Goal: Task Accomplishment & Management: Manage account settings

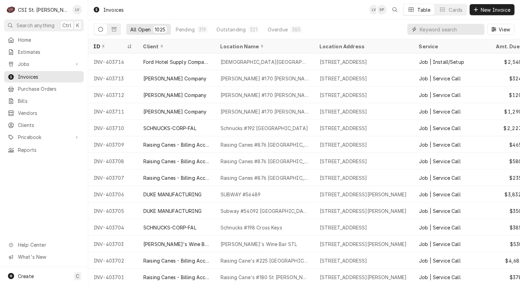
click at [425, 28] on input "Dynamic Content Wrapper" at bounding box center [450, 29] width 61 height 11
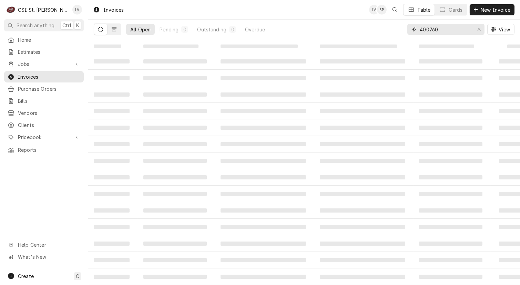
type input "400760"
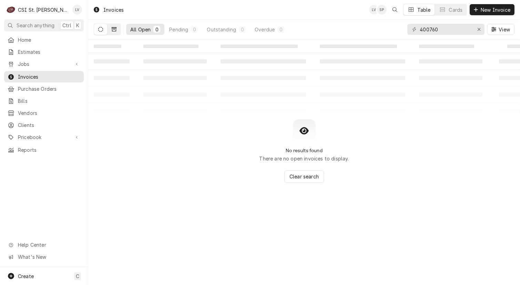
click at [115, 31] on icon "Dynamic Content Wrapper" at bounding box center [114, 29] width 5 height 4
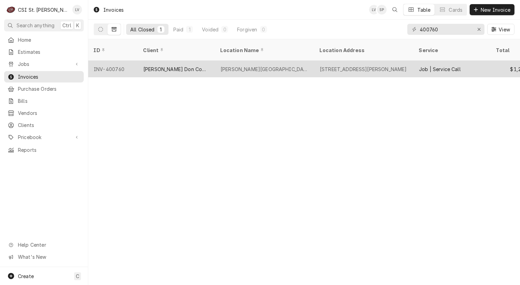
click at [163, 66] on div "Edward Don Company" at bounding box center [176, 69] width 66 height 7
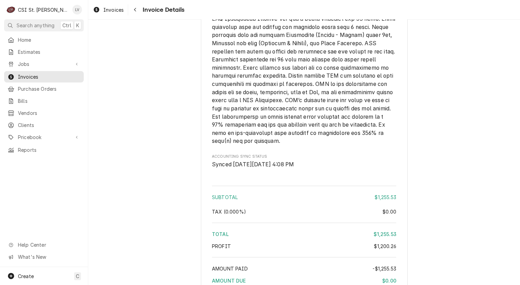
scroll to position [1666, 0]
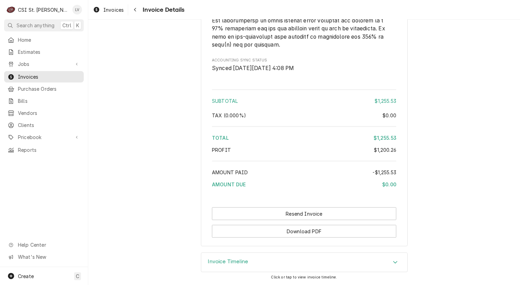
click at [230, 261] on h3 "Invoice Timeline" at bounding box center [228, 261] width 40 height 7
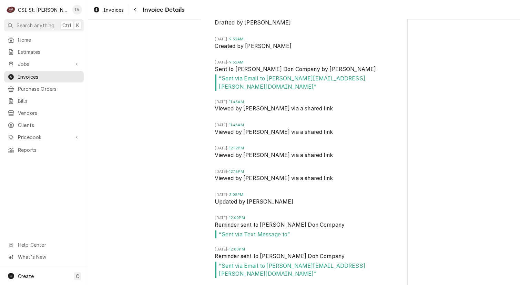
scroll to position [1872, 0]
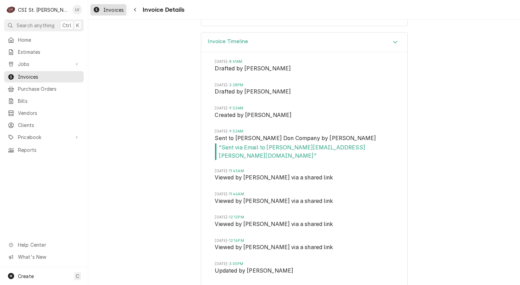
click at [98, 13] on div "Dynamic Content Wrapper" at bounding box center [96, 10] width 7 height 8
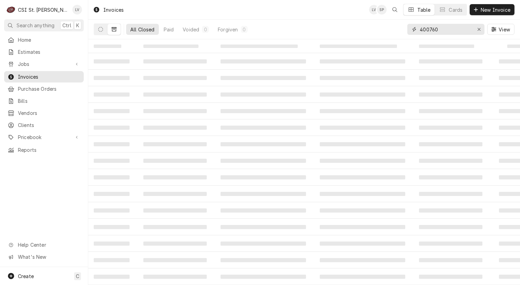
click at [437, 27] on input "400760" at bounding box center [446, 29] width 52 height 11
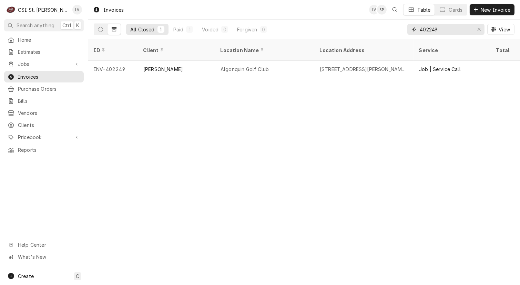
click at [431, 29] on input "402249" at bounding box center [446, 29] width 52 height 11
click at [444, 30] on input "402249" at bounding box center [446, 29] width 52 height 11
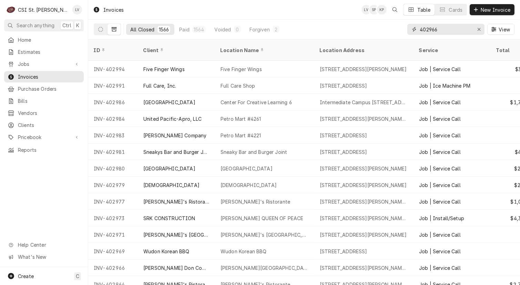
type input "402966"
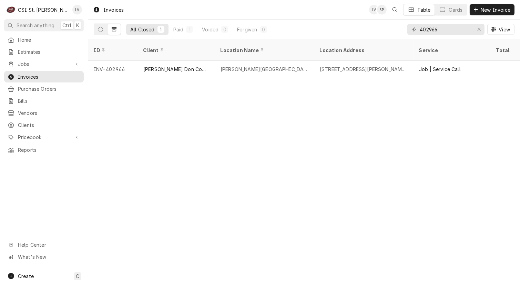
click at [193, 128] on div "Invoices LV SP Table Cards New Invoice All Closed 1 Paid 1 Voided 0 Forgiven 0 …" at bounding box center [304, 142] width 432 height 285
click at [479, 30] on icon "Erase input" at bounding box center [480, 29] width 4 height 5
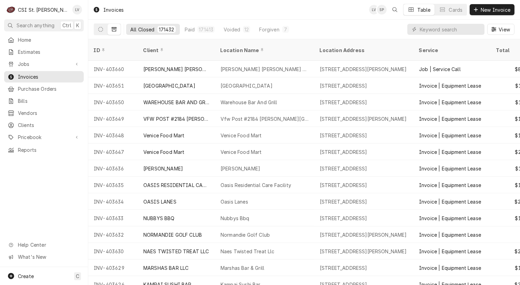
click at [31, 190] on div "Home Estimates Jobs Jobs Job Series Invoices Purchase Orders Bills Vendors Clie…" at bounding box center [44, 150] width 88 height 233
click at [25, 207] on div "Home Estimates Jobs Jobs Job Series Invoices Purchase Orders Bills Vendors Clie…" at bounding box center [44, 150] width 88 height 233
click at [434, 30] on input "Dynamic Content Wrapper" at bounding box center [450, 29] width 61 height 11
type input "403210"
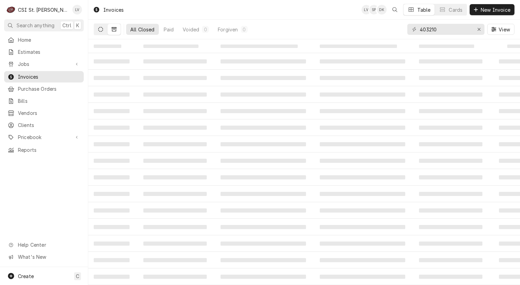
click at [101, 28] on icon "Dynamic Content Wrapper" at bounding box center [100, 29] width 5 height 5
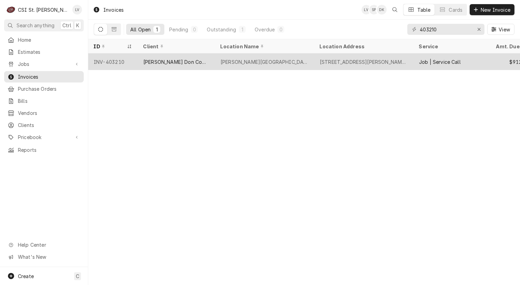
click at [232, 63] on div "Francis Howell North High School" at bounding box center [265, 61] width 88 height 7
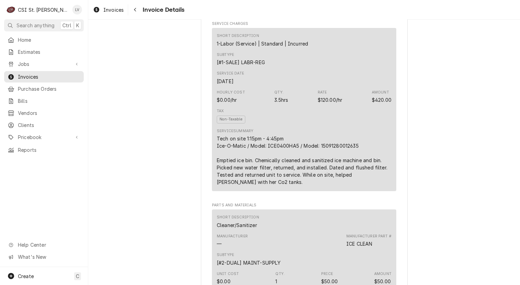
scroll to position [414, 0]
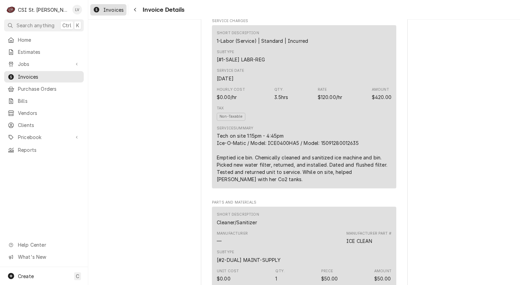
click at [107, 9] on span "Invoices" at bounding box center [113, 9] width 20 height 7
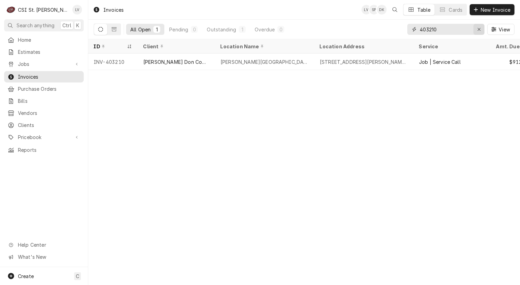
click at [478, 28] on icon "Erase input" at bounding box center [479, 29] width 3 height 3
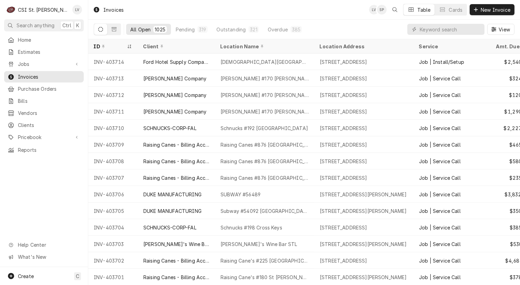
click at [47, 196] on div "Home Estimates Jobs Jobs Job Series Invoices Purchase Orders Bills Vendors Clie…" at bounding box center [44, 150] width 88 height 233
click at [440, 28] on input "Dynamic Content Wrapper" at bounding box center [450, 29] width 61 height 11
type input "403551"
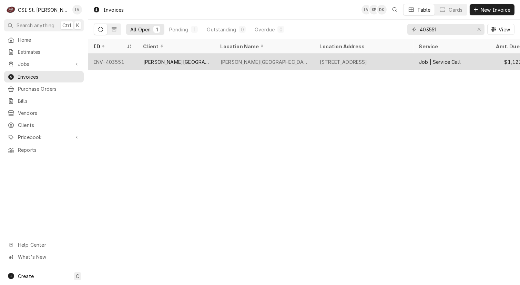
click at [161, 63] on div "[PERSON_NAME][GEOGRAPHIC_DATA]" at bounding box center [176, 61] width 66 height 7
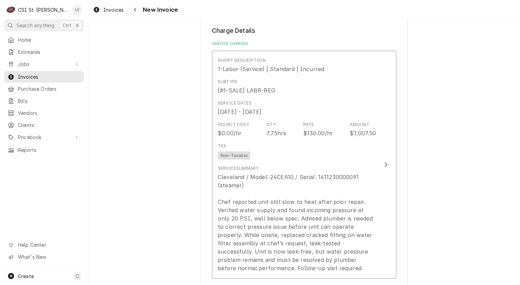
scroll to position [655, 0]
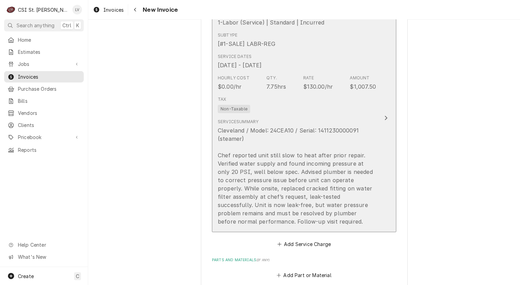
click at [271, 155] on div "Cleveland / Model: 24CEA10 / Serial: 1411230000091 (steamer) Chef reported unit…" at bounding box center [297, 175] width 158 height 99
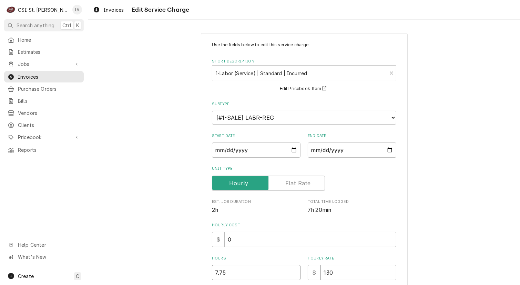
drag, startPoint x: 233, startPoint y: 272, endPoint x: 205, endPoint y: 269, distance: 27.8
click at [205, 269] on div "Use the fields below to edit this service charge Short Description 1-Labor (Ser…" at bounding box center [304, 253] width 207 height 441
type textarea "x"
type input "4"
click at [162, 231] on div "Use the fields below to edit this service charge Short Description 1-Labor (Ser…" at bounding box center [304, 253] width 432 height 453
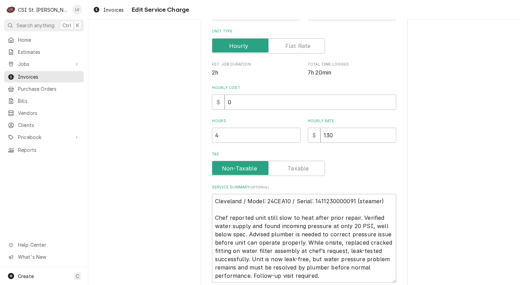
scroll to position [193, 0]
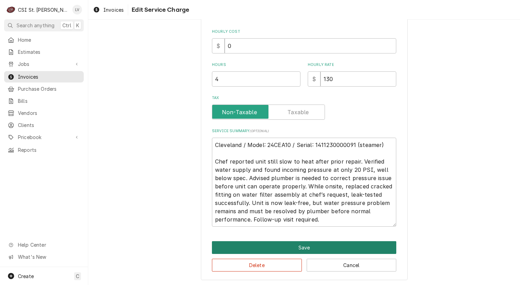
click at [266, 246] on button "Save" at bounding box center [304, 247] width 184 height 13
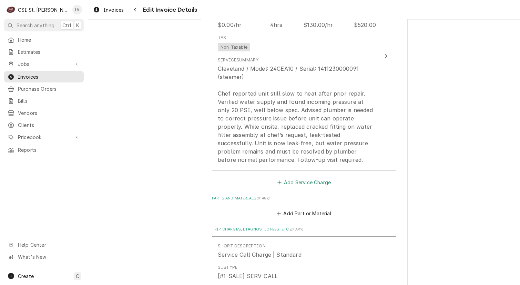
scroll to position [819, 0]
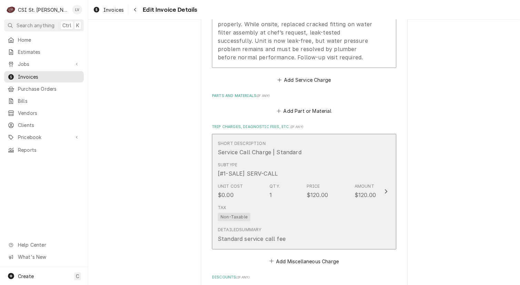
click at [290, 213] on div "Tax Non-Taxable" at bounding box center [297, 213] width 158 height 22
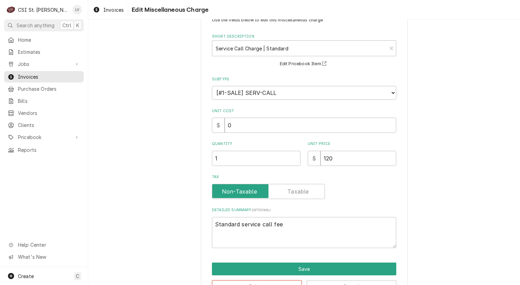
scroll to position [46, 0]
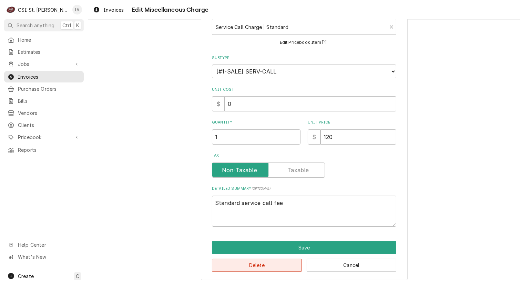
click at [270, 263] on button "Delete" at bounding box center [257, 265] width 90 height 13
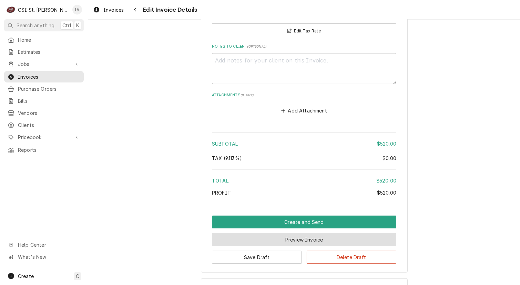
click at [286, 233] on button "Preview Invoice" at bounding box center [304, 239] width 184 height 13
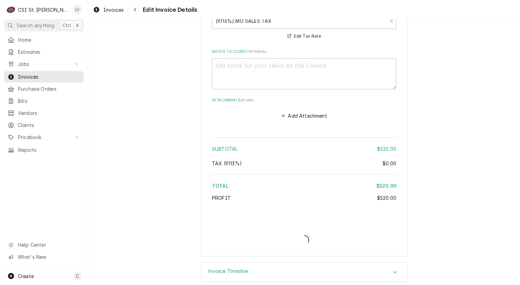
type textarea "x"
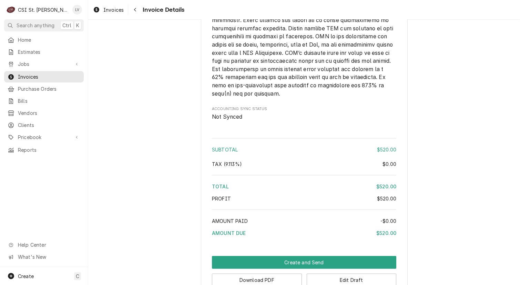
scroll to position [967, 0]
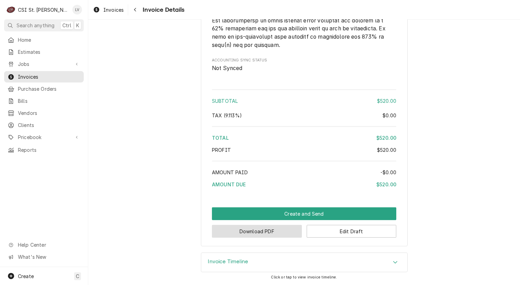
click at [243, 231] on button "Download PDF" at bounding box center [257, 231] width 90 height 13
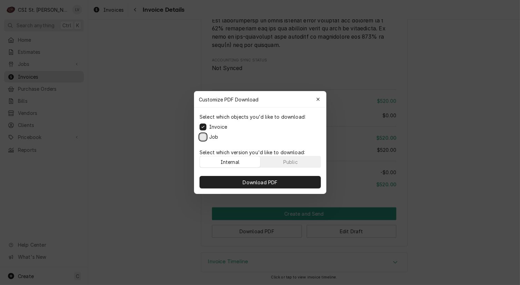
click at [201, 136] on button "Job" at bounding box center [203, 136] width 7 height 7
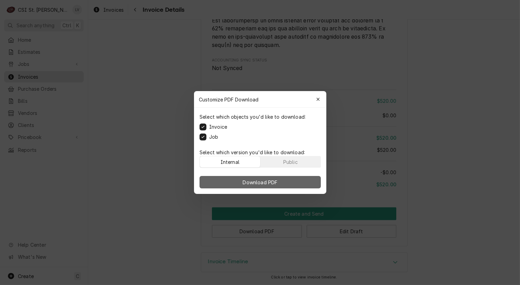
click at [233, 181] on button "Download PDF" at bounding box center [260, 182] width 121 height 12
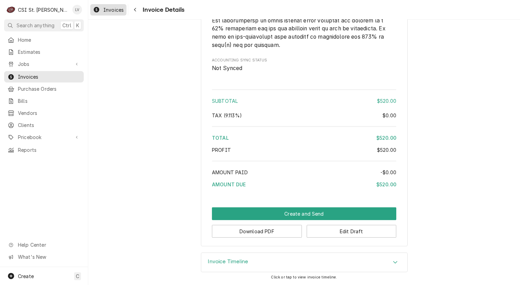
click at [107, 10] on span "Invoices" at bounding box center [113, 9] width 20 height 7
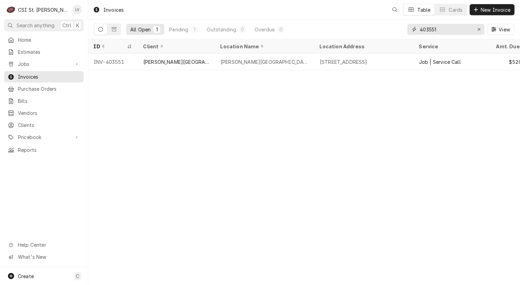
click at [454, 29] on input "403551" at bounding box center [446, 29] width 52 height 11
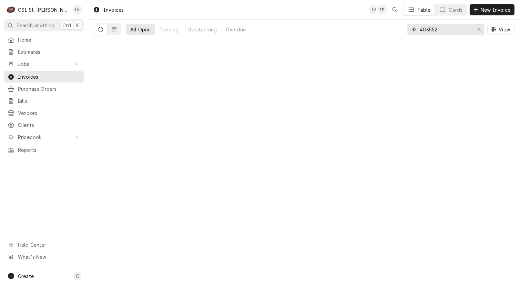
type input "403552"
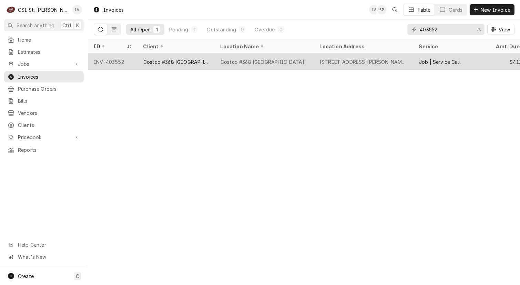
click at [114, 59] on div "INV-403552" at bounding box center [113, 61] width 50 height 17
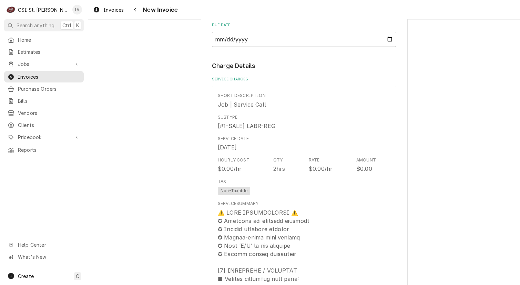
scroll to position [552, 0]
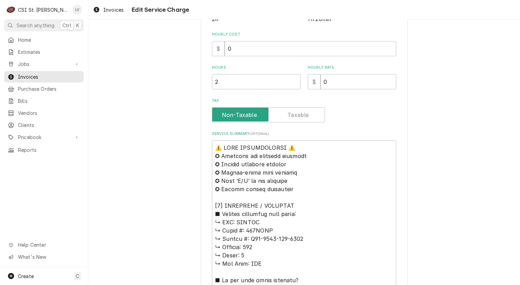
scroll to position [223, 0]
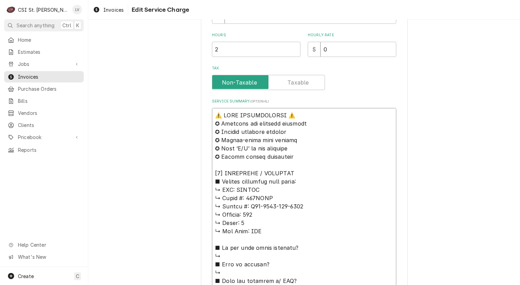
drag, startPoint x: 268, startPoint y: 186, endPoint x: 200, endPoint y: 114, distance: 98.8
click at [201, 114] on div "Use the fields below to edit this service charge Short Description Job | Servic…" at bounding box center [304, 245] width 207 height 871
type textarea "x"
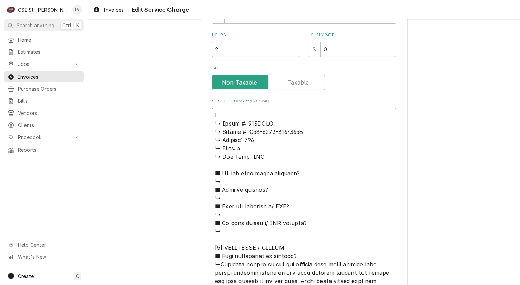
type textarea "Re ↳ 𝗠𝗼𝗱𝗲𝗹 #: 724GCGU ↳ 𝗦𝗲𝗿𝗶𝗮𝗹 #: U14-2431-415-4314 ↳ 𝗩𝗼𝗹𝘁𝗮𝗴𝗲: 208 ↳ 𝗣𝗵𝗮𝘀𝗲: 1 ↳…"
type textarea "x"
type textarea "Rev ↳ 𝗠𝗼𝗱𝗲𝗹 #: 724GCGU ↳ 𝗦𝗲𝗿𝗶𝗮𝗹 #: U14-2431-415-4314 ↳ 𝗩𝗼𝗹𝘁𝗮𝗴𝗲: 208 ↳ 𝗣𝗵𝗮𝘀𝗲: 1 …"
type textarea "x"
type textarea "Reve ↳ 𝗠𝗼𝗱𝗲𝗹 #: 724GCGU ↳ 𝗦𝗲𝗿𝗶𝗮𝗹 #: U14-2431-415-4314 ↳ 𝗩𝗼𝗹𝘁𝗮𝗴𝗲: 208 ↳ 𝗣𝗵𝗮𝘀𝗲: 1…"
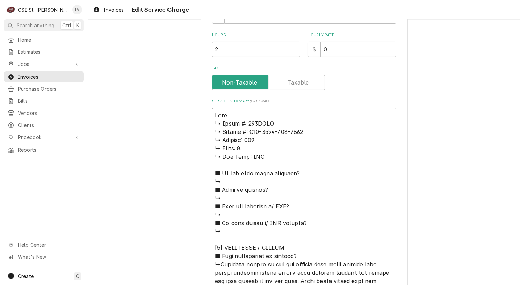
type textarea "x"
type textarea "Reven ↳ 𝗠𝗼𝗱𝗲𝗹 #: 724GCGU ↳ 𝗦𝗲𝗿𝗶𝗮𝗹 #: U14-2431-415-4314 ↳ 𝗩𝗼𝗹𝘁𝗮𝗴𝗲: 208 ↳ 𝗣𝗵𝗮𝘀𝗲: …"
type textarea "x"
type textarea "Revent ↳ 𝗠𝗼𝗱𝗲𝗹 #: 724GCGU ↳ 𝗦𝗲𝗿𝗶𝗮𝗹 #: U14-2431-415-4314 ↳ 𝗩𝗼𝗹𝘁𝗮𝗴𝗲: 208 ↳ 𝗣𝗵𝗮𝘀𝗲:…"
type textarea "x"
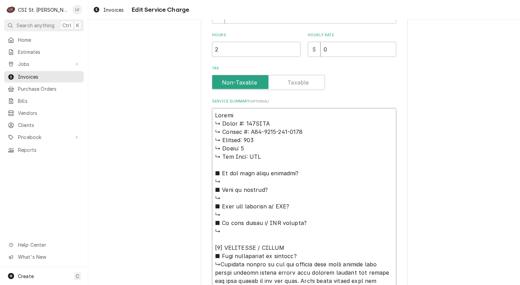
type textarea "Revent ↳ 𝗠𝗼𝗱𝗲𝗹 #: 724GCGU ↳ 𝗦𝗲𝗿𝗶𝗮𝗹 #: U14-2431-415-4314 ↳ 𝗩𝗼𝗹𝘁𝗮𝗴𝗲: 208 ↳ 𝗣𝗵𝗮𝘀𝗲:…"
type textarea "x"
type textarea "Revent / ↳ 𝗠𝗼𝗱𝗲𝗹 #: 724GCGU ↳ 𝗦𝗲𝗿𝗶𝗮𝗹 #: U14-2431-415-4314 ↳ 𝗩𝗼𝗹𝘁𝗮𝗴𝗲: 208 ↳ 𝗣𝗵𝗮𝘀…"
type textarea "x"
type textarea "Revent / ↳ 𝗠𝗼𝗱𝗲𝗹 #: 724GCGU ↳ 𝗦𝗲𝗿𝗶𝗮𝗹 #: U14-2431-415-4314 ↳ 𝗩𝗼𝗹𝘁𝗮𝗴𝗲: 208 ↳ 𝗣𝗵𝗮𝘀…"
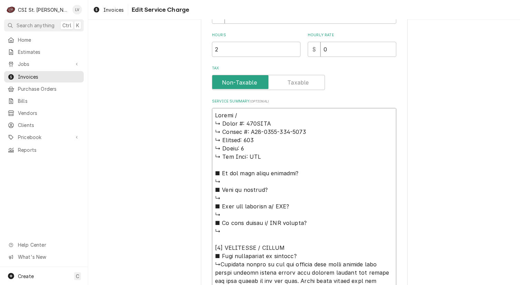
type textarea "x"
type textarea "Revent / M ↳ 𝗠𝗼𝗱𝗲𝗹 #: 724GCGU ↳ 𝗦𝗲𝗿𝗶𝗮𝗹 #: U14-2431-415-4314 ↳ 𝗩𝗼𝗹𝘁𝗮𝗴𝗲: 208 ↳ 𝗣𝗵…"
type textarea "x"
type textarea "Revent / Mo ↳ 𝗠𝗼𝗱𝗲𝗹 #: 724GCGU ↳ 𝗦𝗲𝗿𝗶𝗮𝗹 #: U14-2431-415-4314 ↳ 𝗩𝗼𝗹𝘁𝗮𝗴𝗲: 208 ↳ 𝗣…"
type textarea "x"
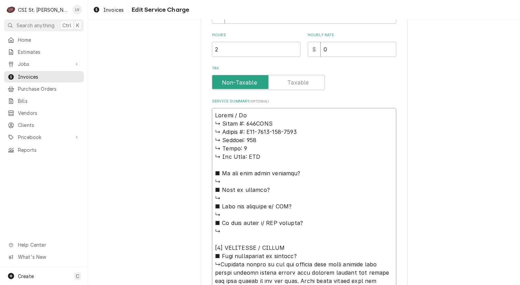
type textarea "Revent / Mod ↳ 𝗠𝗼𝗱𝗲𝗹 #: 724GCGU ↳ 𝗦𝗲𝗿𝗶𝗮𝗹 #: U14-2431-415-4314 ↳ 𝗩𝗼𝗹𝘁𝗮𝗴𝗲: 208 ↳ …"
type textarea "x"
type textarea "Revent / Mode ↳ 𝗠𝗼𝗱𝗲𝗹 #: 724GCGU ↳ 𝗦𝗲𝗿𝗶𝗮𝗹 #: U14-2431-415-4314 ↳ 𝗩𝗼𝗹𝘁𝗮𝗴𝗲: 208 ↳…"
type textarea "x"
type textarea "Revent / Model ↳ 𝗠𝗼𝗱𝗲𝗹 #: 724GCGU ↳ 𝗦𝗲𝗿𝗶𝗮𝗹 #: U14-2431-415-4314 ↳ 𝗩𝗼𝗹𝘁𝗮𝗴𝗲: 208 …"
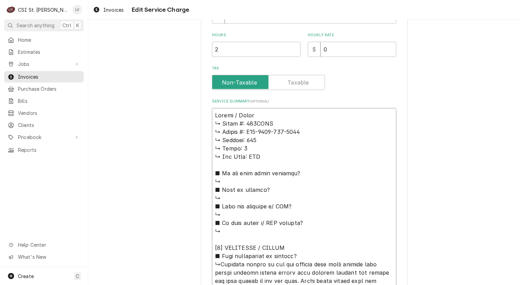
type textarea "x"
type textarea "Revent / Model: ↳ 𝗠𝗼𝗱𝗲𝗹 #: 724GCGU ↳ 𝗦𝗲𝗿𝗶𝗮𝗹 #: U14-2431-415-4314 ↳ 𝗩𝗼𝗹𝘁𝗮𝗴𝗲: 208…"
type textarea "x"
type textarea "Revent / Model: ↳ 𝗠𝗼𝗱𝗲𝗹 #: 724GCGU ↳ 𝗦𝗲𝗿𝗶𝗮𝗹 #: U14-2431-415-4314 ↳ 𝗩𝗼𝗹𝘁𝗮𝗴𝗲: 208…"
type textarea "x"
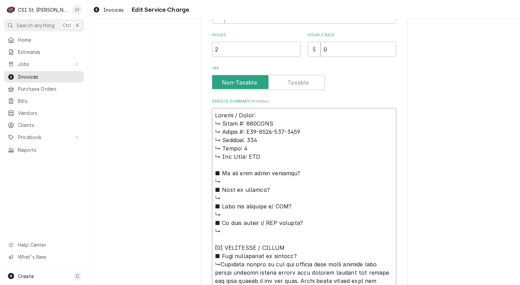
type textarea "Revent / Model: ↳ 𝗠𝗼𝗱𝗲𝗹 #: 724GCGU ↳ 𝗦𝗲𝗿𝗶𝗮𝗹 #: U14-2431-415-4314 ↳ 𝗩𝗼𝗹𝘁𝗮𝗴𝗲: 208…"
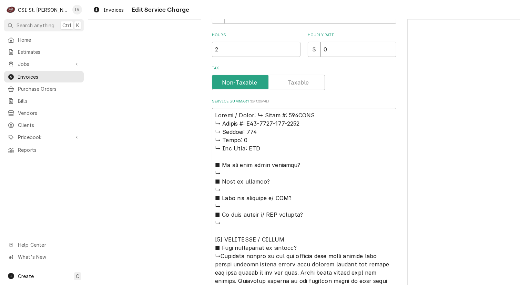
type textarea "x"
type textarea "Revent / Model: 𝗠𝗼𝗱𝗲𝗹 #: 724GCGU ↳ 𝗦𝗲𝗿𝗶𝗮𝗹 #: U14-2431-415-4314 ↳ 𝗩𝗼𝗹𝘁𝗮𝗴𝗲: 208 ↳…"
type textarea "x"
type textarea "Revent / Model: 𝗠𝗼𝗱𝗲𝗹 #: 724GCGU ↳ 𝗦𝗲𝗿𝗶𝗮𝗹 #: U14-2431-415-4314 ↳ 𝗩𝗼𝗹𝘁𝗮𝗴𝗲: 208 ↳…"
type textarea "x"
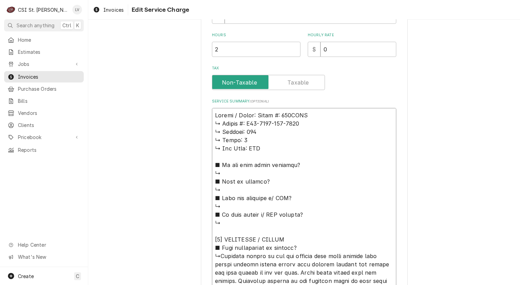
type textarea "Revent / Model: 𝗼𝗱𝗲𝗹 #: 724GCGU ↳ 𝗦𝗲𝗿𝗶𝗮𝗹 #: U14-2431-415-4314 ↳ 𝗩𝗼𝗹𝘁𝗮𝗴𝗲: 208 ↳ …"
type textarea "x"
type textarea "Revent / Model: 𝗱𝗲𝗹 #: 724GCGU ↳ 𝗦𝗲𝗿𝗶𝗮𝗹 #: U14-2431-415-4314 ↳ 𝗩𝗼𝗹𝘁𝗮𝗴𝗲: 208 ↳ 𝗣…"
type textarea "x"
type textarea "Revent / Model: 𝗲𝗹 #: 724GCGU ↳ 𝗦𝗲𝗿𝗶𝗮𝗹 #: U14-2431-415-4314 ↳ 𝗩𝗼𝗹𝘁𝗮𝗴𝗲: 208 ↳ 𝗣𝗵…"
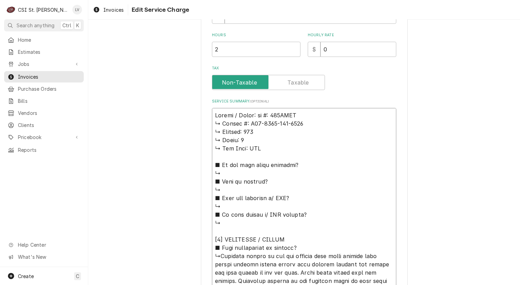
type textarea "x"
type textarea "Revent / Model: 𝗹 #: 724GCGU ↳ 𝗦𝗲𝗿𝗶𝗮𝗹 #: U14-2431-415-4314 ↳ 𝗩𝗼𝗹𝘁𝗮𝗴𝗲: 208 ↳ 𝗣𝗵𝗮…"
type textarea "x"
type textarea "Revent / Model: #: 724GCGU ↳ 𝗦𝗲𝗿𝗶𝗮𝗹 #: U14-2431-415-4314 ↳ 𝗩𝗼𝗹𝘁𝗮𝗴𝗲: 208 ↳ 𝗣𝗵𝗮𝘀𝗲…"
type textarea "x"
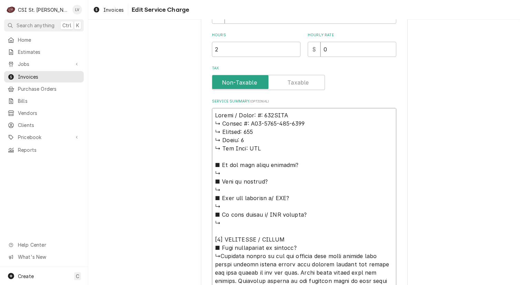
type textarea "Revent / Model: : 724GCGU ↳ 𝗦𝗲𝗿𝗶𝗮𝗹 #: U14-2431-415-4314 ↳ 𝗩𝗼𝗹𝘁𝗮𝗴𝗲: 208 ↳ 𝗣𝗵𝗮𝘀𝗲:…"
type textarea "x"
type textarea "Revent / Model: 724GCGU ↳ 𝗦𝗲𝗿𝗶𝗮𝗹 #: U14-2431-415-4314 ↳ 𝗩𝗼𝗹𝘁𝗮𝗴𝗲: 208 ↳ 𝗣𝗵𝗮𝘀𝗲: 1…"
type textarea "x"
type textarea "Revent / Model: 724GCGU ↳ 𝗦𝗲𝗿𝗶𝗮𝗹 #: U14-2431-415-4314 ↳ 𝗩𝗼𝗹𝘁𝗮𝗴𝗲: 208 ↳ 𝗣𝗵𝗮𝘀𝗲: 1…"
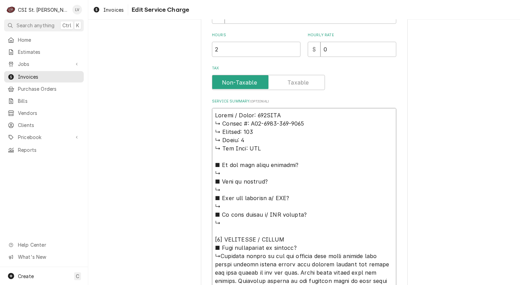
type textarea "x"
type textarea "Revent / Model: 724GCGU ↳ 𝗦𝗲𝗿𝗶𝗮𝗹 #: U14-2431-415-4314 ↳ 𝗩𝗼𝗹𝘁𝗮𝗴𝗲: 208 ↳ 𝗣𝗵𝗮𝘀𝗲: 1…"
type textarea "x"
type textarea "Revent / Model: 724GCGU / ↳ 𝗦𝗲𝗿𝗶𝗮𝗹 #: U14-2431-415-4314 ↳ 𝗩𝗼𝗹𝘁𝗮𝗴𝗲: 208 ↳ 𝗣𝗵𝗮𝘀𝗲:…"
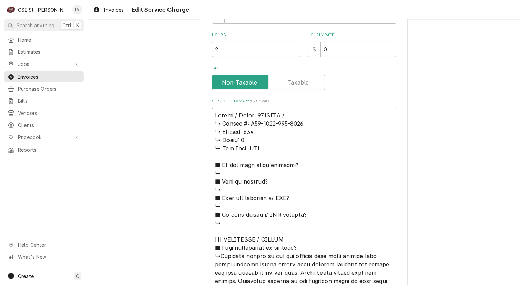
type textarea "x"
type textarea "Revent / Model: 724GCGU / ↳ 𝗦𝗲𝗿𝗶𝗮𝗹 #: U14-2431-415-4314 ↳ 𝗩𝗼𝗹𝘁𝗮𝗴𝗲: 208 ↳ 𝗣𝗵𝗮𝘀𝗲:…"
type textarea "x"
type textarea "Revent / Model: 724GCGU / S ↳ 𝗦𝗲𝗿𝗶𝗮𝗹 #: U14-2431-415-4314 ↳ 𝗩𝗼𝗹𝘁𝗮𝗴𝗲: 208 ↳ 𝗣𝗵𝗮𝘀…"
type textarea "x"
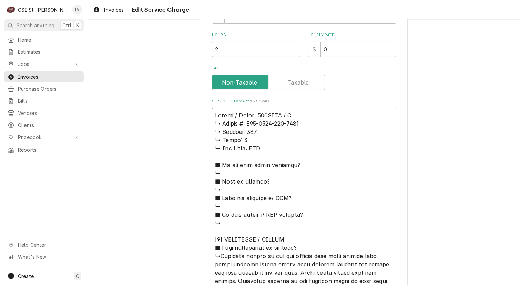
type textarea "Revent / Model: 724GCGU / Se ↳ 𝗦𝗲𝗿𝗶𝗮𝗹 #: U14-2431-415-4314 ↳ 𝗩𝗼𝗹𝘁𝗮𝗴𝗲: 208 ↳ 𝗣𝗵𝗮…"
type textarea "x"
type textarea "Revent / Model: 724GCGU / Ser ↳ 𝗦𝗲𝗿𝗶𝗮𝗹 #: U14-2431-415-4314 ↳ 𝗩𝗼𝗹𝘁𝗮𝗴𝗲: 208 ↳ 𝗣𝗵…"
type textarea "x"
type textarea "Revent / Model: 724GCGU / Seri ↳ 𝗦𝗲𝗿𝗶𝗮𝗹 #: U14-2431-415-4314 ↳ 𝗩𝗼𝗹𝘁𝗮𝗴𝗲: 208 ↳ 𝗣…"
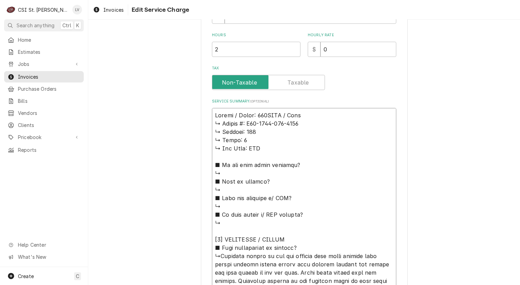
type textarea "x"
type textarea "Revent / Model: 724GCGU / Seria ↳ 𝗦𝗲𝗿𝗶𝗮𝗹 #: U14-2431-415-4314 ↳ 𝗩𝗼𝗹𝘁𝗮𝗴𝗲: 208 ↳ …"
type textarea "x"
type textarea "Revent / Model: 724GCGU / Serial ↳ 𝗦𝗲𝗿𝗶𝗮𝗹 #: U14-2431-415-4314 ↳ 𝗩𝗼𝗹𝘁𝗮𝗴𝗲: 208 ↳…"
type textarea "x"
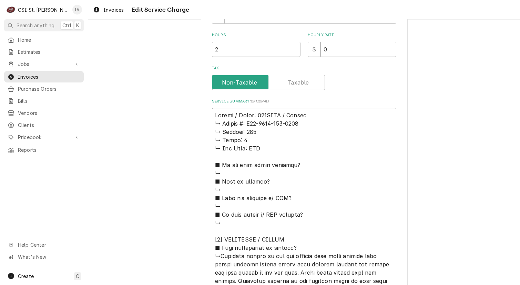
type textarea "Revent / Model: 724GCGU / Serial: ↳ 𝗦𝗲𝗿𝗶𝗮𝗹 #: U14-2431-415-4314 ↳ 𝗩𝗼𝗹𝘁𝗮𝗴𝗲: 208 …"
type textarea "x"
type textarea "Revent / Model: 724GCGU / Serial: ↳ 𝗦𝗲𝗿𝗶𝗮𝗹 #: U14-2431-415-4314 ↳ 𝗩𝗼𝗹𝘁𝗮𝗴𝗲: 208 …"
type textarea "x"
type textarea "Revent / Model: 724GCGU / Serial: ↳ 𝗦𝗲𝗿𝗶𝗮𝗹 #: U14-2431-415-4314 ↳ 𝗩𝗼𝗹𝘁𝗮𝗴𝗲: 208 …"
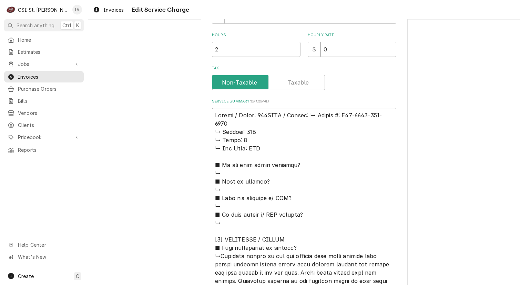
type textarea "x"
type textarea "Revent / Model: 724GCGU / Serial: 𝗦𝗲𝗿𝗶𝗮𝗹 #: U14-2431-415-4314 ↳ 𝗩𝗼𝗹𝘁𝗮𝗴𝗲: 208 ↳ …"
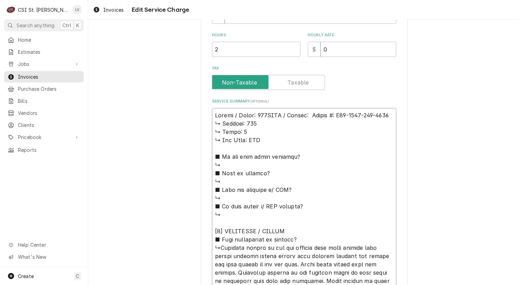
type textarea "x"
type textarea "Revent / Model: 724GCGU / Serial: 𝗦𝗲𝗿𝗶𝗮𝗹 #: U14-2431-415-4314 ↳ 𝗩𝗼𝗹𝘁𝗮𝗴𝗲: 208 ↳ …"
type textarea "x"
type textarea "Revent / Model: 724GCGU / Serial: 𝗲𝗿𝗶𝗮𝗹 #: U14-2431-415-4314 ↳ 𝗩𝗼𝗹𝘁𝗮𝗴𝗲: 208 ↳ 𝗣…"
type textarea "x"
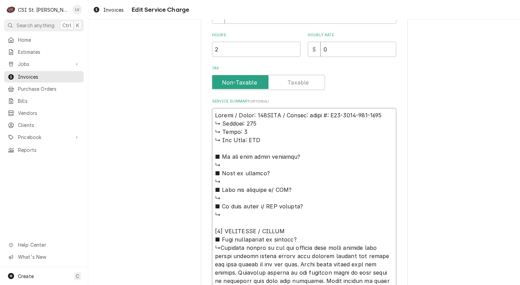
type textarea "Revent / Model: 724GCGU / Serial: 𝗿𝗶𝗮𝗹 #: U14-2431-415-4314 ↳ 𝗩𝗼𝗹𝘁𝗮𝗴𝗲: 208 ↳ 𝗣𝗵…"
type textarea "x"
type textarea "Revent / Model: 724GCGU / Serial: 𝗶𝗮𝗹 #: U14-2431-415-4314 ↳ 𝗩𝗼𝗹𝘁𝗮𝗴𝗲: 208 ↳ 𝗣𝗵𝗮…"
type textarea "x"
type textarea "Revent / Model: 724GCGU / Serial: 𝗮𝗹 #: U14-2431-415-4314 ↳ 𝗩𝗼𝗹𝘁𝗮𝗴𝗲: 208 ↳ 𝗣𝗵𝗮𝘀…"
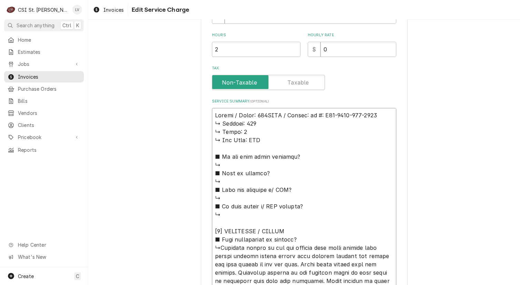
type textarea "x"
type textarea "Revent / Model: 724GCGU / Serial: 𝗹 #: U14-2431-415-4314 ↳ 𝗩𝗼𝗹𝘁𝗮𝗴𝗲: 208 ↳ 𝗣𝗵𝗮𝘀𝗲…"
type textarea "x"
type textarea "Revent / Model: 724GCGU / Serial: #: U14-2431-415-4314 ↳ 𝗩𝗼𝗹𝘁𝗮𝗴𝗲: 208 ↳ 𝗣𝗵𝗮𝘀𝗲: …"
type textarea "x"
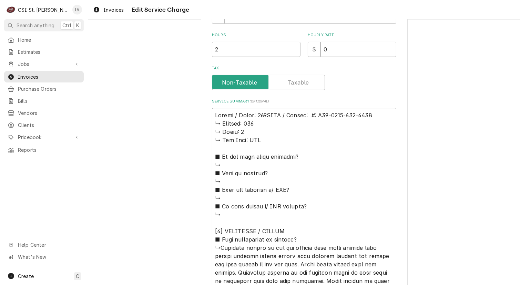
type textarea "Revent / Model: 724GCGU / Serial: #: U14-2431-415-4314 ↳ 𝗩𝗼𝗹𝘁𝗮𝗴𝗲: 208 ↳ 𝗣𝗵𝗮𝘀𝗲: …"
type textarea "x"
type textarea "Revent / Model: 724GCGU / Serial: : U14-2431-415-4314 ↳ 𝗩𝗼𝗹𝘁𝗮𝗴𝗲: 208 ↳ 𝗣𝗵𝗮𝘀𝗲: 1…"
type textarea "x"
type textarea "Revent / Model: 724GCGU / Serial: U14-2431-415-4314 ↳ 𝗩𝗼𝗹𝘁𝗮𝗴𝗲: 208 ↳ 𝗣𝗵𝗮𝘀𝗲: 1 ↳…"
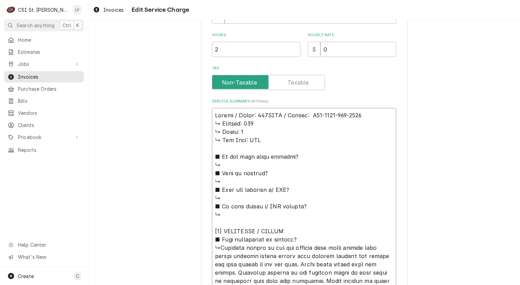
type textarea "x"
type textarea "Revent / Model: 724GCGU / Serial: U14-2431-415-4314 ↳ 𝗩𝗼𝗹𝘁𝗮𝗴𝗲: 208 ↳ 𝗣𝗵𝗮𝘀𝗲: 1 ↳…"
drag, startPoint x: 212, startPoint y: 123, endPoint x: 300, endPoint y: 238, distance: 144.6
type textarea "x"
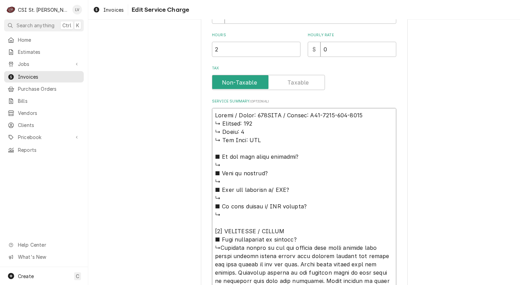
type textarea "Revent / Model: 724GCGU / Serial: U14-2431-415-4314 ↳Customer stated it was the…"
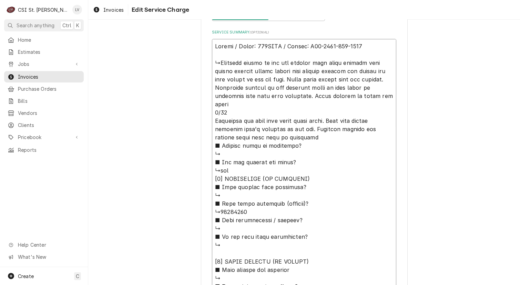
scroll to position [417, 0]
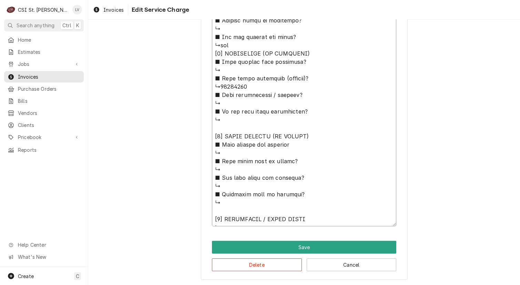
drag, startPoint x: 212, startPoint y: 138, endPoint x: 297, endPoint y: 225, distance: 121.4
click at [297, 225] on textarea "Service Summary ( optional )" at bounding box center [304, 70] width 184 height 312
type textarea "x"
type textarea "Revent / Model: 724GCGU / Serial: U14-2431-415-4314 ↳Customer stated it was the…"
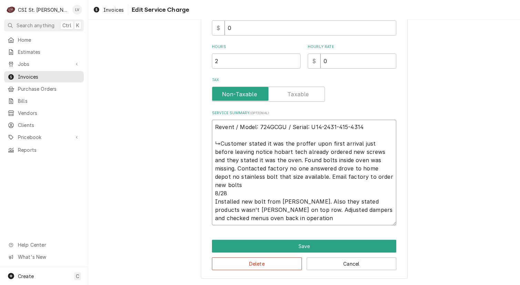
scroll to position [210, 0]
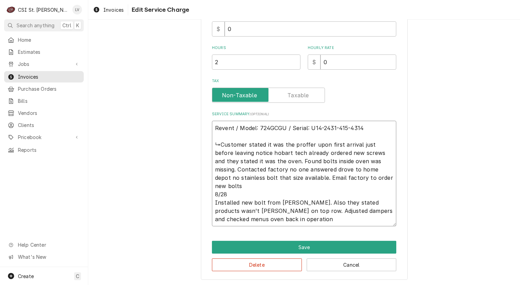
click at [226, 185] on textarea "Revent / Model: 724GCGU / Serial: U14-2431-415-4314 ↳Customer stated it was the…" at bounding box center [304, 174] width 184 height 106
type textarea "x"
type textarea "Revent / Model: 724GCGU / Serial: U14-2431-415-4314 ↳Customer stated it was the…"
type textarea "x"
type textarea "Revent / Model: 724GCGU / Serial: U14-2431-415-4314 ↳Customer stated it was the…"
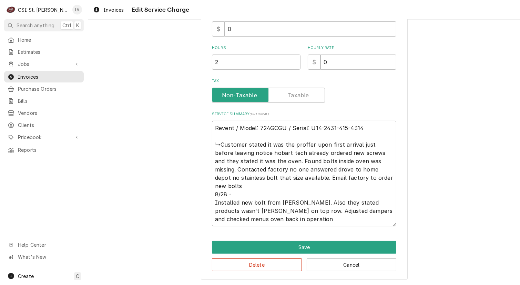
type textarea "x"
type textarea "Revent / Model: 724GCGU / Serial: U14-2431-415-4314 ↳Customer stated it was the…"
type textarea "x"
type textarea "Revent / Model: 724GCGU / Serial: U14-2431-415-4314 ↳Customer stated it was the…"
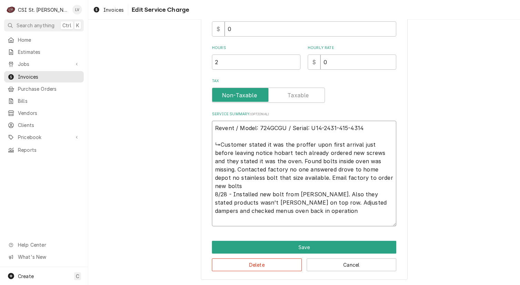
scroll to position [202, 0]
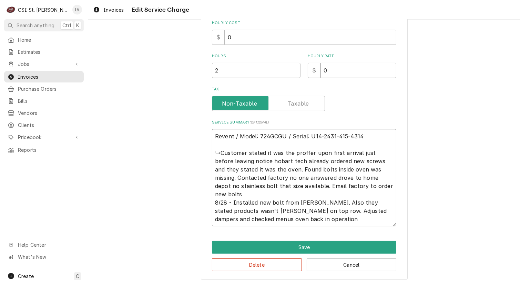
click at [386, 184] on textarea "Revent / Model: 724GCGU / Serial: U14-2431-415-4314 ↳Customer stated it was the…" at bounding box center [304, 177] width 184 height 97
type textarea "x"
type textarea "Revent / Model: 724GCGU / Serial: U14-2431-415-4314 ↳Customer stated it was the…"
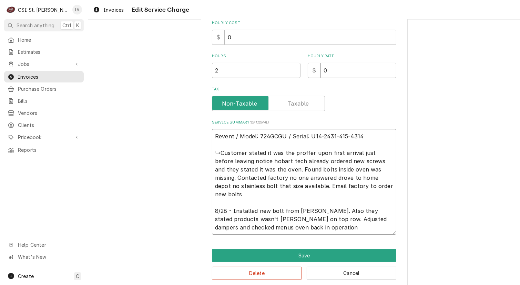
scroll to position [210, 0]
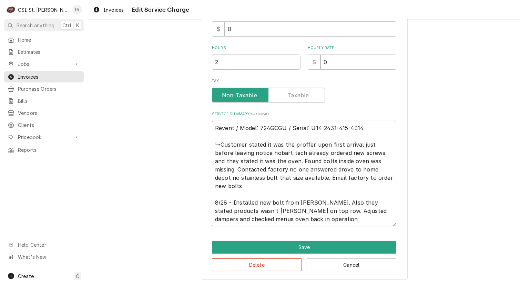
type textarea "x"
type textarea "Revent / Model: 724GCGU / Serial: U14-2431-415-4314 ↳Customer stated it was the…"
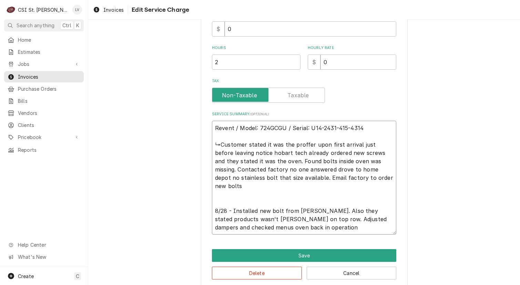
click at [231, 201] on textarea "Revent / Model: 724GCGU / Serial: U14-2431-415-4314 ↳Customer stated it was the…" at bounding box center [304, 178] width 184 height 114
type textarea "x"
type textarea "Revent / Model: 724GCGU / Serial: U14-2431-415-4314 ↳Customer stated it was the…"
type textarea "x"
type textarea "Revent / Model: 724GCGU / Serial: U14-2431-415-4314 ↳Customer stated it was the…"
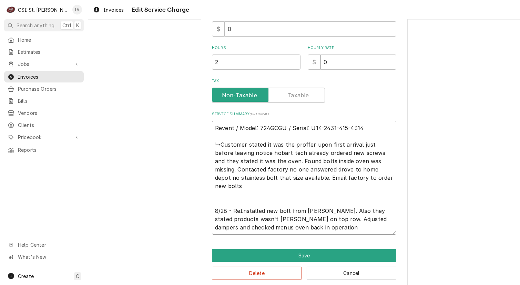
type textarea "x"
type textarea "Revent / Model: 724GCGU / Serial: U14-2431-415-4314 ↳Customer stated it was the…"
type textarea "x"
type textarea "Revent / Model: 724GCGU / Serial: U14-2431-415-4314 ↳Customer stated it was the…"
type textarea "x"
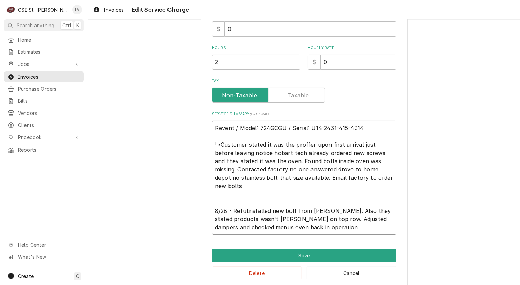
type textarea "Revent / Model: 724GCGU / Serial: U14-2431-415-4314 ↳Customer stated it was the…"
type textarea "x"
type textarea "Revent / Model: 724GCGU / Serial: U14-2431-415-4314 ↳Customer stated it was the…"
type textarea "x"
type textarea "Revent / Model: 724GCGU / Serial: U14-2431-415-4314 ↳Customer stated it was the…"
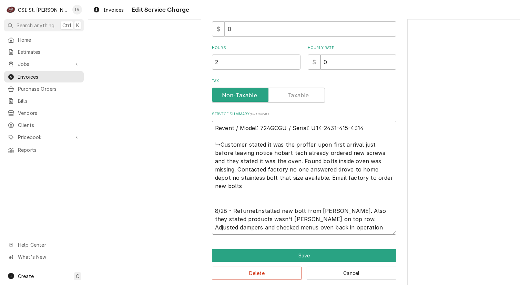
type textarea "x"
type textarea "Revent / Model: 724GCGU / Serial: U14-2431-415-4314 ↳Customer stated it was the…"
type textarea "x"
type textarea "Revent / Model: 724GCGU / Serial: U14-2431-415-4314 ↳Customer stated it was the…"
type textarea "x"
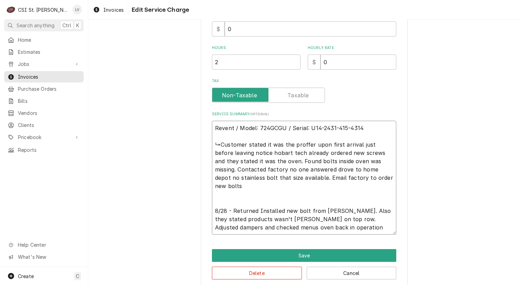
type textarea "Revent / Model: 724GCGU / Serial: U14-2431-415-4314 ↳Customer stated it was the…"
type textarea "x"
type textarea "Revent / Model: 724GCGU / Serial: U14-2431-415-4314 ↳Customer stated it was the…"
type textarea "x"
type textarea "Revent / Model: 724GCGU / Serial: U14-2431-415-4314 ↳Customer stated it was the…"
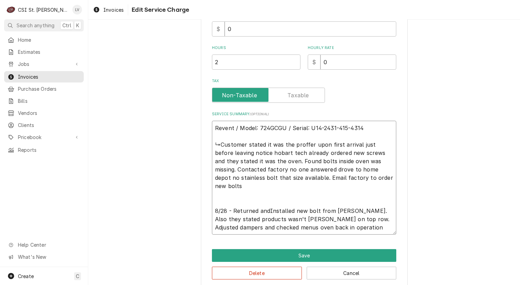
type textarea "x"
type textarea "Revent / Model: 724GCGU / Serial: U14-2431-415-4314 ↳Customer stated it was the…"
type textarea "x"
type textarea "Revent / Model: 724GCGU / Serial: U14-2431-415-4314 ↳Customer stated it was the…"
type textarea "x"
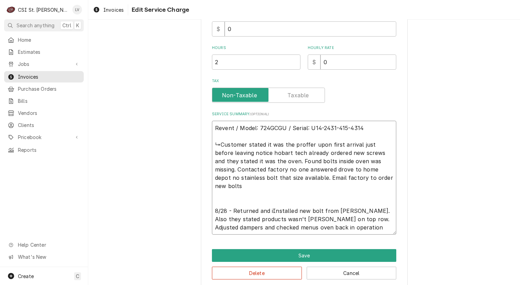
type textarea "Revent / Model: 724GCGU / Serial: U14-2431-415-4314 ↳Customer stated it was the…"
type textarea "x"
type textarea "Revent / Model: 724GCGU / Serial: U14-2431-415-4314 ↳Customer stated it was the…"
type textarea "x"
type textarea "Revent / Model: 724GCGU / Serial: U14-2431-415-4314 ↳Customer stated it was the…"
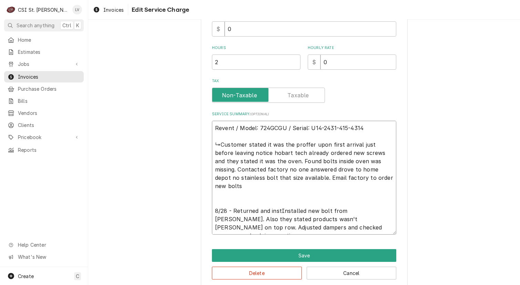
type textarea "x"
type textarea "Revent / Model: 724GCGU / Serial: U14-2431-415-4314 ↳Customer stated it was the…"
type textarea "x"
type textarea "Revent / Model: 724GCGU / Serial: U14-2431-415-4314 ↳Customer stated it was the…"
type textarea "x"
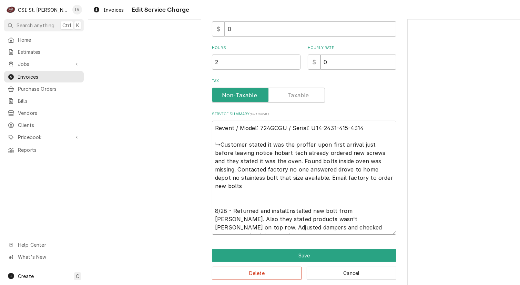
type textarea "Revent / Model: 724GCGU / Serial: U14-2431-415-4314 ↳Customer stated it was the…"
type textarea "x"
type textarea "Revent / Model: 724GCGU / Serial: U14-2431-415-4314 ↳Customer stated it was the…"
type textarea "x"
type textarea "Revent / Model: 724GCGU / Serial: U14-2431-415-4314 ↳Customer stated it was the…"
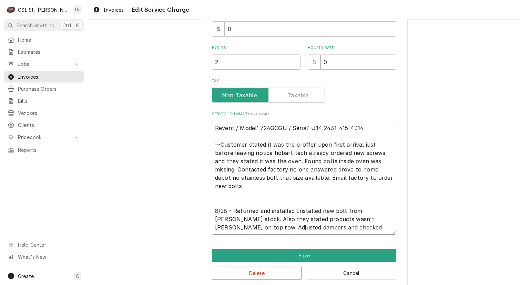
type textarea "x"
type textarea "Revent / Model: 724GCGU / Serial: U14-2431-415-4314 ↳Customer stated it was the…"
type textarea "x"
type textarea "Revent / Model: 724GCGU / Serial: U14-2431-415-4314 ↳Customer stated it was the…"
type textarea "x"
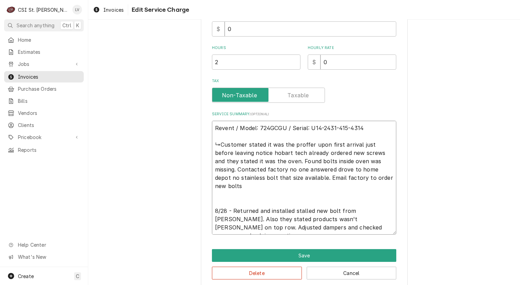
type textarea "Revent / Model: 724GCGU / Serial: U14-2431-415-4314 ↳Customer stated it was the…"
type textarea "x"
type textarea "Revent / Model: 724GCGU / Serial: U14-2431-415-4314 ↳Customer stated it was the…"
type textarea "x"
type textarea "Revent / Model: 724GCGU / Serial: U14-2431-415-4314 ↳Customer stated it was the…"
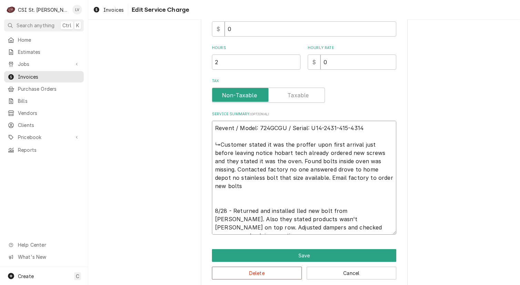
type textarea "x"
type textarea "Revent / Model: 724GCGU / Serial: U14-2431-415-4314 ↳Customer stated it was the…"
type textarea "x"
type textarea "Revent / Model: 724GCGU / Serial: U14-2431-415-4314 ↳Customer stated it was the…"
type textarea "x"
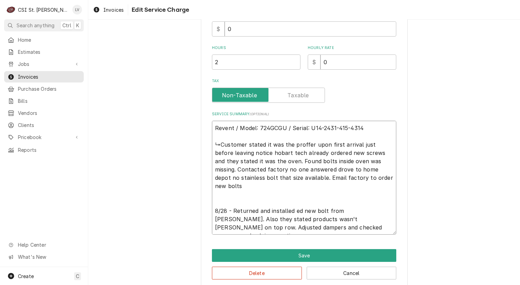
type textarea "Revent / Model: 724GCGU / Serial: U14-2431-415-4314 ↳Customer stated it was the…"
type textarea "x"
type textarea "Revent / Model: 724GCGU / Serial: U14-2431-415-4314 ↳Customer stated it was the…"
type textarea "x"
type textarea "Revent / Model: 724GCGU / Serial: U14-2431-415-4314 ↳Customer stated it was the…"
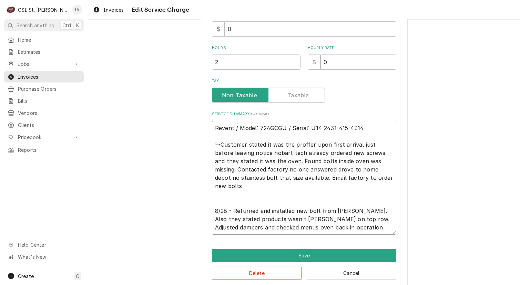
click at [314, 202] on textarea "Revent / Model: 724GCGU / Serial: U14-2431-415-4314 ↳Customer stated it was the…" at bounding box center [304, 178] width 184 height 114
type textarea "x"
type textarea "Revent / Model: 724GCGU / Serial: U14-2431-415-4314 ↳Customer stated it was the…"
type textarea "x"
type textarea "Revent / Model: 724GCGU / Serial: U14-2431-415-4314 ↳Customer stated it was the…"
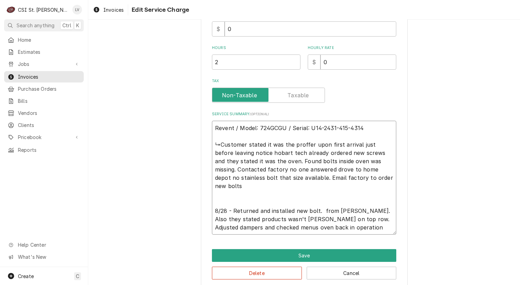
type textarea "x"
type textarea "Revent / Model: 724GCGU / Serial: U14-2431-415-4314 ↳Customer stated it was the…"
type textarea "x"
type textarea "Revent / Model: 724GCGU / Serial: U14-2431-415-4314 ↳Customer stated it was the…"
type textarea "x"
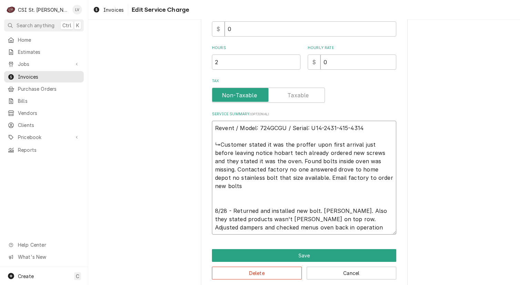
type textarea "Revent / Model: 724GCGU / Serial: U14-2431-415-4314 ↳Customer stated it was the…"
type textarea "x"
type textarea "Revent / Model: 724GCGU / Serial: U14-2431-415-4314 ↳Customer stated it was the…"
type textarea "x"
type textarea "Revent / Model: 724GCGU / Serial: U14-2431-415-4314 ↳Customer stated it was the…"
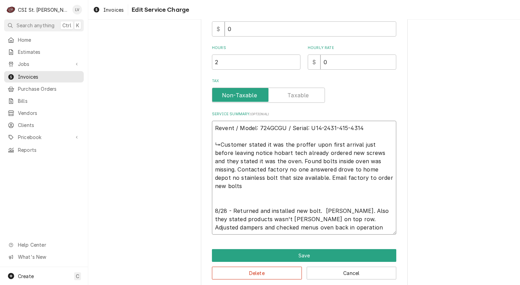
type textarea "x"
type textarea "Revent / Model: 724GCGU / Serial: U14-2431-415-4314 ↳Customer stated it was the…"
type textarea "x"
type textarea "Revent / Model: 724GCGU / Serial: U14-2431-415-4314 ↳Customer stated it was the…"
type textarea "x"
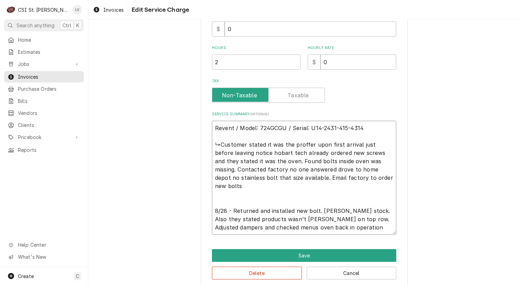
type textarea "Revent / Model: 724GCGU / Serial: U14-2431-415-4314 ↳Customer stated it was the…"
click at [358, 202] on textarea "Revent / Model: 724GCGU / Serial: U14-2431-415-4314 ↳Customer stated it was the…" at bounding box center [304, 178] width 184 height 114
drag, startPoint x: 239, startPoint y: 210, endPoint x: 256, endPoint y: 208, distance: 16.6
click at [256, 208] on textarea "Revent / Model: 724GCGU / Serial: U14-2431-415-4314 ↳Customer stated it was the…" at bounding box center [304, 178] width 184 height 114
click at [252, 218] on textarea "Revent / Model: 724GCGU / Serial: U14-2431-415-4314 ↳Customer stated it was the…" at bounding box center [304, 178] width 184 height 114
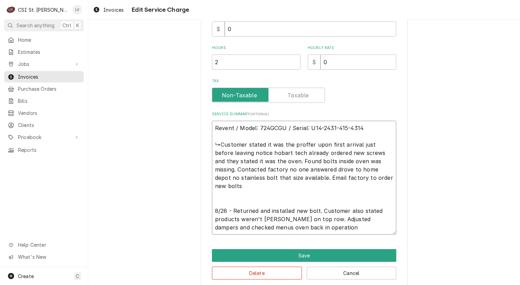
click at [255, 218] on textarea "Revent / Model: 724GCGU / Serial: U14-2431-415-4314 ↳Customer stated it was the…" at bounding box center [304, 178] width 184 height 114
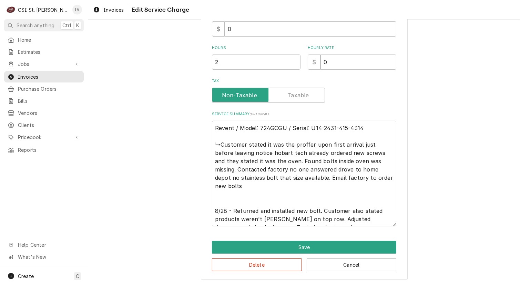
drag, startPoint x: 274, startPoint y: 160, endPoint x: 210, endPoint y: 143, distance: 66.3
click at [212, 143] on textarea "Revent / Model: 724GCGU / Serial: U14-2431-415-4314 ↳Customer stated it was the…" at bounding box center [304, 174] width 184 height 106
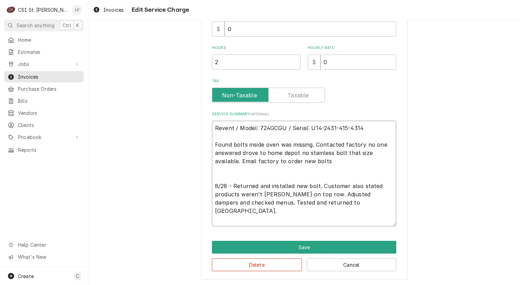
scroll to position [194, 0]
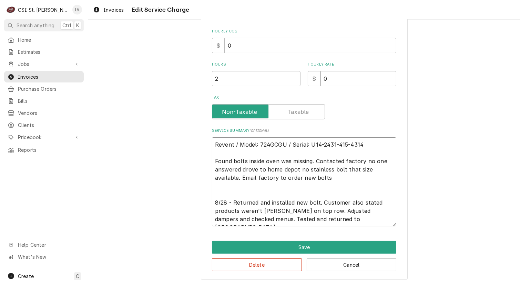
click at [313, 159] on textarea "Revent / Model: 724GCGU / Serial: U14-2431-415-4314 Found bolts inside oven was…" at bounding box center [304, 181] width 184 height 89
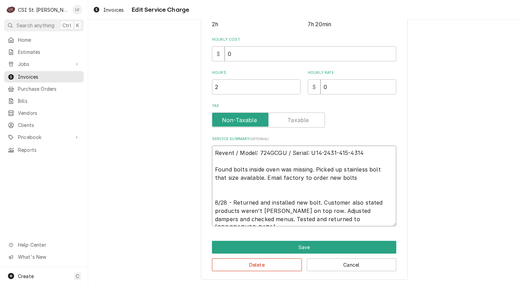
click at [377, 169] on textarea "Revent / Model: 724GCGU / Serial: U14-2431-415-4314 Found bolts inside oven was…" at bounding box center [304, 186] width 184 height 81
click at [214, 185] on textarea "Revent / Model: 724GCGU / Serial: U14-2431-415-4314 Found bolts inside oven was…" at bounding box center [304, 186] width 184 height 81
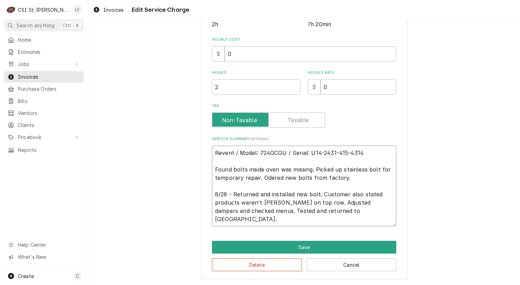
scroll to position [177, 0]
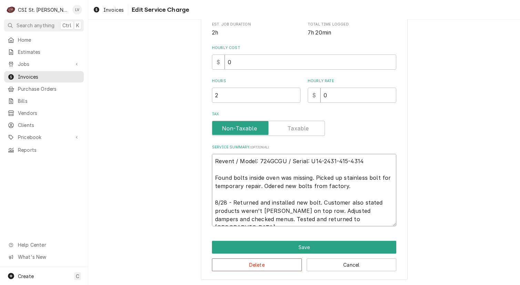
drag, startPoint x: 347, startPoint y: 218, endPoint x: 191, endPoint y: 155, distance: 168.3
click at [195, 157] on div "Use the fields below to edit this service charge Short Description Job | Servic…" at bounding box center [304, 68] width 432 height 436
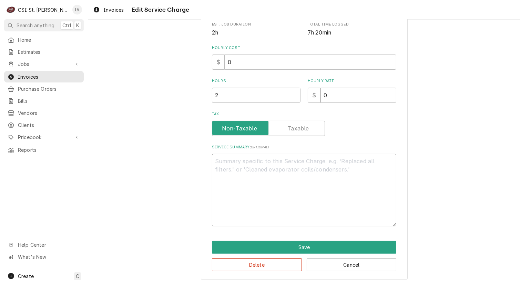
scroll to position [136, 0]
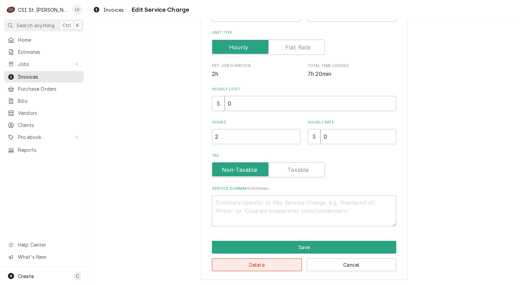
click at [232, 264] on button "Delete" at bounding box center [257, 264] width 90 height 13
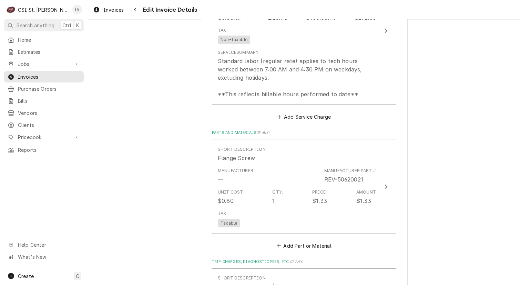
scroll to position [564, 0]
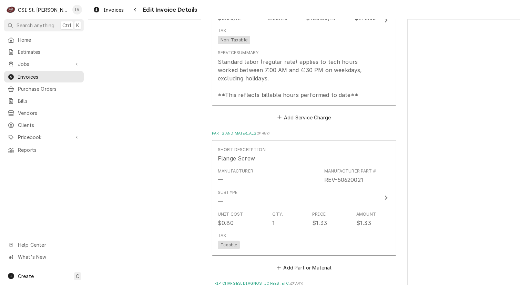
click at [113, 133] on div "Please provide the following information to create your invoice: Client Details…" at bounding box center [304, 100] width 432 height 1277
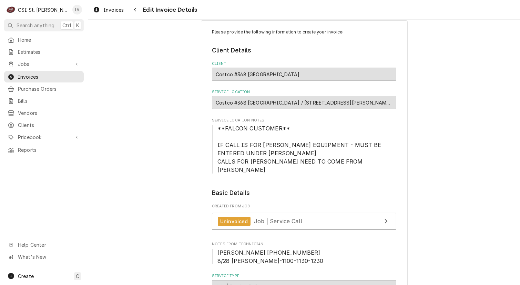
scroll to position [0, 0]
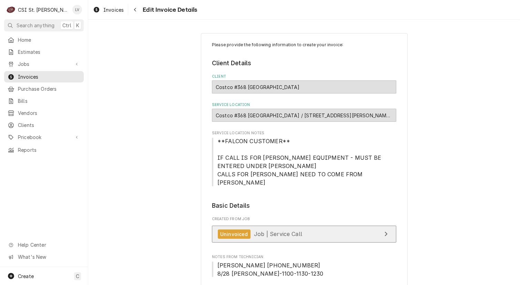
click at [294, 230] on span "Job | Service Call" at bounding box center [278, 233] width 48 height 7
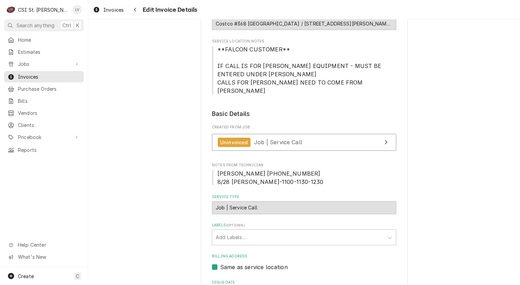
scroll to position [34, 0]
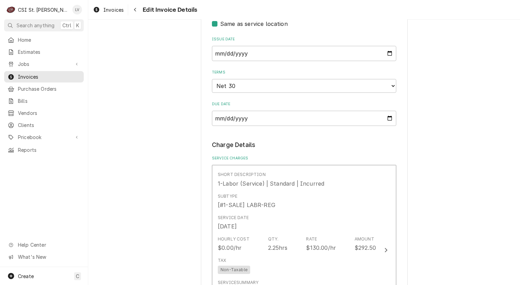
scroll to position [414, 0]
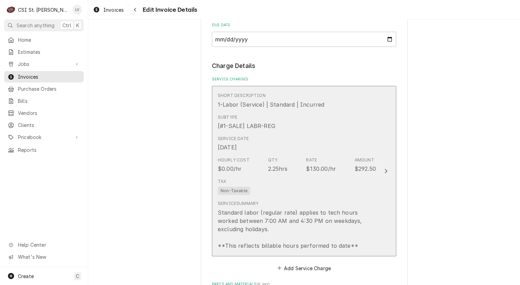
click at [266, 178] on div "Tax Non-Taxable" at bounding box center [297, 187] width 158 height 22
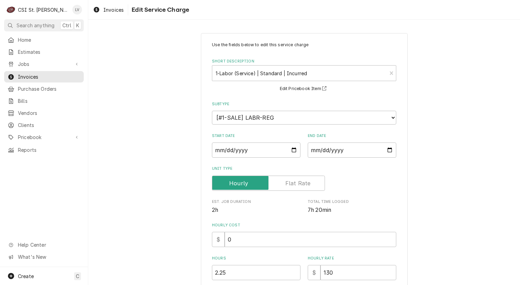
scroll to position [144, 0]
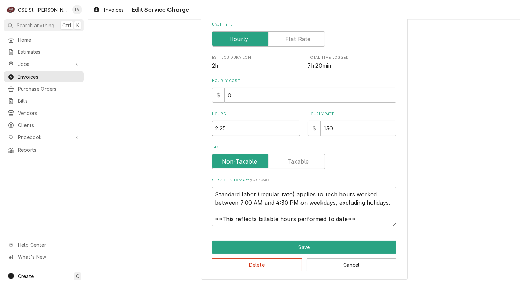
drag, startPoint x: 228, startPoint y: 130, endPoint x: 187, endPoint y: 131, distance: 41.7
click at [187, 131] on div "Use the fields below to edit this service charge Short Description 1-Labor (Ser…" at bounding box center [304, 84] width 432 height 403
drag, startPoint x: 213, startPoint y: 193, endPoint x: 374, endPoint y: 222, distance: 163.6
click at [374, 222] on textarea "Standard labor (regular rate) applies to tech hours worked between 7:00 AM and …" at bounding box center [304, 206] width 184 height 39
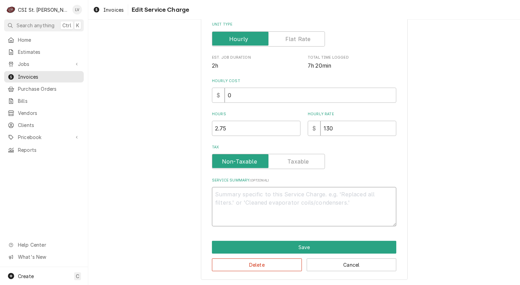
scroll to position [136, 0]
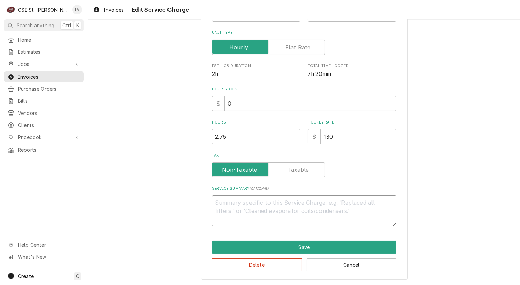
click at [294, 200] on textarea "Service Summary ( optional )" at bounding box center [304, 210] width 184 height 31
paste textarea "Revent / Model: 724GCGU / Serial: U14-2431-415-4314 (oven) 8/26 - Found bolts i…"
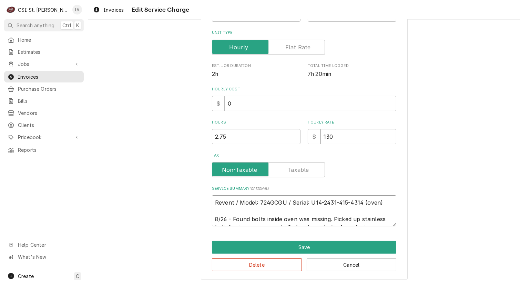
scroll to position [144, 0]
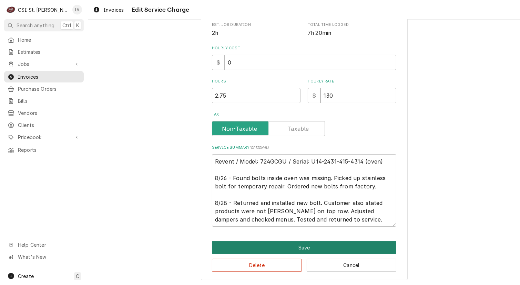
click at [282, 244] on button "Save" at bounding box center [304, 247] width 184 height 13
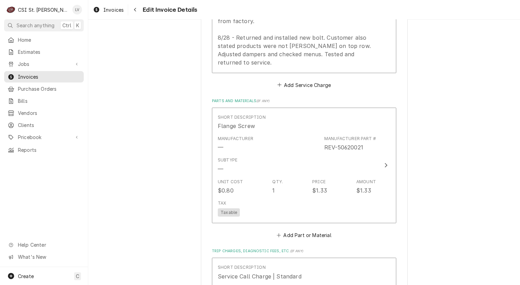
scroll to position [853, 0]
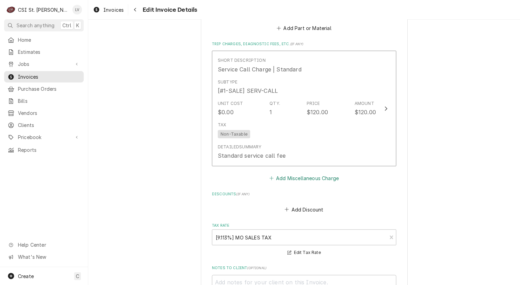
click at [303, 173] on button "Add Miscellaneous Charge" at bounding box center [304, 178] width 72 height 10
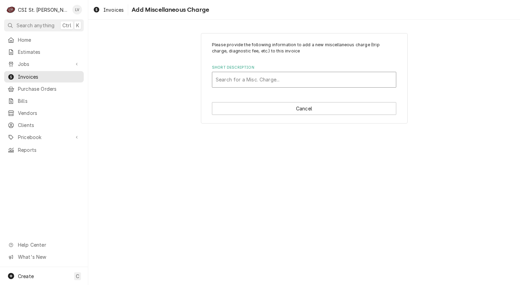
click at [248, 80] on div "Short Description" at bounding box center [304, 79] width 177 height 12
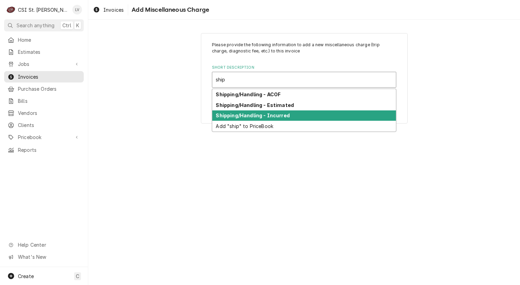
click at [246, 114] on strong "Shipping/Handling - Incurred" at bounding box center [253, 115] width 74 height 6
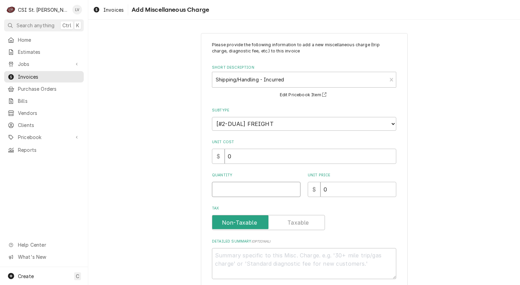
click at [213, 189] on input "Quantity" at bounding box center [256, 189] width 89 height 15
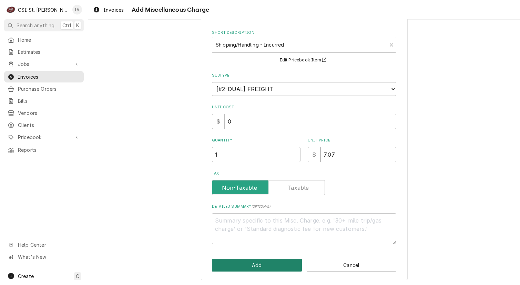
click at [248, 264] on button "Add" at bounding box center [257, 265] width 90 height 13
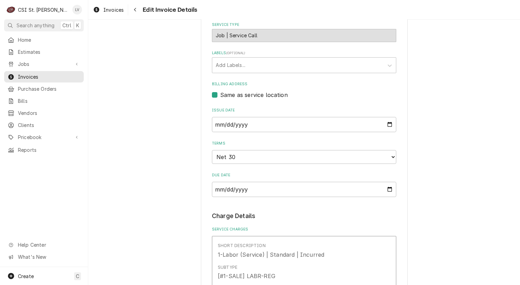
scroll to position [257, 0]
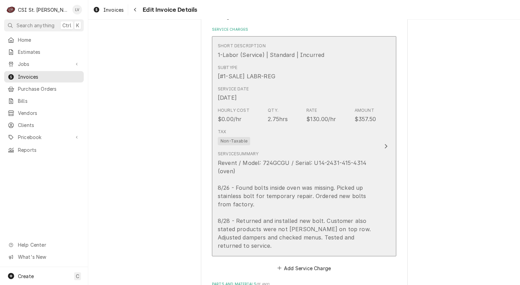
click at [358, 180] on div "Revent / Model: 724GCGU / Serial: U14-2431-415-4314 (oven) 8/26 - Found bolts i…" at bounding box center [297, 204] width 158 height 91
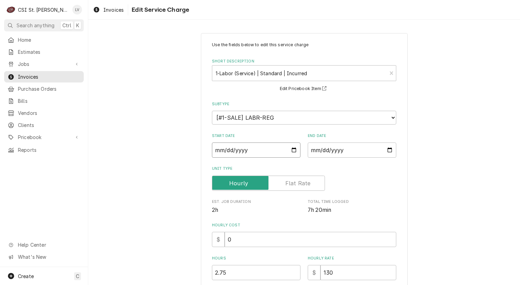
click at [228, 149] on input "2025-08-28" at bounding box center [256, 149] width 89 height 15
click at [442, 189] on div "Use the fields below to edit this service charge Short Description 1-Labor (Ser…" at bounding box center [304, 245] width 432 height 436
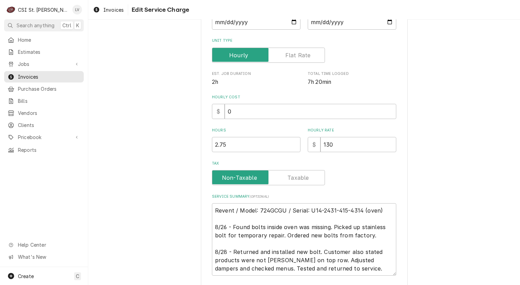
scroll to position [177, 0]
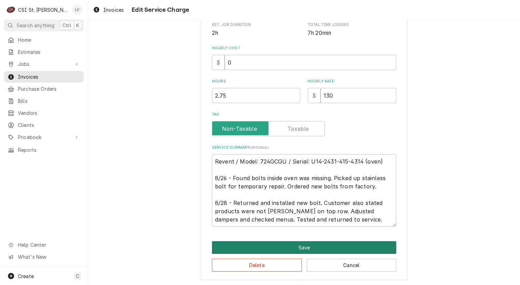
click at [291, 246] on button "Save" at bounding box center [304, 247] width 184 height 13
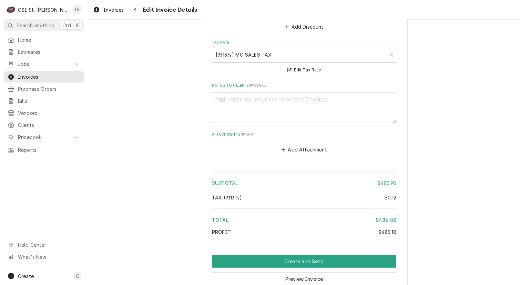
scroll to position [1188, 0]
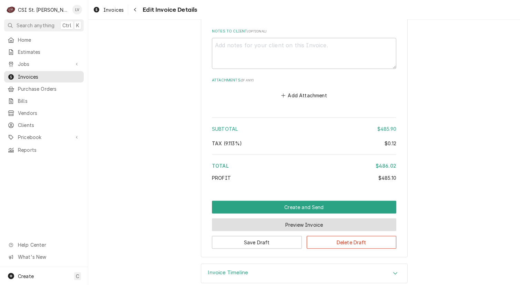
click at [280, 218] on button "Preview Invoice" at bounding box center [304, 224] width 184 height 13
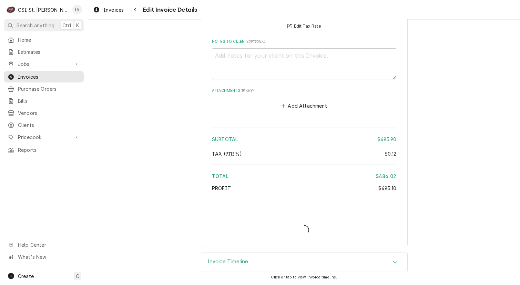
scroll to position [1167, 0]
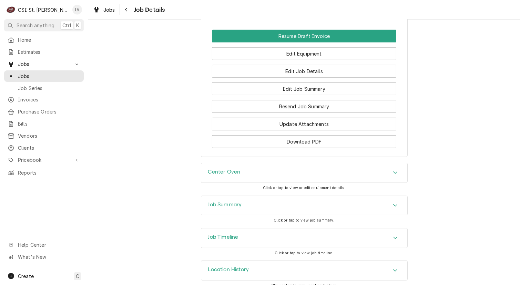
scroll to position [747, 0]
click at [284, 228] on div "Job Timeline" at bounding box center [304, 237] width 206 height 19
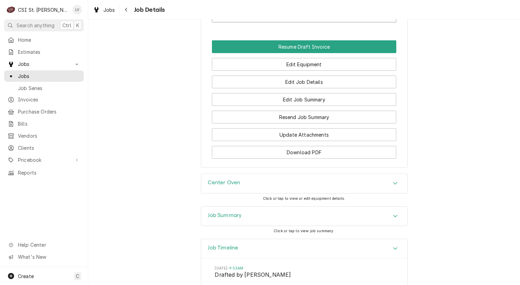
scroll to position [828, 0]
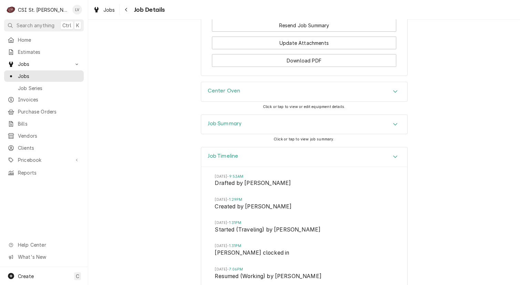
click at [233, 120] on h3 "Job Summary" at bounding box center [225, 123] width 34 height 7
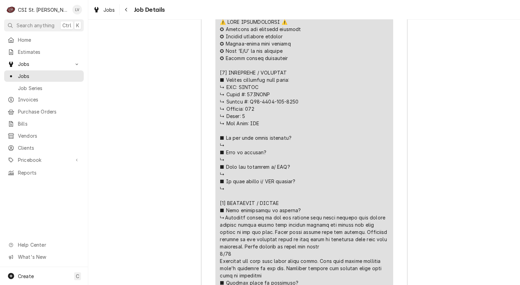
scroll to position [1345, 0]
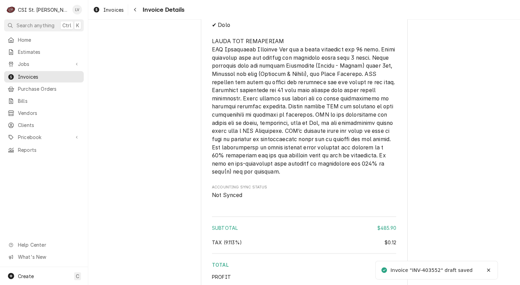
scroll to position [1238, 0]
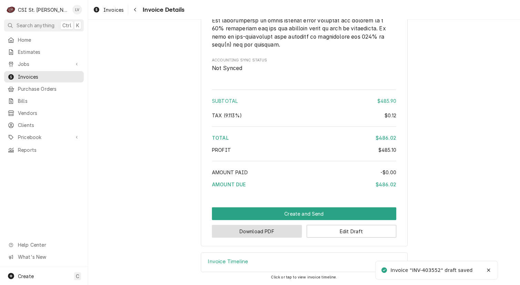
click at [268, 230] on button "Download PDF" at bounding box center [257, 231] width 90 height 13
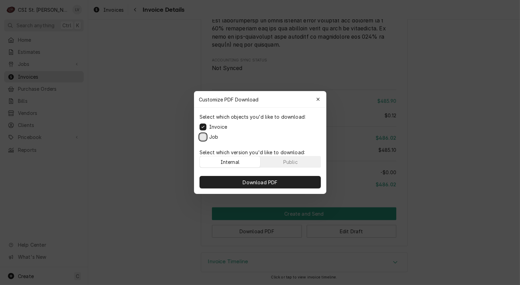
drag, startPoint x: 202, startPoint y: 138, endPoint x: 201, endPoint y: 158, distance: 20.0
click at [202, 138] on button "Job" at bounding box center [203, 136] width 7 height 7
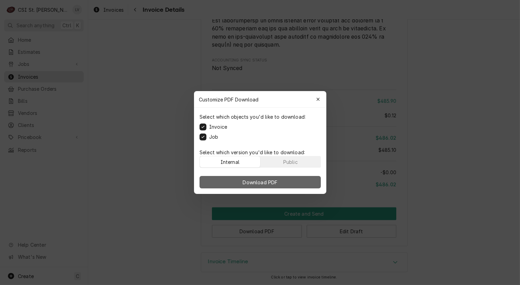
click at [214, 182] on button "Download PDF" at bounding box center [260, 182] width 121 height 12
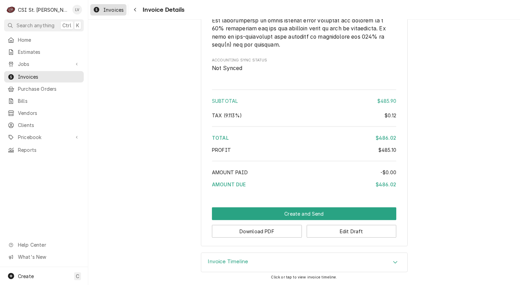
click at [103, 11] on div "Invoices" at bounding box center [108, 10] width 33 height 9
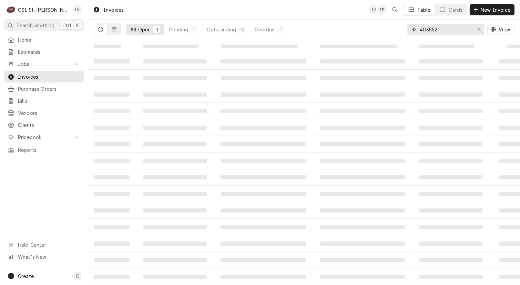
drag, startPoint x: 432, startPoint y: 28, endPoint x: 446, endPoint y: 27, distance: 13.8
click at [446, 27] on input "403552" at bounding box center [446, 29] width 52 height 11
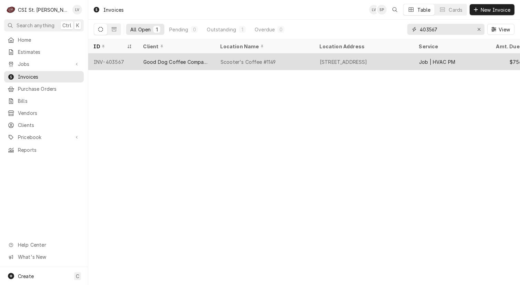
type input "403567"
click at [222, 61] on div "Scooter's Coffee #1149" at bounding box center [249, 61] width 56 height 7
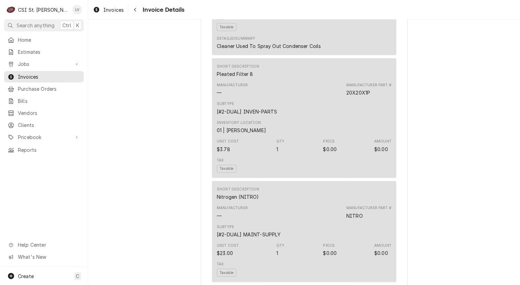
scroll to position [862, 0]
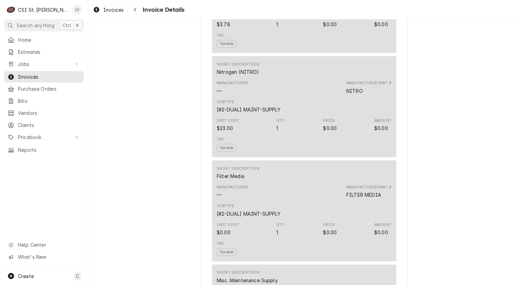
click at [150, 172] on div "Outstanding Sender CSI St. Louis CSI Commercial Services Inc18330 [STREET_ADDRE…" at bounding box center [304, 82] width 432 height 1848
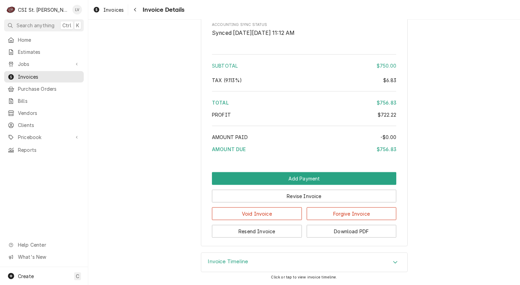
scroll to position [1643, 0]
click at [216, 259] on h3 "Invoice Timeline" at bounding box center [228, 261] width 40 height 7
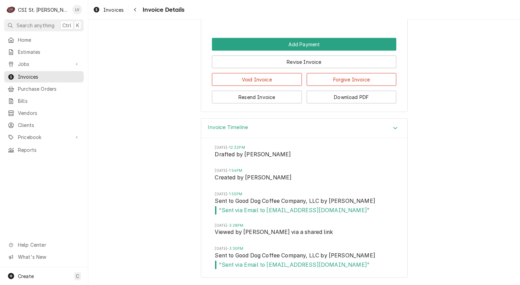
scroll to position [1778, 0]
click at [110, 11] on span "Invoices" at bounding box center [113, 9] width 20 height 7
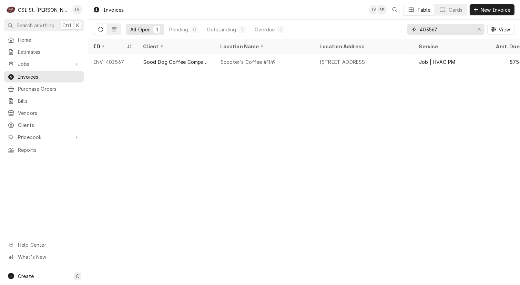
drag, startPoint x: 429, startPoint y: 29, endPoint x: 445, endPoint y: 29, distance: 15.5
click at [445, 29] on input "403567" at bounding box center [446, 29] width 52 height 11
type input "403658"
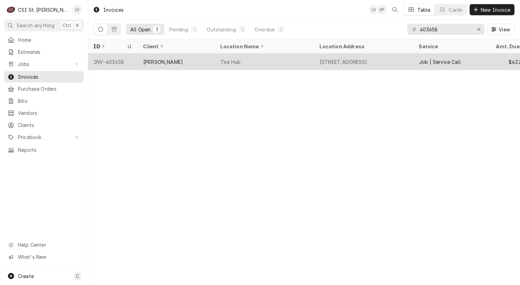
click at [128, 64] on div "INV-403658" at bounding box center [113, 61] width 50 height 17
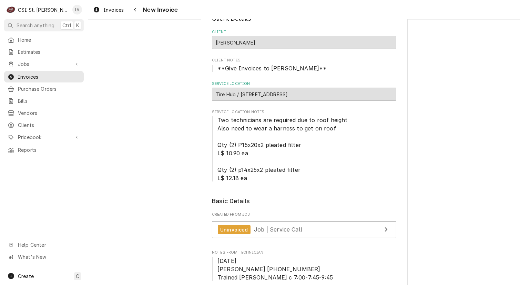
scroll to position [103, 0]
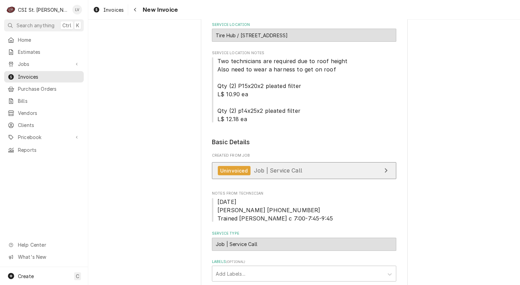
click at [307, 171] on link "Uninvoiced Job | Service Call" at bounding box center [304, 170] width 184 height 17
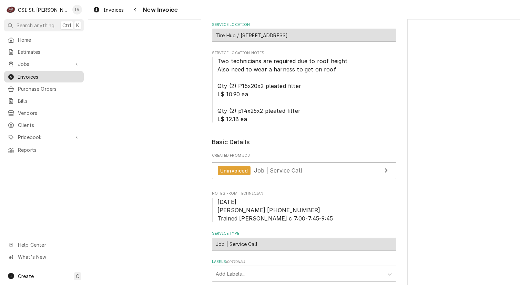
click at [14, 75] on div "Dynamic Content Wrapper" at bounding box center [11, 76] width 7 height 7
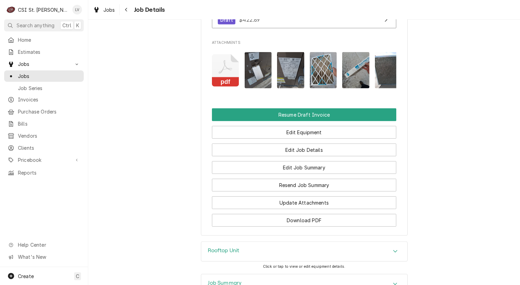
scroll to position [823, 0]
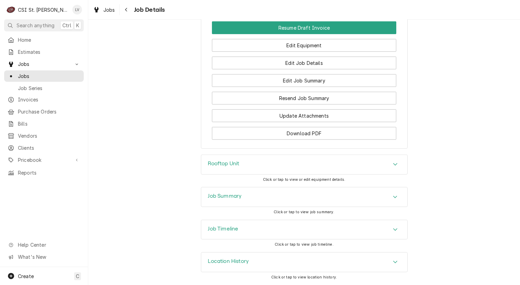
click at [241, 236] on div "Job Timeline" at bounding box center [304, 229] width 206 height 19
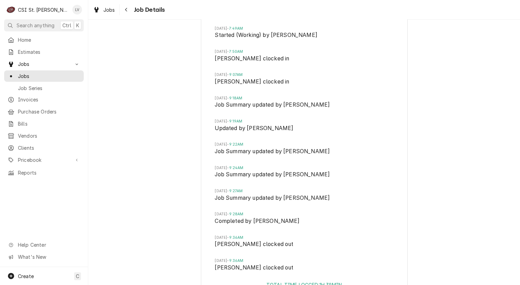
scroll to position [1188, 0]
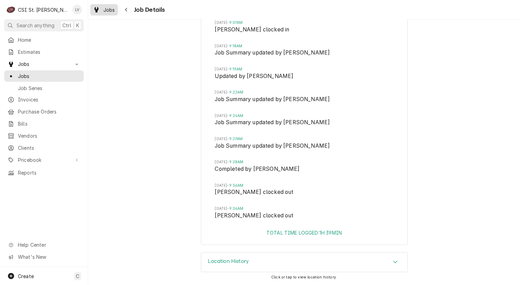
click at [107, 12] on span "Jobs" at bounding box center [109, 9] width 12 height 7
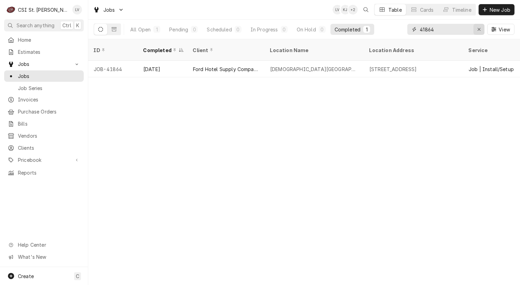
click at [479, 31] on icon "Erase input" at bounding box center [480, 29] width 4 height 5
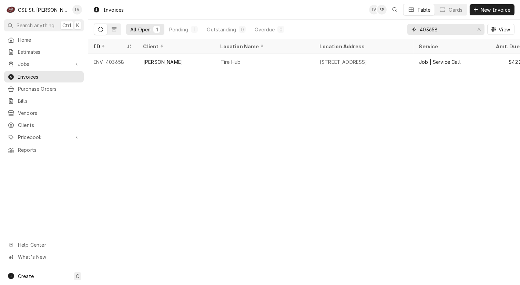
drag, startPoint x: 451, startPoint y: 30, endPoint x: 397, endPoint y: 28, distance: 54.2
click at [397, 28] on div "All Open 1 Pending 1 Outstanding 0 Overdue 0 403658 View" at bounding box center [304, 29] width 421 height 19
type input "403597"
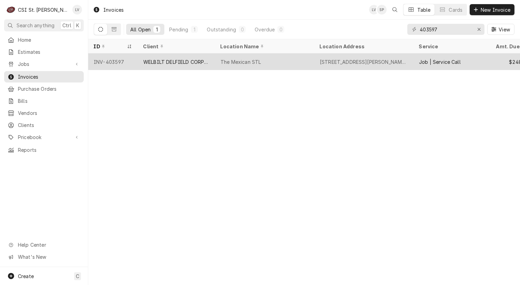
click at [174, 63] on div "WELBILT DELFIELD CORPORATION" at bounding box center [176, 61] width 66 height 7
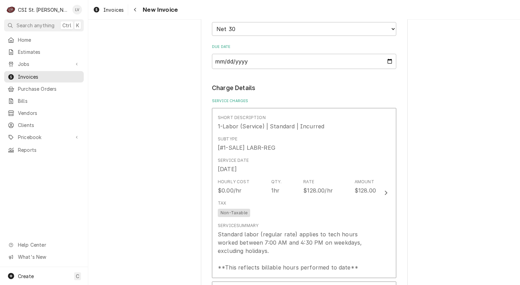
scroll to position [517, 0]
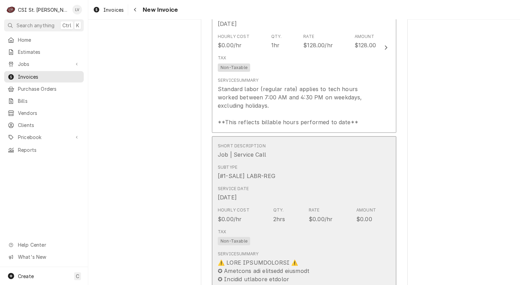
click at [308, 198] on div "Service Date [DATE]" at bounding box center [297, 193] width 158 height 21
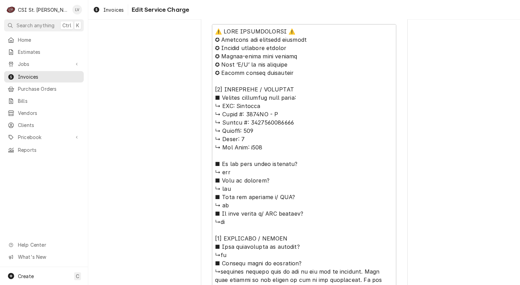
scroll to position [241, 0]
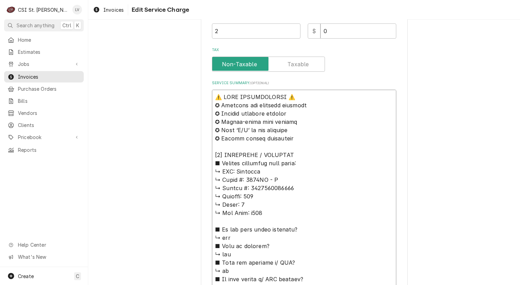
drag, startPoint x: 234, startPoint y: 171, endPoint x: 212, endPoint y: 92, distance: 82.1
type textarea "x"
type textarea "Loremips ↳ Dolor #: 5378SI - A ↳ Consec #: 8476470077446 ↳ Adipisc: 650 ↳ Elits…"
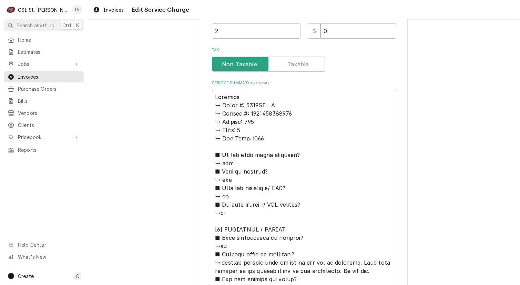
type textarea "x"
type textarea "Loremips / ↳ Dolor #: 7680SI - A ↳ Consec #: 9770188378161 ↳ Adipisc: 374 ↳ Eli…"
type textarea "x"
type textarea "Loremips / ↳ Dolor #: 1567SI - A ↳ Consec #: 2642639854794 ↳ Adipisc: 837 ↳ Eli…"
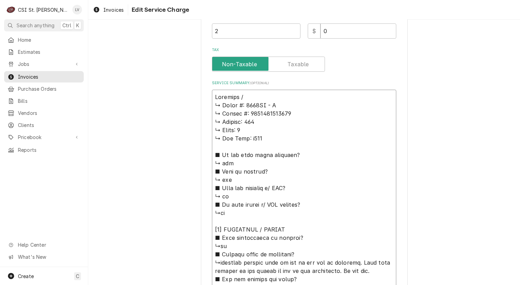
type textarea "x"
type textarea "Loremips / d ↳ Sitam #: 2459CO - A ↳ Elitse #: 9031988147321 ↳ Doeiusm: 223 ↳ T…"
type textarea "x"
type textarea "Loremips / dO ↳ Sitam #: 0089CO - A ↳ Elitse #: 6941479605073 ↳ Doeiusm: 474 ↳ …"
type textarea "x"
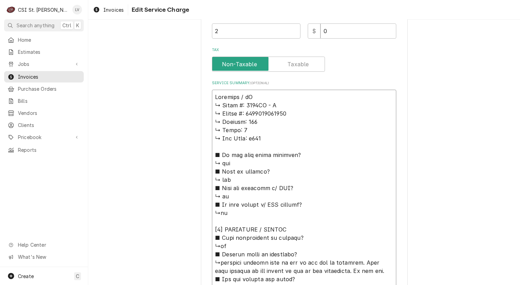
type textarea "Loremips / dOL ↳ Sitam #: 2954CO - A ↳ Elitse #: 2131508795710 ↳ Doeiusm: 395 ↳…"
type textarea "x"
type textarea "Loremips / dOLO ↳ Sitam #: 6903CO - A ↳ Elitse #: 0322231177753 ↳ Doeiusm: 110 …"
type textarea "x"
type textarea "Loremips / dOL ↳ Sitam #: 2954CO - A ↳ Elitse #: 2131508795710 ↳ Doeiusm: 395 ↳…"
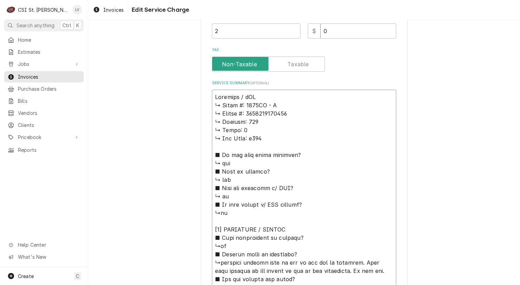
type textarea "x"
type textarea "Loremips / dO ↳ Sitam #: 0089CO - A ↳ Elitse #: 6941479605073 ↳ Doeiusm: 474 ↳ …"
type textarea "x"
type textarea "Loremips / d ↳ Sitam #: 2459CO - A ↳ Elitse #: 9031988147321 ↳ Doeiusm: 223 ↳ T…"
type textarea "x"
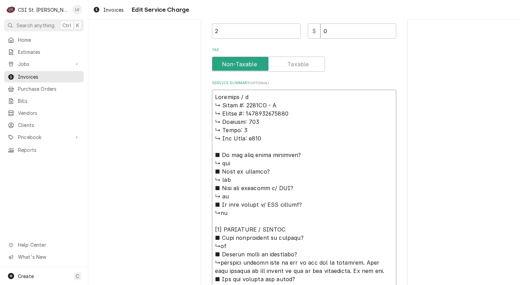
type textarea "Loremips / ↳ Dolor #: 1567SI - A ↳ Consec #: 2642639854794 ↳ Adipisc: 837 ↳ Eli…"
type textarea "x"
type textarea "Loremips / D ↳ Sitam #: 3148CO - A ↳ Elitse #: 8565934888391 ↳ Doeiusm: 886 ↳ T…"
type textarea "x"
type textarea "Loremips / Do ↳ Sitam #: 6746CO - A ↳ Elitse #: 4468046749981 ↳ Doeiusm: 896 ↳ …"
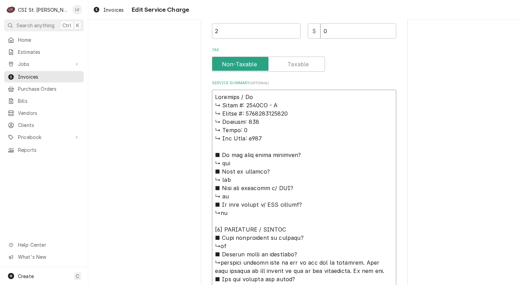
type textarea "x"
type textarea "Loremips / Dol ↳ Sitam #: 9777CO - A ↳ Elitse #: 9248358038636 ↳ Doeiusm: 498 ↳…"
type textarea "x"
type textarea "Loremips / Dolo ↳ Sitam #: 8257CO - A ↳ Elitse #: 6660442309928 ↳ Doeiusm: 019 …"
type textarea "x"
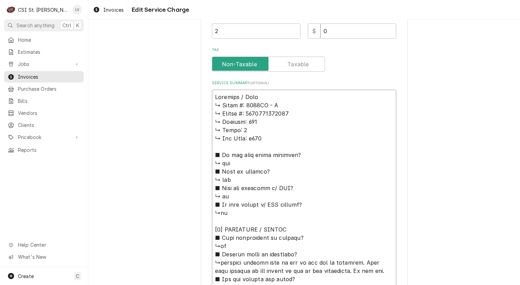
type textarea "Loremips / Dolor ↳ Sitam #: 9747CO - A ↳ Elitse #: 7270483404584 ↳ Doeiusm: 859…"
type textarea "x"
type textarea "Loremips / Dolor: ↳ Sitam #: 8180CO - A ↳ Elitse #: 9700564714850 ↳ Doeiusm: 81…"
type textarea "x"
type textarea "Loremips / Dolor: ↳ Sitam #: 7377CO - A ↳ Elitse #: 8355412211765 ↳ Doeiusm: 17…"
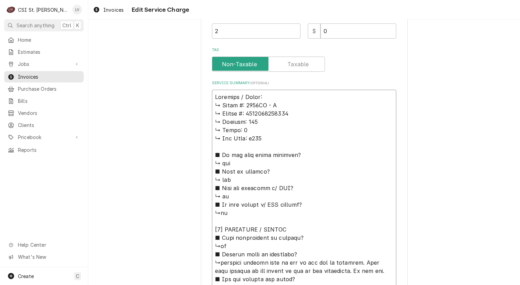
type textarea "x"
type textarea "Loremips / Dolor: ↳ Sitam #: 5463CO - A ↳ Elitse #: 4440934495451 ↳ Doeiusm: 59…"
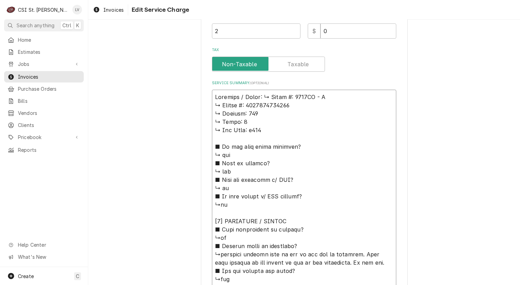
type textarea "x"
type textarea "Loremips / Dolor: Sitam #: 7533CO - A ↳ Elitse #: 4967584734835 ↳ Doeiusm: 698 …"
type textarea "x"
type textarea "Loremips / Dolor: Sitam #: 3234CO - A ↳ Elitse #: 0092181436601 ↳ Doeiusm: 087 …"
type textarea "x"
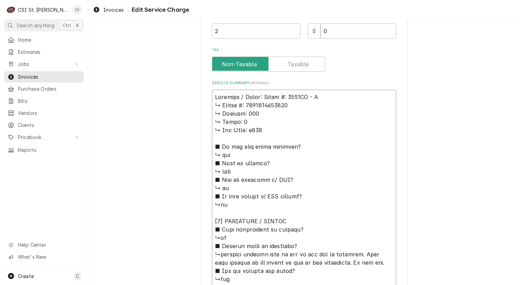
type textarea "Loremips / Dolor: sita #: 0171CO - A ↳ Elitse #: 5095781085391 ↳ Doeiusm: 620 ↳…"
type textarea "x"
type textarea "Loremips / Dolor: si #: 6953AM - C ↳ Adipis #: 9086087034088 ↳ Elitsed: 771 ↳ D…"
type textarea "x"
type textarea "Loremips / Dolor: s #: 8277AM - C ↳ Adipis #: 1896935241557 ↳ Elitsed: 326 ↳ Do…"
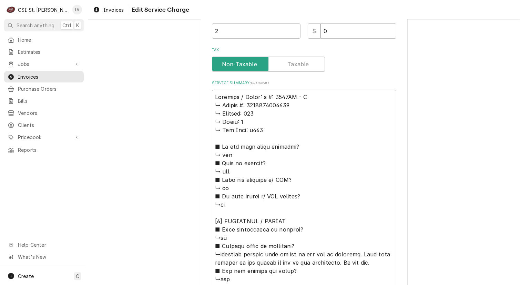
type textarea "x"
type textarea "Loremips / Dolor: #: 2889SI - A ↳ Consec #: 3874611296850 ↳ Adipisc: 302 ↳ Elit…"
type textarea "x"
type textarea "Loremips / Dolor: #: 7657SI - A ↳ Consec #: 8699453495911 ↳ Adipisc: 007 ↳ Elit…"
type textarea "x"
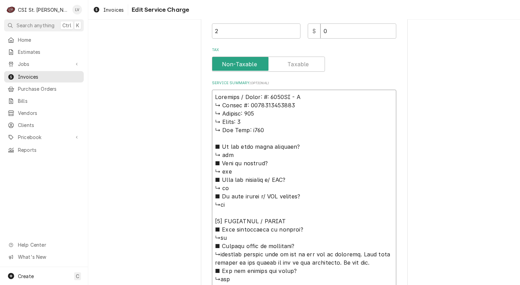
type textarea "Loremips / Dolor: : 0529SI - A ↳ Consec #: 0228036694544 ↳ Adipisc: 951 ↳ Elits…"
type textarea "x"
type textarea "Loremips / Dolor: 2648SI - A ↳ Consec #: 6019618767335 ↳ Adipisc: 104 ↳ Elits: …"
type textarea "x"
type textarea "Loremips / Dolor: 9668SI - A ↳ Consec #: 0932089301914 ↳ Adipisc: 078 ↳ Elits: …"
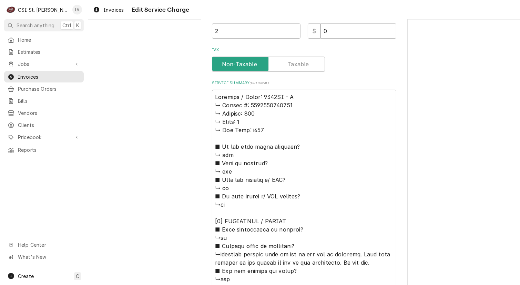
type textarea "x"
type textarea "Loremips / Dolor: 6238SI - A ↳ Consec #: 8600136232073 ↳ Adipisc: 465 ↳ Elits: …"
type textarea "x"
type textarea "Loremips / Dolor: 7098SI - A / ↳ Consec #: 6423178715273 ↳ Adipisc: 586 ↳ Elits…"
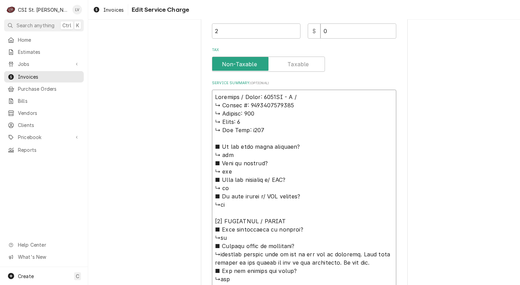
type textarea "x"
type textarea "Loremips / Dolor: 0802SI - A / ↳ Consec #: 4322804929444 ↳ Adipisc: 746 ↳ Elits…"
type textarea "x"
type textarea "Delfield / Model: 6025XL - S / S ↳ 𝗦𝗲𝗿𝗶𝗮𝗹 #: 2503820101987 ↳ 𝗩𝗼𝗹𝘁𝗮𝗴𝗲: 120 ↳ 𝗣𝗵𝗮…"
type textarea "x"
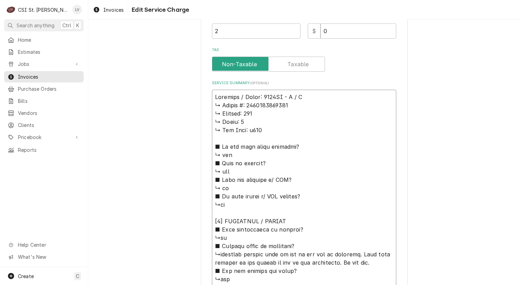
type textarea "Delfield / Model: 6025XL - S / Se ↳ 𝗦𝗲𝗿𝗶𝗮𝗹 #: 2503820101987 ↳ 𝗩𝗼𝗹𝘁𝗮𝗴𝗲: 120 ↳ 𝗣𝗵…"
type textarea "x"
type textarea "Delfield / Model: 6025XL - S / Ser ↳ 𝗦𝗲𝗿𝗶𝗮𝗹 #: 2503820101987 ↳ 𝗩𝗼𝗹𝘁𝗮𝗴𝗲: 120 ↳ 𝗣…"
type textarea "x"
type textarea "Delfield / Model: 6025XL - S / Seri ↳ 𝗦𝗲𝗿𝗶𝗮𝗹 #: 2503820101987 ↳ 𝗩𝗼𝗹𝘁𝗮𝗴𝗲: 120 ↳ …"
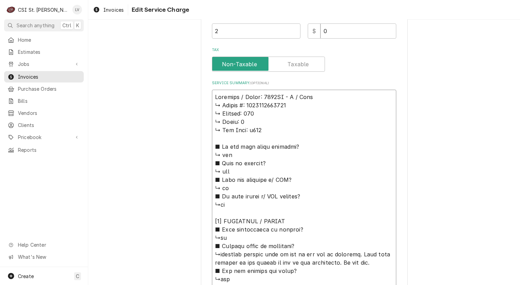
type textarea "x"
type textarea "Delfield / Model: 6025XL - S / Seria ↳ 𝗦𝗲𝗿𝗶𝗮𝗹 #: 2503820101987 ↳ 𝗩𝗼𝗹𝘁𝗮𝗴𝗲: 120 ↳…"
type textarea "x"
type textarea "Delfield / Model: 6025XL - S / Serial ↳ 𝗦𝗲𝗿𝗶𝗮𝗹 #: 2503820101987 ↳ 𝗩𝗼𝗹𝘁𝗮𝗴𝗲: 120 …"
type textarea "x"
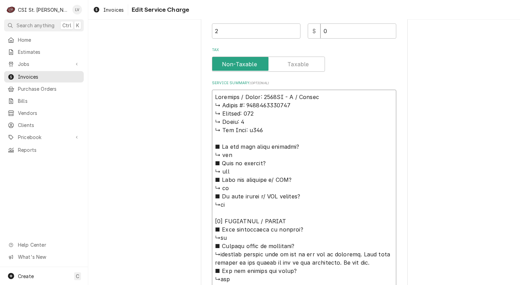
type textarea "Delfield / Model: 6025XL - S / Serial: ↳ 𝗦𝗲𝗿𝗶𝗮𝗹 #: 2503820101987 ↳ 𝗩𝗼𝗹𝘁𝗮𝗴𝗲: 120…"
type textarea "x"
type textarea "Delfield / Model: 6025XL - S / Serial: ↳ 𝗦𝗲𝗿𝗶𝗮𝗹 #: 2503820101987 ↳ 𝗩𝗼𝗹𝘁𝗮𝗴𝗲: 120…"
type textarea "x"
type textarea "Delfield / Model: 6025XL - S / Serial: ↳ 𝗦𝗲𝗿𝗶𝗮𝗹 #: 2503820101987 ↳ 𝗩𝗼𝗹𝘁𝗮𝗴𝗲: 120…"
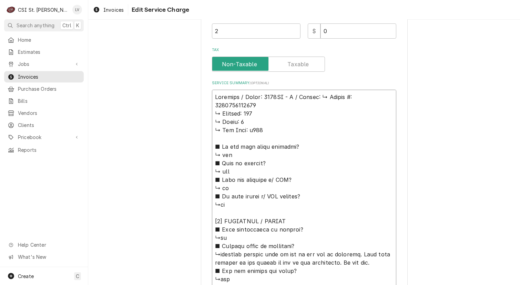
type textarea "x"
type textarea "Delfield / Model: 6025XL - S / Serial: 𝗦𝗲𝗿𝗶𝗮𝗹 #: 2503820101987 ↳ 𝗩𝗼𝗹𝘁𝗮𝗴𝗲: 120 ↳…"
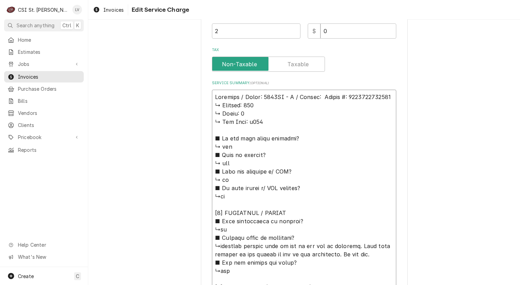
type textarea "x"
type textarea "Delfield / Model: 6025XL - S / Serial: 𝗦𝗲𝗿𝗶𝗮𝗹 #: 2503820101987 ↳ 𝗩𝗼𝗹𝘁𝗮𝗴𝗲: 120 ↳…"
type textarea "x"
type textarea "Delfield / Model: 6025XL - S / Serial: 𝗲𝗿𝗶𝗮𝗹 #: 2503820101987 ↳ 𝗩𝗼𝗹𝘁𝗮𝗴𝗲: 120 ↳ …"
type textarea "x"
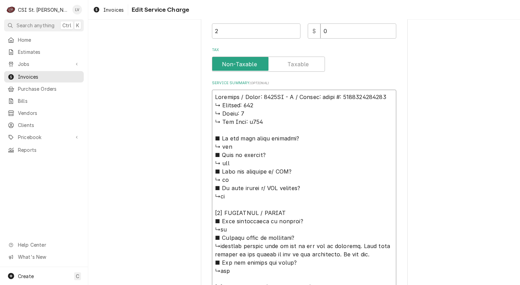
type textarea "Delfield / Model: 6025XL - S / Serial: 𝗿𝗶𝗮𝗹 #: 2503820101987 ↳ 𝗩𝗼𝗹𝘁𝗮𝗴𝗲: 120 ↳ 𝗣…"
type textarea "x"
type textarea "Delfield / Model: 6025XL - S / Serial: 𝗶𝗮𝗹 #: 2503820101987 ↳ 𝗩𝗼𝗹𝘁𝗮𝗴𝗲: 120 ↳ 𝗣𝗵…"
type textarea "x"
type textarea "Delfield / Model: 6025XL - S / Serial: 𝗮𝗹 #: 2503820101987 ↳ 𝗩𝗼𝗹𝘁𝗮𝗴𝗲: 120 ↳ 𝗣𝗵𝗮…"
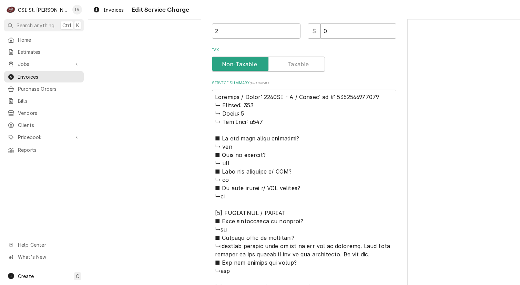
type textarea "x"
type textarea "Delfield / Model: 6025XL - S / Serial: 𝗹 #: 2503820101987 ↳ 𝗩𝗼𝗹𝘁𝗮𝗴𝗲: 120 ↳ 𝗣𝗵𝗮𝘀…"
type textarea "x"
type textarea "Delfield / Model: 6025XL - S / Serial: #: 2503820101987 ↳ 𝗩𝗼𝗹𝘁𝗮𝗴𝗲: 120 ↳ 𝗣𝗵𝗮𝘀𝗲:…"
type textarea "x"
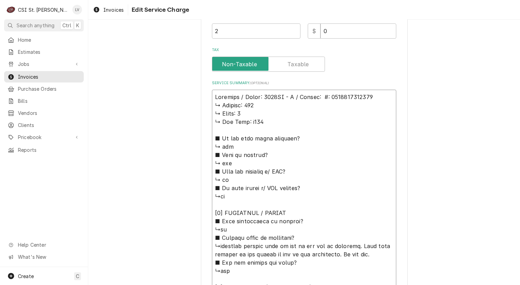
type textarea "Delfield / Model: 6025XL - S / Serial: #: 2503820101987 ↳ 𝗩𝗼𝗹𝘁𝗮𝗴𝗲: 120 ↳ 𝗣𝗵𝗮𝘀𝗲:…"
type textarea "x"
type textarea "Delfield / Model: 6025XL - S / Serial: : 2503820101987 ↳ 𝗩𝗼𝗹𝘁𝗮𝗴𝗲: 120 ↳ 𝗣𝗵𝗮𝘀𝗲: …"
type textarea "x"
type textarea "Delfield / Model: 6025XL - S / Serial: 2503820101987 ↳ 𝗩𝗼𝗹𝘁𝗮𝗴𝗲: 120 ↳ 𝗣𝗵𝗮𝘀𝗲: 1 …"
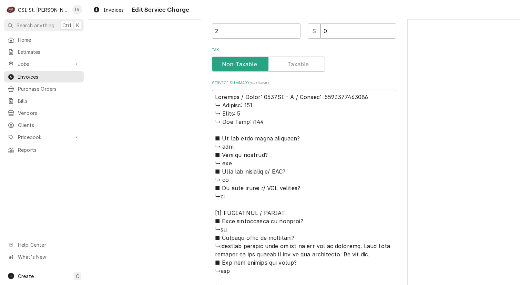
type textarea "x"
type textarea "Delfield / Model: 6025XL - S / Serial: 2503820101987 ↳ 𝗩𝗼𝗹𝘁𝗮𝗴𝗲: 120 ↳ 𝗣𝗵𝗮𝘀𝗲: 1 …"
drag, startPoint x: 211, startPoint y: 104, endPoint x: 288, endPoint y: 236, distance: 151.9
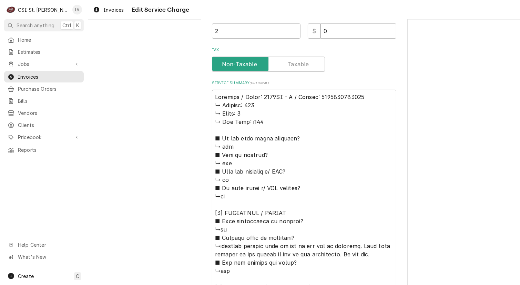
drag, startPoint x: 297, startPoint y: 237, endPoint x: 210, endPoint y: 106, distance: 157.5
type textarea "x"
type textarea "Delfield / Model: 6025XL - S / Serial: 2503820101987 ↳customer plugged unit in …"
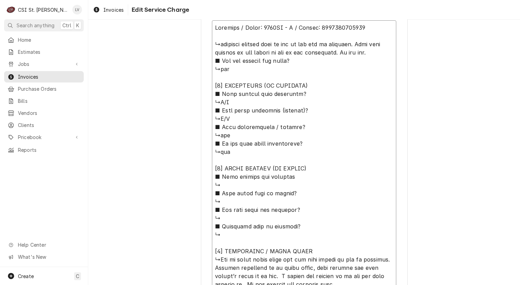
scroll to position [376, 0]
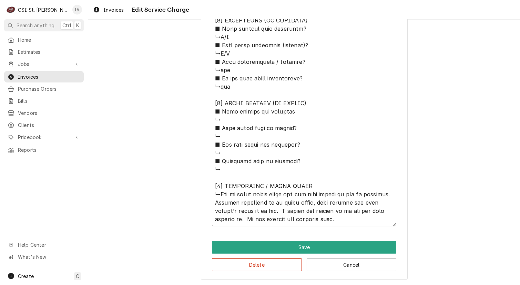
drag, startPoint x: 211, startPoint y: 130, endPoint x: 315, endPoint y: 187, distance: 118.5
click at [315, 187] on textarea "Service Summary ( optional )" at bounding box center [304, 90] width 184 height 271
type textarea "x"
type textarea "Delfield / Model: 6025XL - S / Serial: 2503820101987 ↳customer plugged unit in …"
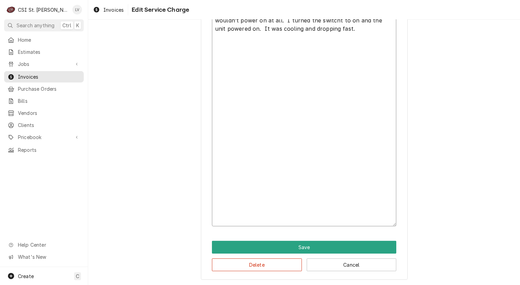
scroll to position [186, 0]
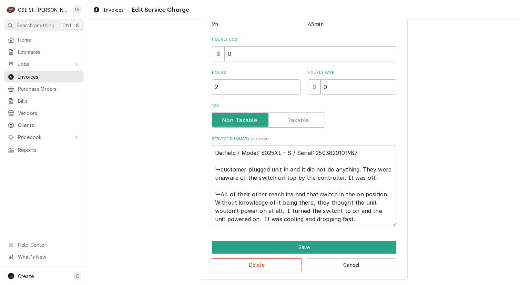
drag, startPoint x: 220, startPoint y: 169, endPoint x: 214, endPoint y: 166, distance: 6.5
click at [214, 166] on textarea "Delfield / Model: 6025XL - S / Serial: 2503820101987 ↳customer plugged unit in …" at bounding box center [304, 186] width 184 height 81
type textarea "x"
type textarea "Delfield / Model: 6025XL - S / Serial: 2503820101987 customer plugged unit in a…"
type textarea "x"
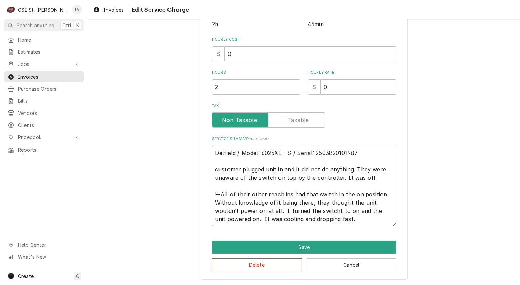
type textarea "Delfield / Model: 6025XL - S / Serial: 2503820101987 ustomer plugged unit in an…"
type textarea "x"
type textarea "Delfield / Model: 6025XL - S / Serial: 2503820101987 Customer plugged unit in a…"
click at [366, 176] on textarea "Delfield / Model: 6025XL - S / Serial: 2503820101987 Customer plugged unit in a…" at bounding box center [304, 186] width 184 height 81
type textarea "x"
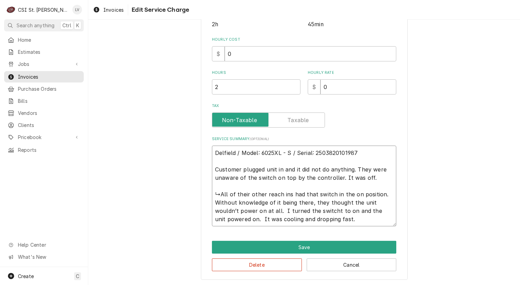
type textarea "Delfield / Model: 6025XL - S / Serial: 2503820101987 Customer plugged unit in a…"
type textarea "x"
type textarea "Delfield / Model: 6025XL - S / Serial: 2503820101987 Customer plugged unit in a…"
type textarea "x"
type textarea "Delfield / Model: 6025XL - S / Serial: 2503820101987 Customer plugged unit in a…"
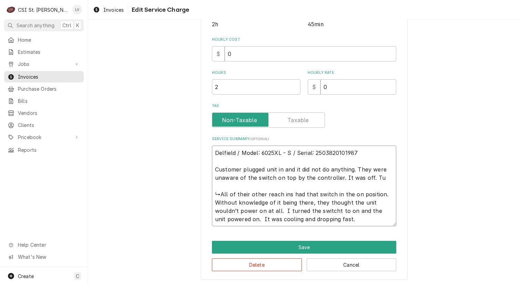
type textarea "x"
type textarea "Delfield / Model: 6025XL - S / Serial: 2503820101987 Customer plugged unit in a…"
type textarea "x"
type textarea "Delfield / Model: 6025XL - S / Serial: 2503820101987 Customer plugged unit in a…"
type textarea "x"
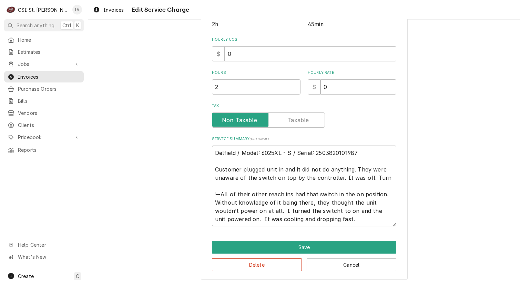
type textarea "Delfield / Model: 6025XL - S / Serial: 2503820101987 Customer plugged unit in a…"
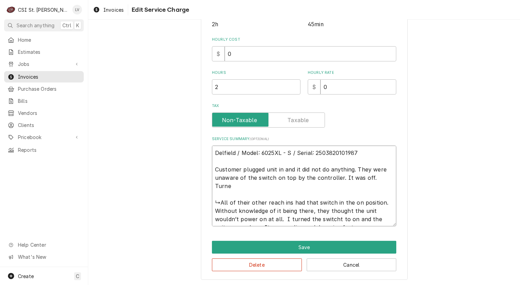
type textarea "x"
type textarea "Delfield / Model: 6025XL - S / Serial: 2503820101987 Customer plugged unit in a…"
type textarea "x"
type textarea "Delfield / Model: 6025XL - S / Serial: 2503820101987 Customer plugged unit in a…"
type textarea "x"
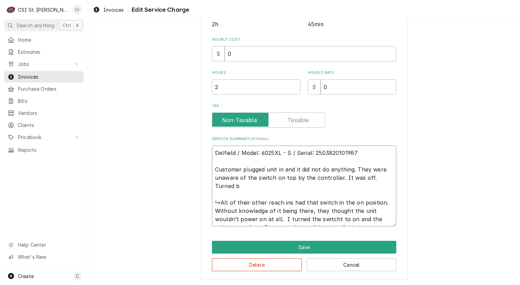
type textarea "Delfield / Model: 6025XL - S / Serial: 2503820101987 Customer plugged unit in a…"
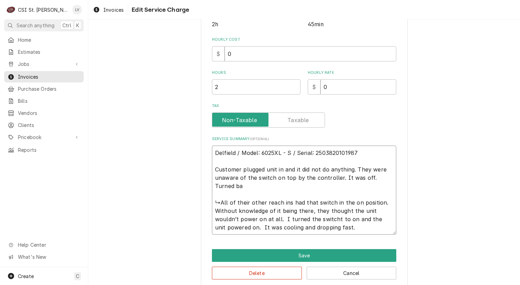
type textarea "x"
type textarea "Delfield / Model: 6025XL - S / Serial: 2503820101987 Customer plugged unit in a…"
type textarea "x"
type textarea "Delfield / Model: 6025XL - S / Serial: 2503820101987 Customer plugged unit in a…"
type textarea "x"
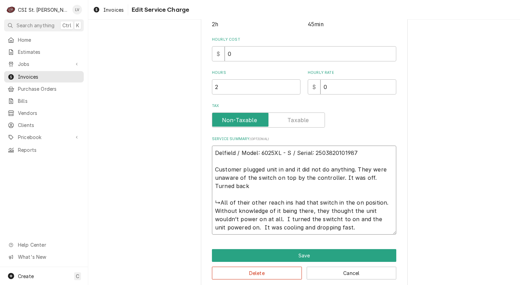
type textarea "Delfield / Model: 6025XL - S / Serial: 2503820101987 Customer plugged unit in a…"
type textarea "x"
type textarea "Delfield / Model: 6025XL - S / Serial: 2503820101987 Customer plugged unit in a…"
type textarea "x"
type textarea "Delfield / Model: 6025XL - S / Serial: 2503820101987 Customer plugged unit in a…"
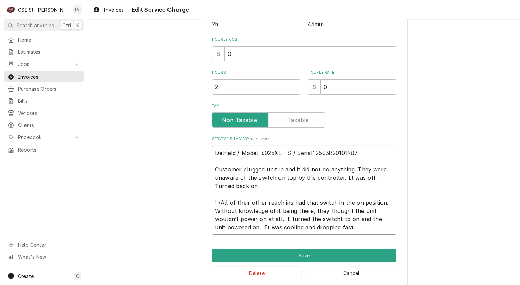
type textarea "x"
type textarea "Delfield / Model: 6025XL - S / Serial: 2503820101987 Customer plugged unit in a…"
type textarea "x"
type textarea "Delfield / Model: 6025XL - S / Serial: 2503820101987 Customer plugged unit in a…"
type textarea "x"
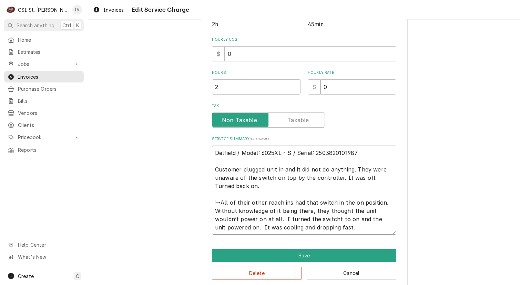
type textarea "Delfield / Model: 6025XL - S / Serial: 2503820101987 Customer plugged unit in a…"
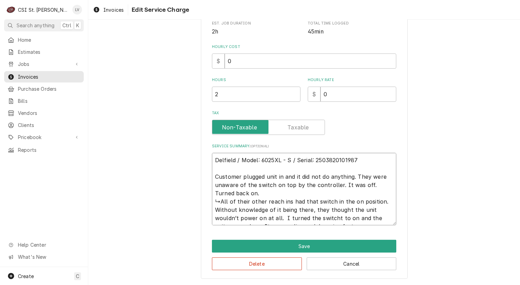
type textarea "x"
type textarea "Delfield / Model: 6025XL - S / Serial: 2503820101987 Customer plugged unit in a…"
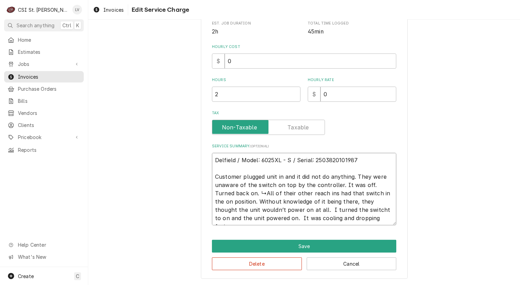
scroll to position [177, 0]
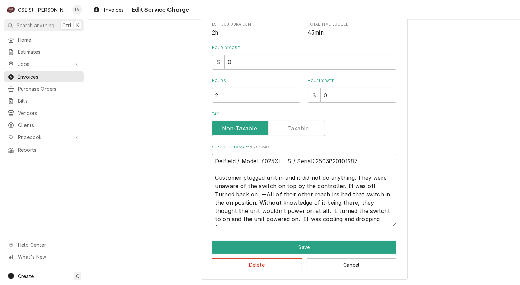
type textarea "x"
type textarea "Delfield / Model: 6025XL - S / Serial: 2503820101987 Customer plugged unit in a…"
click at [296, 193] on textarea "Delfield / Model: 6025XL - S / Serial: 2503820101987 Customer plugged unit in a…" at bounding box center [304, 190] width 184 height 72
type textarea "x"
type textarea "Delfield / Model: 6025XL - S / Serial: 2503820101987 Customer plugged unit in a…"
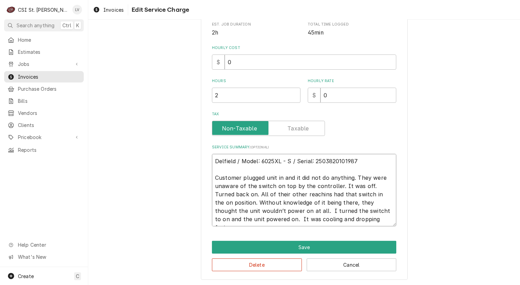
type textarea "x"
type textarea "Delfield / Model: 6025XL - S / Serial: 2503820101987 Customer plugged unit in a…"
click at [279, 209] on textarea "Delfield / Model: 6025XL - S / Serial: 2503820101987 Customer plugged unit in a…" at bounding box center [304, 190] width 184 height 72
type textarea "x"
type textarea "Delfield / Model: 6025XL - S / Serial: 2503820101987 Customer plugged unit in a…"
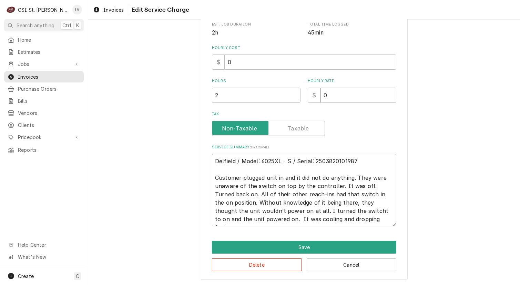
type textarea "x"
type textarea "Delfield / Model: 6025XL - S / Serial: 2503820101987 Customer plugged unit in a…"
type textarea "x"
type textarea "Delfield / Model: 6025XL - S / Serial: 2503820101987 Customer plugged unit in a…"
type textarea "x"
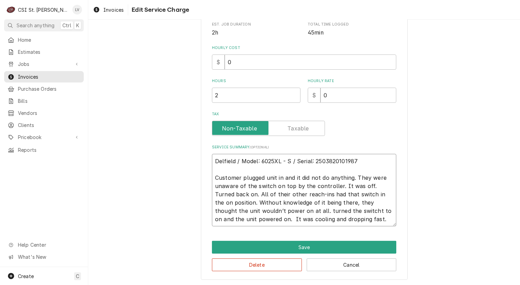
type textarea "Delfield / Model: 6025XL - S / Serial: 2503820101987 Customer plugged unit in a…"
type textarea "x"
type textarea "Delfield / Model: 6025XL - S / Serial: 2503820101987 Customer plugged unit in a…"
click at [299, 211] on textarea "Delfield / Model: 6025XL - S / Serial: 2503820101987 Customer plugged unit in a…" at bounding box center [304, 190] width 184 height 72
type textarea "x"
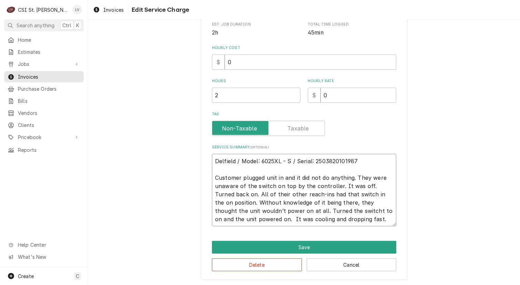
type textarea "Delfield / Model: 6025XL - S / Serial: 2503820101987 Customer plugged unit in a…"
type textarea "x"
type textarea "Delfield / Model: 6025XL - S / Serial: 2503820101987 Customer plugged unit in a…"
type textarea "x"
type textarea "Delfield / Model: 6025XL - S / Serial: 2503820101987 Customer plugged unit in a…"
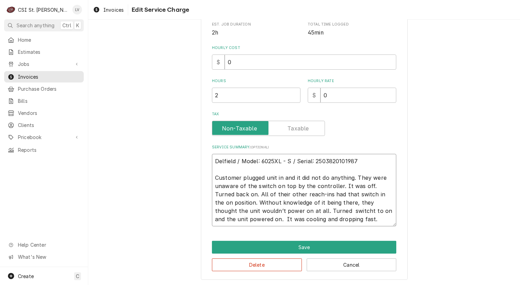
type textarea "x"
type textarea "Delfield / Model: 6025XL - S / Serial: 2503820101987 Customer plugged unit in a…"
click at [247, 219] on textarea "Delfield / Model: 6025XL - S / Serial: 2503820101987 Customer plugged unit in a…" at bounding box center [304, 190] width 184 height 72
type textarea "x"
type textarea "Delfield / Model: 6025XL - S / Serial: 2503820101987 Customer plugged unit in a…"
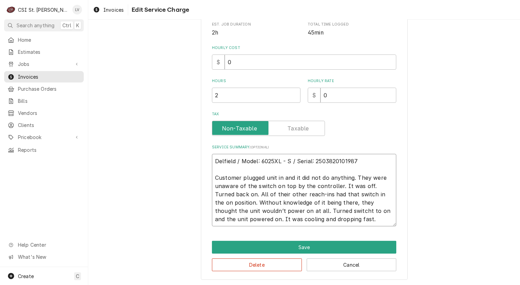
type textarea "x"
type textarea "Delfield / Model: 6025XL - S / Serial: 2503820101987 Customer plugged unit in a…"
type textarea "x"
type textarea "Delfield / Model: 6025XL - S / Serial: 2503820101987 Customer plugged unit in a…"
type textarea "x"
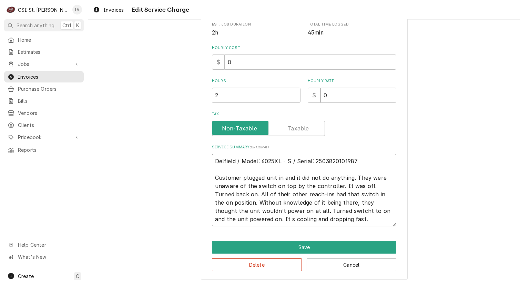
type textarea "Delfield / Model: 6025XL - S / Serial: 2503820101987 Customer plugged unit in a…"
type textarea "x"
type textarea "Delfield / Model: 6025XL - S / Serial: 2503820101987 Customer plugged unit in a…"
type textarea "x"
type textarea "Delfield / Model: 6025XL - S / Serial: 2503820101987 Customer plugged unit in a…"
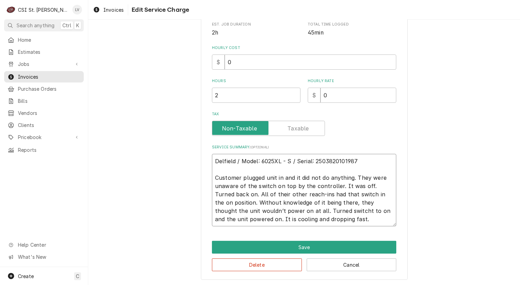
drag, startPoint x: 367, startPoint y: 184, endPoint x: 382, endPoint y: 185, distance: 15.9
click at [368, 184] on textarea "Delfield / Model: 6025XL - S / Serial: 2503820101987 Customer plugged unit in a…" at bounding box center [304, 190] width 184 height 72
type textarea "x"
type textarea "Delfield / Model: 6025XL - S / Serial: 2503820101987 Customer plugged unit in a…"
type textarea "x"
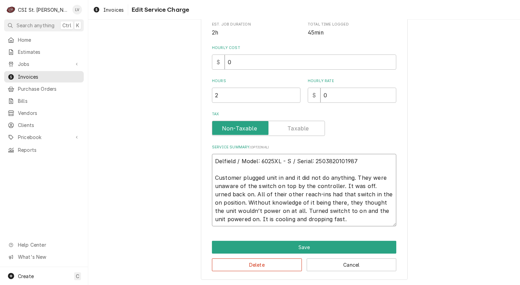
type textarea "Delfield / Model: 6025XL - S / Serial: 2503820101987 Customer plugged unit in a…"
type textarea "x"
type textarea "Delfield / Model: 6025XL - S / Serial: 2503820101987 Customer plugged unit in a…"
type textarea "x"
type textarea "Delfield / Model: 6025XL - S / Serial: 2503820101987 Customer plugged unit in a…"
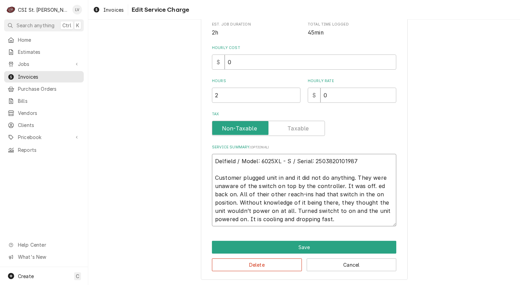
type textarea "x"
type textarea "Delfield / Model: 6025XL - S / Serial: 2503820101987 Customer plugged unit in a…"
type textarea "x"
type textarea "Delfield / Model: 6025XL - S / Serial: 2503820101987 Customer plugged unit in a…"
drag, startPoint x: 290, startPoint y: 219, endPoint x: 205, endPoint y: 160, distance: 103.9
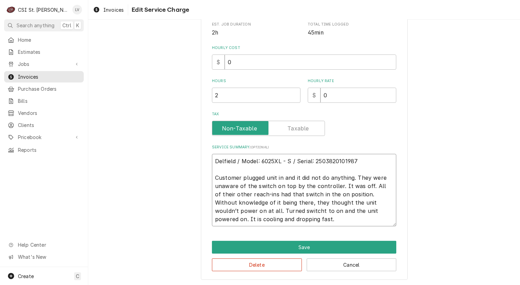
click at [205, 160] on div "Use the fields below to edit this service charge Short Description Job | Servic…" at bounding box center [304, 68] width 207 height 424
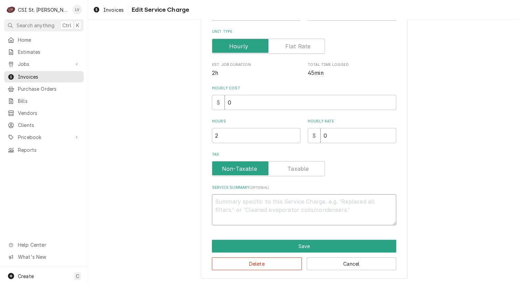
scroll to position [136, 0]
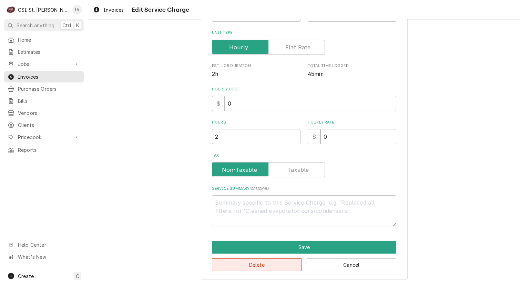
click at [231, 265] on button "Delete" at bounding box center [257, 264] width 90 height 13
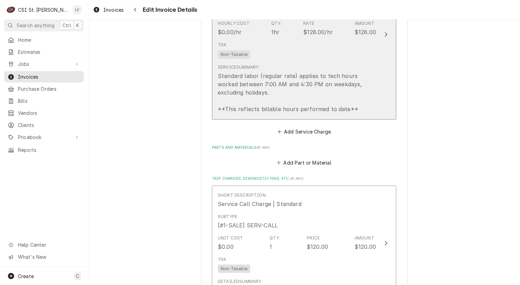
click at [282, 74] on div "Standard labor (regular rate) applies to tech hours worked between 7:00 AM and …" at bounding box center [297, 92] width 158 height 41
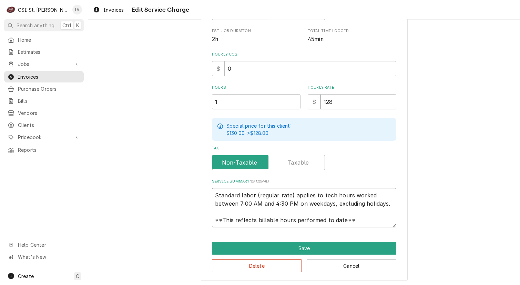
scroll to position [8, 0]
drag, startPoint x: 211, startPoint y: 194, endPoint x: 352, endPoint y: 224, distance: 143.8
click at [352, 224] on textarea "Standard labor (regular rate) applies to tech hours worked between 7:00 AM and …" at bounding box center [304, 207] width 184 height 39
paste textarea "Delfield / Model: 6025XL - S / Serial: 2503820101987 Customer plugged unit in a…"
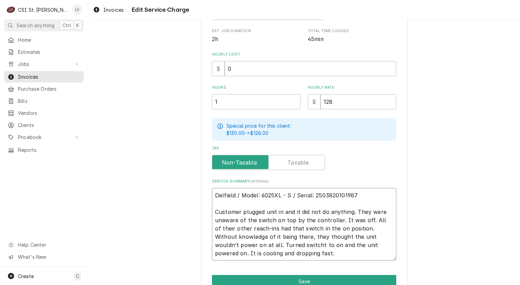
scroll to position [0, 0]
click at [296, 278] on button "Save" at bounding box center [304, 281] width 184 height 13
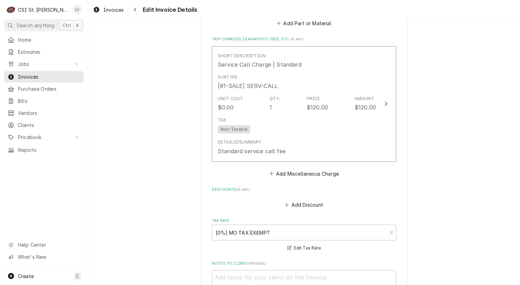
scroll to position [854, 0]
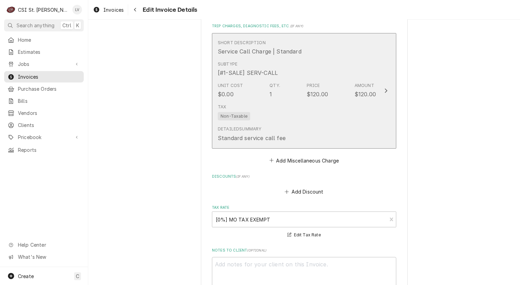
click at [355, 82] on div "Amount" at bounding box center [365, 85] width 20 height 6
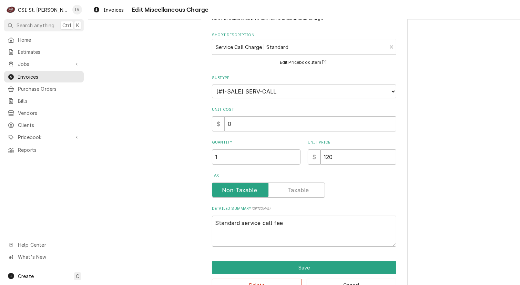
scroll to position [46, 0]
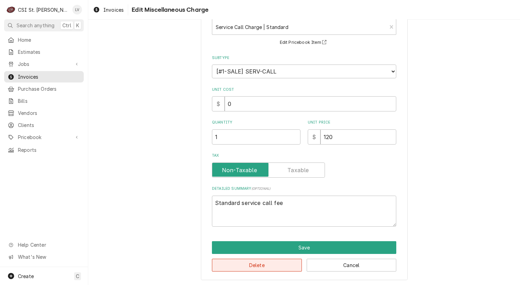
click at [264, 264] on button "Delete" at bounding box center [257, 265] width 90 height 13
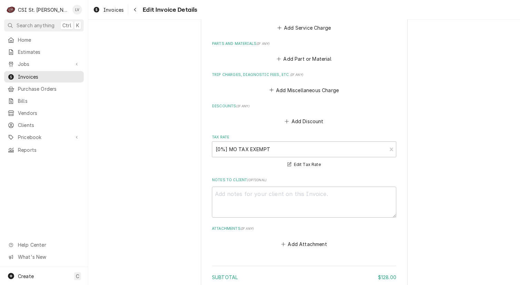
scroll to position [793, 0]
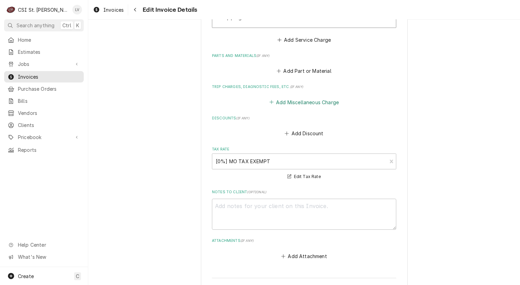
click at [300, 97] on button "Add Miscellaneous Charge" at bounding box center [304, 102] width 72 height 10
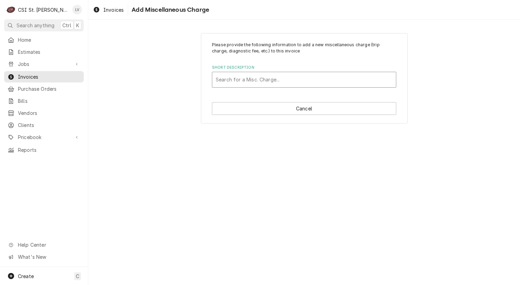
click at [253, 83] on div "Short Description" at bounding box center [304, 79] width 177 height 12
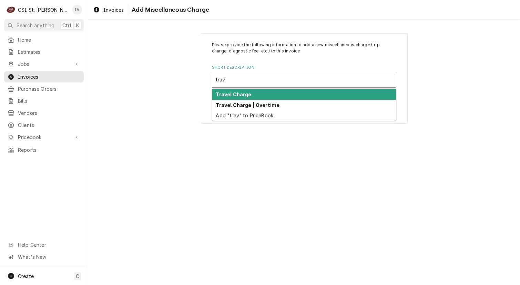
click at [246, 93] on strong "Travel Charge" at bounding box center [234, 94] width 36 height 6
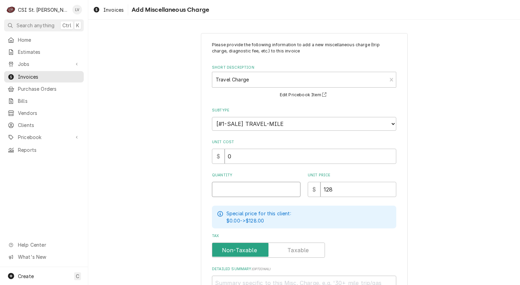
click at [223, 191] on input "Quantity" at bounding box center [256, 189] width 89 height 15
click at [153, 199] on div "Please provide the following information to add a new miscellaneous charge (tri…" at bounding box center [304, 188] width 432 height 322
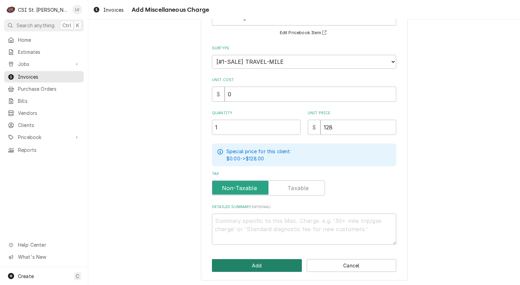
click at [244, 262] on button "Add" at bounding box center [257, 265] width 90 height 13
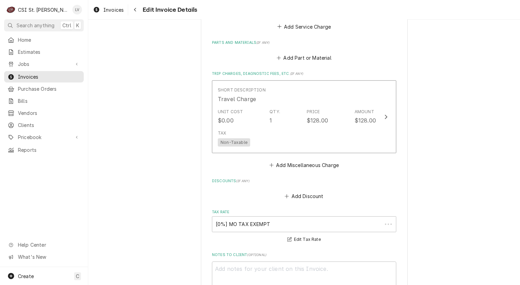
scroll to position [806, 0]
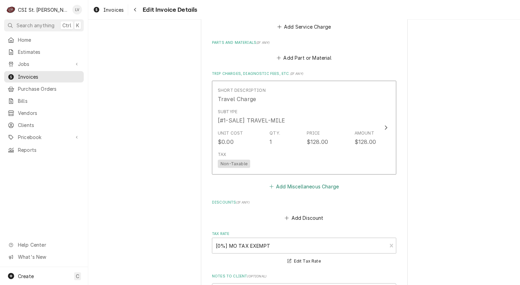
click at [296, 182] on button "Add Miscellaneous Charge" at bounding box center [304, 187] width 72 height 10
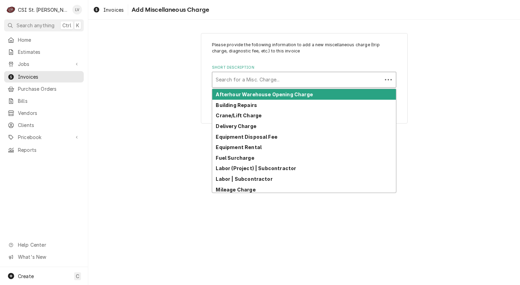
click at [228, 82] on div "Short Description" at bounding box center [297, 79] width 163 height 12
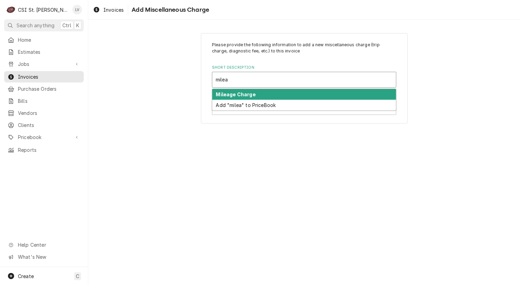
click at [232, 96] on strong "Mileage Charge" at bounding box center [236, 94] width 40 height 6
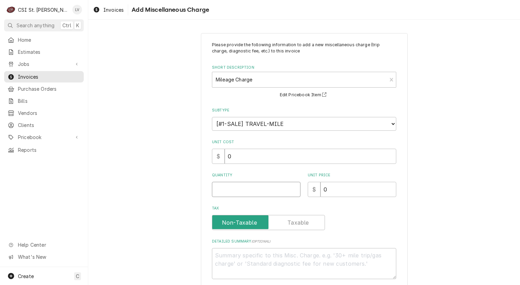
click at [234, 186] on input "Quantity" at bounding box center [256, 189] width 89 height 15
click at [162, 203] on div "Please provide the following information to add a new miscellaneous charge (tri…" at bounding box center [304, 174] width 432 height 294
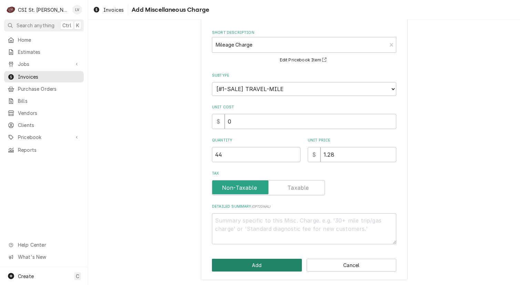
click at [240, 263] on button "Add" at bounding box center [257, 265] width 90 height 13
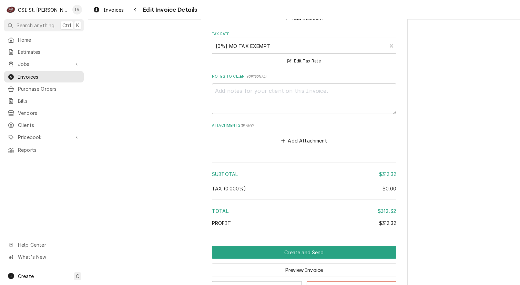
scroll to position [1149, 0]
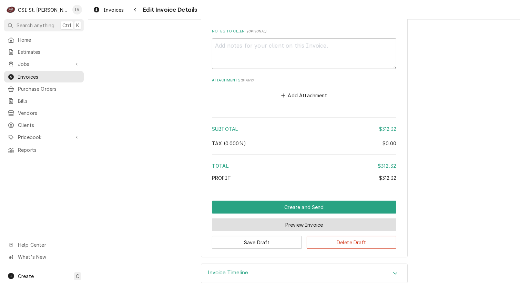
click at [291, 218] on button "Preview Invoice" at bounding box center [304, 224] width 184 height 13
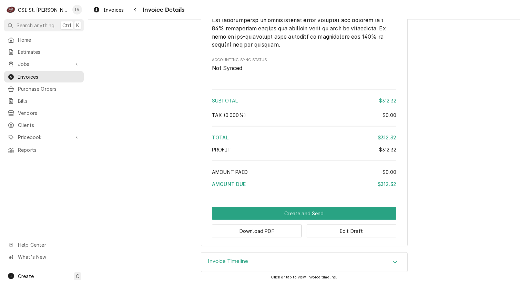
scroll to position [1115, 0]
click at [233, 231] on button "Download PDF" at bounding box center [257, 230] width 90 height 13
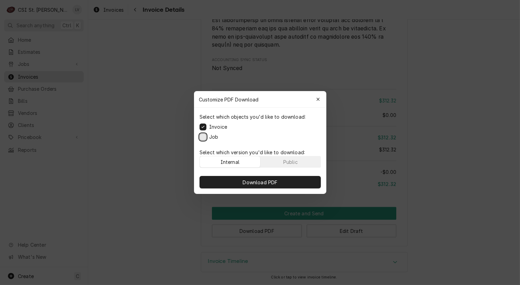
click at [201, 138] on button "Job" at bounding box center [203, 136] width 7 height 7
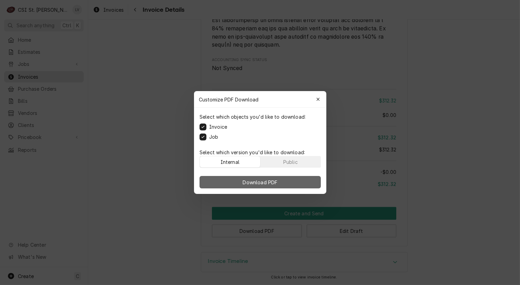
click at [231, 181] on button "Download PDF" at bounding box center [260, 182] width 121 height 12
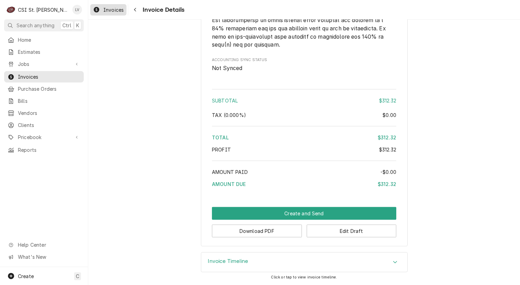
click at [104, 13] on div "Invoices" at bounding box center [108, 10] width 33 height 9
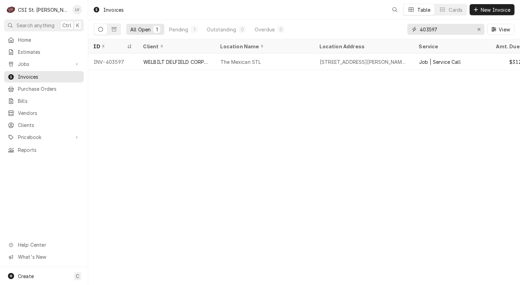
click at [446, 27] on input "403597" at bounding box center [446, 29] width 52 height 11
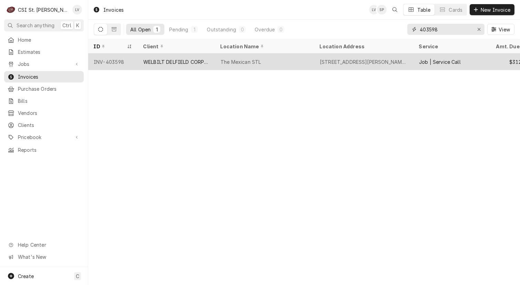
type input "403598"
click at [191, 62] on div "WELBILT DELFIELD CORPORATION" at bounding box center [176, 61] width 66 height 7
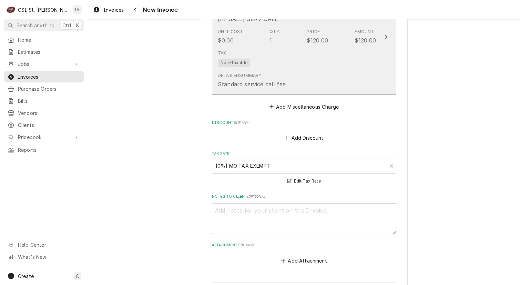
scroll to position [1483, 0]
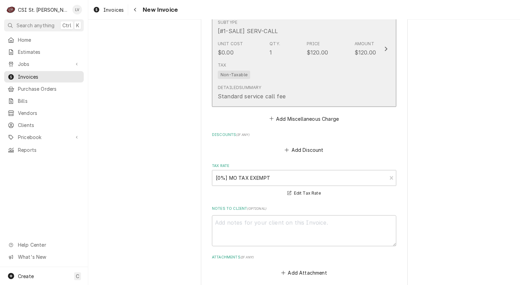
click at [272, 75] on div "Tax Non-Taxable" at bounding box center [297, 70] width 158 height 22
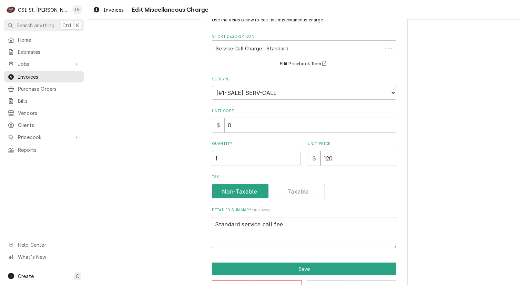
scroll to position [46, 0]
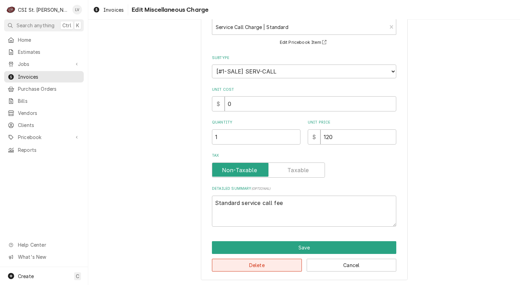
click at [273, 264] on button "Delete" at bounding box center [257, 265] width 90 height 13
type textarea "x"
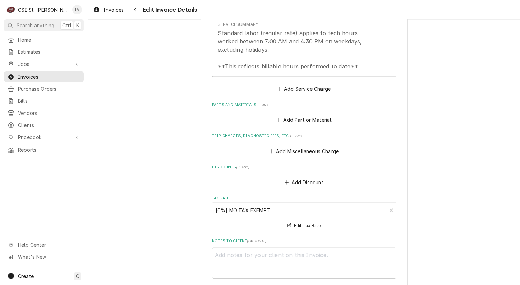
scroll to position [1241, 0]
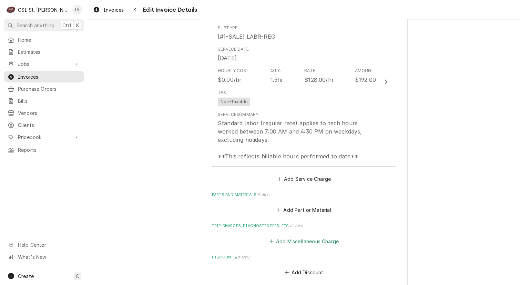
click at [303, 239] on button "Add Miscellaneous Charge" at bounding box center [304, 241] width 72 height 10
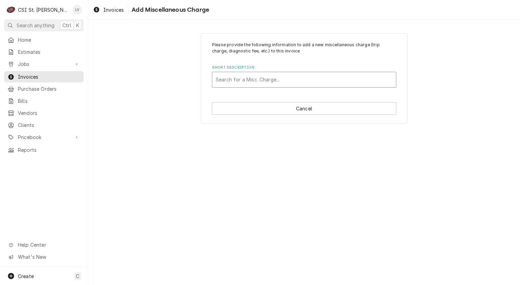
click at [248, 79] on div "Short Description" at bounding box center [304, 79] width 177 height 12
type input "travel"
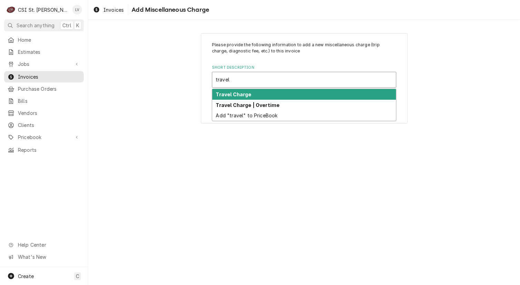
click at [241, 94] on strong "Travel Charge" at bounding box center [234, 94] width 36 height 6
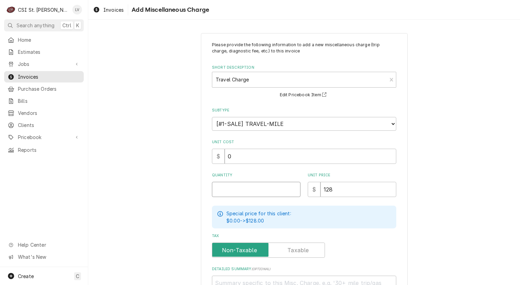
click at [222, 189] on input "Quantity" at bounding box center [256, 189] width 89 height 15
type textarea "x"
type input "1"
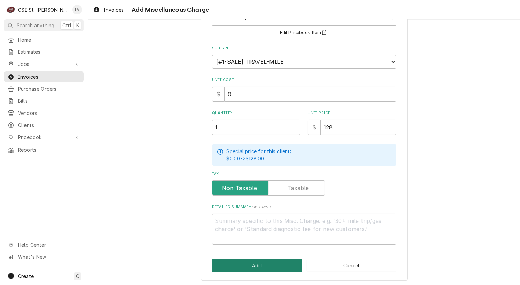
click at [241, 266] on button "Add" at bounding box center [257, 265] width 90 height 13
type textarea "x"
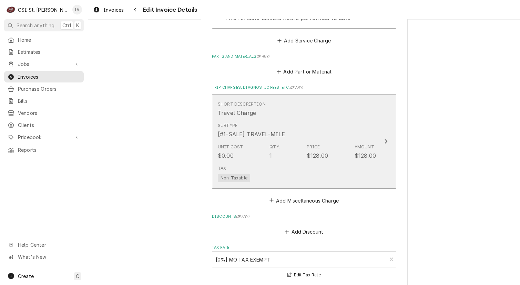
scroll to position [1414, 0]
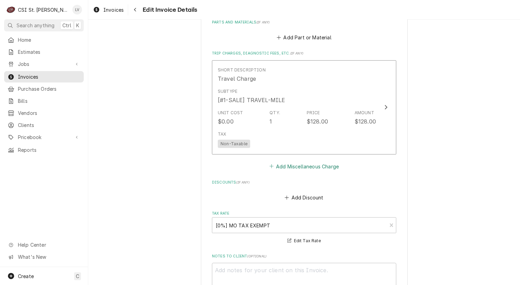
click at [301, 164] on button "Add Miscellaneous Charge" at bounding box center [304, 166] width 72 height 10
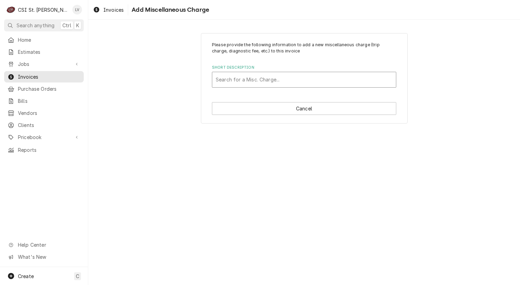
click at [245, 82] on div "Short Description" at bounding box center [304, 79] width 177 height 12
type input "milea"
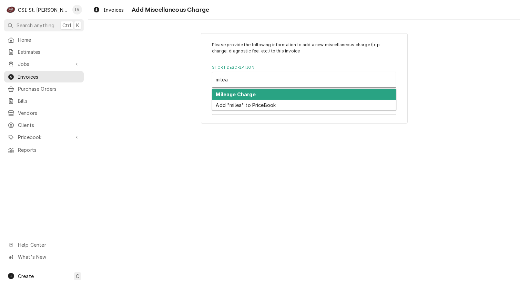
click at [241, 94] on strong "Mileage Charge" at bounding box center [236, 94] width 40 height 6
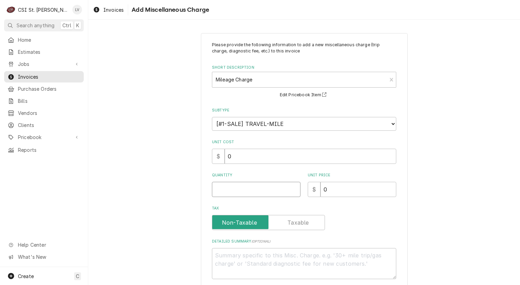
click at [222, 190] on input "Quantity" at bounding box center [256, 189] width 89 height 15
type textarea "x"
type input "4"
type textarea "x"
type input "44"
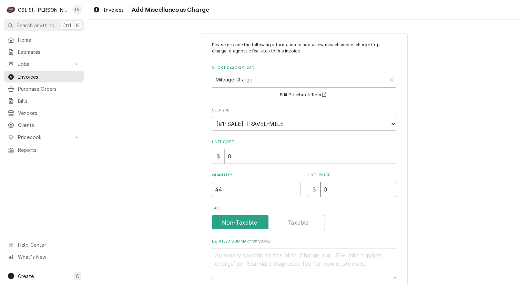
type textarea "x"
type input "1"
type textarea "x"
type input "1.2"
type textarea "x"
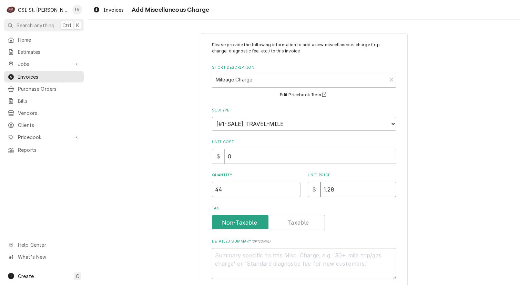
type input "1.28"
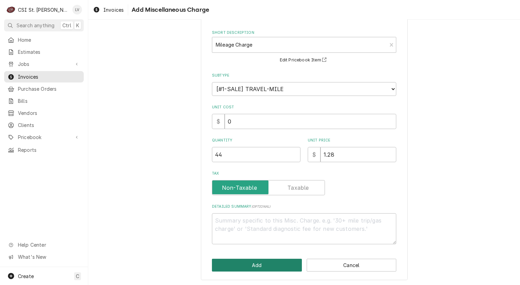
click at [268, 259] on button "Add" at bounding box center [257, 265] width 90 height 13
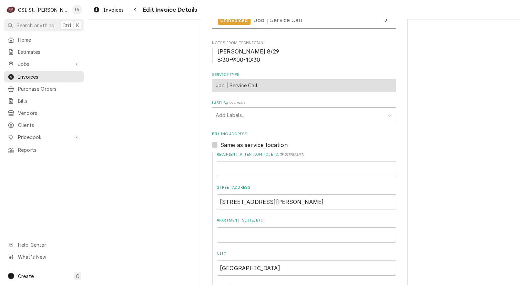
scroll to position [34, 0]
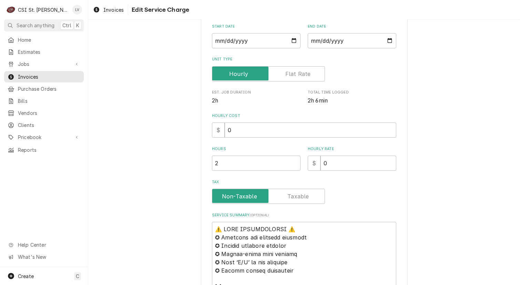
scroll to position [207, 0]
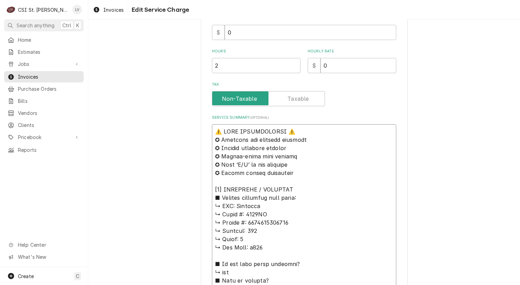
drag, startPoint x: 230, startPoint y: 204, endPoint x: 204, endPoint y: 120, distance: 88.1
click at [204, 120] on div "Use the fields below to edit this service charge Short Description Job | Servic…" at bounding box center [304, 245] width 207 height 838
type textarea "x"
type textarea ": Delfield ↳ 𝗠𝗼𝗱𝗲𝗹 #: 6000XL ↳ 𝗦𝗲𝗿𝗶𝗮𝗹 #: 2501820101732 ↳ 𝗩𝗼𝗹𝘁𝗮𝗴𝗲: 120 ↳ 𝗣𝗵𝗮𝘀𝗲: …"
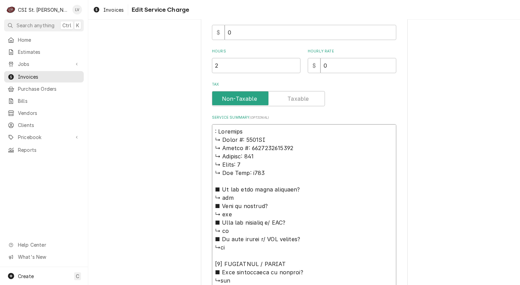
type textarea "x"
type textarea "Delfield ↳ 𝗠𝗼𝗱𝗲𝗹 #: 6000XL ↳ 𝗦𝗲𝗿𝗶𝗮𝗹 #: 2501820101732 ↳ 𝗩𝗼𝗹𝘁𝗮𝗴𝗲: 120 ↳ 𝗣𝗵𝗮𝘀𝗲: 1 …"
type textarea "x"
type textarea "Delfield ↳ 𝗠𝗼𝗱𝗲𝗹 #: 6000XL ↳ 𝗦𝗲𝗿𝗶𝗮𝗹 #: 2501820101732 ↳ 𝗩𝗼𝗹𝘁𝗮𝗴𝗲: 120 ↳ 𝗣𝗵𝗮𝘀𝗲: 1 …"
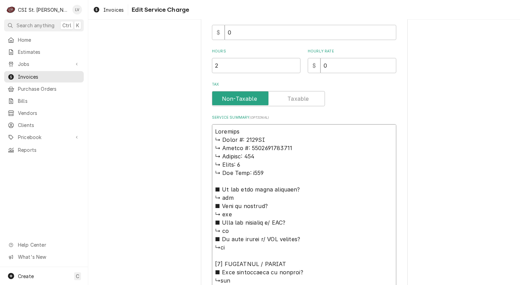
type textarea "x"
type textarea "Delfield / ↳ 𝗠𝗼𝗱𝗲𝗹 #: 6000XL ↳ 𝗦𝗲𝗿𝗶𝗮𝗹 #: 2501820101732 ↳ 𝗩𝗼𝗹𝘁𝗮𝗴𝗲: 120 ↳ 𝗣𝗵𝗮𝘀𝗲: …"
type textarea "x"
type textarea "Delfield / ↳ 𝗠𝗼𝗱𝗲𝗹 #: 6000XL ↳ 𝗦𝗲𝗿𝗶𝗮𝗹 #: 2501820101732 ↳ 𝗩𝗼𝗹𝘁𝗮𝗴𝗲: 120 ↳ 𝗣𝗵𝗮𝘀𝗲: …"
type textarea "x"
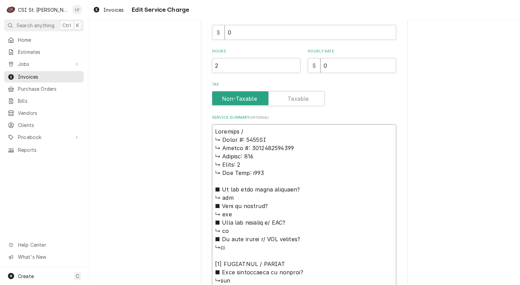
type textarea "Delfield / M ↳ 𝗠𝗼𝗱𝗲𝗹 #: 6000XL ↳ 𝗦𝗲𝗿𝗶𝗮𝗹 #: 2501820101732 ↳ 𝗩𝗼𝗹𝘁𝗮𝗴𝗲: 120 ↳ 𝗣𝗵𝗮𝘀𝗲…"
type textarea "x"
type textarea "Delfield / Mo ↳ 𝗠𝗼𝗱𝗲𝗹 #: 6000XL ↳ 𝗦𝗲𝗿𝗶𝗮𝗹 #: 2501820101732 ↳ 𝗩𝗼𝗹𝘁𝗮𝗴𝗲: 120 ↳ 𝗣𝗵𝗮𝘀…"
type textarea "x"
type textarea "Delfield / Mod ↳ 𝗠𝗼𝗱𝗲𝗹 #: 6000XL ↳ 𝗦𝗲𝗿𝗶𝗮𝗹 #: 2501820101732 ↳ 𝗩𝗼𝗹𝘁𝗮𝗴𝗲: 120 ↳ 𝗣𝗵𝗮…"
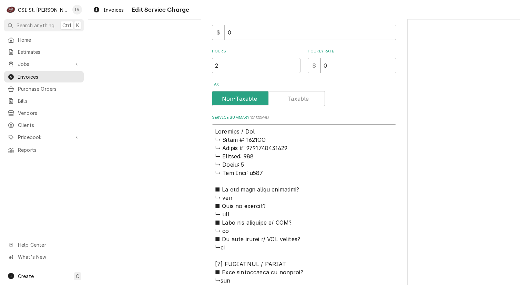
type textarea "x"
type textarea "Delfield / Mode ↳ 𝗠𝗼𝗱𝗲𝗹 #: 6000XL ↳ 𝗦𝗲𝗿𝗶𝗮𝗹 #: 2501820101732 ↳ 𝗩𝗼𝗹𝘁𝗮𝗴𝗲: 120 ↳ 𝗣𝗵…"
type textarea "x"
type textarea "Delfield / Model ↳ 𝗠𝗼𝗱𝗲𝗹 #: 6000XL ↳ 𝗦𝗲𝗿𝗶𝗮𝗹 #: 2501820101732 ↳ 𝗩𝗼𝗹𝘁𝗮𝗴𝗲: 120 ↳ 𝗣…"
type textarea "x"
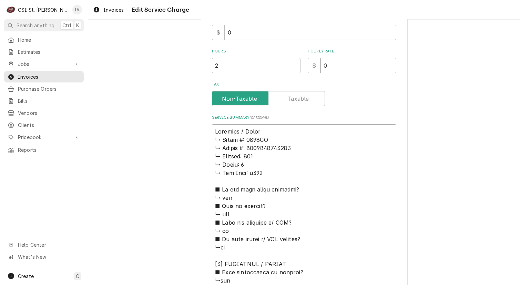
type textarea "Delfield / Model: ↳ 𝗠𝗼𝗱𝗲𝗹 #: 6000XL ↳ 𝗦𝗲𝗿𝗶𝗮𝗹 #: 2501820101732 ↳ 𝗩𝗼𝗹𝘁𝗮𝗴𝗲: 120 ↳ …"
type textarea "x"
type textarea "Delfield / Model: ↳ 𝗠𝗼𝗱𝗲𝗹 #: 6000XL ↳ 𝗦𝗲𝗿𝗶𝗮𝗹 #: 2501820101732 ↳ 𝗩𝗼𝗹𝘁𝗮𝗴𝗲: 120 ↳ …"
type textarea "x"
type textarea "Delfield / Model: ↳ 𝗠𝗼𝗱𝗲𝗹 #: 6000XL ↳ 𝗦𝗲𝗿𝗶𝗮𝗹 #: 2501820101732 ↳ 𝗩𝗼𝗹𝘁𝗮𝗴𝗲: 120 ↳ …"
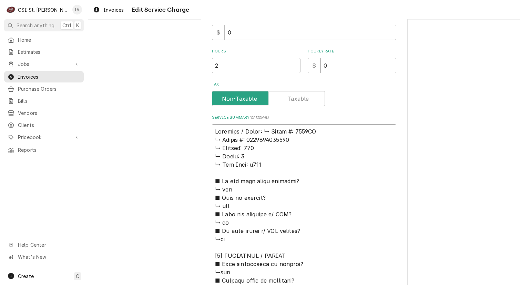
type textarea "x"
type textarea "Delfield / Model: 𝗠𝗼𝗱𝗲𝗹 #: 6000XL ↳ 𝗦𝗲𝗿𝗶𝗮𝗹 #: 2501820101732 ↳ 𝗩𝗼𝗹𝘁𝗮𝗴𝗲: 120 ↳ 𝗣𝗵…"
type textarea "x"
type textarea "Delfield / Model: 𝗠𝗼𝗱𝗲𝗹 #: 6000XL ↳ 𝗦𝗲𝗿𝗶𝗮𝗹 #: 2501820101732 ↳ 𝗩𝗼𝗹𝘁𝗮𝗴𝗲: 120 ↳ 𝗣𝗵…"
type textarea "x"
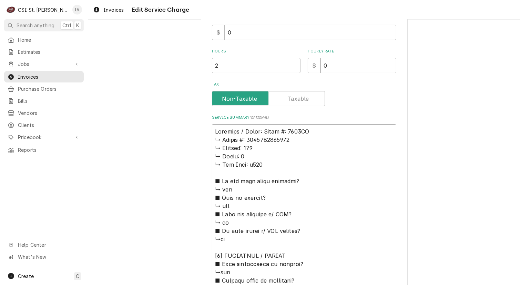
type textarea "Delfield / Model: 𝗼𝗱𝗲𝗹 #: 6000XL ↳ 𝗦𝗲𝗿𝗶𝗮𝗹 #: 2501820101732 ↳ 𝗩𝗼𝗹𝘁𝗮𝗴𝗲: 120 ↳ 𝗣𝗵𝗮…"
type textarea "x"
type textarea "Delfield / Model: 𝗱𝗲𝗹 #: 6000XL ↳ 𝗦𝗲𝗿𝗶𝗮𝗹 #: 2501820101732 ↳ 𝗩𝗼𝗹𝘁𝗮𝗴𝗲: 120 ↳ 𝗣𝗵𝗮𝘀…"
type textarea "x"
type textarea "Delfield / Model: 𝗲𝗹 #: 6000XL ↳ 𝗦𝗲𝗿𝗶𝗮𝗹 #: 2501820101732 ↳ 𝗩𝗼𝗹𝘁𝗮𝗴𝗲: 120 ↳ 𝗣𝗵𝗮𝘀𝗲…"
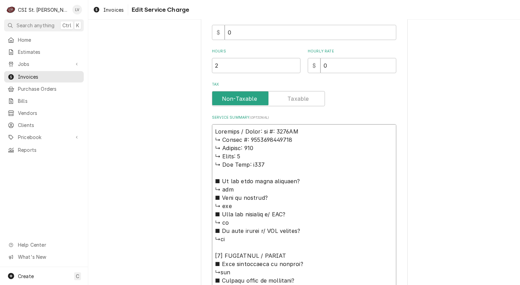
type textarea "x"
type textarea "Delfield / Model: 𝗹 #: 6000XL ↳ 𝗦𝗲𝗿𝗶𝗮𝗹 #: 2501820101732 ↳ 𝗩𝗼𝗹𝘁𝗮𝗴𝗲: 120 ↳ 𝗣𝗵𝗮𝘀𝗲:…"
type textarea "x"
type textarea "Delfield / Model: #: 6000XL ↳ 𝗦𝗲𝗿𝗶𝗮𝗹 #: 2501820101732 ↳ 𝗩𝗼𝗹𝘁𝗮𝗴𝗲: 120 ↳ 𝗣𝗵𝗮𝘀𝗲: 1…"
type textarea "x"
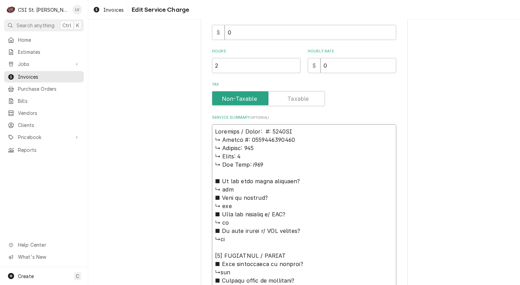
type textarea "Delfield / Model: #: 6000XL ↳ 𝗦𝗲𝗿𝗶𝗮𝗹 #: 2501820101732 ↳ 𝗩𝗼𝗹𝘁𝗮𝗴𝗲: 120 ↳ 𝗣𝗵𝗮𝘀𝗲: 1…"
type textarea "x"
type textarea "Delfield / Model: : 6000XL ↳ 𝗦𝗲𝗿𝗶𝗮𝗹 #: 2501820101732 ↳ 𝗩𝗼𝗹𝘁𝗮𝗴𝗲: 120 ↳ 𝗣𝗵𝗮𝘀𝗲: 1 …"
type textarea "x"
type textarea "Delfield / Model: 6000XL ↳ 𝗦𝗲𝗿𝗶𝗮𝗹 #: 2501820101732 ↳ 𝗩𝗼𝗹𝘁𝗮𝗴𝗲: 120 ↳ 𝗣𝗵𝗮𝘀𝗲: 1 ↳ …"
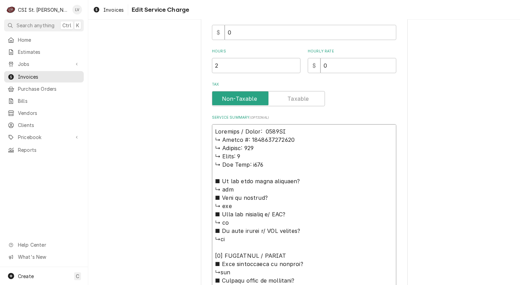
type textarea "x"
type textarea "Delfield / Model: 6000XL ↳ 𝗦𝗲𝗿𝗶𝗮𝗹 #: 2501820101732 ↳ 𝗩𝗼𝗹𝘁𝗮𝗴𝗲: 120 ↳ 𝗣𝗵𝗮𝘀𝗲: 1 ↳ …"
type textarea "x"
type textarea "Delfield / Model: 6000XL ↳ 𝗦𝗲𝗿𝗶𝗮𝗹 #: 2501820101732 ↳ 𝗩𝗼𝗹𝘁𝗮𝗴𝗲: 120 ↳ 𝗣𝗵𝗮𝘀𝗲: 1 ↳ …"
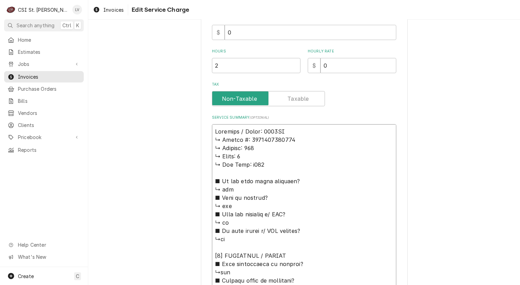
type textarea "x"
type textarea "Delfield / Model: 6000XL / ↳ 𝗦𝗲𝗿𝗶𝗮𝗹 #: 2501820101732 ↳ 𝗩𝗼𝗹𝘁𝗮𝗴𝗲: 120 ↳ 𝗣𝗵𝗮𝘀𝗲: 1 …"
type textarea "x"
type textarea "Delfield / Model: 6000XL / ↳ 𝗦𝗲𝗿𝗶𝗮𝗹 #: 2501820101732 ↳ 𝗩𝗼𝗹𝘁𝗮𝗴𝗲: 120 ↳ 𝗣𝗵𝗮𝘀𝗲: 1 …"
type textarea "x"
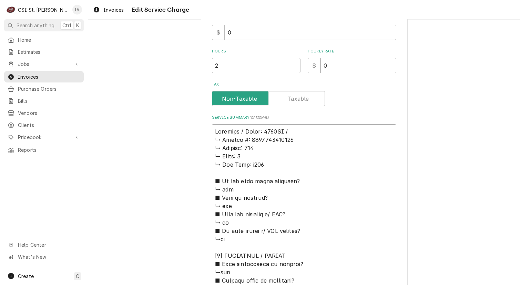
type textarea "Delfield / Model: 6000XL / S ↳ 𝗦𝗲𝗿𝗶𝗮𝗹 #: 2501820101732 ↳ 𝗩𝗼𝗹𝘁𝗮𝗴𝗲: 120 ↳ 𝗣𝗵𝗮𝘀𝗲: …"
type textarea "x"
type textarea "Delfield / Model: 6000XL / Se ↳ 𝗦𝗲𝗿𝗶𝗮𝗹 #: 2501820101732 ↳ 𝗩𝗼𝗹𝘁𝗮𝗴𝗲: 120 ↳ 𝗣𝗵𝗮𝘀𝗲:…"
type textarea "x"
type textarea "Delfield / Model: 6000XL / Ser ↳ 𝗦𝗲𝗿𝗶𝗮𝗹 #: 2501820101732 ↳ 𝗩𝗼𝗹𝘁𝗮𝗴𝗲: 120 ↳ 𝗣𝗵𝗮𝘀𝗲…"
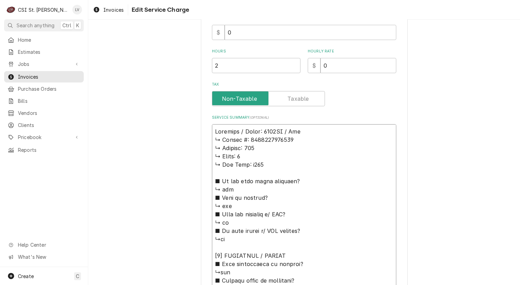
type textarea "x"
type textarea "Delfield / Model: 6000XL / Seri ↳ 𝗦𝗲𝗿𝗶𝗮𝗹 #: 2501820101732 ↳ 𝗩𝗼𝗹𝘁𝗮𝗴𝗲: 120 ↳ 𝗣𝗵𝗮𝘀…"
type textarea "x"
type textarea "Delfield / Model: 6000XL / Seria ↳ 𝗦𝗲𝗿𝗶𝗮𝗹 #: 2501820101732 ↳ 𝗩𝗼𝗹𝘁𝗮𝗴𝗲: 120 ↳ 𝗣𝗵𝗮…"
type textarea "x"
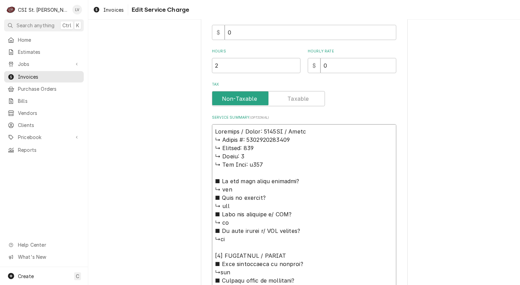
type textarea "Delfield / Model: 6000XL / Serial ↳ 𝗦𝗲𝗿𝗶𝗮𝗹 #: 2501820101732 ↳ 𝗩𝗼𝗹𝘁𝗮𝗴𝗲: 120 ↳ 𝗣𝗵…"
type textarea "x"
type textarea "Delfield / Model: 6000XL / Serial: ↳ 𝗦𝗲𝗿𝗶𝗮𝗹 #: 2501820101732 ↳ 𝗩𝗼𝗹𝘁𝗮𝗴𝗲: 120 ↳ 𝗣…"
type textarea "x"
type textarea "Delfield / Model: 6000XL / Serial: ↳ 𝗦𝗲𝗿𝗶𝗮𝗹 #: 2501820101732 ↳ 𝗩𝗼𝗹𝘁𝗮𝗴𝗲: 120 ↳ 𝗣…"
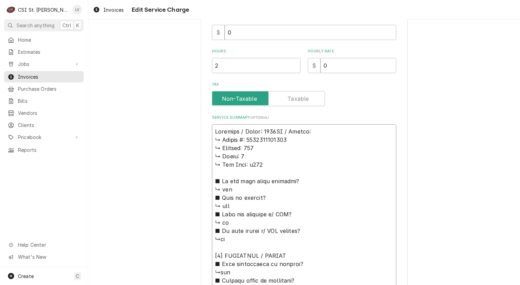
type textarea "x"
type textarea "Delfield / Model: 6000XL / Serial: ↳ 𝗦𝗲𝗿𝗶𝗮𝗹 #: 2501820101732 ↳ 𝗩𝗼𝗹𝘁𝗮𝗴𝗲: 120 ↳ 𝗣…"
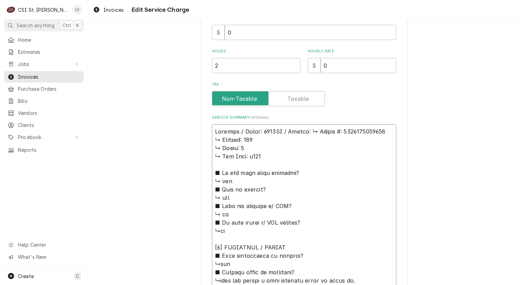
type textarea "x"
type textarea "Delfield / Model: 6000XL / Serial: 𝗦𝗲𝗿𝗶𝗮𝗹 #: 2501820101732 ↳ 𝗩𝗼𝗹𝘁𝗮𝗴𝗲: 120 ↳ 𝗣𝗵𝗮…"
type textarea "x"
type textarea "Delfield / Model: 6000XL / Serial: 𝗦𝗲𝗿𝗶𝗮𝗹 #: 2501820101732 ↳ 𝗩𝗼𝗹𝘁𝗮𝗴𝗲: 120 ↳ 𝗣𝗵𝗮…"
type textarea "x"
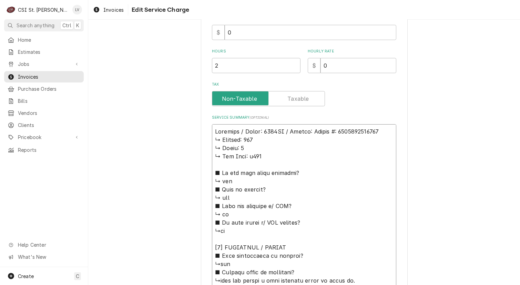
type textarea "Delfield / Model: 6000XL / Serial: 𝗲𝗿𝗶𝗮𝗹 #: 2501820101732 ↳ 𝗩𝗼𝗹𝘁𝗮𝗴𝗲: 120 ↳ 𝗣𝗵𝗮𝘀…"
type textarea "x"
type textarea "Delfield / Model: 6000XL / Serial: 𝗿𝗶𝗮𝗹 #: 2501820101732 ↳ 𝗩𝗼𝗹𝘁𝗮𝗴𝗲: 120 ↳ 𝗣𝗵𝗮𝘀𝗲…"
type textarea "x"
type textarea "Delfield / Model: 6000XL / Serial: 𝗶𝗮𝗹 #: 2501820101732 ↳ 𝗩𝗼𝗹𝘁𝗮𝗴𝗲: 120 ↳ 𝗣𝗵𝗮𝘀𝗲:…"
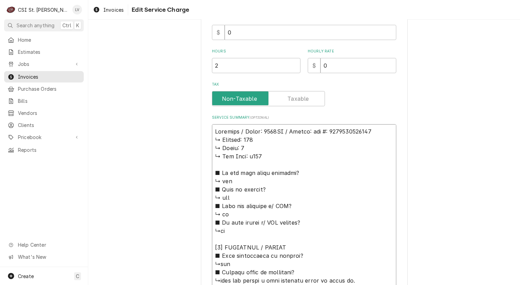
type textarea "x"
type textarea "Delfield / Model: 6000XL / Serial: 𝗮𝗹 #: 2501820101732 ↳ 𝗩𝗼𝗹𝘁𝗮𝗴𝗲: 120 ↳ 𝗣𝗵𝗮𝘀𝗲: …"
type textarea "x"
type textarea "Delfield / Model: 6000XL / Serial: 𝗹 #: 2501820101732 ↳ 𝗩𝗼𝗹𝘁𝗮𝗴𝗲: 120 ↳ 𝗣𝗵𝗮𝘀𝗲: 1…"
type textarea "x"
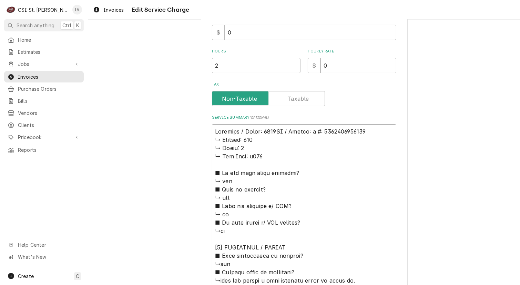
type textarea "Delfield / Model: 6000XL / Serial: #: 2501820101732 ↳ 𝗩𝗼𝗹𝘁𝗮𝗴𝗲: 120 ↳ 𝗣𝗵𝗮𝘀𝗲: 1 ↳…"
type textarea "x"
type textarea "Delfield / Model: 6000XL / Serial: #: 2501820101732 ↳ 𝗩𝗼𝗹𝘁𝗮𝗴𝗲: 120 ↳ 𝗣𝗵𝗮𝘀𝗲: 1 ↳…"
type textarea "x"
type textarea "Delfield / Model: 6000XL / Serial: : 2501820101732 ↳ 𝗩𝗼𝗹𝘁𝗮𝗴𝗲: 120 ↳ 𝗣𝗵𝗮𝘀𝗲: 1 ↳ …"
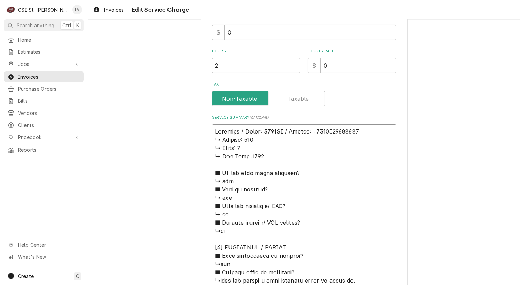
type textarea "x"
type textarea "Delfield / Model: 6000XL / Serial: 2501820101732 ↳ 𝗩𝗼𝗹𝘁𝗮𝗴𝗲: 120 ↳ 𝗣𝗵𝗮𝘀𝗲: 1 ↳ 𝗚𝗮…"
type textarea "x"
type textarea "Delfield / Model: 6000XL / Serial: 2501820101732 ↳ 𝗩𝗼𝗹𝘁𝗮𝗴𝗲: 120 ↳ 𝗣𝗵𝗮𝘀𝗲: 1 ↳ 𝗚𝗮…"
drag, startPoint x: 211, startPoint y: 139, endPoint x: 290, endPoint y: 272, distance: 154.6
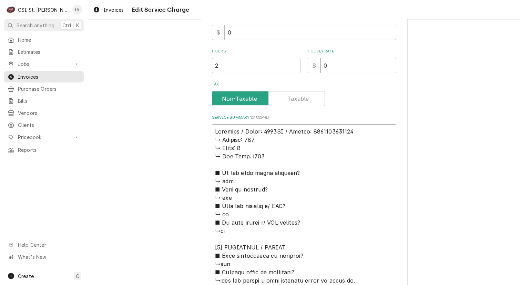
type textarea "x"
type textarea "Delfield / Model: 6000XL / Serial: 2501820101732 ↳unit was making a loud clanki…"
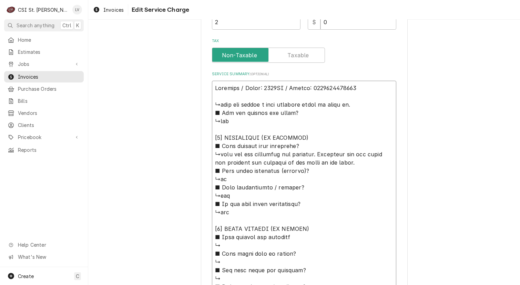
scroll to position [345, 0]
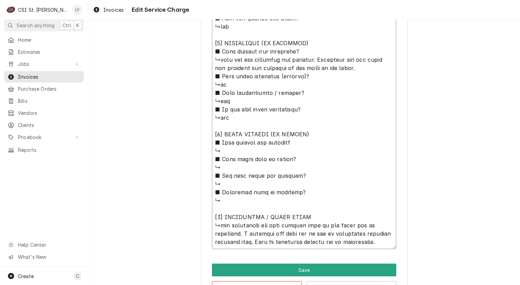
drag, startPoint x: 211, startPoint y: 76, endPoint x: 346, endPoint y: 215, distance: 193.9
click at [346, 215] on textarea "Service Summary ( optional )" at bounding box center [304, 117] width 184 height 263
type textarea "x"
type textarea "Delfield / Model: 6000XL / Serial: 2501820101732 ↳unit was making a loud clanki…"
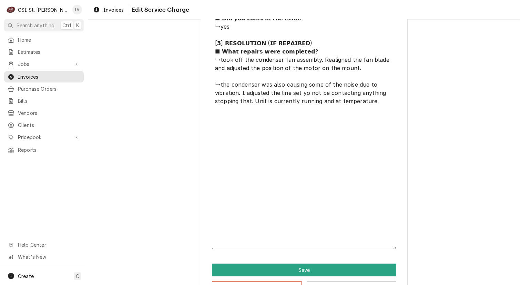
scroll to position [227, 0]
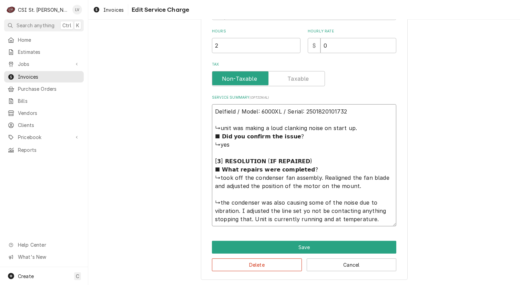
drag, startPoint x: 226, startPoint y: 203, endPoint x: 212, endPoint y: 202, distance: 13.8
click at [212, 202] on textarea "Delfield / Model: 6000XL / Serial: 2501820101732 ↳unit was making a loud clanki…" at bounding box center [304, 165] width 184 height 122
type textarea "x"
type textarea "Delfield / Model: 6000XL / Serial: 2501820101732 ↳unit was making a loud clanki…"
type textarea "x"
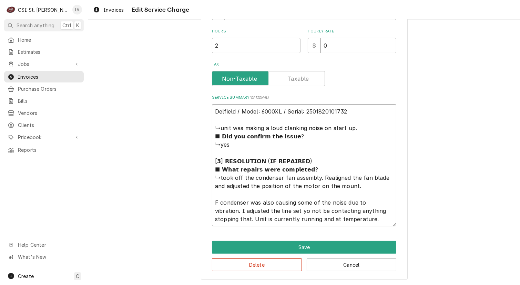
type textarea "Delfield / Model: 6000XL / Serial: 2501820101732 ↳unit was making a loud clanki…"
type textarea "x"
type textarea "Delfield / Model: 6000XL / Serial: 2501820101732 ↳unit was making a loud clanki…"
type textarea "x"
type textarea "Delfield / Model: 6000XL / Serial: 2501820101732 ↳unit was making a loud clanki…"
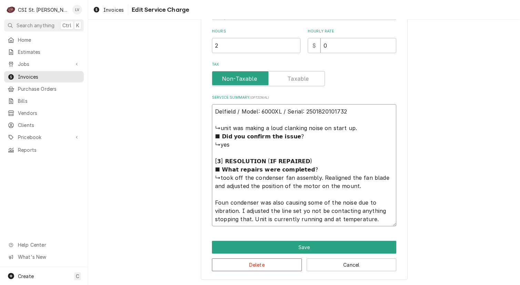
type textarea "x"
type textarea "Delfield / Model: 6000XL / Serial: 2501820101732 ↳unit was making a loud clanki…"
click at [239, 209] on textarea "Delfield / Model: 6000XL / Serial: 2501820101732 ↳unit was making a loud clanki…" at bounding box center [304, 165] width 184 height 122
type textarea "x"
type textarea "Delfield / Model: 6000XL / Serial: 2501820101732 ↳unit was making a loud clanki…"
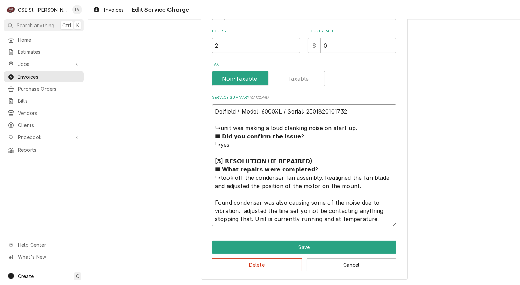
type textarea "x"
type textarea "Delfield / Model: 6000XL / Serial: 2501820101732 ↳unit was making a loud clanki…"
type textarea "x"
type textarea "Delfield / Model: 6000XL / Serial: 2501820101732 ↳unit was making a loud clanki…"
type textarea "x"
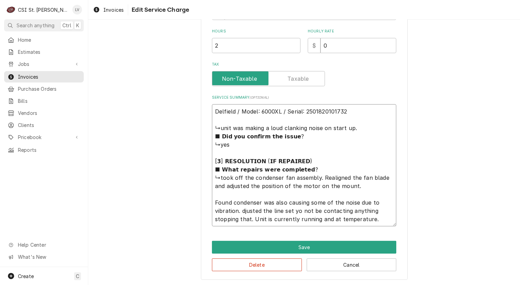
type textarea "Delfield / Model: 6000XL / Serial: 2501820101732 ↳unit was making a loud clanki…"
click at [296, 210] on textarea "Delfield / Model: 6000XL / Serial: 2501820101732 ↳unit was making a loud clanki…" at bounding box center [304, 165] width 184 height 122
type textarea "x"
type textarea "Delfield / Model: 6000XL / Serial: 2501820101732 ↳unit was making a loud clanki…"
type textarea "x"
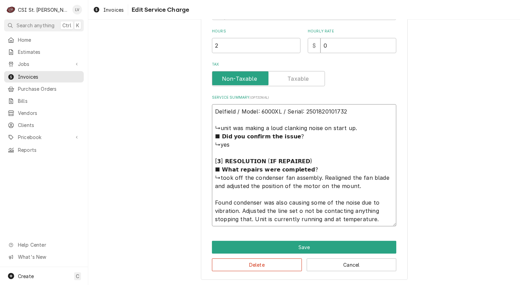
type textarea "Delfield / Model: 6000XL / Serial: 2501820101732 ↳unit was making a loud clanki…"
click at [372, 209] on textarea "Delfield / Model: 6000XL / Serial: 2501820101732 ↳unit was making a loud clanki…" at bounding box center [304, 165] width 184 height 122
type textarea "x"
type textarea "Delfield / Model: 6000XL / Serial: 2501820101732 ↳unit was making a loud clanki…"
type textarea "x"
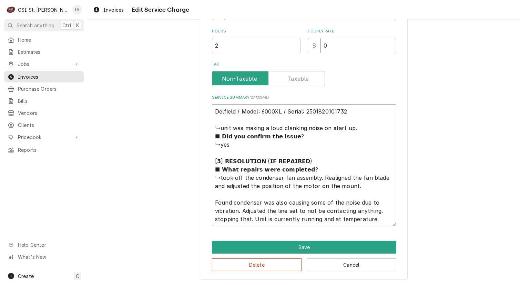
type textarea "Delfield / Model: 6000XL / Serial: 2501820101732 ↳unit was making a loud clanki…"
type textarea "x"
type textarea "Delfield / Model: 6000XL / Serial: 2501820101732 ↳unit was making a loud clanki…"
drag, startPoint x: 219, startPoint y: 126, endPoint x: 351, endPoint y: 128, distance: 132.8
click at [351, 128] on textarea "Delfield / Model: 6000XL / Serial: 2501820101732 ↳unit was making a loud clanki…" at bounding box center [304, 165] width 184 height 122
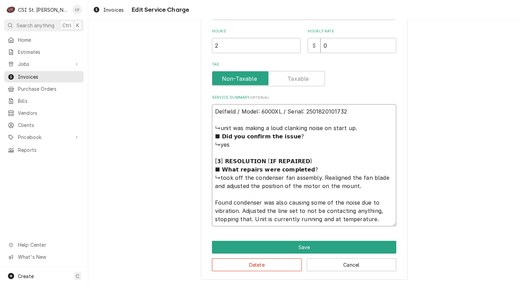
click at [213, 200] on textarea "Delfield / Model: 6000XL / Serial: 2501820101732 ↳unit was making a loud clanki…" at bounding box center [304, 165] width 184 height 122
paste textarea "unit was making a loud clanking noise on start up."
type textarea "x"
type textarea "Delfield / Model: 6000XL / Serial: 2501820101732 ↳unit was making a loud clanki…"
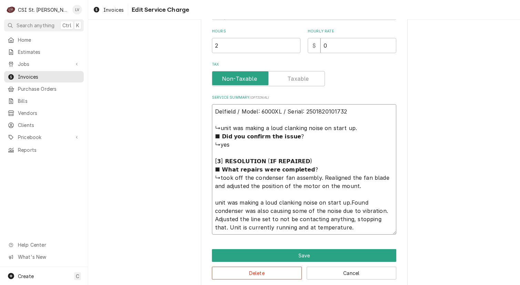
click at [214, 203] on textarea "Delfield / Model: 6000XL / Serial: 2501820101732 ↳unit was making a loud clanki…" at bounding box center [304, 169] width 184 height 130
type textarea "x"
type textarea "Delfield / Model: 6000XL / Serial: 2501820101732 ↳unit was making a loud clanki…"
type textarea "x"
type textarea "Delfield / Model: 6000XL / Serial: 2501820101732 ↳unit was making a loud clanki…"
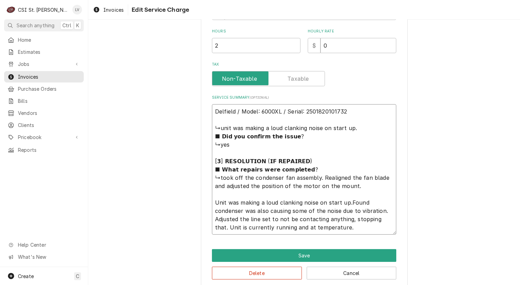
click at [227, 203] on textarea "Delfield / Model: 6000XL / Serial: 2501820101732 ↳unit was making a loud clanki…" at bounding box center [304, 169] width 184 height 130
type textarea "x"
type textarea "Delfield / Model: 6000XL / Serial: 2501820101732 ↳unit was making a loud clanki…"
type textarea "x"
type textarea "Delfield / Model: 6000XL / Serial: 2501820101732 ↳unit was making a loud clanki…"
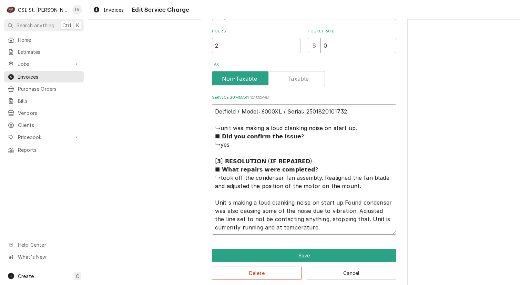
type textarea "x"
type textarea "Delfield / Model: 6000XL / Serial: 2501820101732 ↳unit was making a loud clanki…"
type textarea "x"
type textarea "Delfield / Model: 6000XL / Serial: 2501820101732 ↳unit was making a loud clanki…"
type textarea "x"
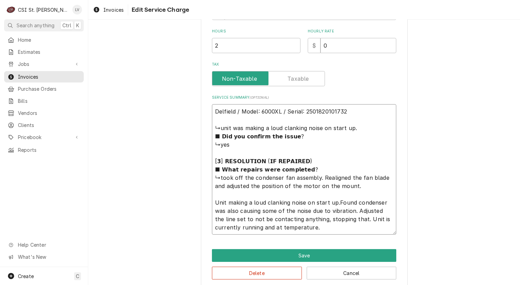
type textarea "Delfield / Model: 6000XL / Serial: 2501820101732 ↳unit was making a loud clanki…"
type textarea "x"
type textarea "Delfield / Model: 6000XL / Serial: 2501820101732 ↳unit was making a loud clanki…"
click at [320, 202] on textarea "Delfield / Model: 6000XL / Serial: 2501820101732 ↳unit was making a loud clanki…" at bounding box center [304, 169] width 184 height 130
type textarea "x"
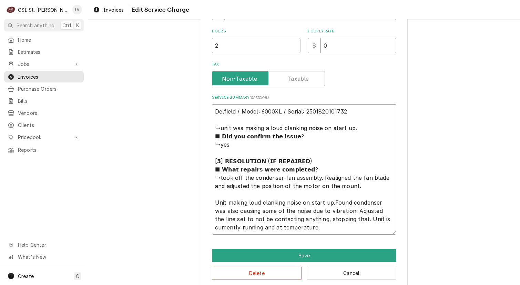
type textarea "Delfield / Model: 6000XL / Serial: 2501820101732 ↳unit was making a loud clanki…"
drag, startPoint x: 218, startPoint y: 177, endPoint x: 357, endPoint y: 190, distance: 139.6
click at [357, 190] on textarea "Delfield / Model: 6000XL / Serial: 2501820101732 ↳unit was making a loud clanki…" at bounding box center [304, 169] width 184 height 130
click at [328, 203] on textarea "Delfield / Model: 6000XL / Serial: 2501820101732 ↳unit was making a loud clanki…" at bounding box center [304, 169] width 184 height 130
paste textarea "took off the condenser fan assembly. Realigned the fan blade and adjusted the p…"
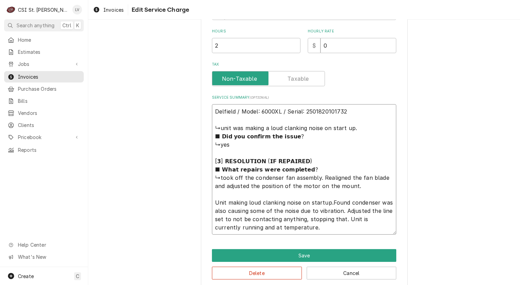
type textarea "x"
type textarea "Delfield / Model: 6000XL / Serial: 2501820101732 ↳unit was making a loud clanki…"
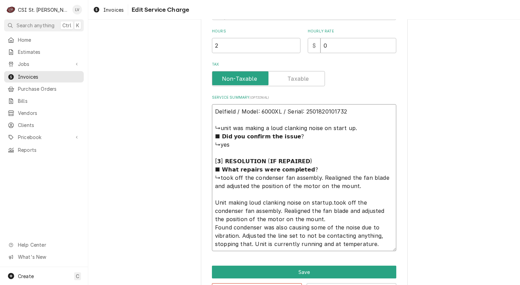
click at [328, 201] on textarea "Delfield / Model: 6000XL / Serial: 2501820101732 ↳unit was making a loud clanki…" at bounding box center [304, 177] width 184 height 147
type textarea "x"
type textarea "Delfield / Model: 6000XL / Serial: 2501820101732 ↳unit was making a loud clanki…"
type textarea "x"
type textarea "Delfield / Model: 6000XL / Serial: 2501820101732 ↳unit was making a loud clanki…"
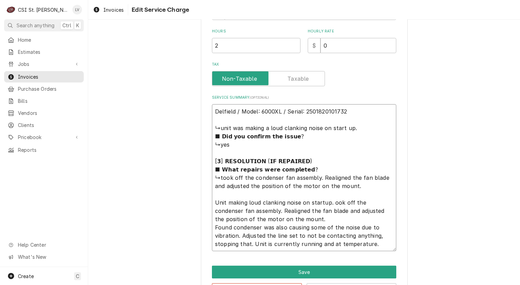
type textarea "x"
type textarea "Delfield / Model: 6000XL / Serial: 2501820101732 ↳unit was making a loud clanki…"
click at [354, 201] on textarea "Delfield / Model: 6000XL / Serial: 2501820101732 ↳unit was making a loud clanki…" at bounding box center [304, 177] width 184 height 147
type textarea "x"
type textarea "Delfield / Model: 6000XL / Serial: 2501820101732 ↳unit was making a loud clanki…"
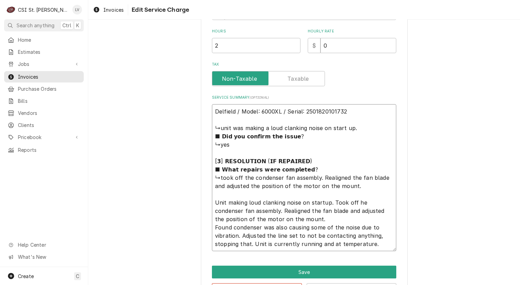
type textarea "x"
type textarea "Delfield / Model: 6000XL / Serial: 2501820101732 ↳unit was making a loud clanki…"
type textarea "x"
type textarea "Delfield / Model: 6000XL / Serial: 2501820101732 ↳unit was making a loud clanki…"
type textarea "x"
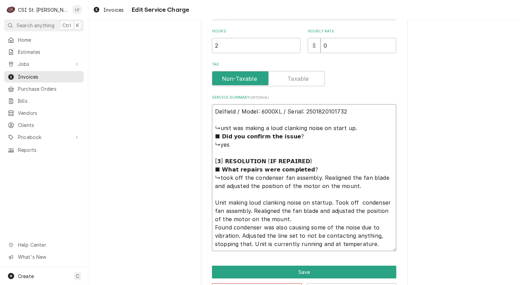
type textarea "Delfield / Model: 6000XL / Serial: 2501820101732 ↳unit was making a loud clanki…"
click at [280, 210] on textarea "Delfield / Model: 6000XL / Serial: 2501820101732 ↳unit was making a loud clanki…" at bounding box center [304, 177] width 184 height 147
type textarea "x"
type textarea "Delfield / Model: 6000XL / Serial: 2501820101732 ↳unit was making a loud clanki…"
type textarea "x"
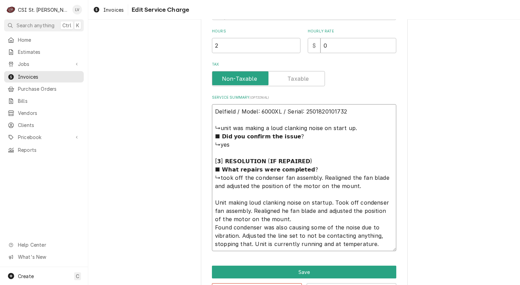
type textarea "Delfield / Model: 6000XL / Serial: 2501820101732 ↳unit was making a loud clanki…"
type textarea "x"
type textarea "Delfield / Model: 6000XL / Serial: 2501820101732 ↳unit was making a loud clanki…"
type textarea "x"
type textarea "Delfield / Model: 6000XL / Serial: 2501820101732 ↳unit was making a loud clanki…"
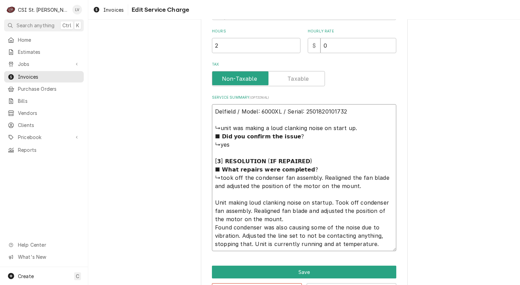
click at [341, 210] on textarea "Delfield / Model: 6000XL / Serial: 2501820101732 ↳unit was making a loud clanki…" at bounding box center [304, 177] width 184 height 147
type textarea "x"
type textarea "Delfield / Model: 6000XL / Serial: 2501820101732 ↳unit was making a loud clanki…"
type textarea "x"
type textarea "Delfield / Model: 6000XL / Serial: 2501820101732 ↳unit was making a loud clanki…"
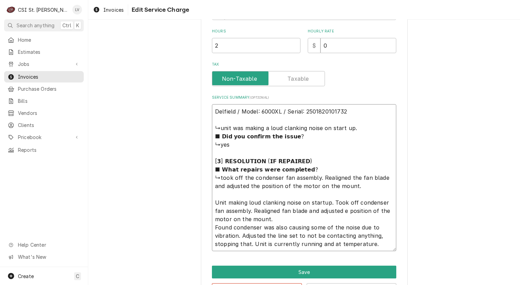
type textarea "x"
type textarea "Delfield / Model: 6000XL / Serial: 2501820101732 ↳unit was making a loud clanki…"
type textarea "x"
type textarea "Delfield / Model: 6000XL / Serial: 2501820101732 ↳unit was making a loud clanki…"
click at [371, 210] on textarea "Delfield / Model: 6000XL / Serial: 2501820101732 ↳unit was making a loud clanki…" at bounding box center [304, 177] width 184 height 147
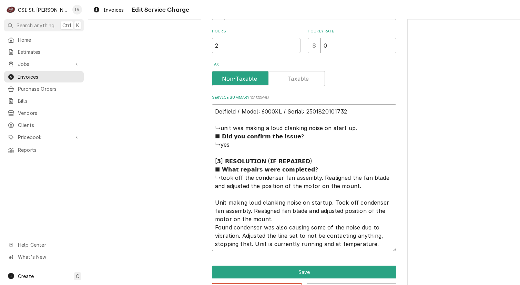
type textarea "x"
type textarea "Delfield / Model: 6000XL / Serial: 2501820101732 ↳unit was making a loud clanki…"
click at [255, 217] on textarea "Delfield / Model: 6000XL / Serial: 2501820101732 ↳unit was making a loud clanki…" at bounding box center [304, 177] width 184 height 147
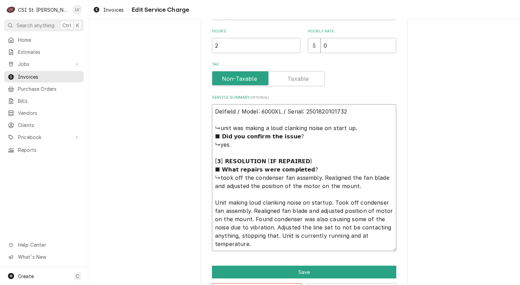
drag, startPoint x: 212, startPoint y: 126, endPoint x: 350, endPoint y: 193, distance: 153.9
click at [350, 193] on textarea "Delfield / Model: 6000XL / Serial: 2501820101732 ↳unit was making a loud clanki…" at bounding box center [304, 177] width 184 height 147
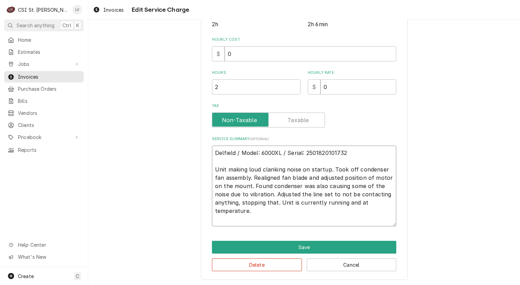
scroll to position [177, 0]
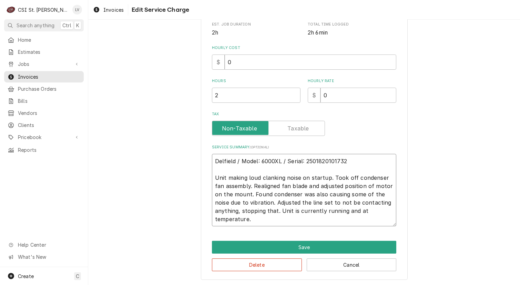
drag, startPoint x: 254, startPoint y: 218, endPoint x: 197, endPoint y: 152, distance: 87.2
click at [197, 152] on div "Use the fields below to edit this service charge Short Description Job | Servic…" at bounding box center [304, 68] width 432 height 436
click at [232, 262] on button "Delete" at bounding box center [257, 264] width 90 height 13
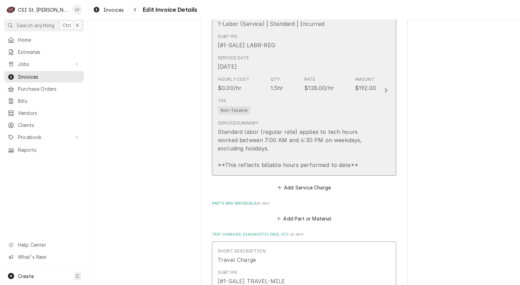
click at [258, 99] on div "Tax Non-Taxable" at bounding box center [297, 106] width 158 height 22
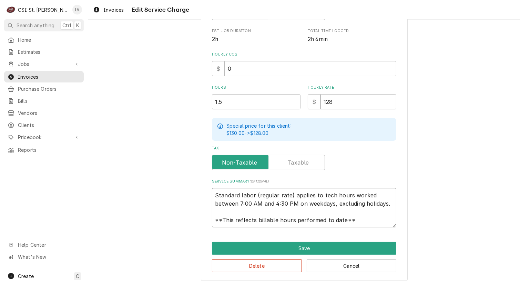
scroll to position [8, 0]
drag, startPoint x: 213, startPoint y: 193, endPoint x: 369, endPoint y: 224, distance: 158.9
click at [369, 224] on textarea "Standard labor (regular rate) applies to tech hours worked between 7:00 AM and …" at bounding box center [304, 207] width 184 height 39
paste textarea "Delfield / Model: 6000XL / Serial: 2501820101732 Unit making loud clanking nois…"
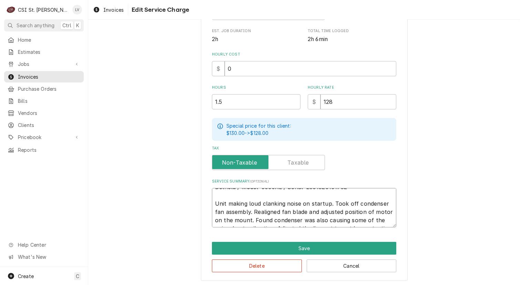
scroll to position [0, 0]
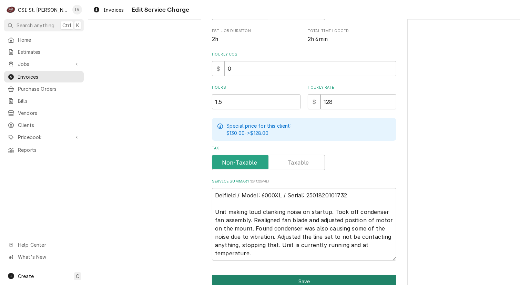
click at [303, 278] on button "Save" at bounding box center [304, 281] width 184 height 13
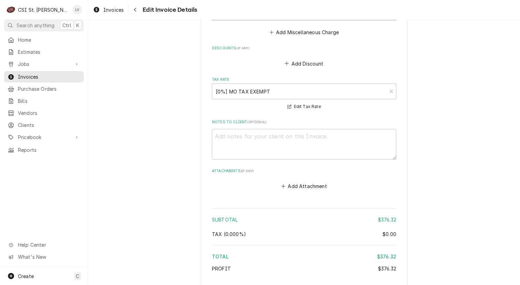
scroll to position [1121, 0]
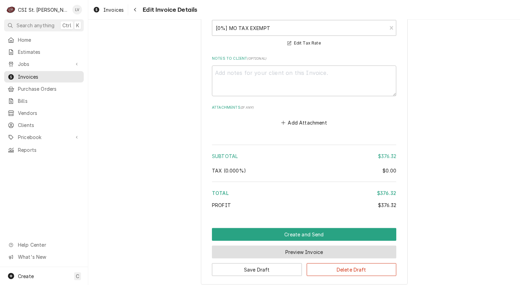
click at [304, 246] on button "Preview Invoice" at bounding box center [304, 252] width 184 height 13
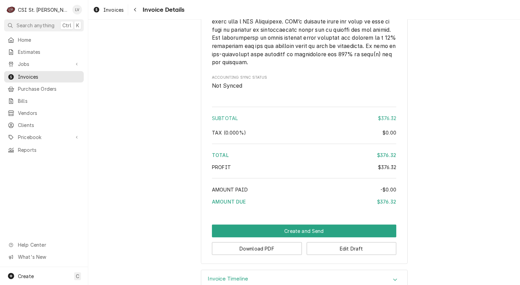
scroll to position [1115, 0]
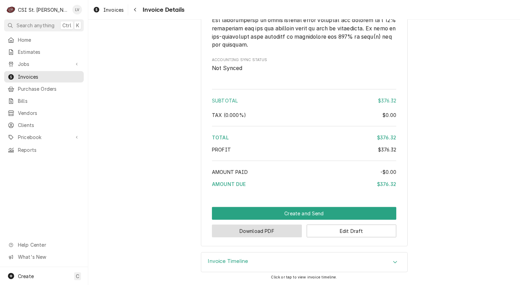
click at [242, 231] on button "Download PDF" at bounding box center [257, 230] width 90 height 13
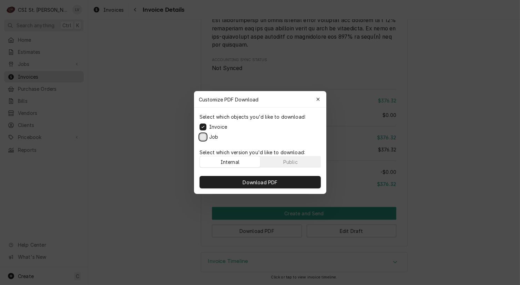
click at [203, 137] on button "Job" at bounding box center [203, 136] width 7 height 7
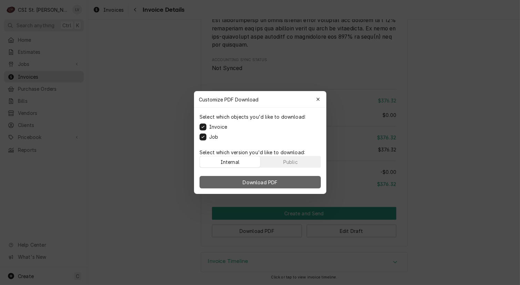
click at [230, 183] on button "Download PDF" at bounding box center [260, 182] width 121 height 12
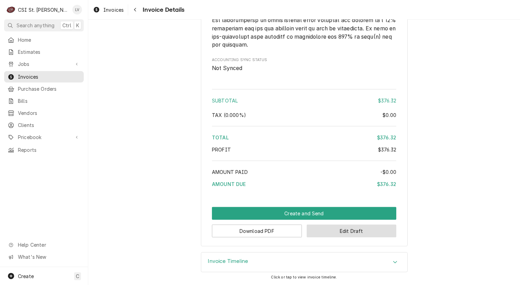
click at [348, 234] on button "Edit Draft" at bounding box center [352, 230] width 90 height 13
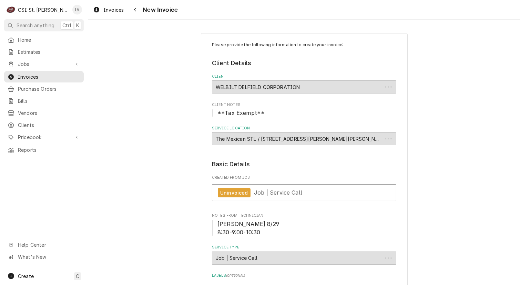
type textarea "x"
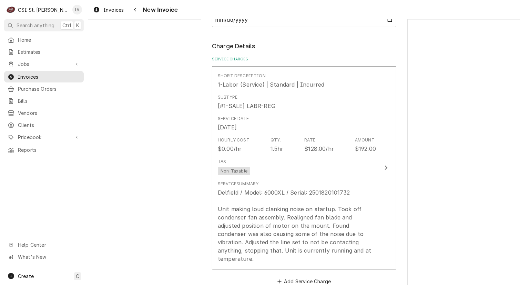
scroll to position [345, 0]
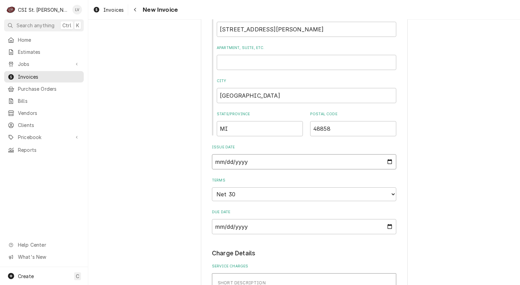
click at [372, 160] on input "[DATE]" at bounding box center [304, 161] width 184 height 15
click at [388, 162] on input "2025-09-02" at bounding box center [304, 161] width 184 height 15
type input "2025-08-31"
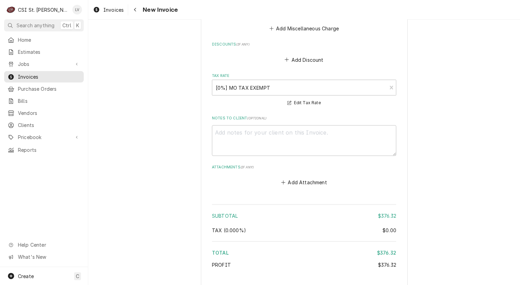
scroll to position [1149, 0]
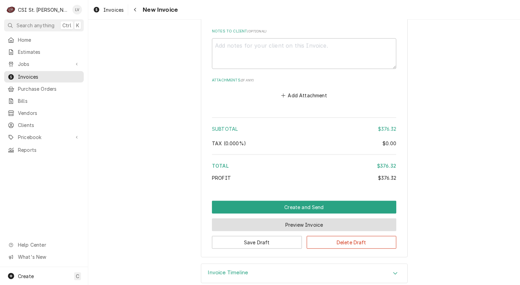
click at [296, 218] on button "Preview Invoice" at bounding box center [304, 224] width 184 height 13
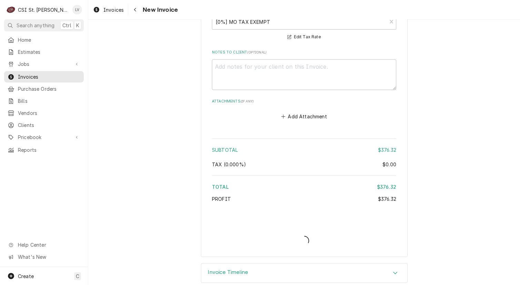
type textarea "x"
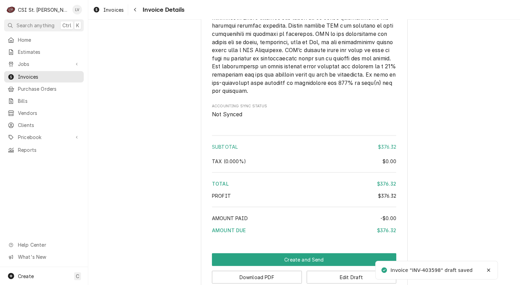
scroll to position [1115, 0]
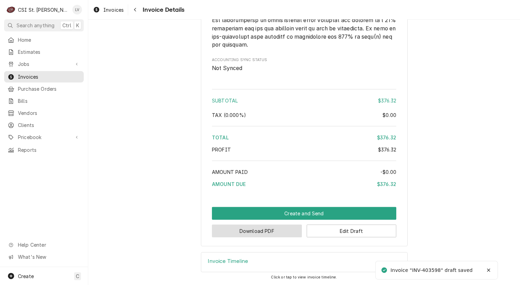
click at [266, 232] on button "Download PDF" at bounding box center [257, 230] width 90 height 13
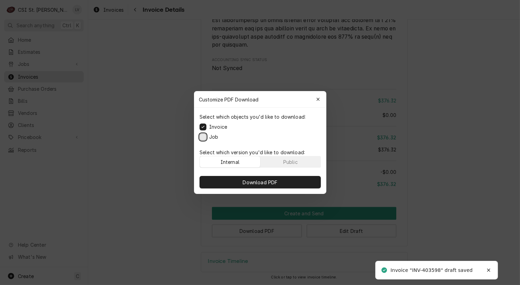
click at [204, 136] on button "Job" at bounding box center [203, 136] width 7 height 7
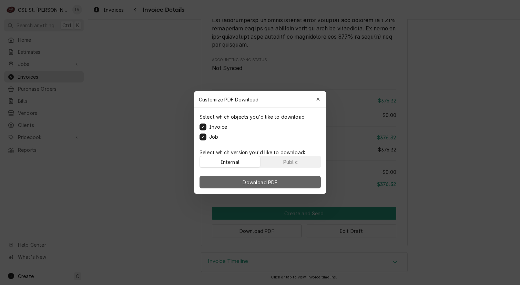
click at [263, 179] on span "Download PDF" at bounding box center [260, 182] width 38 height 7
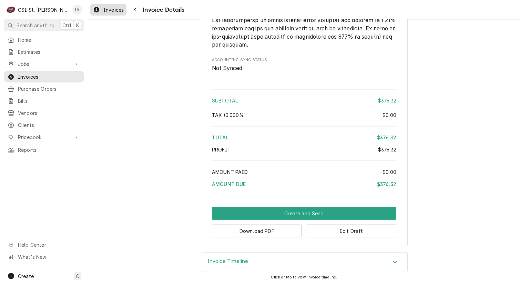
click at [112, 12] on span "Invoices" at bounding box center [113, 9] width 20 height 7
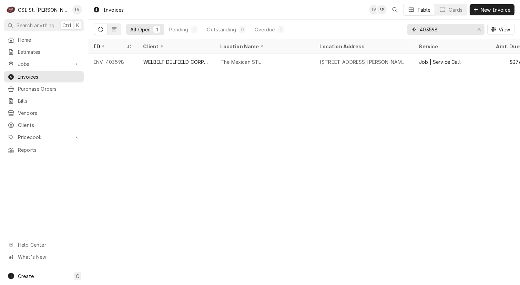
click at [447, 29] on input "403598" at bounding box center [446, 29] width 52 height 11
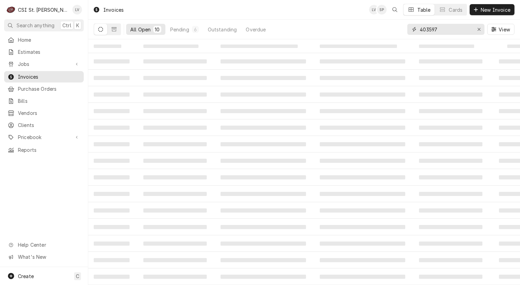
type input "403597"
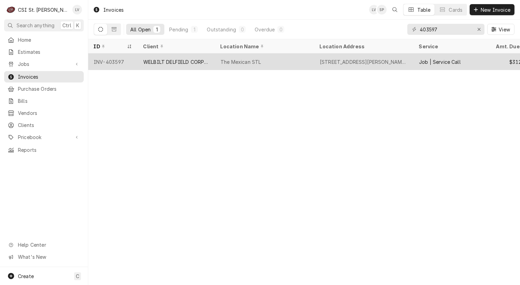
click at [250, 61] on div "The Mexican STL" at bounding box center [241, 61] width 40 height 7
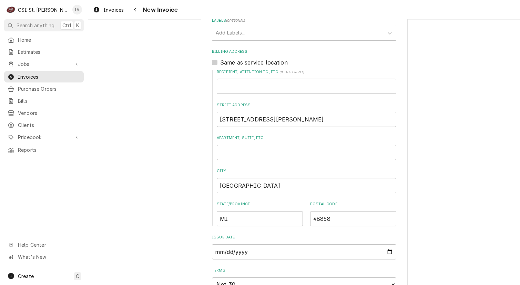
scroll to position [345, 0]
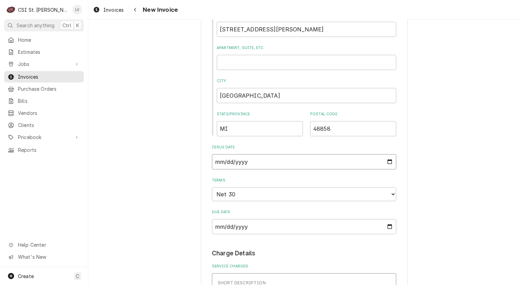
click at [388, 162] on input "2025-09-02" at bounding box center [304, 161] width 184 height 15
type input "2025-08-31"
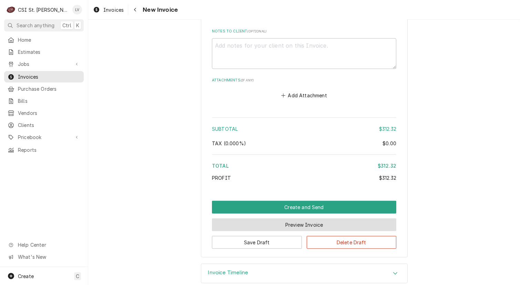
click at [303, 218] on button "Preview Invoice" at bounding box center [304, 224] width 184 height 13
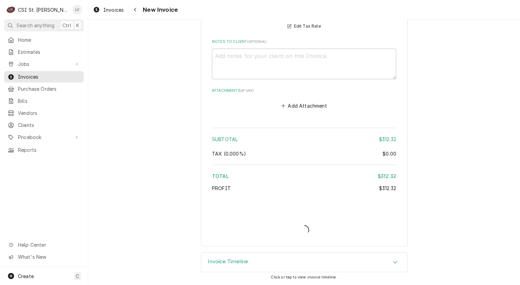
scroll to position [1128, 0]
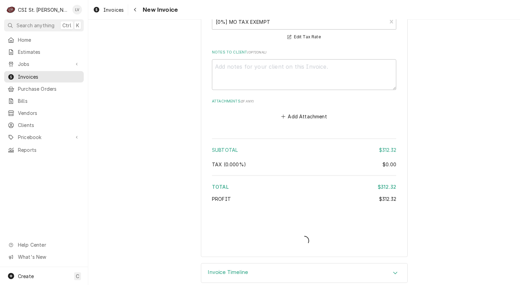
type textarea "x"
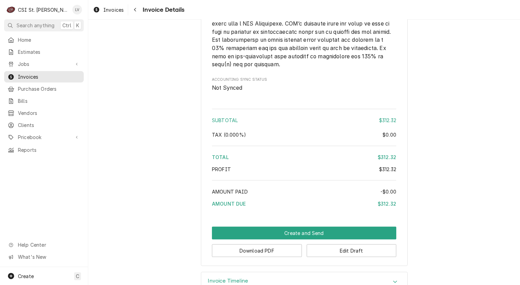
scroll to position [1115, 0]
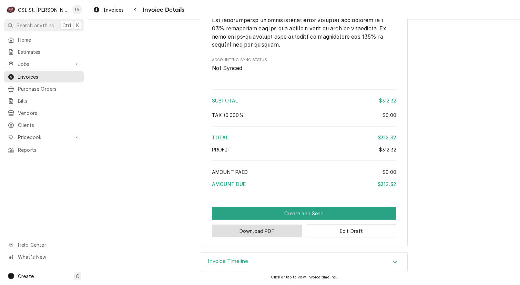
click at [270, 232] on button "Download PDF" at bounding box center [257, 230] width 90 height 13
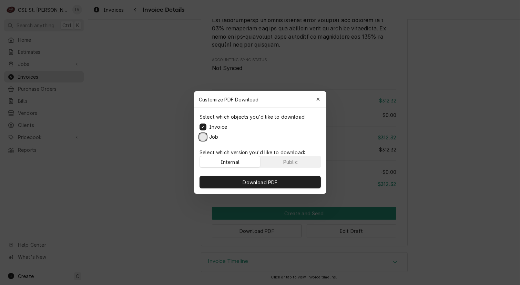
click at [203, 138] on button "Job" at bounding box center [203, 136] width 7 height 7
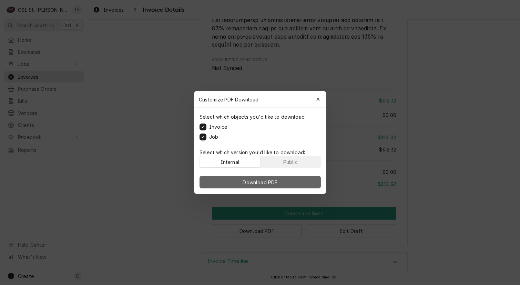
click at [241, 180] on span "Download PDF" at bounding box center [260, 182] width 38 height 7
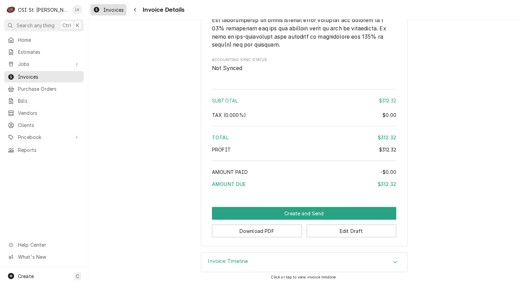
click at [107, 12] on span "Invoices" at bounding box center [113, 9] width 20 height 7
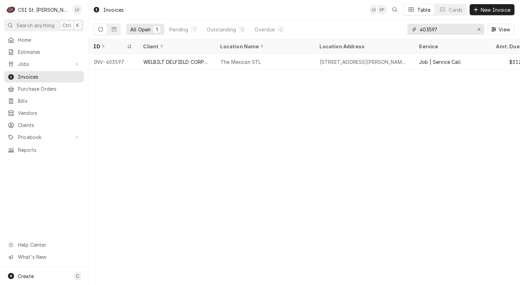
click at [455, 28] on input "403597" at bounding box center [446, 29] width 52 height 11
click at [429, 27] on input "403658" at bounding box center [446, 29] width 52 height 11
click at [444, 27] on input "403658" at bounding box center [446, 29] width 52 height 11
type input "403661"
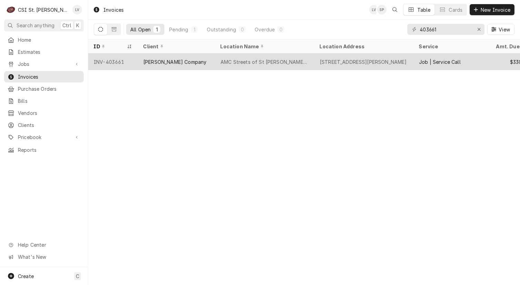
click at [232, 66] on div "AMC Streets of St [PERSON_NAME] 8" at bounding box center [264, 61] width 99 height 17
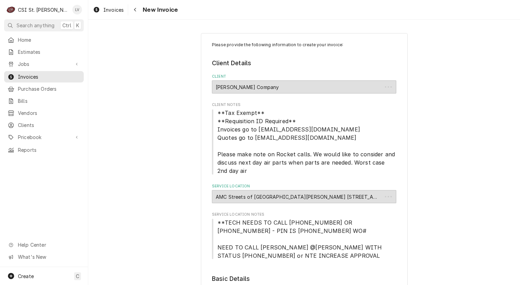
type textarea "x"
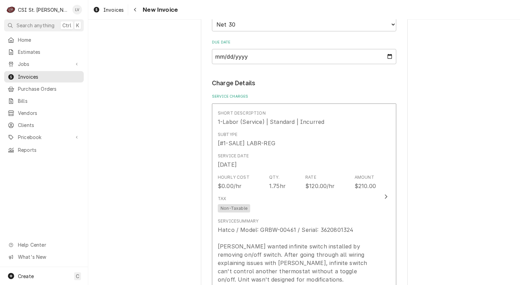
scroll to position [483, 0]
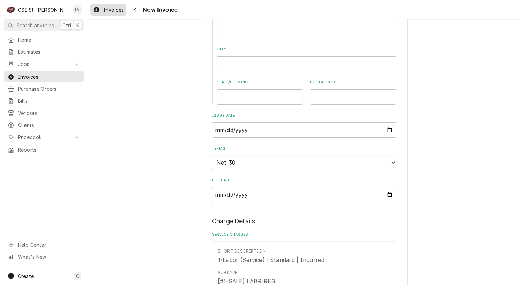
click at [103, 12] on span "Invoices" at bounding box center [113, 9] width 20 height 7
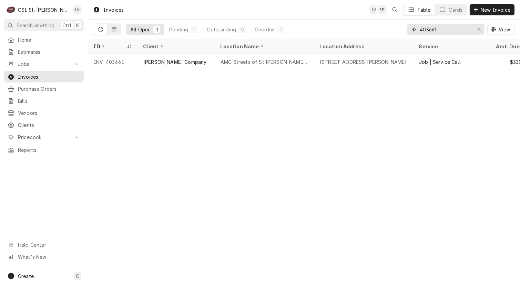
drag, startPoint x: 429, startPoint y: 28, endPoint x: 451, endPoint y: 31, distance: 21.6
click at [451, 31] on input "403661" at bounding box center [446, 29] width 52 height 11
type input "403658"
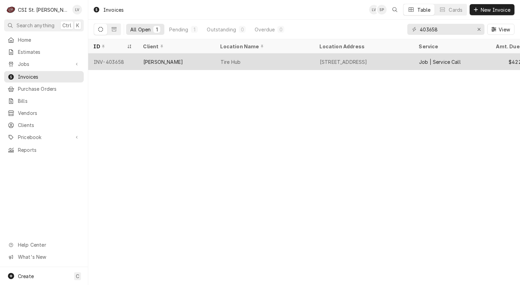
click at [145, 63] on div "Lane Valente" at bounding box center [163, 61] width 40 height 7
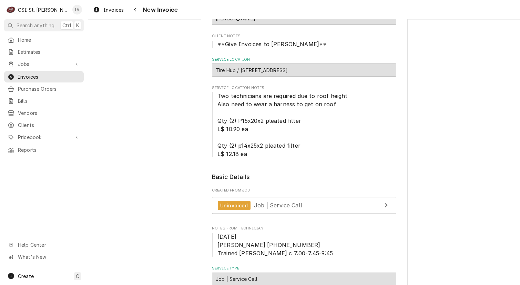
scroll to position [138, 0]
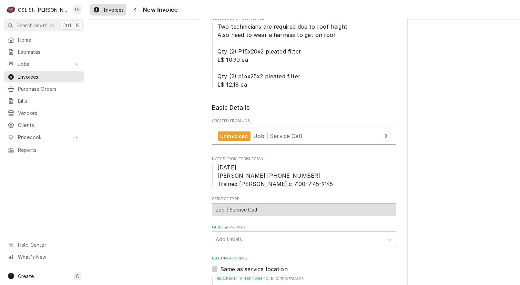
click at [110, 9] on span "Invoices" at bounding box center [113, 9] width 20 height 7
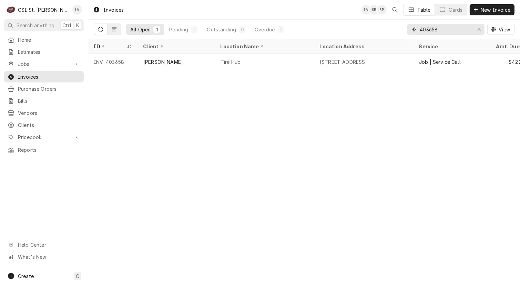
drag, startPoint x: 449, startPoint y: 30, endPoint x: 397, endPoint y: 34, distance: 52.2
click at [397, 34] on div "All Open 1 Pending 1 Outstanding 0 Overdue 0 403658 View" at bounding box center [304, 29] width 421 height 19
type input "403433"
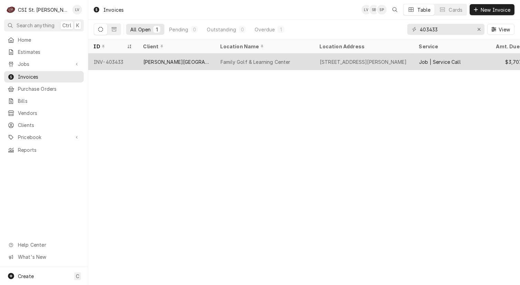
click at [245, 59] on div "Family Golf & Learning Center" at bounding box center [256, 61] width 70 height 7
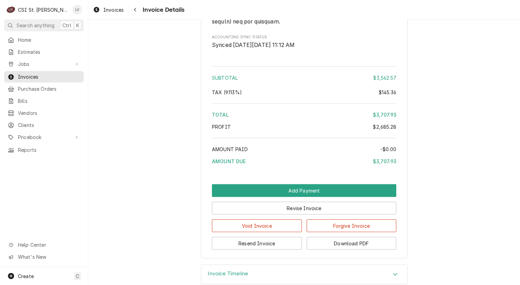
scroll to position [1793, 0]
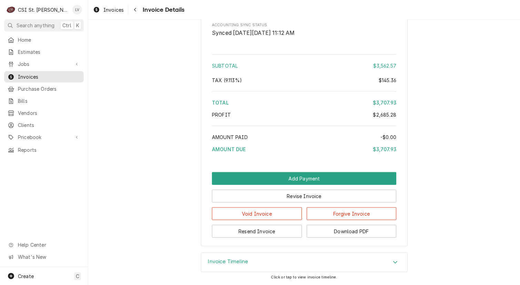
click at [221, 260] on h3 "Invoice Timeline" at bounding box center [228, 261] width 40 height 7
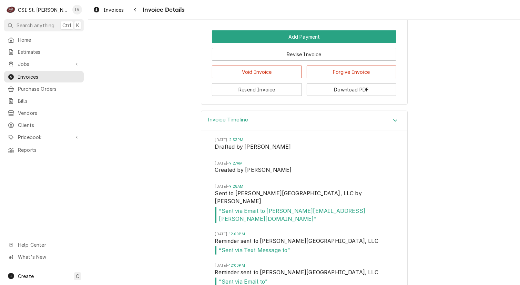
scroll to position [2021, 0]
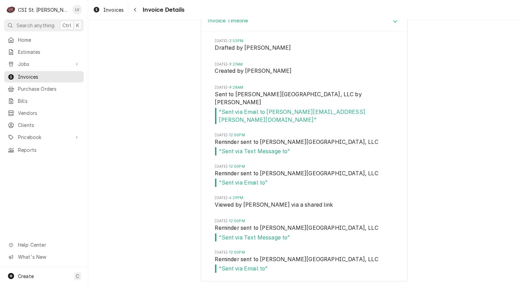
drag, startPoint x: 113, startPoint y: 9, endPoint x: 113, endPoint y: 17, distance: 7.9
click at [113, 9] on span "Invoices" at bounding box center [113, 9] width 20 height 7
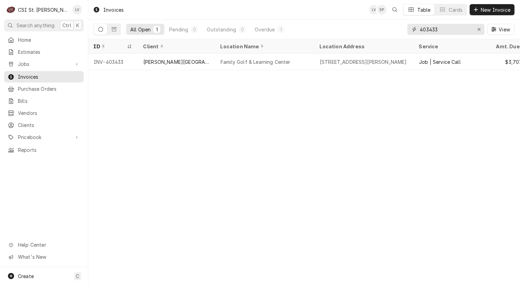
drag, startPoint x: 429, startPoint y: 30, endPoint x: 446, endPoint y: 27, distance: 17.1
click at [446, 27] on input "403433" at bounding box center [446, 29] width 52 height 11
type input "403429"
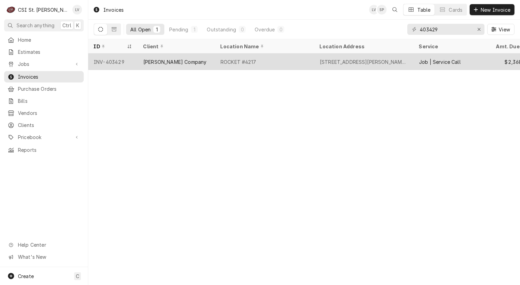
click at [210, 57] on div "[PERSON_NAME] Company" at bounding box center [176, 61] width 77 height 17
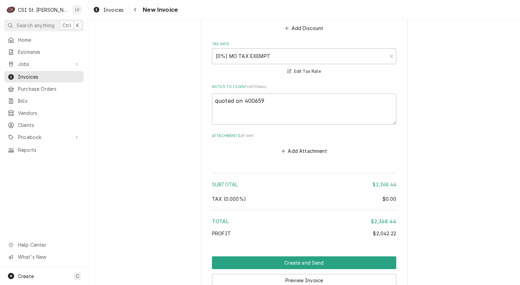
scroll to position [2401, 0]
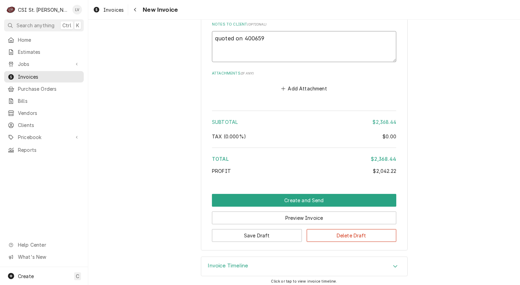
drag, startPoint x: 216, startPoint y: 34, endPoint x: 210, endPoint y: 34, distance: 6.2
click at [212, 34] on textarea "quoted on 400659" at bounding box center [304, 46] width 184 height 31
type textarea "x"
type textarea "Quoted on 400659"
click at [242, 33] on textarea "Quoted on 400659" at bounding box center [304, 46] width 184 height 31
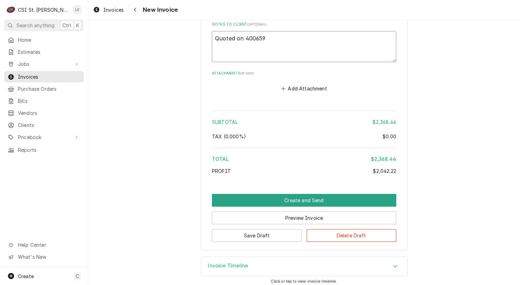
type textarea "x"
type textarea "Quoted on E400659"
type textarea "x"
type textarea "Quoted on ES400659"
type textarea "x"
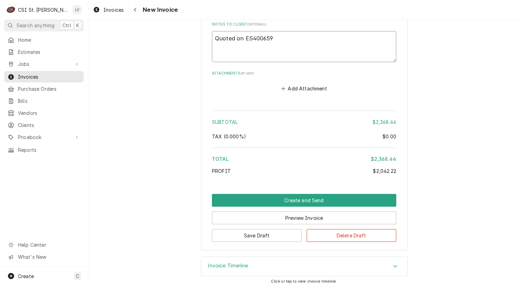
type textarea "Quoted on EST400659"
type textarea "x"
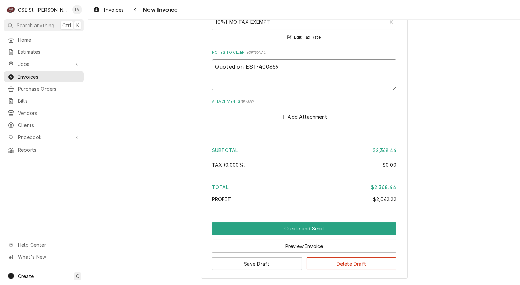
scroll to position [2332, 0]
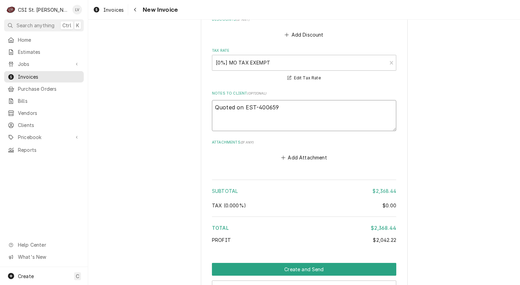
type textarea "Quoted on EST-400659"
click at [30, 49] on span "Estimates" at bounding box center [49, 51] width 62 height 7
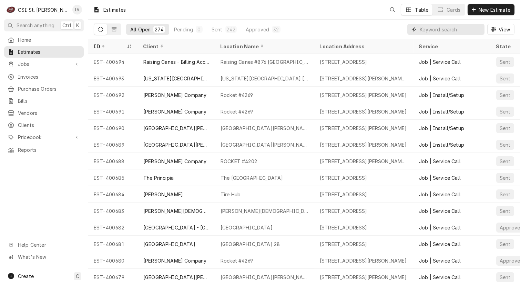
click at [436, 29] on input "Dynamic Content Wrapper" at bounding box center [450, 29] width 61 height 11
type input "400659"
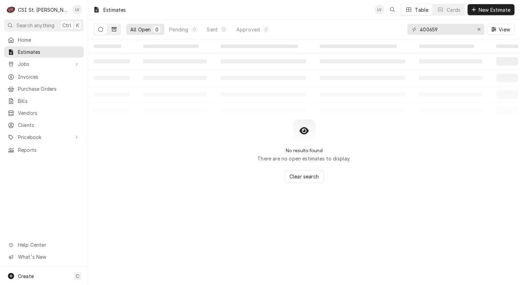
click at [114, 27] on icon "Dynamic Content Wrapper" at bounding box center [114, 29] width 5 height 4
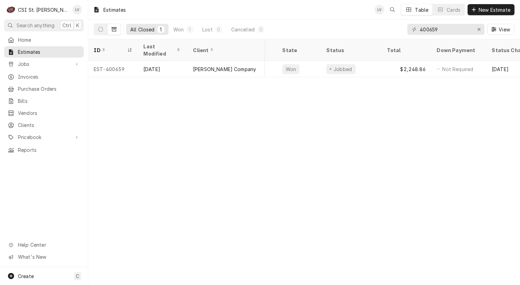
scroll to position [0, 267]
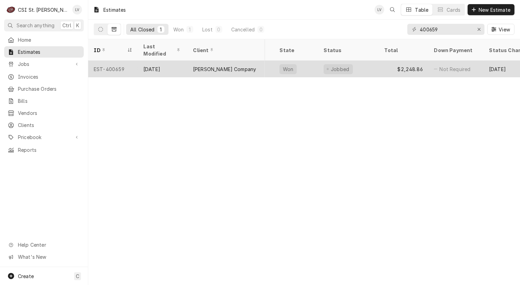
click at [155, 61] on div "Aug 29" at bounding box center [163, 69] width 50 height 17
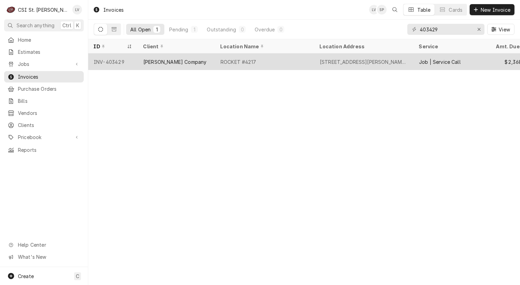
click at [312, 62] on div "ROCKET #4217" at bounding box center [264, 61] width 99 height 17
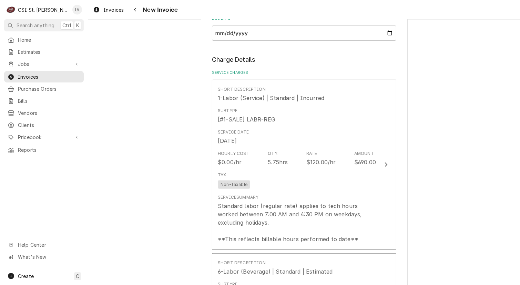
scroll to position [690, 0]
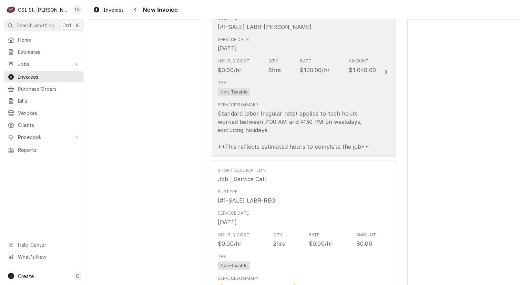
click at [293, 129] on div "Standard labor (regular rate) applies to tech hours worked between 7:00 AM and …" at bounding box center [297, 129] width 158 height 41
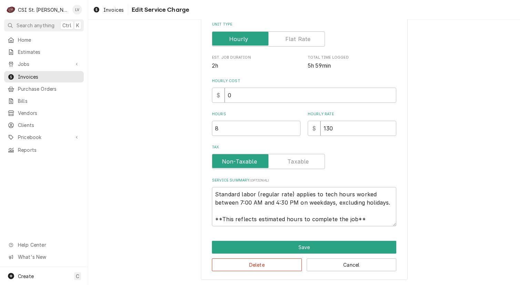
scroll to position [8, 0]
click at [262, 264] on button "Delete" at bounding box center [257, 264] width 90 height 13
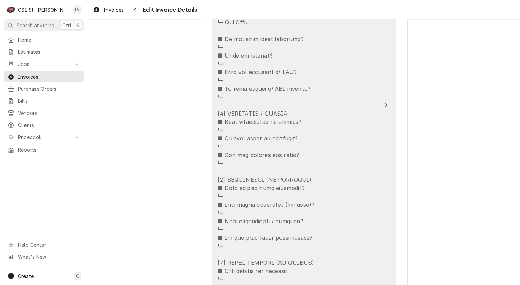
click at [321, 218] on div "Update Line Item" at bounding box center [297, 162] width 158 height 521
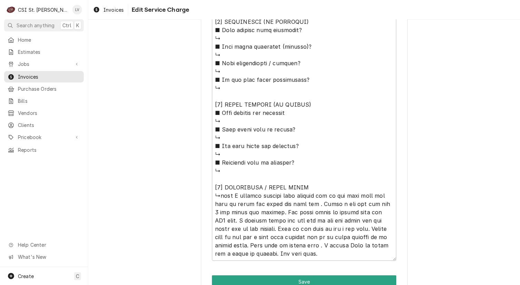
scroll to position [624, 0]
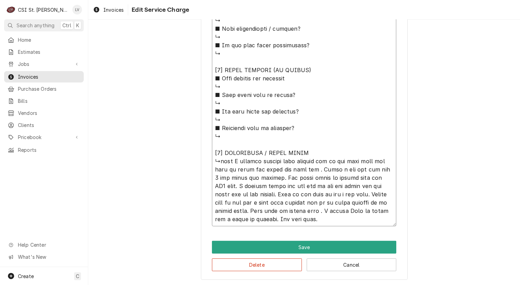
drag, startPoint x: 319, startPoint y: 169, endPoint x: 352, endPoint y: 207, distance: 50.4
click at [257, 268] on button "Delete" at bounding box center [257, 264] width 90 height 13
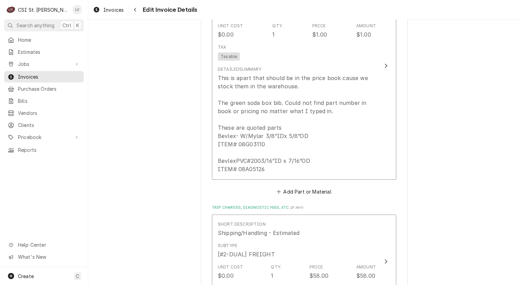
scroll to position [1124, 0]
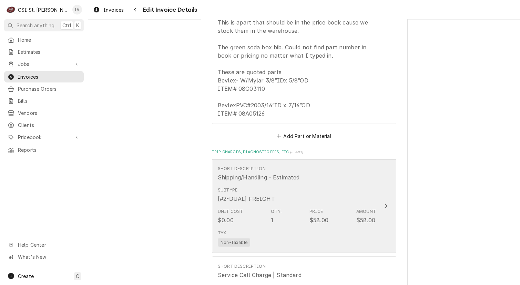
click at [253, 209] on div "Unit Cost $0.00 Qty. 1 Price $58.00 Amount $58.00" at bounding box center [297, 216] width 158 height 21
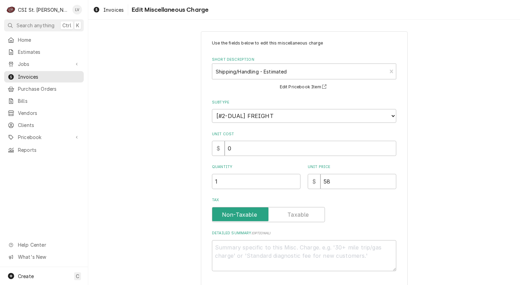
scroll to position [46, 0]
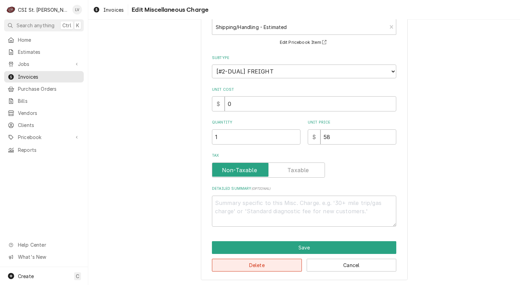
click at [232, 262] on button "Delete" at bounding box center [257, 265] width 90 height 13
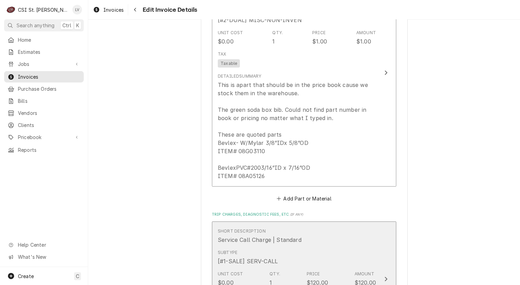
scroll to position [1111, 0]
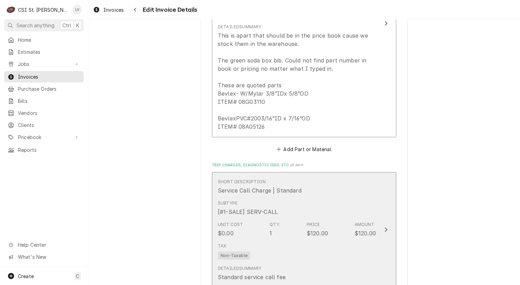
click at [333, 226] on div "Unit Cost $0.00 Qty. 1 Price $120.00 Amount $120.00" at bounding box center [297, 229] width 158 height 21
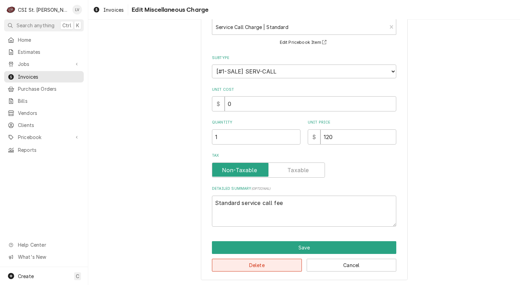
click at [258, 264] on button "Delete" at bounding box center [257, 265] width 90 height 13
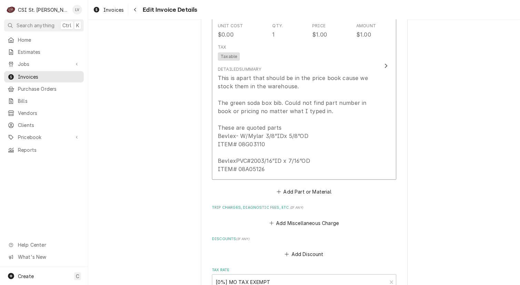
scroll to position [995, 0]
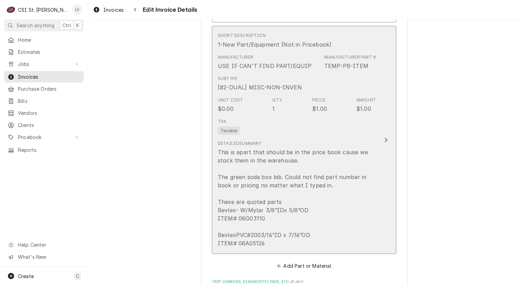
click at [305, 200] on div "This is apart that should be in the price book cause we stock them in the wareh…" at bounding box center [297, 197] width 158 height 99
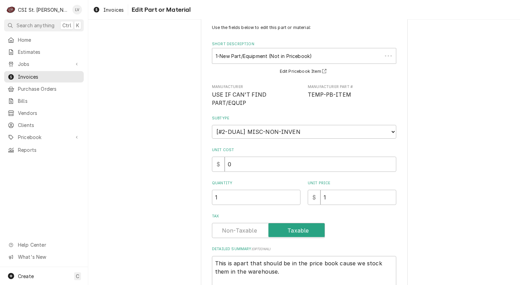
scroll to position [144, 0]
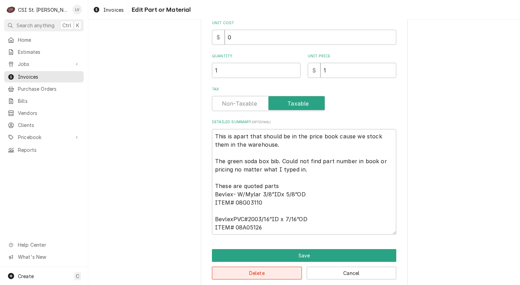
click at [253, 267] on button "Delete" at bounding box center [257, 273] width 90 height 13
type textarea "x"
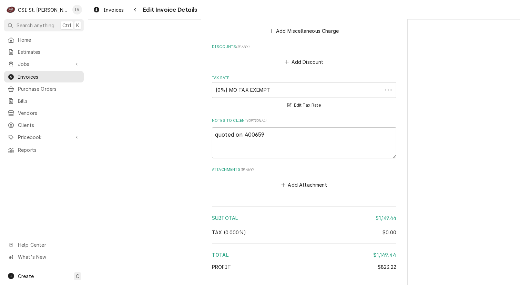
scroll to position [1029, 0]
drag, startPoint x: 241, startPoint y: 134, endPoint x: 266, endPoint y: 136, distance: 24.2
click at [242, 134] on textarea "quoted on 400659" at bounding box center [304, 143] width 184 height 31
type textarea "quoted on S400659"
type textarea "x"
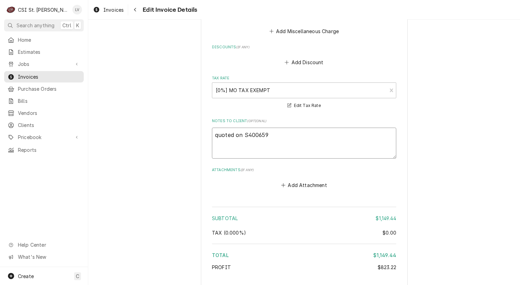
type textarea "quoted on SE400659"
type textarea "x"
type textarea "quoted on SET400659"
type textarea "x"
type textarea "quoted on SE400659"
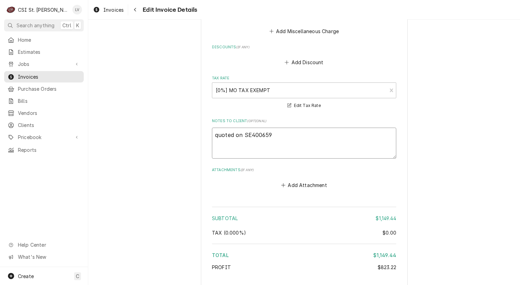
type textarea "x"
type textarea "quoted on S400659"
type textarea "x"
type textarea "quoted on 400659"
type textarea "x"
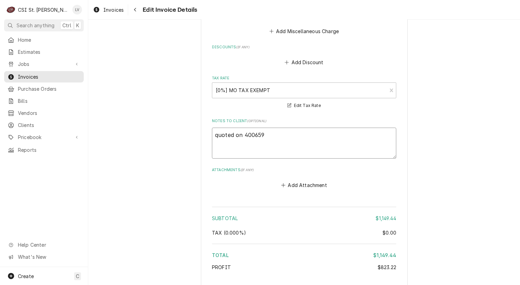
type textarea "quoted on E400659"
type textarea "x"
type textarea "quoted on ES400659"
type textarea "x"
type textarea "quoted on EST400659"
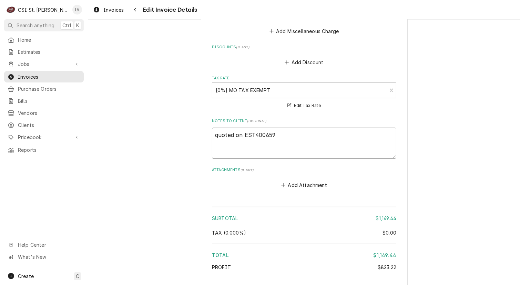
type textarea "x"
type textarea "quoted on EST-400659"
click at [275, 130] on textarea "quoted on EST-400659" at bounding box center [304, 143] width 184 height 31
type textarea "x"
type textarea "quoted on EST-400659;"
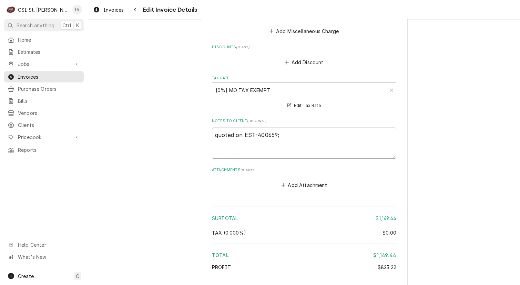
type textarea "x"
type textarea "quoted on EST-400659;"
type textarea "x"
type textarea "quoted on EST-400659; q"
type textarea "x"
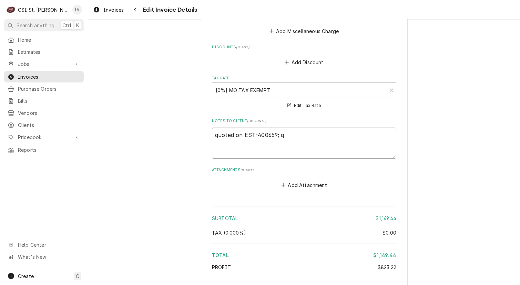
type textarea "quoted on EST-400659; qu"
type textarea "x"
type textarea "quoted on EST-400659; qut"
type textarea "x"
type textarea "quoted on EST-400659; quto"
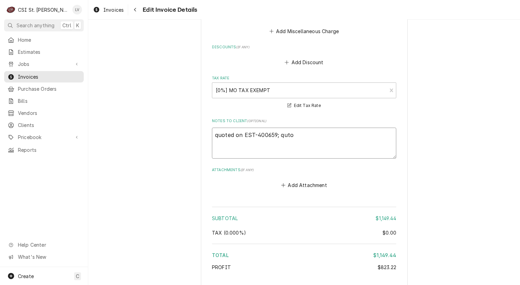
type textarea "x"
type textarea "quoted on EST-400659; qutoe"
type textarea "x"
type textarea "quoted on EST-400659; quto"
type textarea "x"
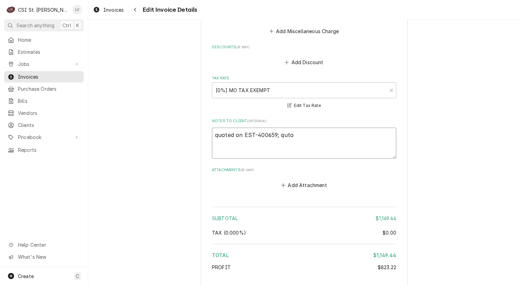
type textarea "quoted on EST-400659; qut"
type textarea "x"
type textarea "quoted on EST-400659; qu"
type textarea "x"
type textarea "quoted on EST-400659; quo"
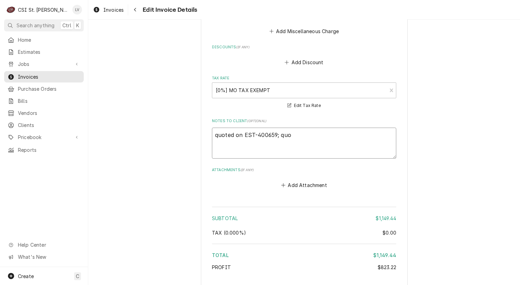
type textarea "x"
type textarea "quoted on EST-400659; quot"
type textarea "x"
type textarea "quoted on EST-400659; quote"
type textarea "x"
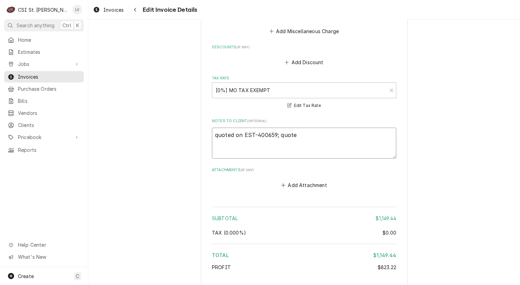
type textarea "quoted on EST-400659; quote"
type textarea "x"
type textarea "quoted on EST-400659; quote a"
type textarea "x"
type textarea "quoted on EST-400659; quote ap"
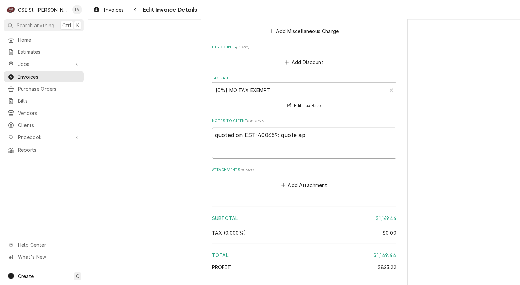
type textarea "x"
type textarea "quoted on EST-400659; quote app"
type textarea "x"
type textarea "quoted on EST-400659; quote appr"
type textarea "x"
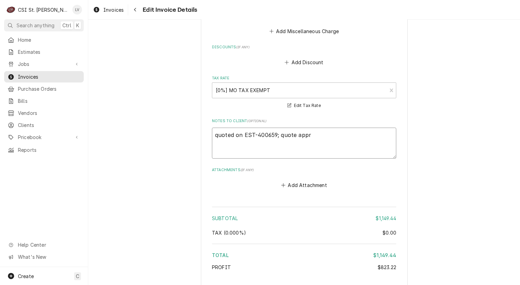
type textarea "quoted on EST-400659; quote appro"
type textarea "x"
type textarea "quoted on EST-400659; quote approv"
type textarea "x"
type textarea "quoted on EST-400659; quote approve"
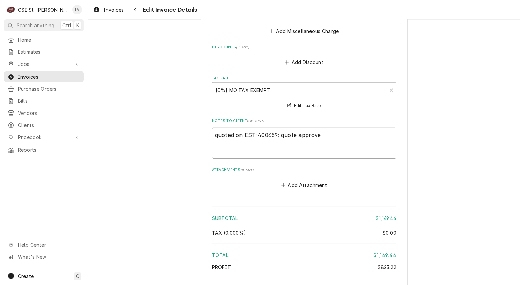
type textarea "x"
type textarea "quoted on EST-400659; quote approved"
drag, startPoint x: 215, startPoint y: 133, endPoint x: 211, endPoint y: 134, distance: 4.3
click at [212, 134] on textarea "quoted on EST-400659; quote approved" at bounding box center [304, 143] width 184 height 31
type textarea "x"
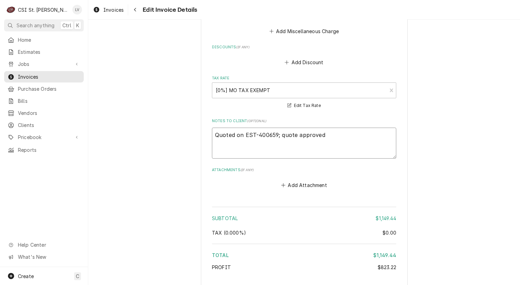
scroll to position [857, 0]
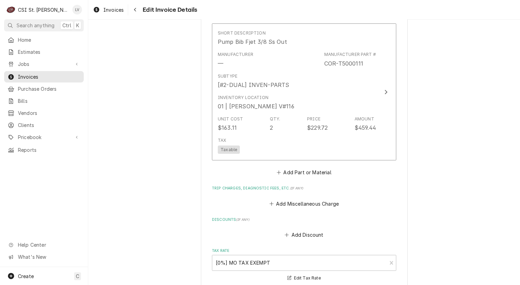
type textarea "Quoted on EST-400659; quote approved"
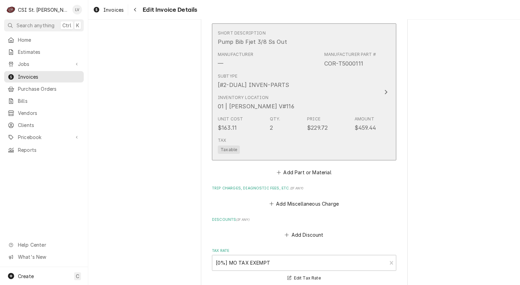
click at [249, 141] on div "Tax Taxable" at bounding box center [297, 145] width 158 height 22
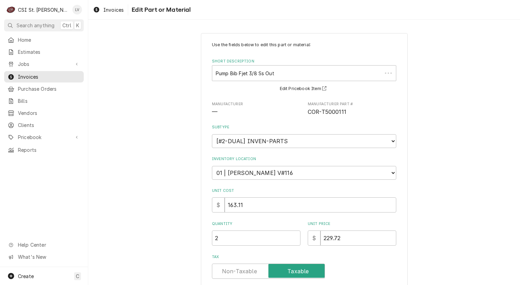
type textarea "x"
click at [112, 9] on span "Invoices" at bounding box center [113, 9] width 20 height 7
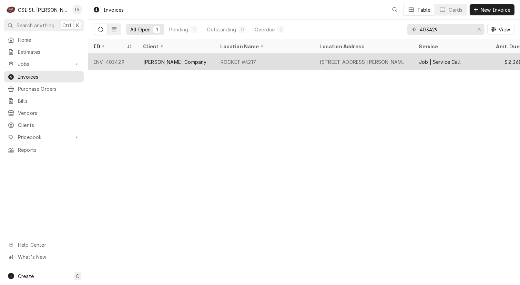
click at [228, 64] on div "ROCKET #4217" at bounding box center [264, 61] width 99 height 17
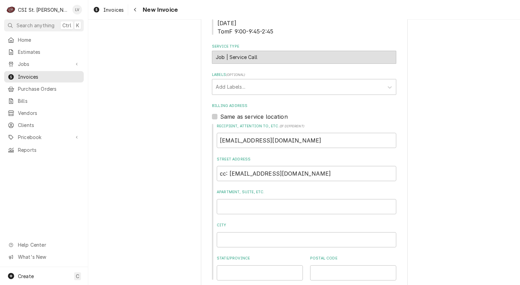
scroll to position [172, 0]
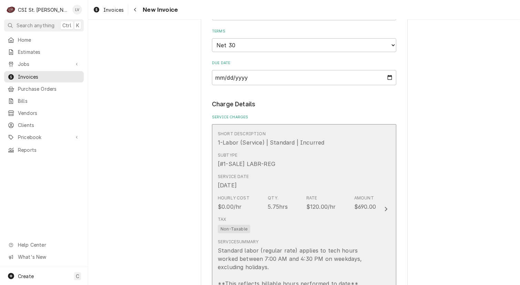
click at [276, 218] on div "Tax Non-Taxable" at bounding box center [297, 224] width 158 height 22
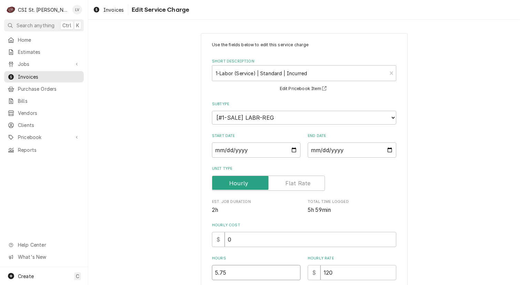
drag, startPoint x: 205, startPoint y: 275, endPoint x: 189, endPoint y: 277, distance: 15.7
click at [189, 277] on div "Use the fields below to edit this service charge Short Description 1-Labor (Ser…" at bounding box center [304, 242] width 432 height 431
type textarea "x"
type input "5"
click at [162, 236] on div "Use the fields below to edit this service charge Short Description 1-Labor (Ser…" at bounding box center [304, 242] width 432 height 431
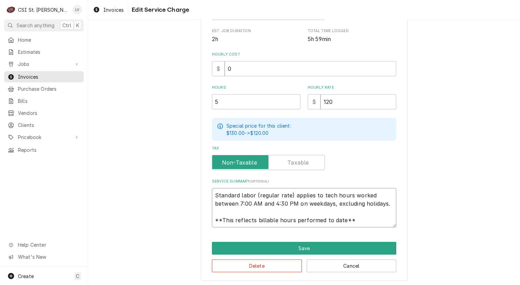
scroll to position [8, 0]
drag, startPoint x: 211, startPoint y: 193, endPoint x: 372, endPoint y: 224, distance: 163.9
click at [372, 224] on textarea "Standard labor (regular rate) applies to tech hours worked between 7:00 AM and …" at bounding box center [304, 207] width 184 height 39
type textarea "x"
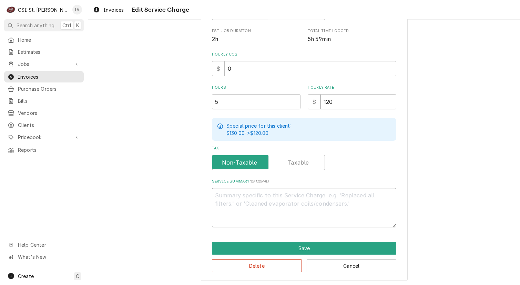
scroll to position [163, 0]
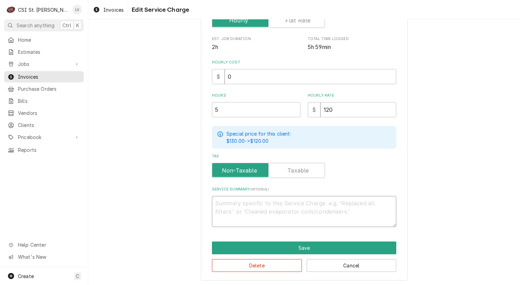
click at [237, 204] on textarea "Service Summary ( optional )" at bounding box center [304, 211] width 184 height 31
paste textarea "Found a bad box bib and two bib pumps not holding CO₂ hoses. Replaced both pump…"
type textarea "x"
type textarea "Found a bad box bib and two bib pumps not holding CO₂ hoses. Replaced both pump…"
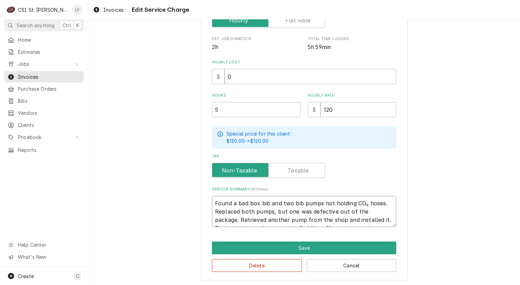
scroll to position [171, 0]
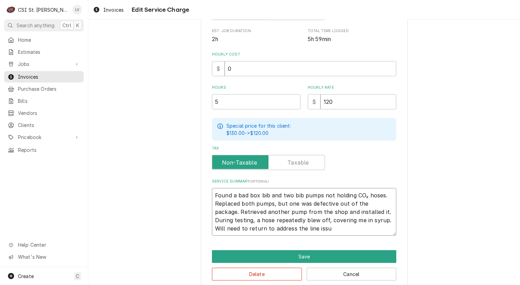
type textarea "x"
type textarea "Found a bad box bib and two bib pumps not holding CO₂ hoses. Replaced both pump…"
type textarea "x"
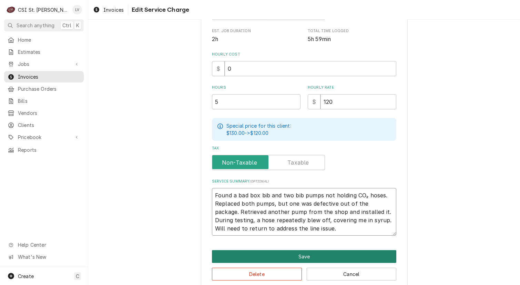
type textarea "Found a bad box bib and two bib pumps not holding CO₂ hoses. Replaced both pump…"
click at [264, 251] on button "Save" at bounding box center [304, 256] width 184 height 13
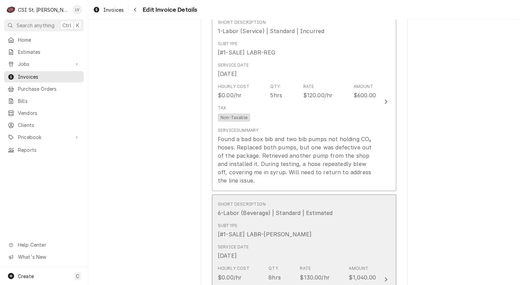
scroll to position [681, 0]
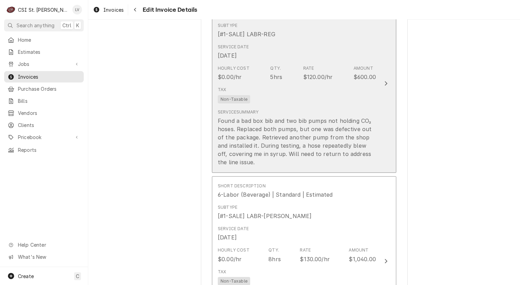
click at [305, 125] on div "Found a bad box bib and two bib pumps not holding CO₂ hoses. Replaced both pump…" at bounding box center [297, 142] width 158 height 50
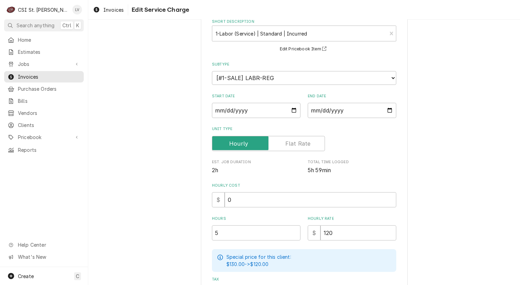
scroll to position [172, 0]
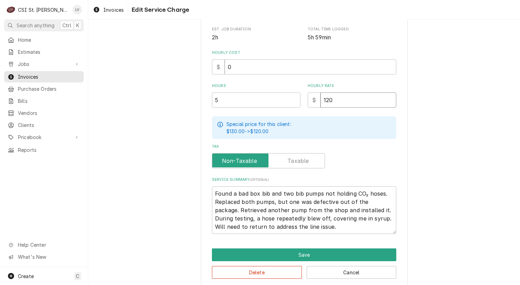
drag, startPoint x: 341, startPoint y: 101, endPoint x: 303, endPoint y: 104, distance: 38.5
click at [303, 104] on div "Hours 5 Hourly Rate $ 120" at bounding box center [304, 95] width 184 height 24
type textarea "x"
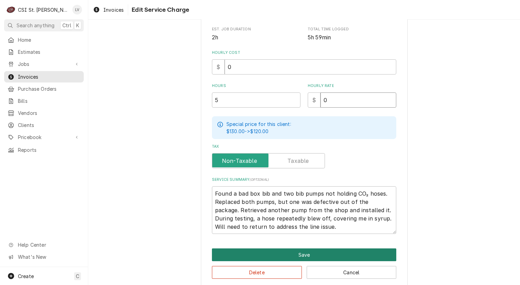
type input "0"
click at [293, 248] on button "Save" at bounding box center [304, 254] width 184 height 13
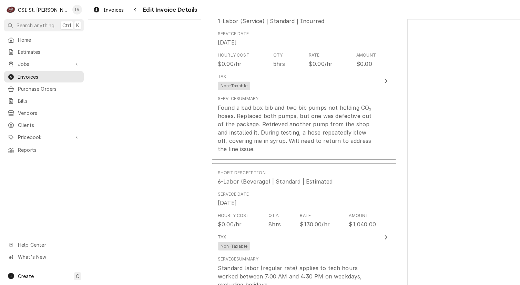
scroll to position [673, 0]
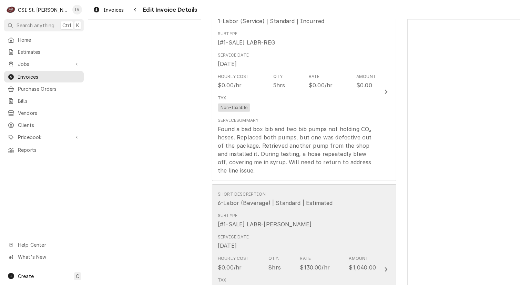
click at [276, 244] on div "Service Date [DATE]" at bounding box center [297, 241] width 158 height 21
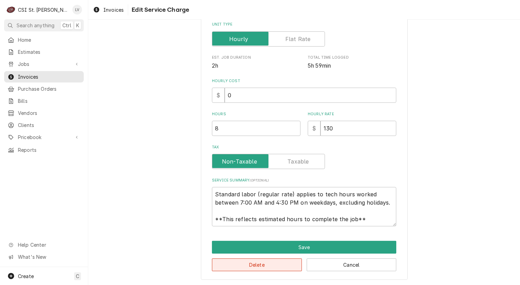
click at [262, 265] on button "Delete" at bounding box center [257, 264] width 90 height 13
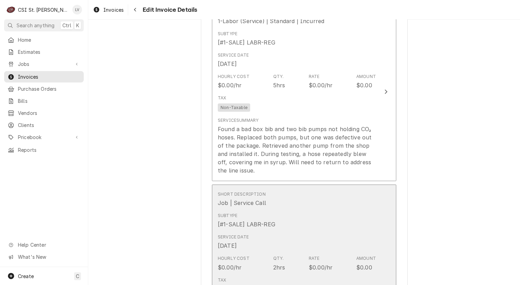
scroll to position [665, 0]
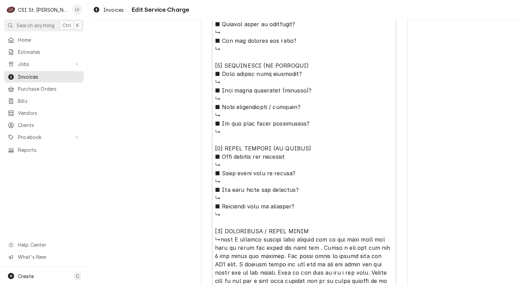
scroll to position [624, 0]
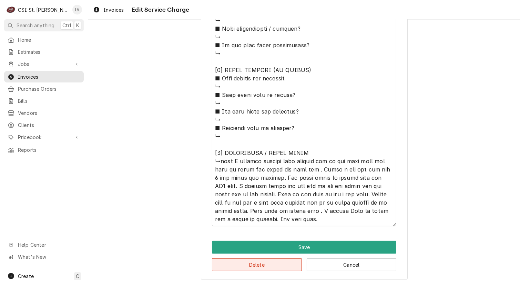
click at [260, 264] on button "Delete" at bounding box center [257, 264] width 90 height 13
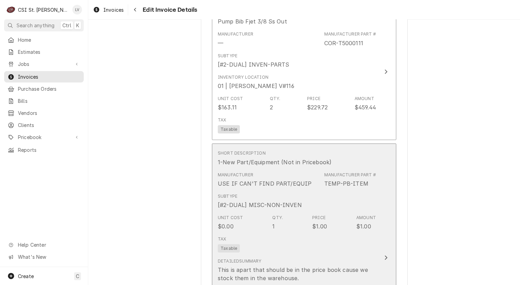
scroll to position [988, 0]
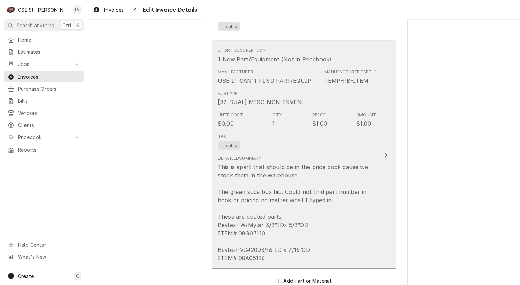
click at [239, 217] on div "This is apart that should be in the price book cause we stock them in the wareh…" at bounding box center [297, 212] width 158 height 99
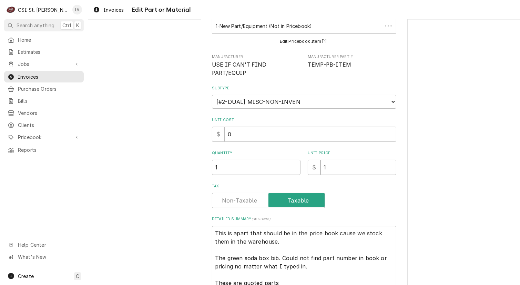
scroll to position [144, 0]
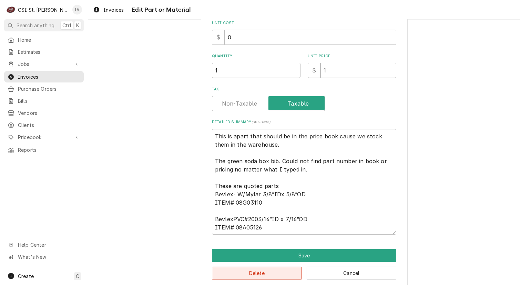
click at [243, 267] on button "Delete" at bounding box center [257, 273] width 90 height 13
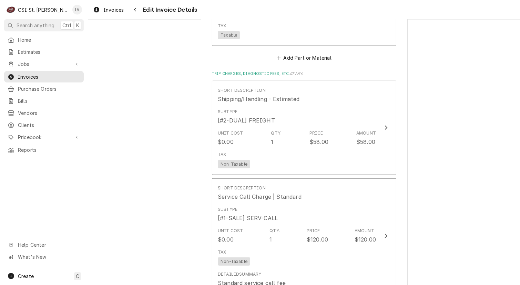
scroll to position [1023, 0]
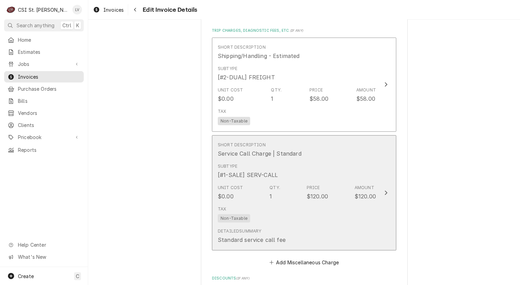
click at [277, 225] on div "Detailed Summary Standard service call fee" at bounding box center [297, 235] width 158 height 21
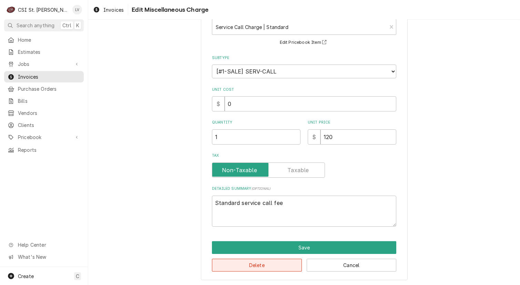
click at [264, 264] on button "Delete" at bounding box center [257, 265] width 90 height 13
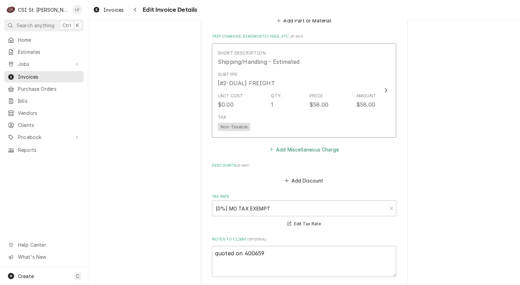
scroll to position [920, 0]
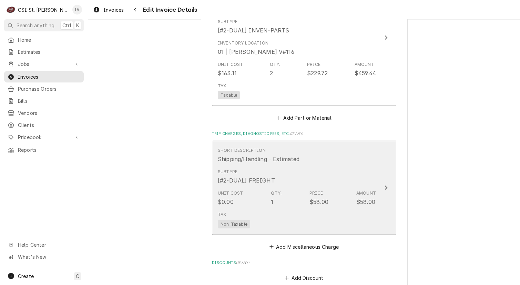
click at [279, 210] on div "Tax Non-Taxable" at bounding box center [297, 220] width 158 height 22
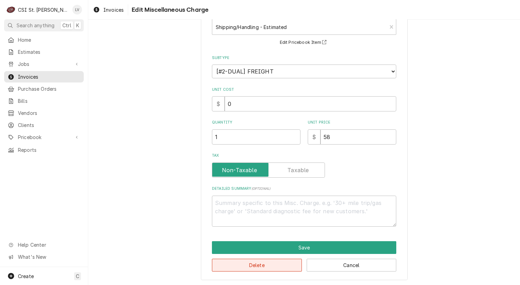
click at [260, 261] on button "Delete" at bounding box center [257, 265] width 90 height 13
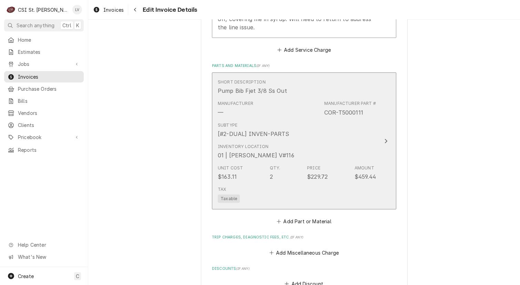
click at [271, 179] on div "Qty. 2" at bounding box center [275, 173] width 11 height 16
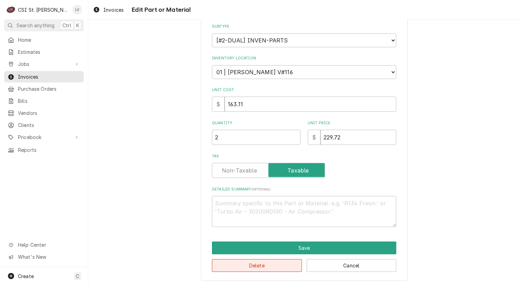
click at [264, 261] on button "Delete" at bounding box center [257, 265] width 90 height 13
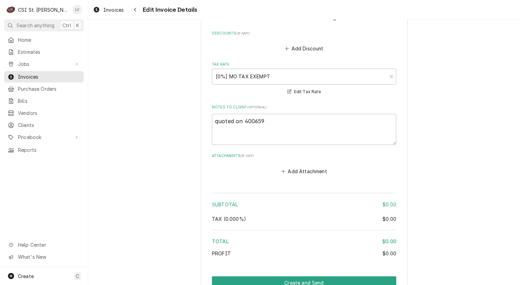
scroll to position [996, 0]
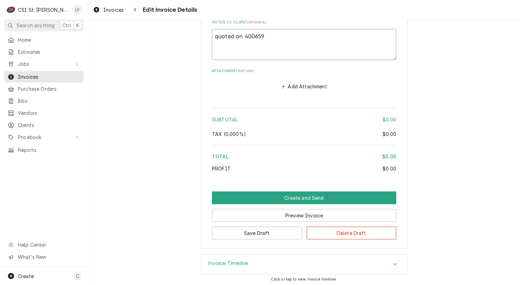
drag, startPoint x: 217, startPoint y: 35, endPoint x: 209, endPoint y: 36, distance: 8.0
click at [212, 36] on textarea "quoted on 400659" at bounding box center [304, 44] width 184 height 31
type textarea "x"
type textarea "Qoted on 400659"
type textarea "x"
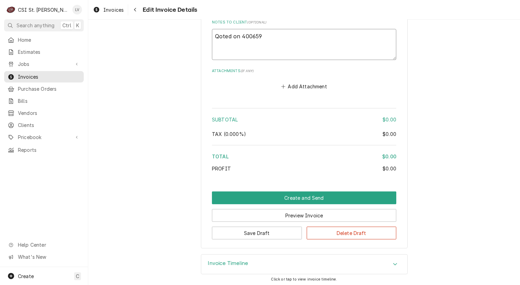
type textarea "Quoted on 400659"
click at [243, 34] on textarea "Quoted on 400659" at bounding box center [304, 44] width 184 height 31
type textarea "x"
type textarea "Quoted on E400659"
type textarea "x"
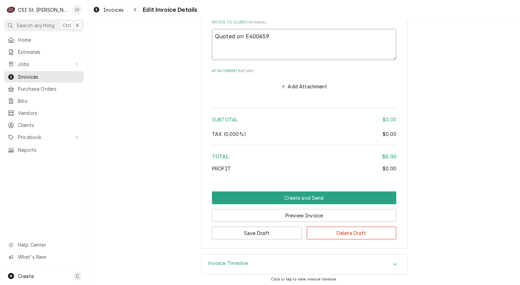
type textarea "Quoted on ES400659"
type textarea "x"
type textarea "Quoted on EST400659"
type textarea "x"
type textarea "Quoted on EST-400659"
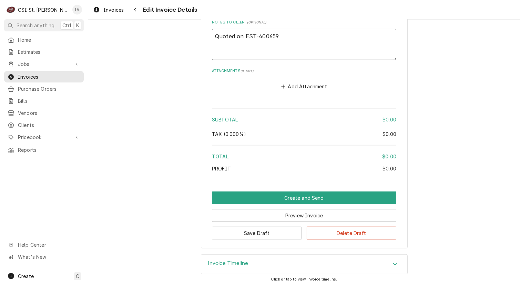
click at [286, 31] on textarea "Quoted on EST-400659" at bounding box center [304, 44] width 184 height 31
type textarea "x"
type textarea "Quoted on EST-400659;"
type textarea "x"
type textarea "Quoted on EST-400659;"
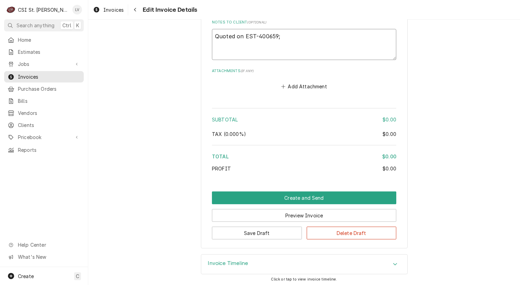
type textarea "x"
type textarea "Quoted on EST-400659; q"
type textarea "x"
type textarea "Quoted on EST-400659; quo"
type textarea "x"
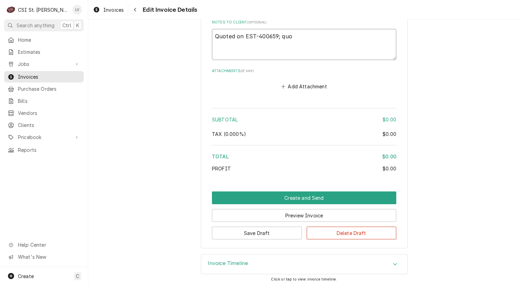
type textarea "Quoted on EST-400659; quot"
type textarea "x"
type textarea "Quoted on EST-400659; quote"
type textarea "x"
type textarea "Quoted on EST-400659; quote"
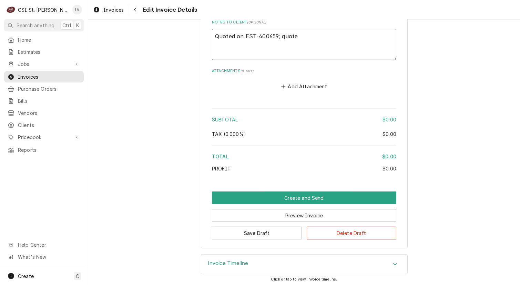
type textarea "x"
type textarea "Quoted on EST-400659; quote a"
type textarea "x"
type textarea "Quoted on EST-400659; quote ap"
type textarea "x"
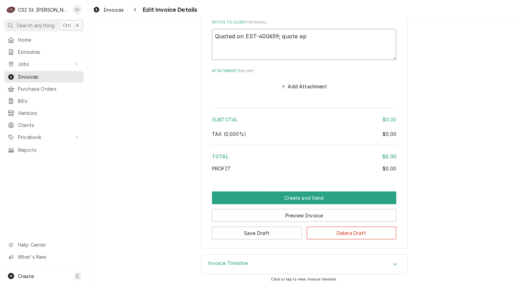
type textarea "Quoted on EST-400659; quote app"
type textarea "x"
type textarea "Quoted on EST-400659; quote appr"
type textarea "x"
type textarea "Quoted on EST-400659; quote appro"
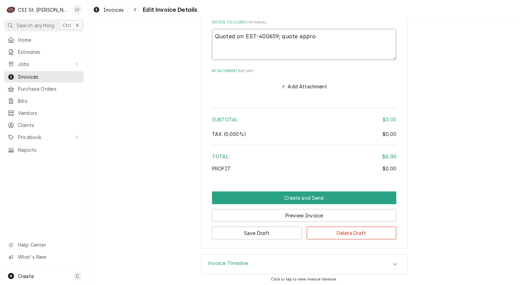
type textarea "x"
type textarea "Quoted on EST-400659; quote approv"
type textarea "x"
type textarea "Quoted on EST-400659; quote approve"
type textarea "x"
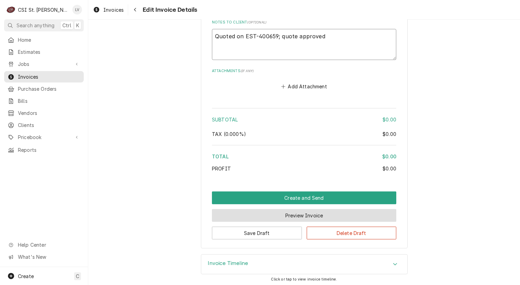
type textarea "Quoted on EST-400659; quote approved"
click at [274, 218] on button "Preview Invoice" at bounding box center [304, 215] width 184 height 13
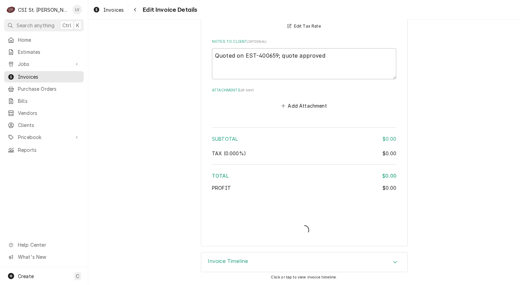
scroll to position [974, 0]
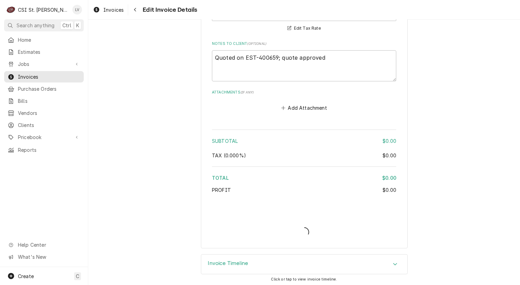
type textarea "x"
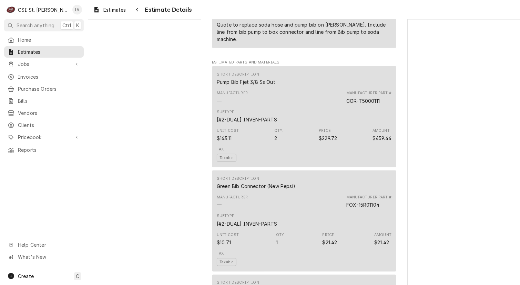
scroll to position [931, 0]
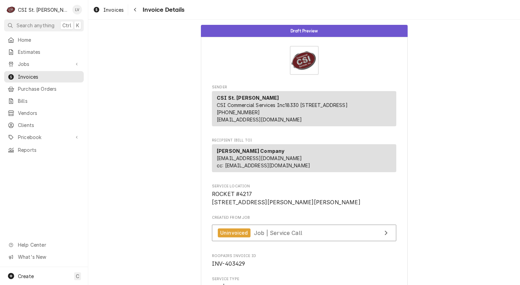
click at [100, 10] on div "Invoices" at bounding box center [108, 10] width 33 height 9
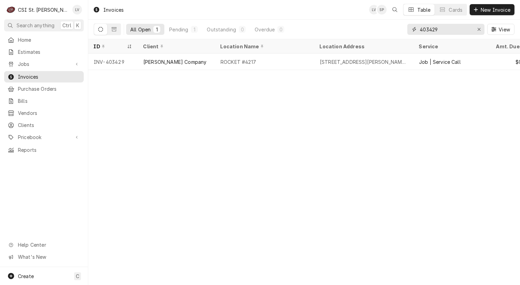
drag, startPoint x: 429, startPoint y: 29, endPoint x: 443, endPoint y: 30, distance: 14.2
click at [443, 30] on input "403429" at bounding box center [446, 29] width 52 height 11
type input "403666"
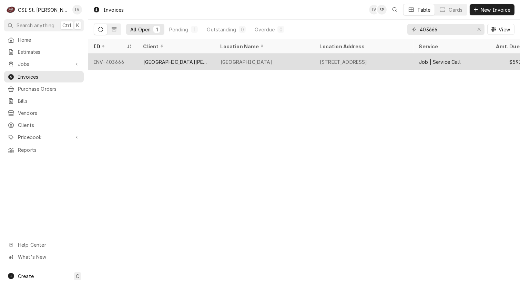
click at [158, 68] on div "[GEOGRAPHIC_DATA][PERSON_NAME]" at bounding box center [176, 61] width 77 height 17
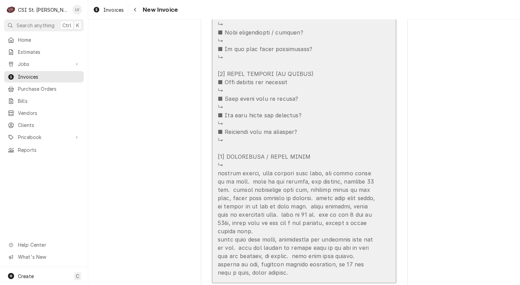
scroll to position [1138, 0]
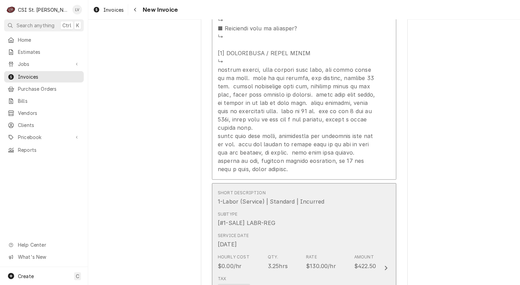
click at [310, 227] on div "Subtype [#1-SALE] LABR-REG" at bounding box center [297, 218] width 158 height 21
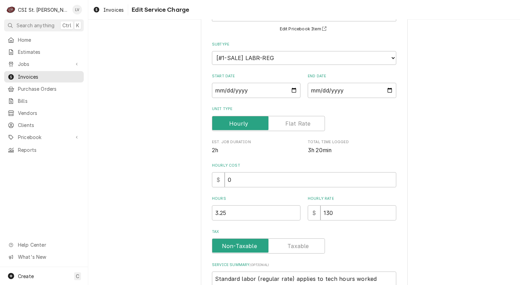
scroll to position [103, 0]
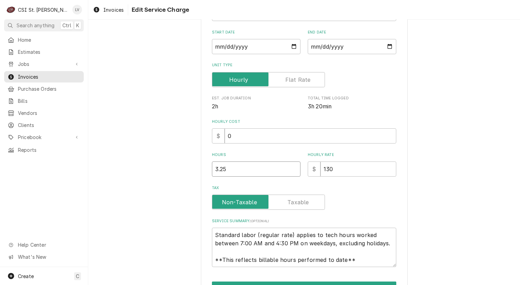
drag, startPoint x: 228, startPoint y: 169, endPoint x: 186, endPoint y: 173, distance: 41.6
click at [186, 173] on div "Use the fields below to edit this service charge Short Description 1-Labor (Ser…" at bounding box center [304, 124] width 432 height 403
type textarea "x"
type input "3"
type textarea "x"
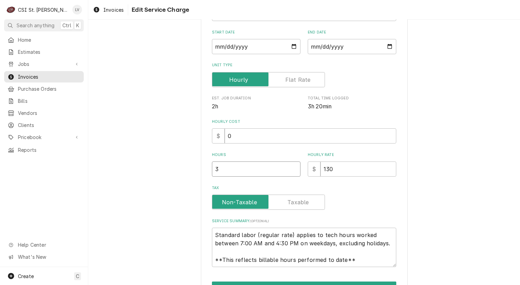
type input "3.7"
type textarea "x"
type input "3.75"
drag, startPoint x: 211, startPoint y: 234, endPoint x: 372, endPoint y: 264, distance: 163.5
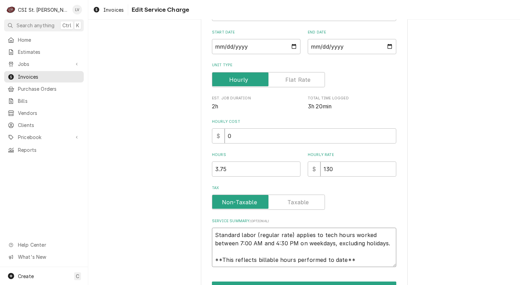
click at [372, 264] on textarea "Standard labor (regular rate) applies to tech hours worked between 7:00 AM and …" at bounding box center [304, 247] width 184 height 39
type textarea "x"
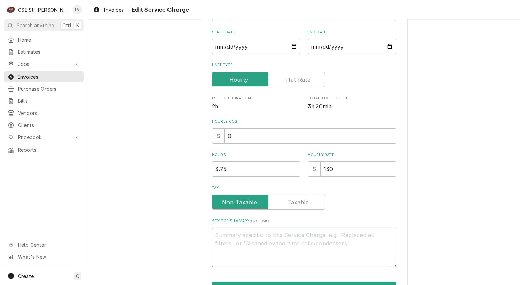
scroll to position [0, 0]
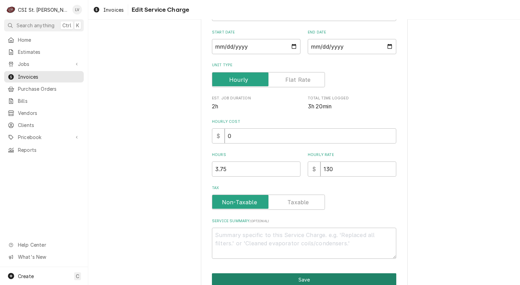
click at [319, 275] on button "Save" at bounding box center [304, 279] width 184 height 13
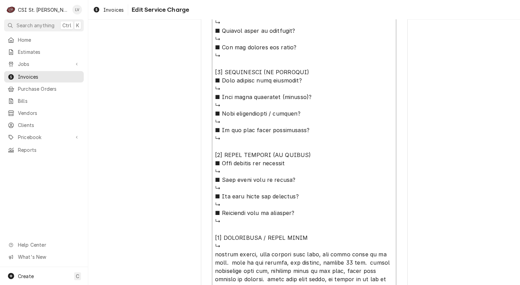
scroll to position [657, 0]
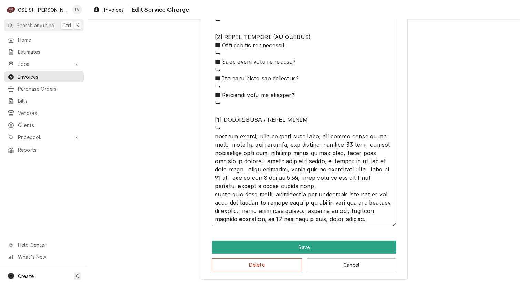
drag, startPoint x: 211, startPoint y: 167, endPoint x: 343, endPoint y: 124, distance: 138.2
type textarea "x"
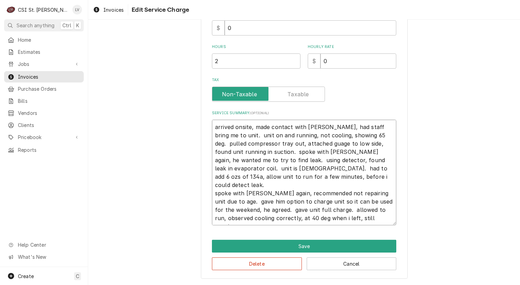
scroll to position [210, 0]
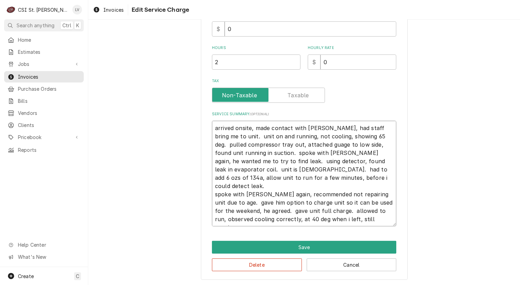
drag, startPoint x: 213, startPoint y: 144, endPoint x: 386, endPoint y: 218, distance: 187.9
click at [386, 218] on textarea "arrived onsite, made contact with mike, had staff bring me to unit. unit on and…" at bounding box center [304, 174] width 184 height 106
type textarea "arrived onsite, made contact with mike, had staff bring me to unit. unit on and…"
click at [140, 206] on div "Use the fields below to edit this service charge Short Description Job | Servic…" at bounding box center [304, 51] width 432 height 469
click at [252, 263] on button "Delete" at bounding box center [257, 264] width 90 height 13
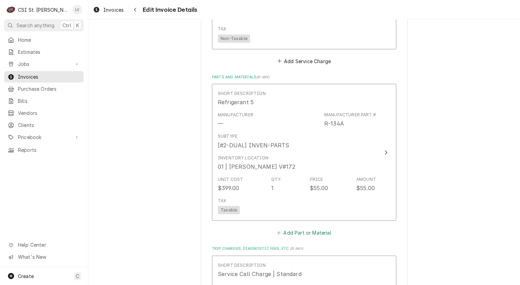
scroll to position [554, 0]
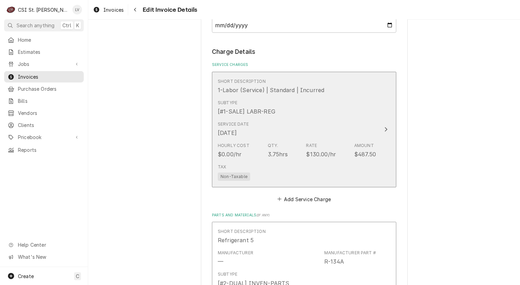
click at [275, 138] on div "Service Date Sep 2, 2025" at bounding box center [297, 128] width 158 height 21
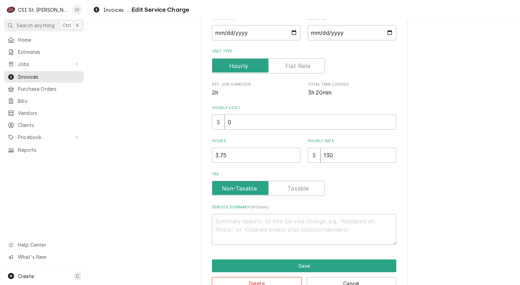
scroll to position [136, 0]
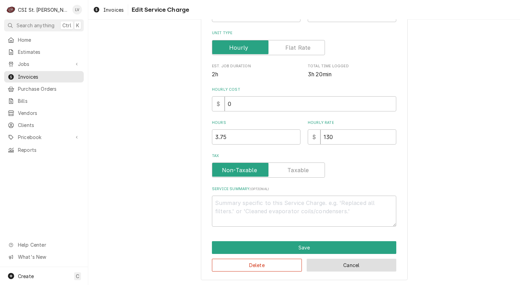
click at [345, 262] on button "Cancel" at bounding box center [352, 265] width 90 height 13
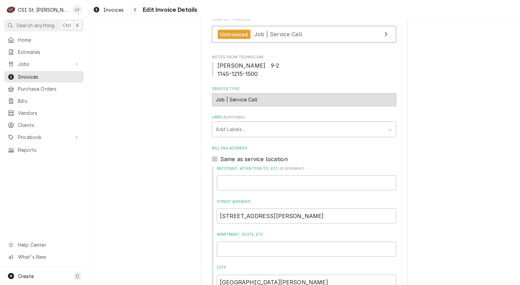
scroll to position [304, 0]
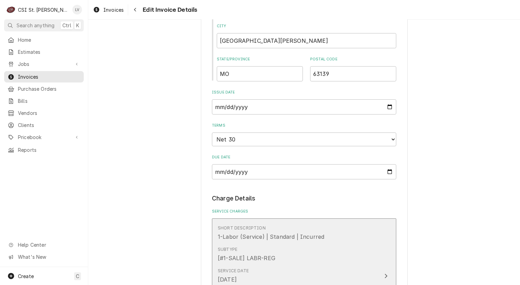
click at [266, 238] on div "1-Labor (Service) | Standard | Incurred" at bounding box center [271, 236] width 107 height 8
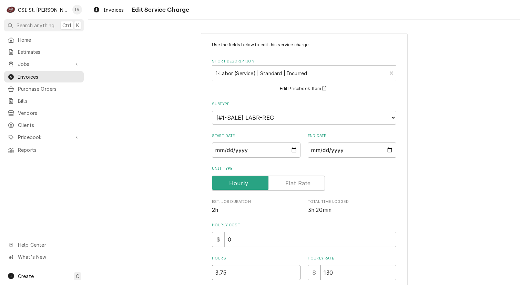
drag, startPoint x: 237, startPoint y: 268, endPoint x: 192, endPoint y: 266, distance: 45.2
click at [192, 266] on div "Use the fields below to edit this service charge Short Description 1-Labor (Ser…" at bounding box center [304, 224] width 432 height 395
type textarea "x"
type input "2"
type textarea "x"
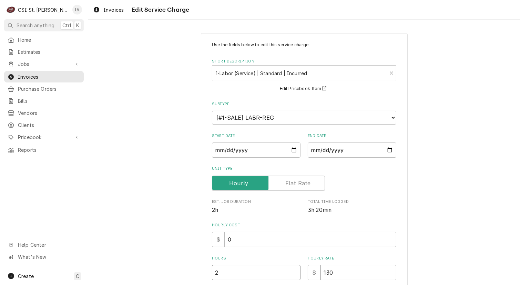
type input "2.7"
type textarea "x"
type input "2.75"
click at [162, 236] on div "Use the fields below to edit this service charge Short Description 1-Labor (Ser…" at bounding box center [304, 224] width 432 height 395
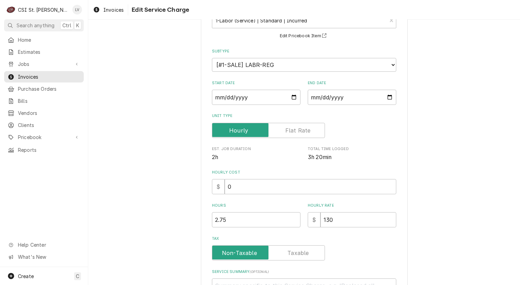
scroll to position [136, 0]
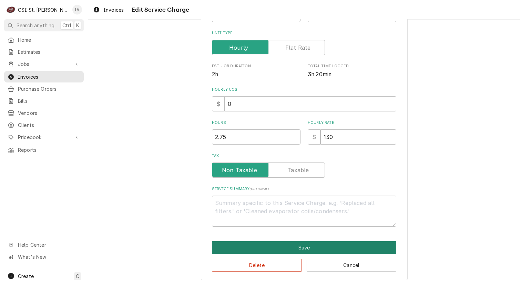
click at [290, 248] on button "Save" at bounding box center [304, 247] width 184 height 13
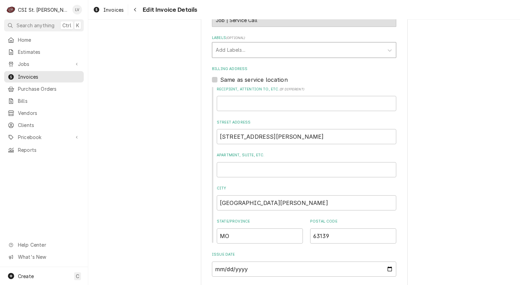
scroll to position [158, 0]
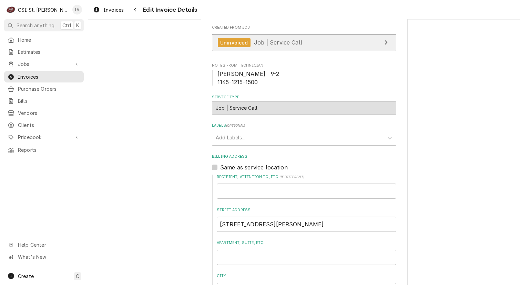
click at [254, 39] on span "Job | Service Call" at bounding box center [278, 42] width 48 height 7
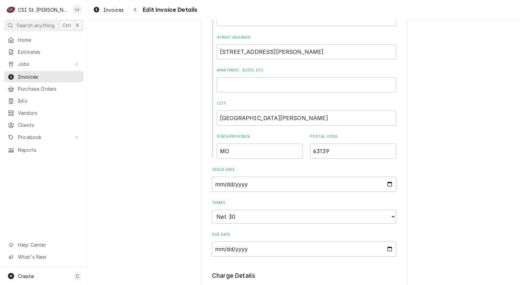
scroll to position [469, 0]
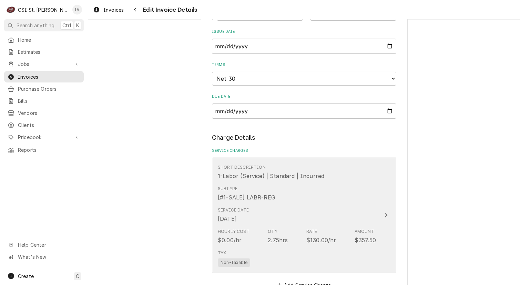
click at [261, 239] on div "Hourly Cost $0.00/hr Qty. 2.75hrs Rate $130.00/hr Amount $357.50" at bounding box center [297, 236] width 158 height 21
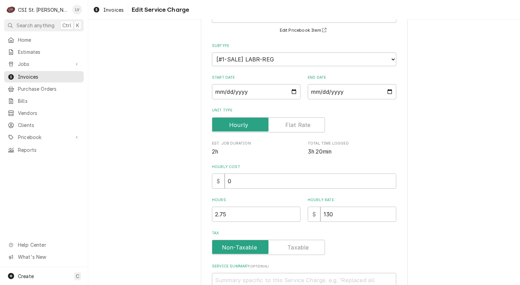
scroll to position [103, 0]
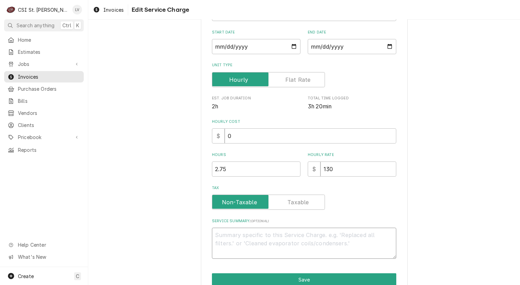
click at [231, 237] on textarea "Service Summary ( optional )" at bounding box center [304, 243] width 184 height 31
paste textarea "Found unit running but not cooling, showing 65°F. Detected leak in evaporator c…"
type textarea "x"
type textarea "Found unit running but not cooling, showing 65°F. Detected leak in evaporator c…"
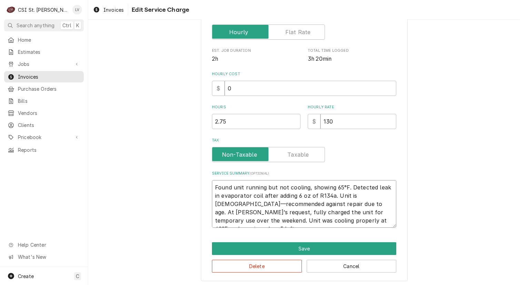
scroll to position [152, 0]
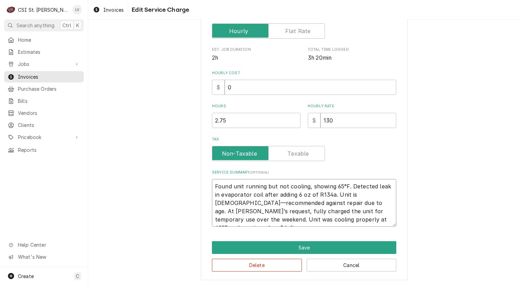
drag, startPoint x: 288, startPoint y: 193, endPoint x: 324, endPoint y: 194, distance: 35.9
click at [324, 194] on textarea "Found unit running but not cooling, showing 65°F. Detected leak in evaporator c…" at bounding box center [304, 203] width 184 height 48
type textarea "x"
type textarea "Found unit running but not cooling, showing 65°F. Detected leak in evaporator c…"
type textarea "x"
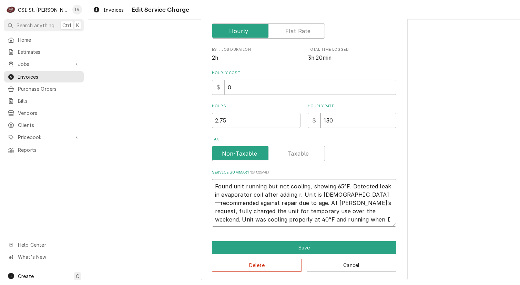
type textarea "Found unit running but not cooling, showing 65°F. Detected leak in evaporator c…"
type textarea "x"
type textarea "Found unit running but not cooling, showing 65°F. Detected leak in evaporator c…"
type textarea "x"
type textarea "Found unit running but not cooling, showing 65°F. Detected leak in evaporator c…"
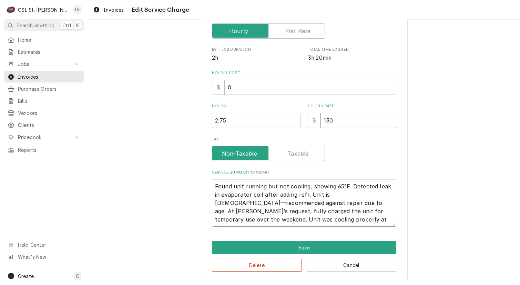
type textarea "x"
type textarea "Found unit running but not cooling, showing 65°F. Detected leak in evaporator c…"
type textarea "x"
type textarea "Found unit running but not cooling, showing 65°F. Detected leak in evaporator c…"
type textarea "x"
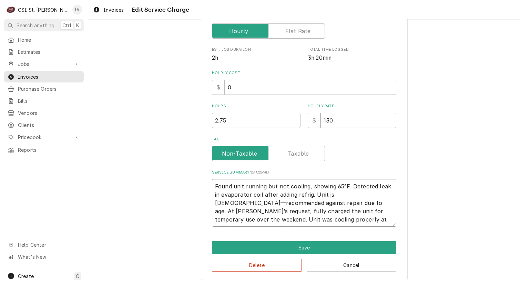
type textarea "Found unit running but not cooling, showing 65°F. Detected leak in evaporator c…"
type textarea "x"
type textarea "Found unit running but not cooling, showing 65°F. Detected leak in evaporator c…"
type textarea "x"
type textarea "Found unit running but not cooling, showing 65°F. Detected leak in evaporator c…"
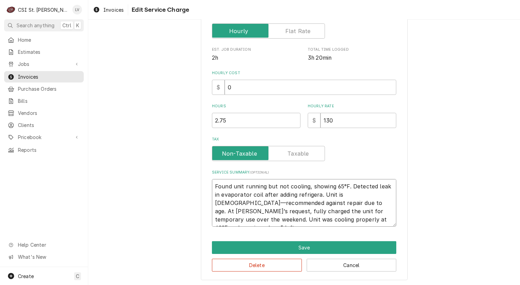
type textarea "x"
type textarea "Found unit running but not cooling, showing 65°F. Detected leak in evaporator c…"
type textarea "x"
type textarea "Found unit running but not cooling, showing 65°F. Detected leak in evaporator c…"
click at [302, 243] on button "Save" at bounding box center [304, 247] width 184 height 13
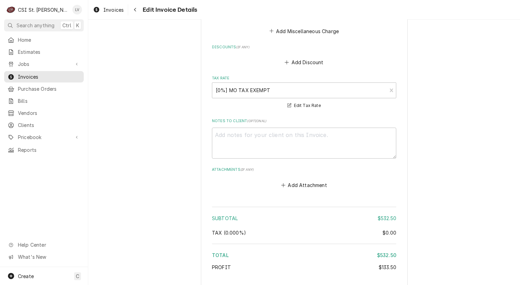
scroll to position [1205, 0]
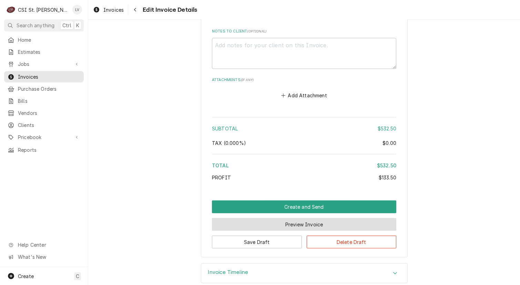
click at [278, 218] on button "Preview Invoice" at bounding box center [304, 224] width 184 height 13
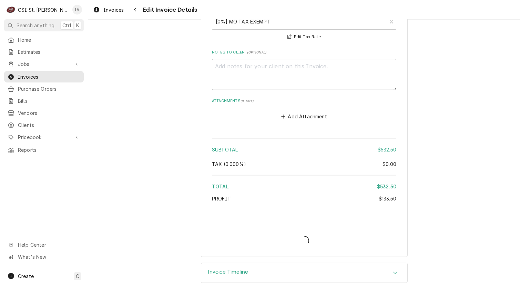
type textarea "x"
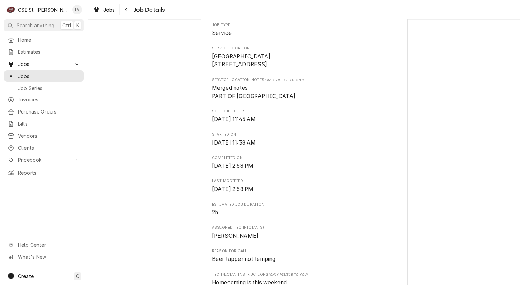
scroll to position [276, 0]
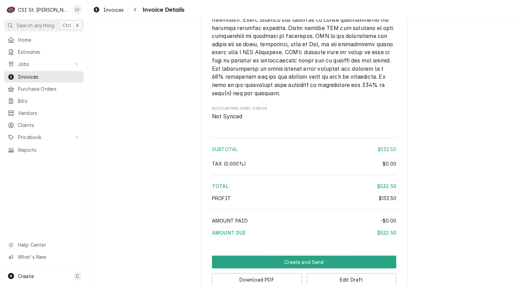
scroll to position [1138, 0]
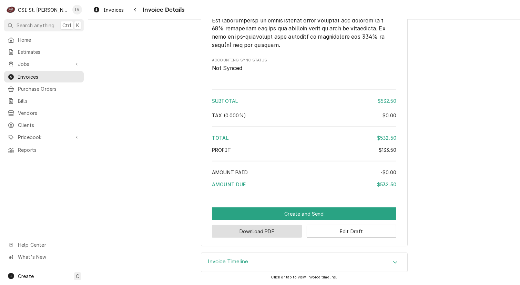
click at [254, 238] on button "Download PDF" at bounding box center [257, 231] width 90 height 13
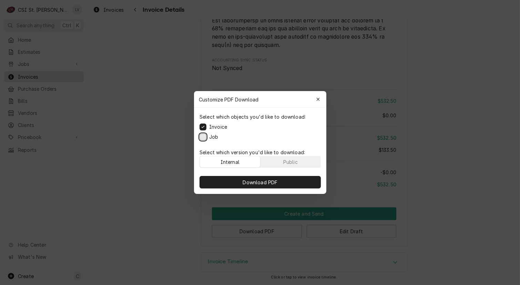
click at [202, 137] on button "Job" at bounding box center [203, 136] width 7 height 7
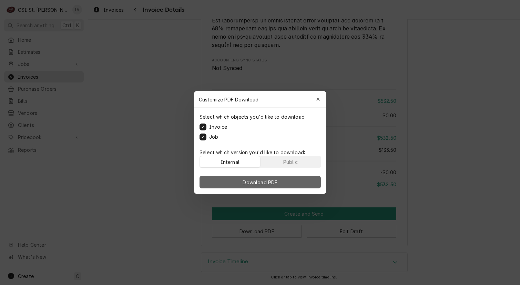
click at [255, 184] on span "Download PDF" at bounding box center [260, 182] width 38 height 7
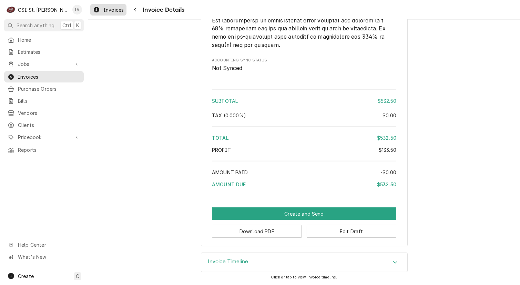
click at [99, 7] on div "Dynamic Content Wrapper" at bounding box center [96, 10] width 7 height 8
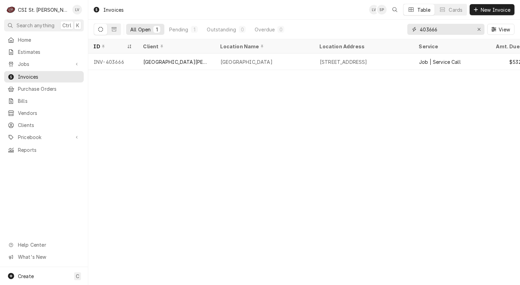
click at [438, 29] on input "403666" at bounding box center [446, 29] width 52 height 11
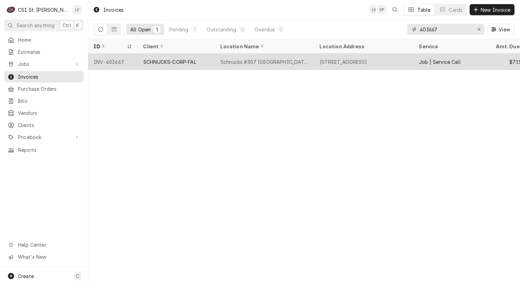
type input "403667"
click at [146, 62] on div "SCHNUCKS-CORP-FAL" at bounding box center [169, 61] width 53 height 7
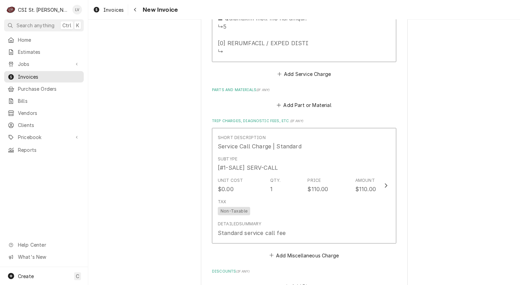
scroll to position [1517, 0]
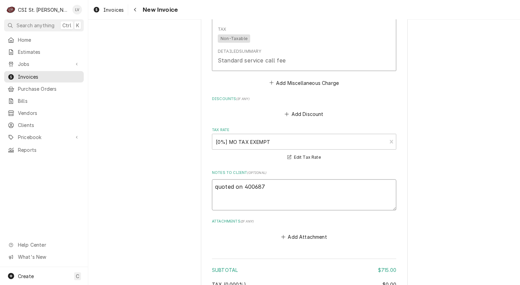
drag, startPoint x: 217, startPoint y: 184, endPoint x: 207, endPoint y: 185, distance: 10.0
type textarea "x"
type textarea "Quoted on 400687"
click at [243, 183] on textarea "Quoted on 400687" at bounding box center [304, 194] width 184 height 31
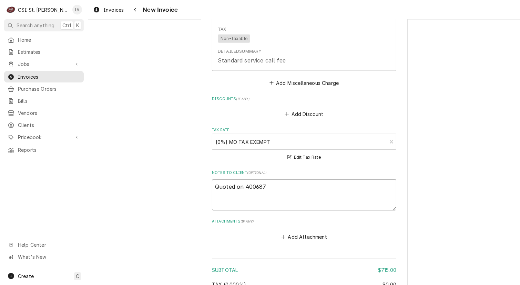
type textarea "x"
type textarea "Quoted on E400687"
type textarea "x"
type textarea "Quoted on ES400687"
type textarea "x"
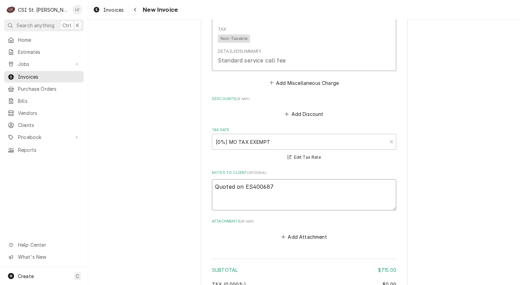
type textarea "Quoted on EST400687"
type textarea "x"
type textarea "Quoted on EST-400687"
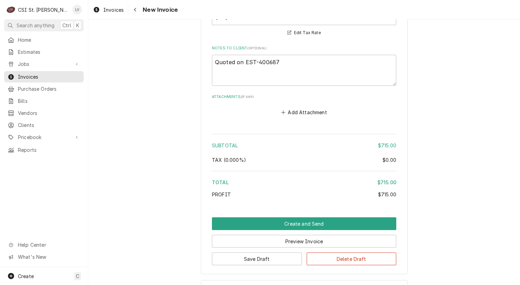
scroll to position [1667, 0]
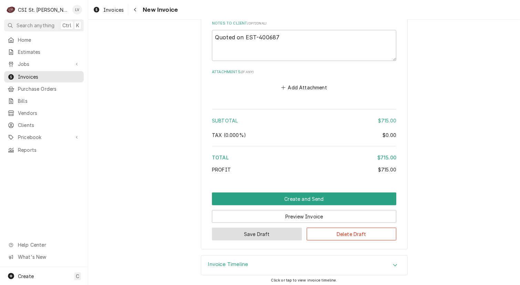
click at [257, 231] on button "Save Draft" at bounding box center [257, 234] width 90 height 13
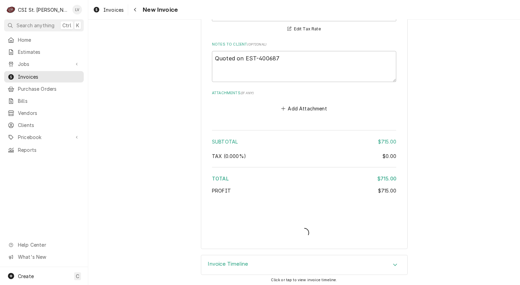
type textarea "x"
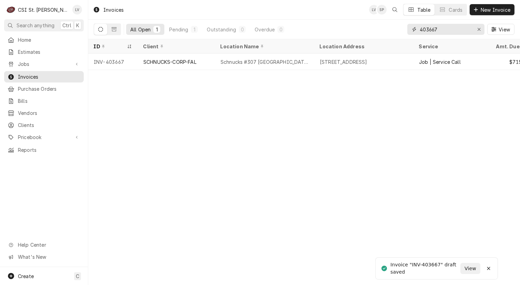
click at [449, 28] on input "403667" at bounding box center [446, 29] width 52 height 11
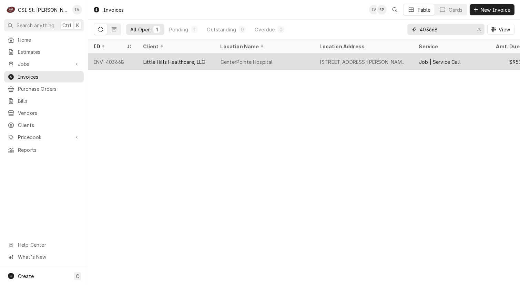
type input "403668"
click at [160, 62] on div "Little Hills Healthcare, LLC" at bounding box center [174, 61] width 62 height 7
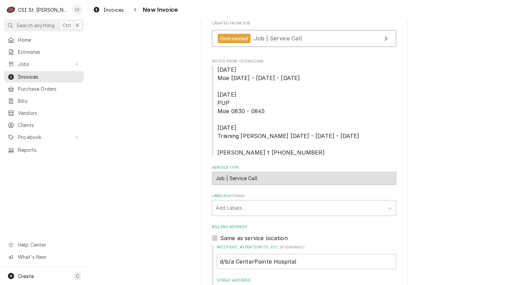
scroll to position [103, 0]
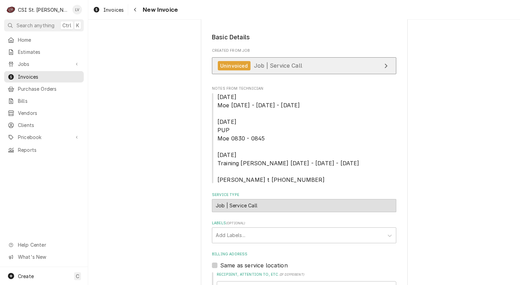
click at [254, 68] on span "Job | Service Call" at bounding box center [278, 65] width 48 height 7
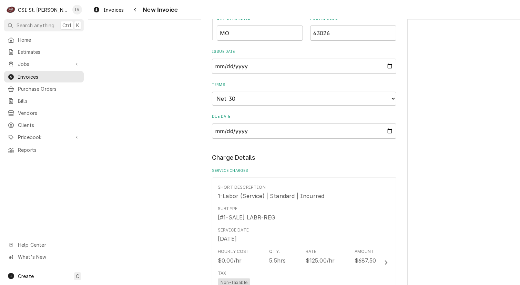
scroll to position [552, 0]
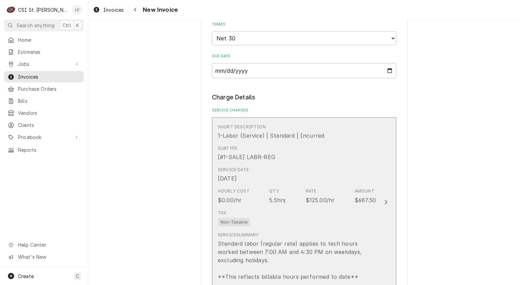
click at [245, 218] on div "Tax Non-Taxable" at bounding box center [234, 218] width 32 height 17
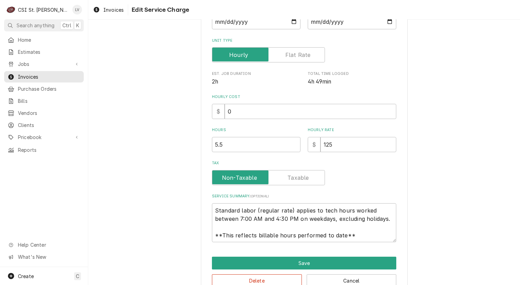
scroll to position [114, 0]
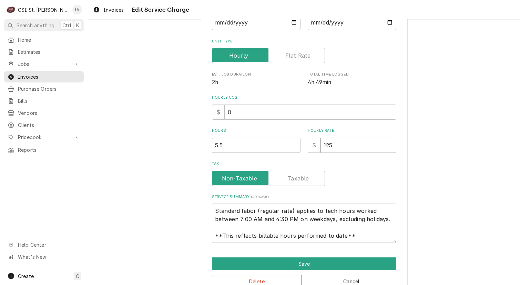
type textarea "x"
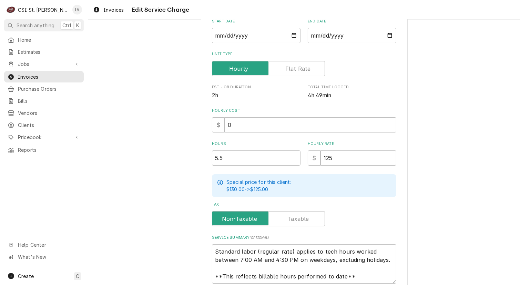
scroll to position [0, 0]
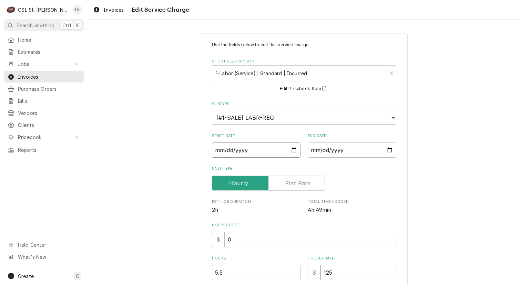
click at [214, 147] on input "2025-09-02" at bounding box center [256, 149] width 89 height 15
type textarea "x"
type input "2025-08-02"
type textarea "x"
type input "2025-08-01"
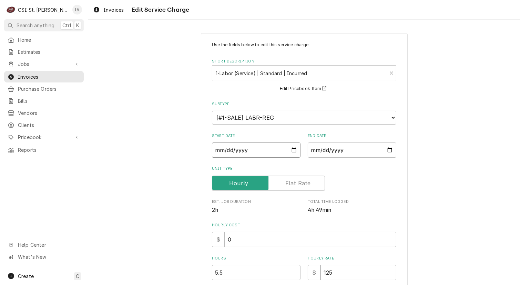
type textarea "x"
type input "2025-08-13"
click at [172, 180] on div "Use the fields below to edit this service charge Short Description 1-Labor (Ser…" at bounding box center [304, 242] width 432 height 431
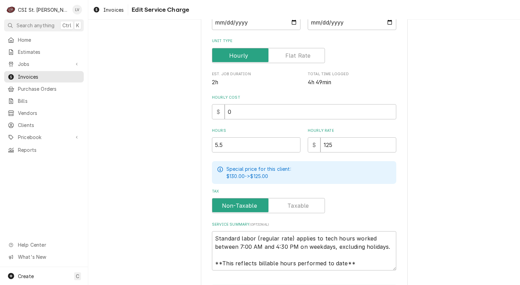
scroll to position [171, 0]
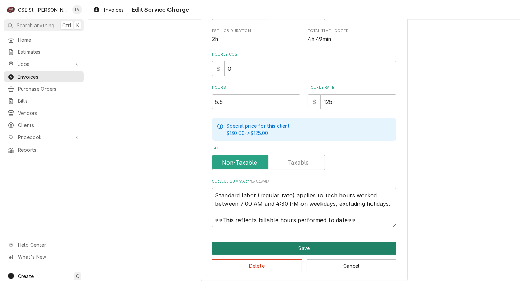
click at [298, 249] on button "Save" at bounding box center [304, 248] width 184 height 13
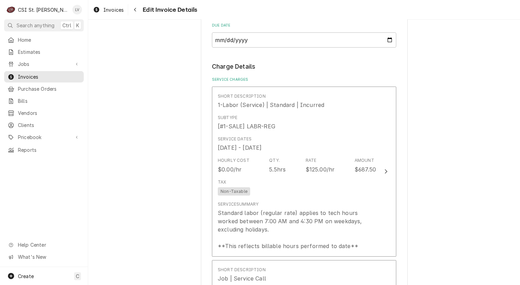
scroll to position [647, 0]
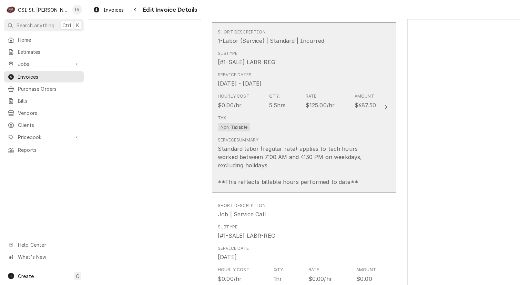
click at [256, 177] on div "Standard labor (regular rate) applies to tech hours worked between 7:00 AM and …" at bounding box center [297, 164] width 158 height 41
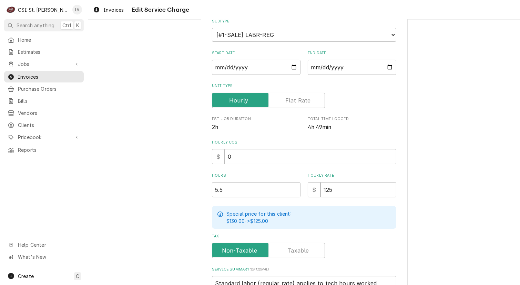
scroll to position [171, 0]
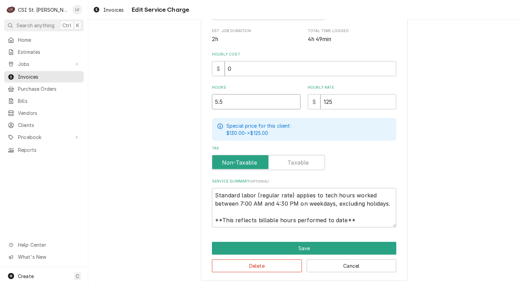
drag, startPoint x: 216, startPoint y: 103, endPoint x: 207, endPoint y: 103, distance: 9.0
click at [207, 103] on div "Use the fields below to edit this service charge Short Description 1-Labor (Ser…" at bounding box center [304, 71] width 207 height 419
type textarea "x"
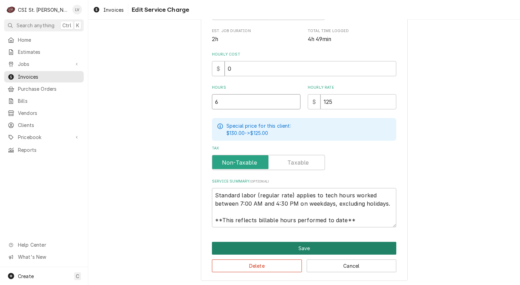
type input "6"
click at [252, 246] on button "Save" at bounding box center [304, 248] width 184 height 13
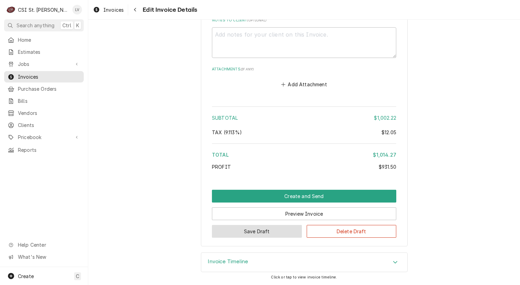
click at [235, 231] on button "Save Draft" at bounding box center [257, 231] width 90 height 13
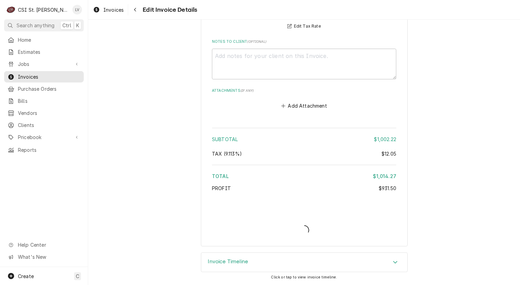
scroll to position [2045, 0]
type textarea "x"
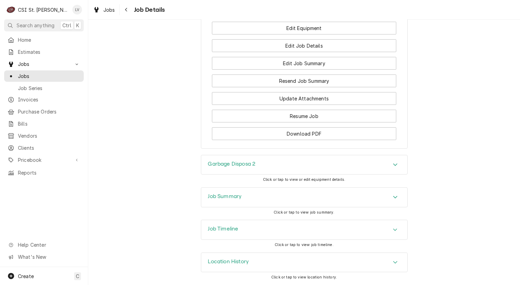
scroll to position [692, 0]
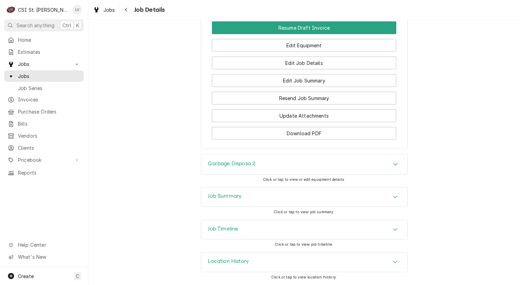
click at [230, 233] on div "Job Timeline" at bounding box center [223, 230] width 30 height 8
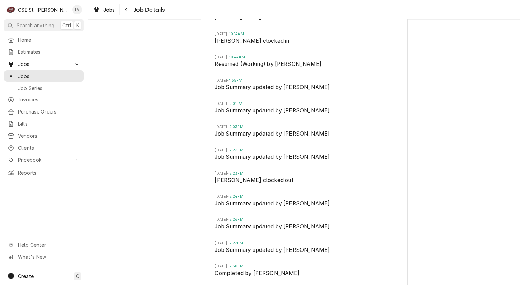
scroll to position [1348, 0]
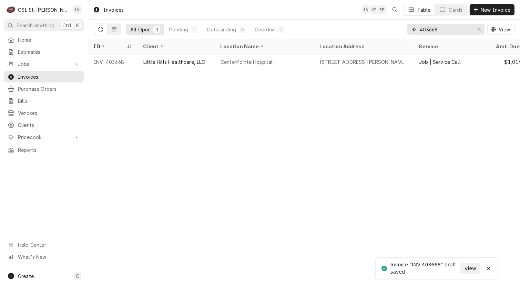
click at [449, 28] on input "403668" at bounding box center [446, 29] width 52 height 11
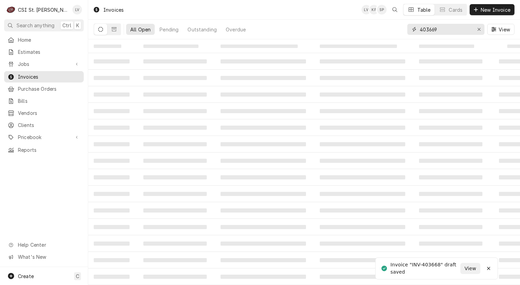
type input "403669"
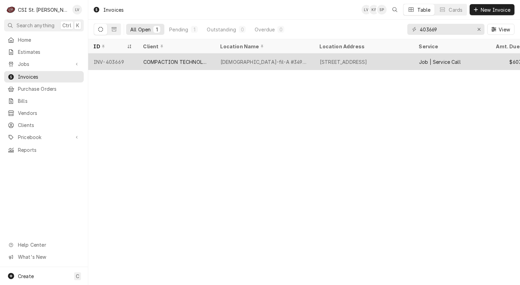
click at [155, 64] on div "COMPACTION TECHNOLOGIES" at bounding box center [176, 61] width 77 height 17
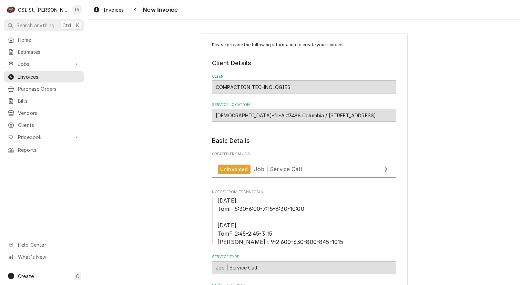
click at [486, 10] on div "Invoices New Invoice" at bounding box center [304, 9] width 432 height 19
click at [110, 10] on span "Invoices" at bounding box center [113, 9] width 20 height 7
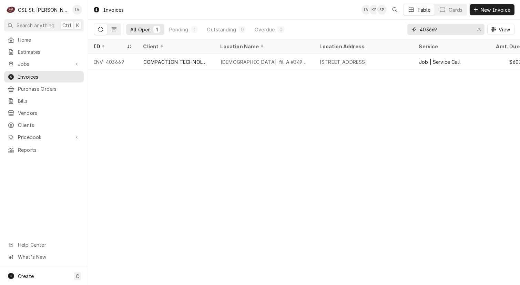
drag, startPoint x: 446, startPoint y: 28, endPoint x: 391, endPoint y: 29, distance: 55.2
click at [391, 29] on div "All Open 1 Pending 1 Outstanding 0 Overdue 0 403669 View" at bounding box center [304, 29] width 421 height 19
type input "403671"
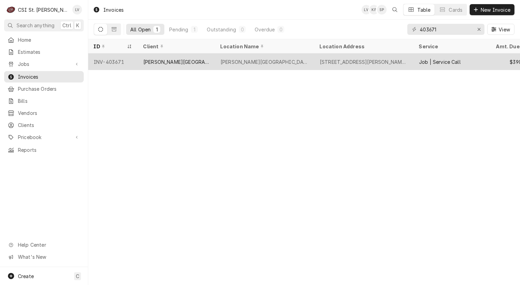
click at [197, 59] on div "[PERSON_NAME][GEOGRAPHIC_DATA]" at bounding box center [176, 61] width 66 height 7
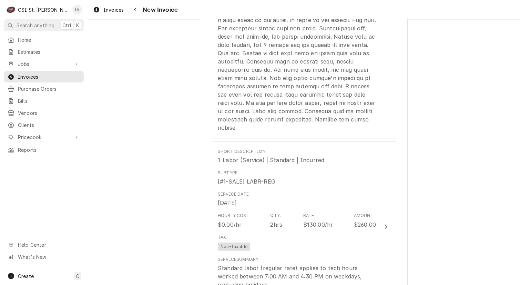
scroll to position [1241, 0]
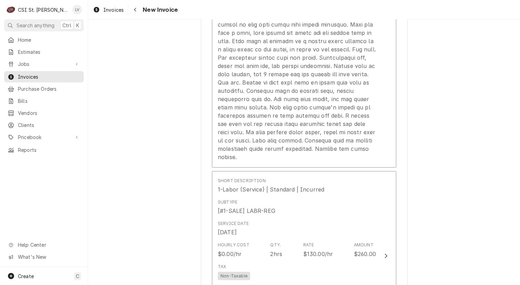
scroll to position [1034, 0]
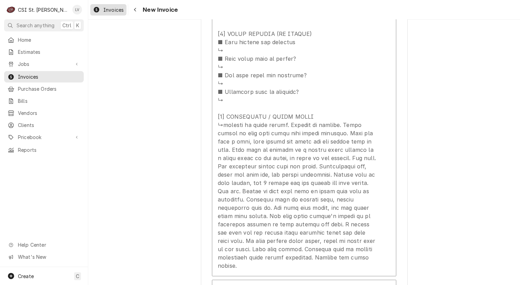
click at [108, 13] on div "Invoices" at bounding box center [108, 10] width 33 height 9
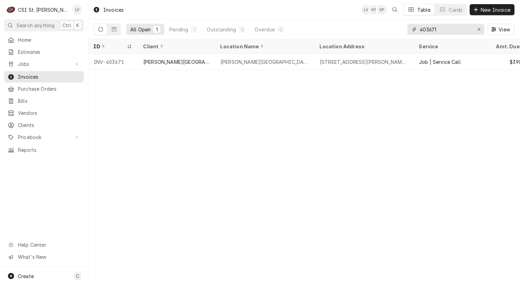
click at [443, 28] on input "403671" at bounding box center [446, 29] width 52 height 11
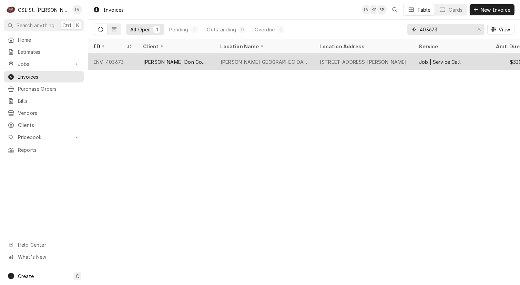
type input "403673"
click at [149, 66] on div "[PERSON_NAME] Don Company" at bounding box center [176, 61] width 77 height 17
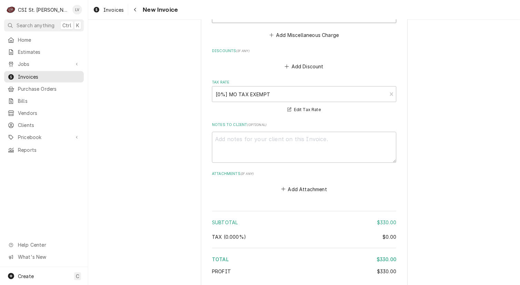
scroll to position [1414, 0]
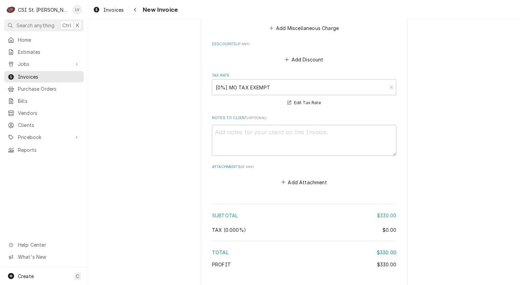
click at [490, 9] on div "Invoices New Invoice" at bounding box center [304, 9] width 432 height 19
click at [110, 11] on span "Invoices" at bounding box center [113, 9] width 20 height 7
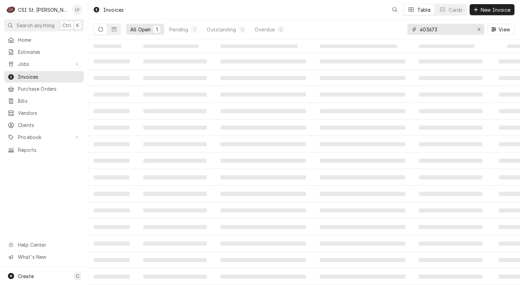
click at [442, 29] on input "403673" at bounding box center [446, 29] width 52 height 11
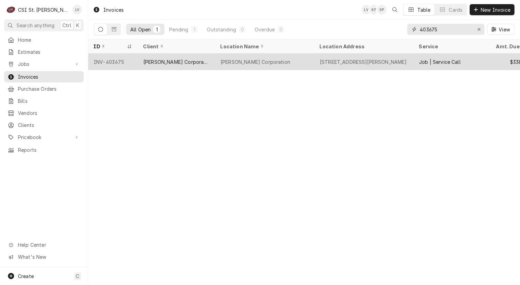
type input "403675"
click at [158, 62] on div "[PERSON_NAME] Corporation" at bounding box center [176, 61] width 66 height 7
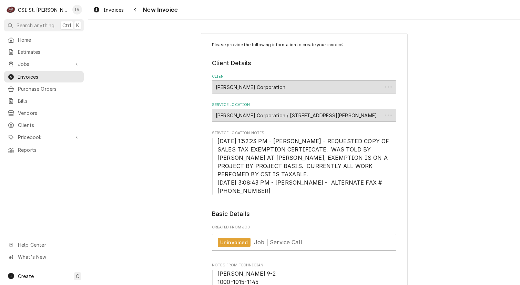
type textarea "x"
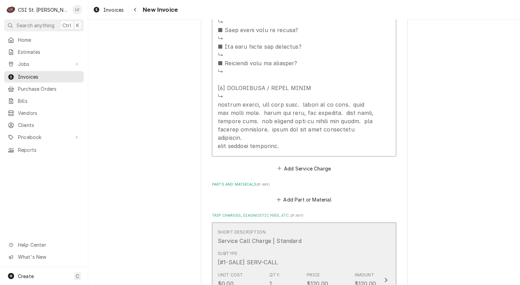
scroll to position [1276, 0]
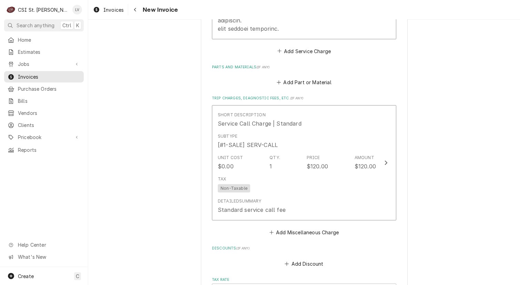
click at [106, 10] on span "Invoices" at bounding box center [113, 9] width 20 height 7
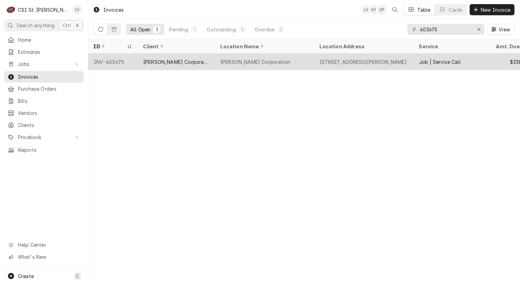
click at [484, 61] on div "Job | Service Call" at bounding box center [452, 61] width 77 height 17
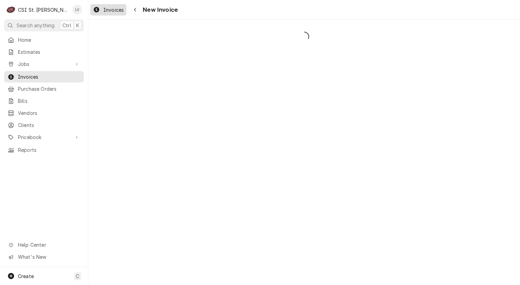
click at [112, 7] on span "Invoices" at bounding box center [113, 9] width 20 height 7
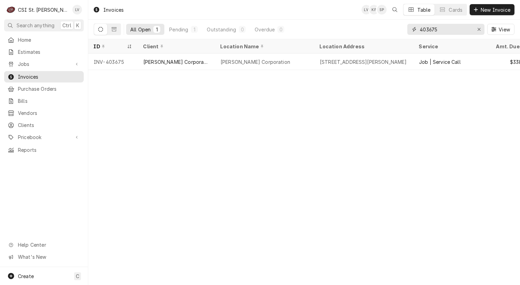
drag, startPoint x: 440, startPoint y: 28, endPoint x: 433, endPoint y: 29, distance: 6.6
click at [433, 29] on input "403675" at bounding box center [446, 29] width 52 height 11
type input "403679"
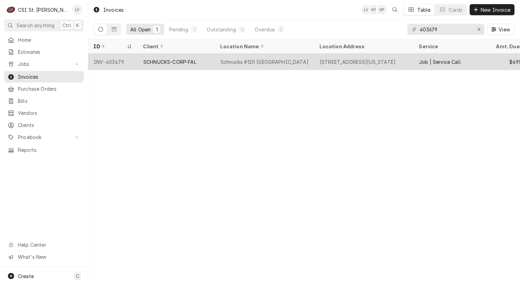
click at [154, 63] on div "SCHNUCKS-CORP-FAL" at bounding box center [169, 61] width 53 height 7
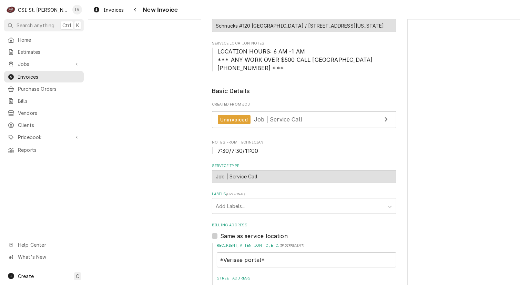
scroll to position [69, 0]
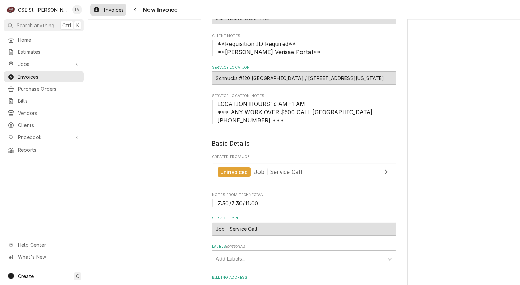
click at [101, 12] on div "Invoices" at bounding box center [108, 10] width 33 height 9
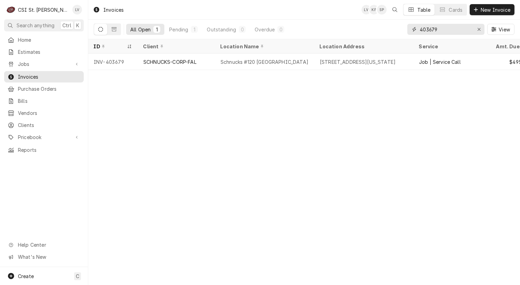
drag, startPoint x: 432, startPoint y: 30, endPoint x: 441, endPoint y: 30, distance: 8.3
click at [441, 30] on input "403679" at bounding box center [446, 29] width 52 height 11
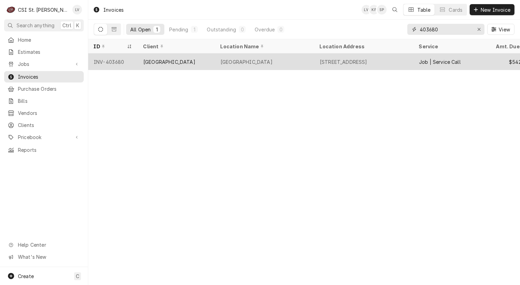
type input "403680"
click at [163, 61] on div "BJC Hospital West" at bounding box center [169, 61] width 52 height 7
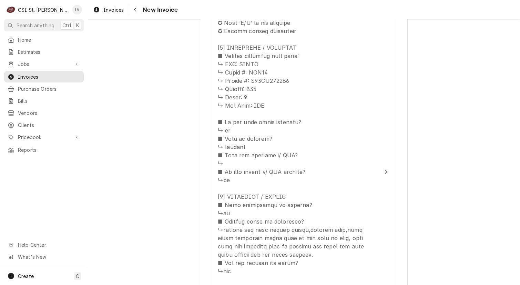
scroll to position [1034, 0]
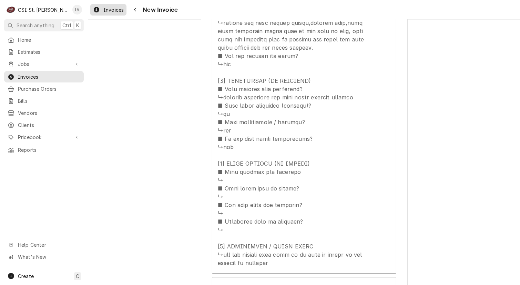
click at [103, 12] on span "Invoices" at bounding box center [113, 9] width 20 height 7
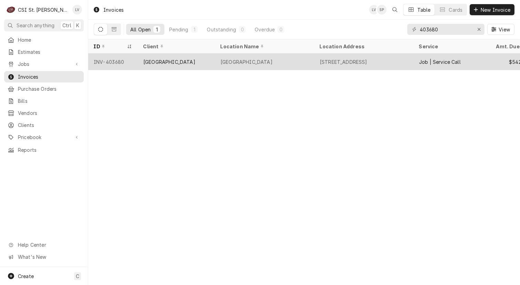
click at [208, 59] on div "[GEOGRAPHIC_DATA]" at bounding box center [176, 61] width 77 height 17
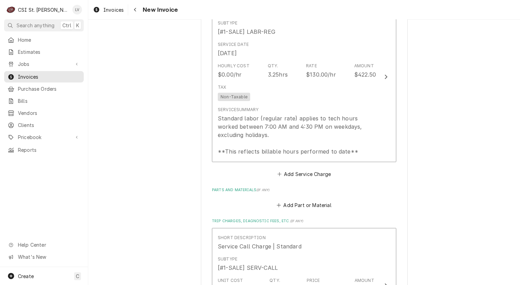
scroll to position [1448, 0]
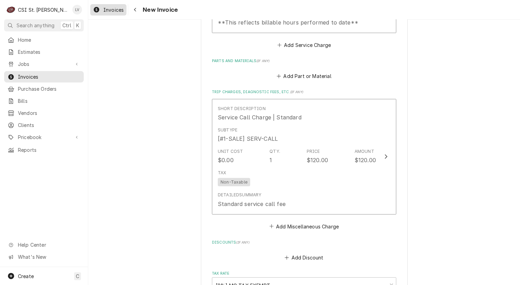
click at [105, 10] on span "Invoices" at bounding box center [113, 9] width 20 height 7
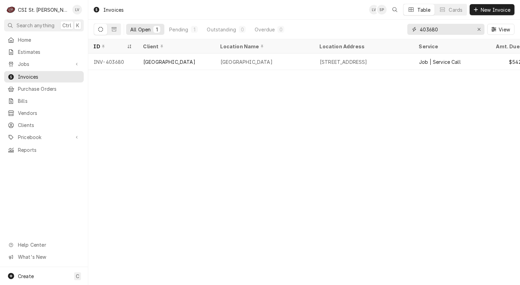
click at [445, 30] on input "403680" at bounding box center [446, 29] width 52 height 11
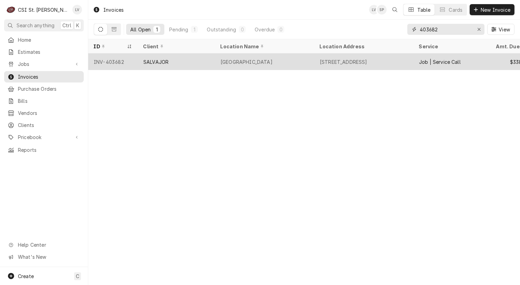
type input "403682"
click at [136, 62] on div "INV-403682" at bounding box center [113, 61] width 50 height 17
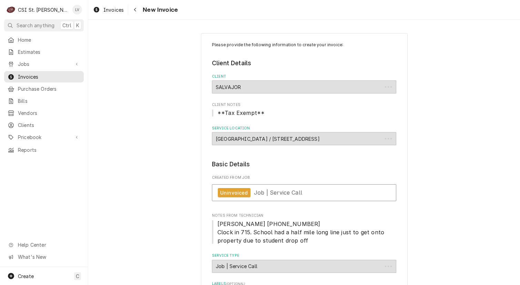
type textarea "x"
click at [111, 10] on span "Invoices" at bounding box center [113, 9] width 20 height 7
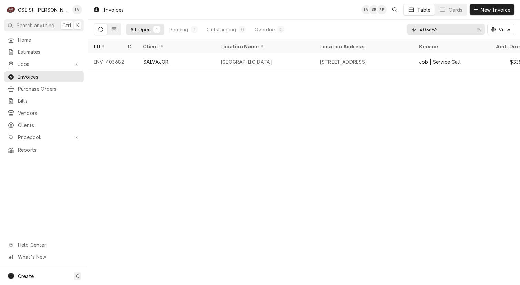
click at [444, 28] on input "403682" at bounding box center [446, 29] width 52 height 11
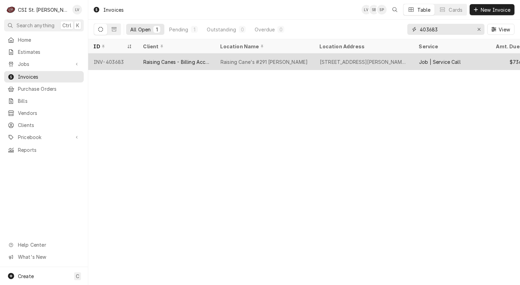
type input "403683"
click at [154, 65] on div "Raising Canes - Billing Account" at bounding box center [176, 61] width 77 height 17
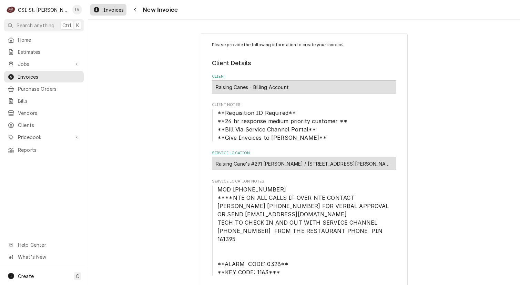
click at [97, 13] on div "Dynamic Content Wrapper" at bounding box center [96, 10] width 7 height 8
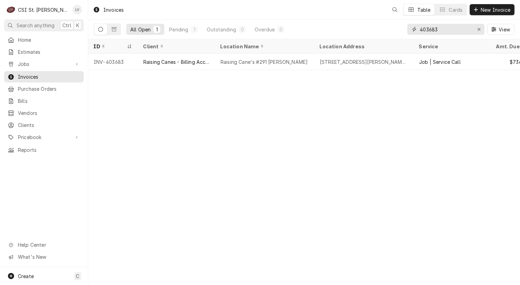
click at [448, 27] on input "403683" at bounding box center [446, 29] width 52 height 11
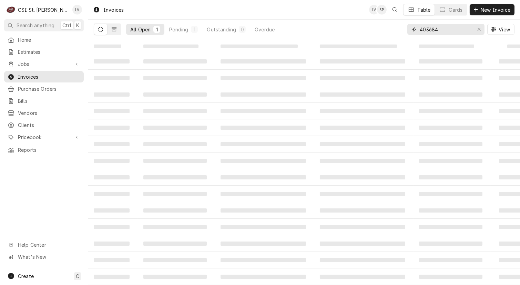
type input "403684"
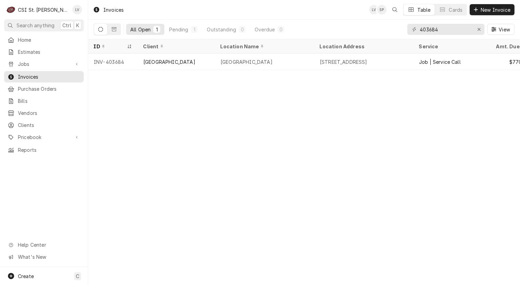
drag, startPoint x: 169, startPoint y: 61, endPoint x: 169, endPoint y: 82, distance: 20.7
click at [169, 61] on div "[GEOGRAPHIC_DATA]" at bounding box center [169, 61] width 52 height 7
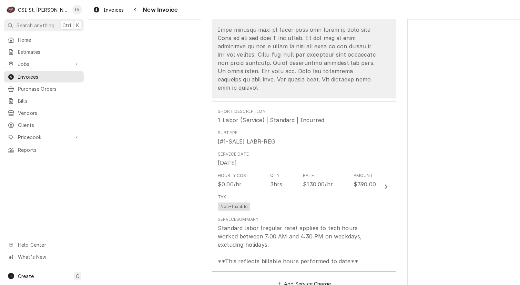
scroll to position [1586, 0]
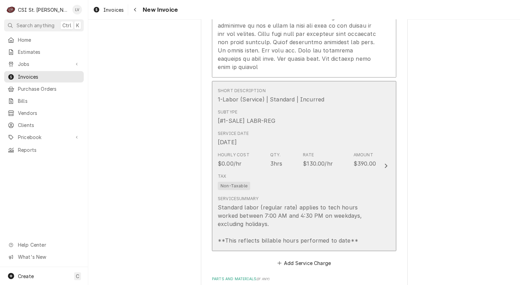
click at [307, 196] on div "Service Summary Standard labor (regular rate) applies to tech hours worked betw…" at bounding box center [297, 220] width 158 height 49
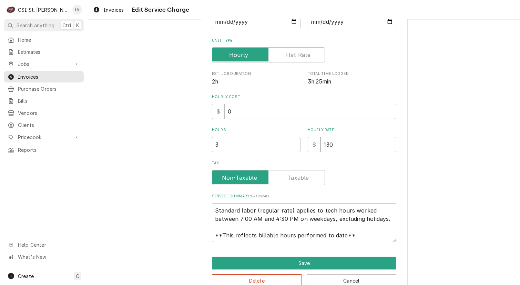
scroll to position [114, 0]
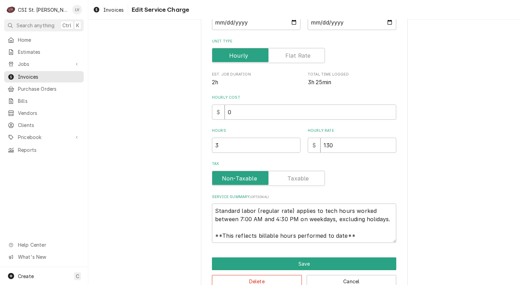
type textarea "x"
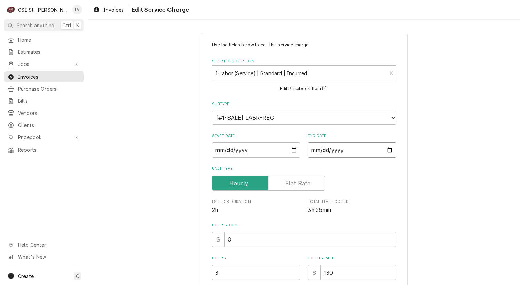
click at [313, 150] on input "[DATE]" at bounding box center [352, 149] width 89 height 15
type textarea "x"
type input "2025-09-21"
type textarea "x"
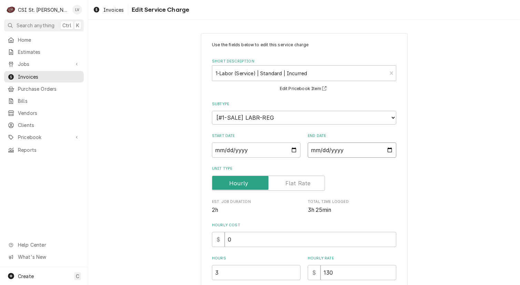
type input "2025-09-02"
click at [160, 223] on div "Use the fields below to edit this service charge Short Description 1-Labor (Ser…" at bounding box center [304, 228] width 432 height 403
click at [107, 244] on div "Use the fields below to edit this service charge Short Description 1-Labor (Ser…" at bounding box center [304, 228] width 432 height 403
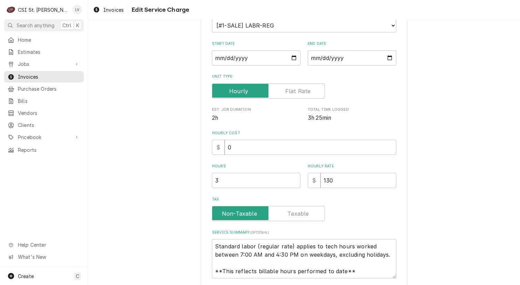
scroll to position [144, 0]
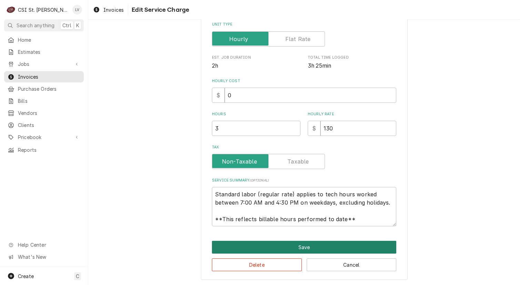
click at [283, 249] on button "Save" at bounding box center [304, 247] width 184 height 13
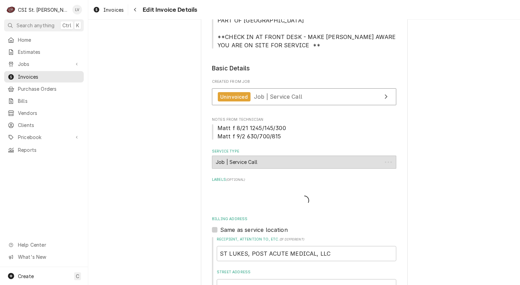
scroll to position [1599, 0]
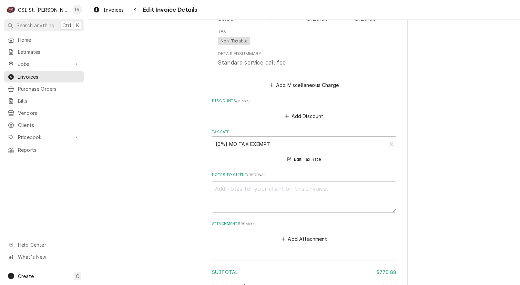
scroll to position [2185, 0]
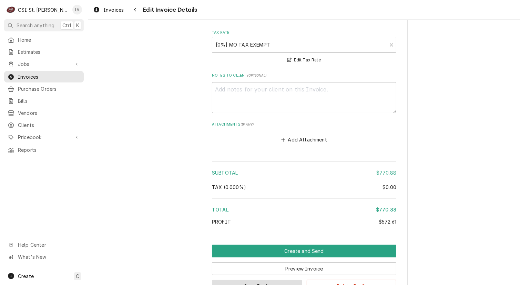
click at [267, 280] on button "Save Draft" at bounding box center [257, 286] width 90 height 13
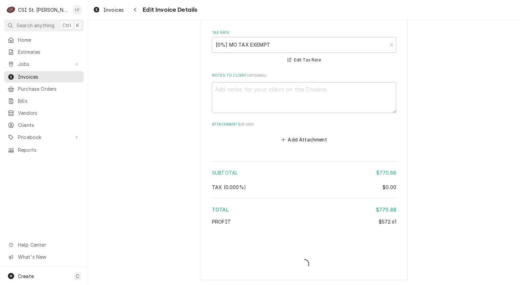
type textarea "x"
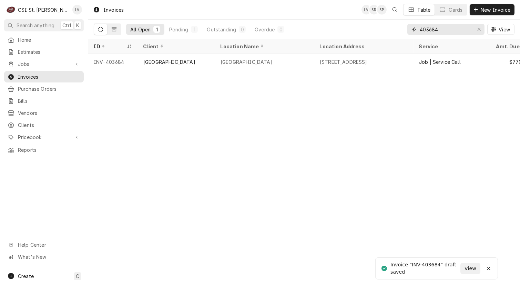
click at [451, 27] on input "403684" at bounding box center [446, 29] width 52 height 11
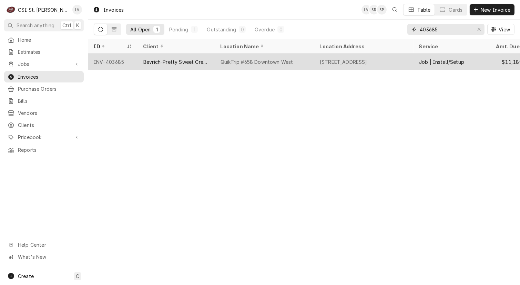
type input "403685"
click at [171, 63] on div "Bevrich-Pretty Sweet Creations" at bounding box center [176, 61] width 66 height 7
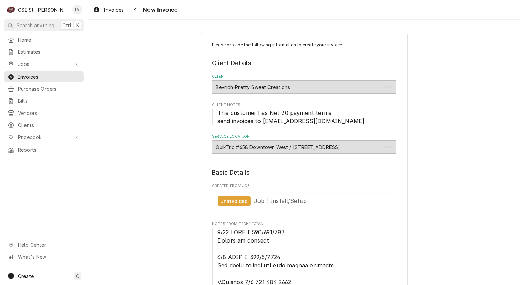
type textarea "x"
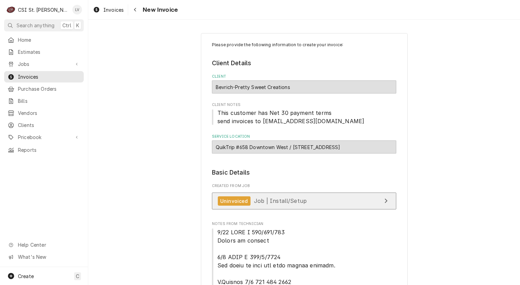
click at [312, 193] on link "Uninvoiced Job | Install/Setup" at bounding box center [304, 200] width 184 height 17
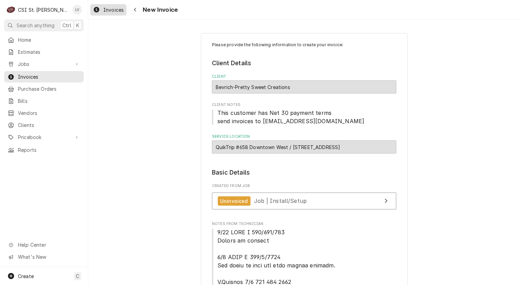
click at [111, 8] on span "Invoices" at bounding box center [113, 9] width 20 height 7
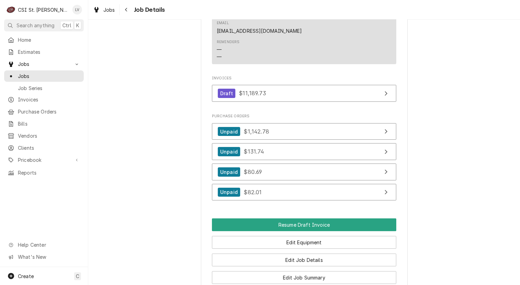
scroll to position [517, 0]
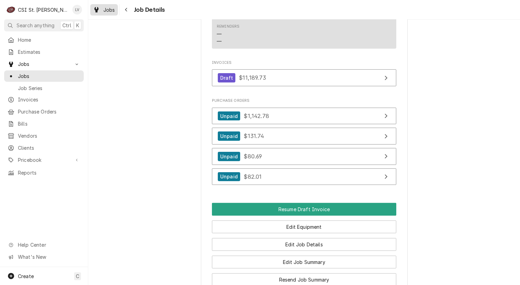
click at [103, 7] on span "Jobs" at bounding box center [109, 9] width 12 height 7
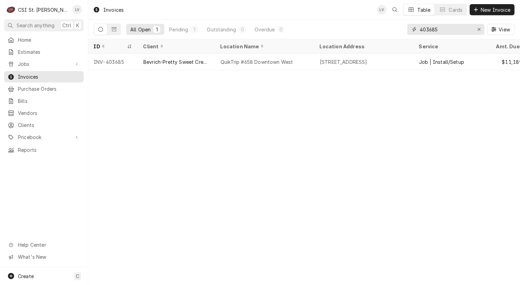
click at [454, 29] on input "403685" at bounding box center [446, 29] width 52 height 11
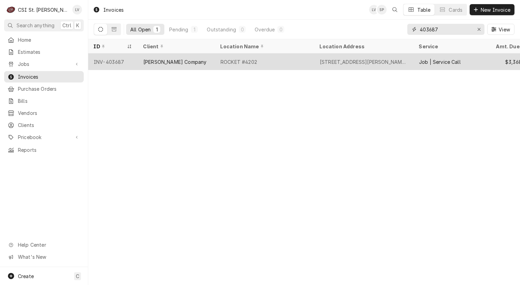
type input "403687"
click at [213, 61] on div "[PERSON_NAME] Company" at bounding box center [176, 61] width 77 height 17
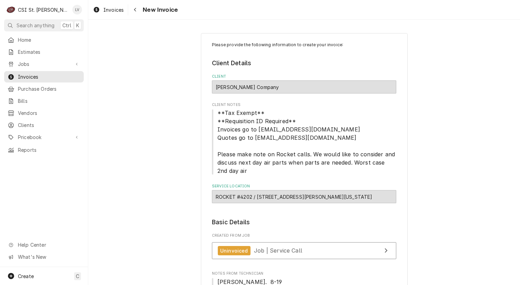
scroll to position [207, 0]
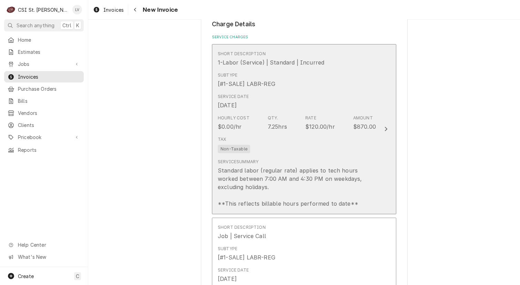
click at [289, 176] on div "Standard labor (regular rate) applies to tech hours worked between 7:00 AM and …" at bounding box center [297, 186] width 158 height 41
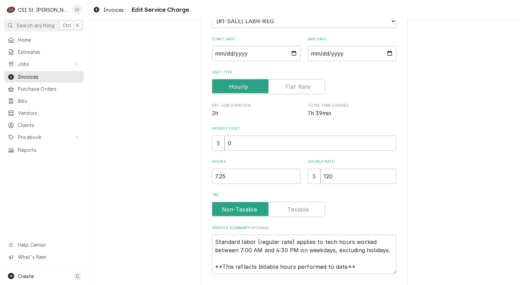
scroll to position [114, 0]
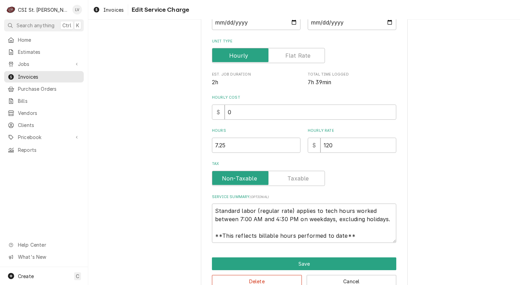
type textarea "x"
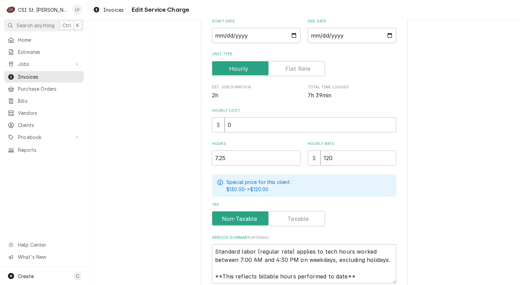
scroll to position [0, 0]
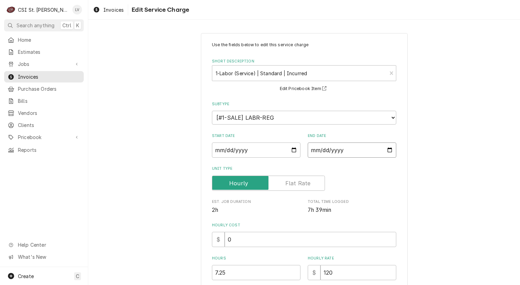
click at [309, 150] on input "2025-08-19" at bounding box center [352, 149] width 89 height 15
type textarea "x"
type input "2025-09-19"
type textarea "x"
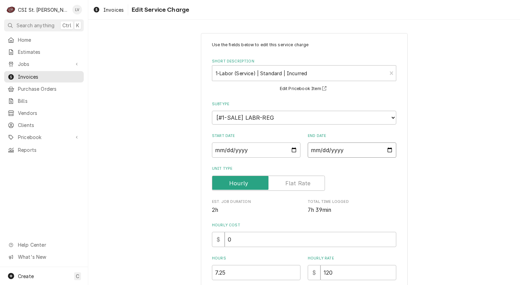
type input "2025-09-03"
click at [121, 190] on div "Use the fields below to edit this service charge Short Description 1-Labor (Ser…" at bounding box center [304, 242] width 432 height 431
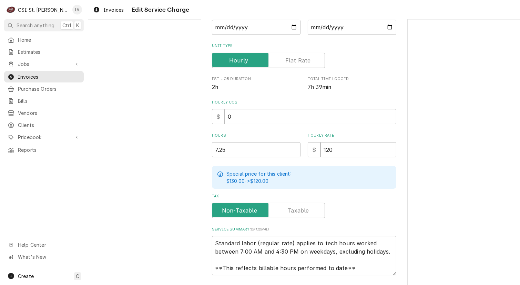
scroll to position [171, 0]
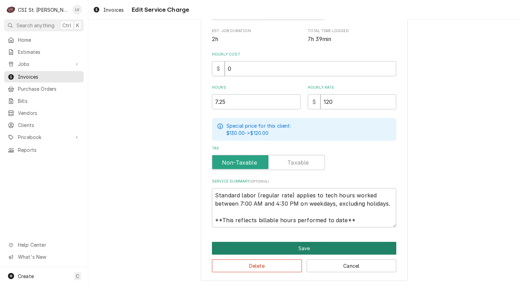
click at [245, 250] on button "Save" at bounding box center [304, 248] width 184 height 13
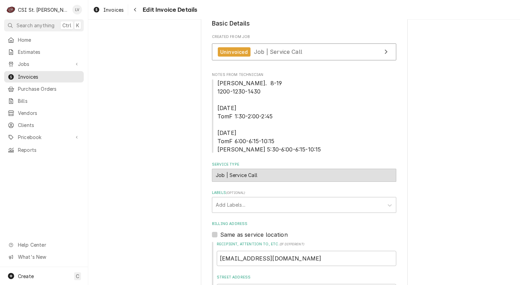
scroll to position [164, 0]
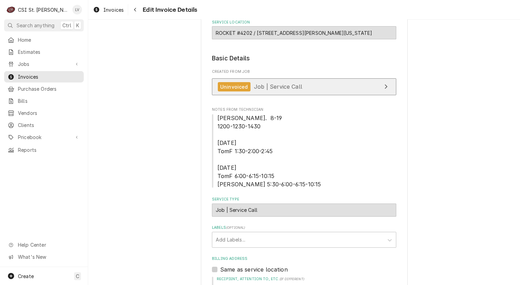
click at [302, 82] on link "Uninvoiced Job | Service Call" at bounding box center [304, 86] width 184 height 17
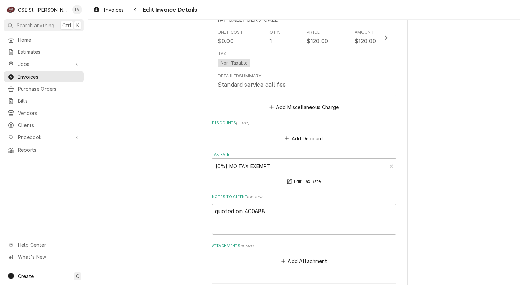
scroll to position [2474, 0]
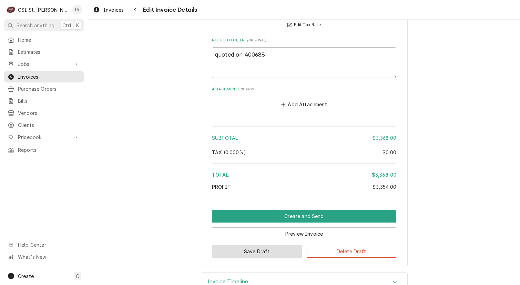
click at [261, 245] on button "Save Draft" at bounding box center [257, 251] width 90 height 13
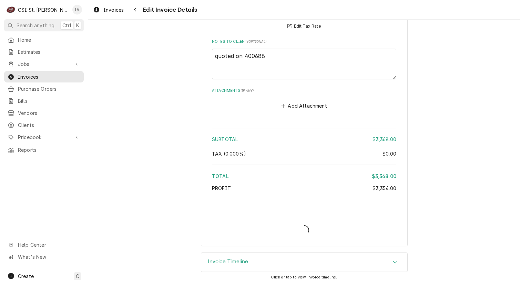
scroll to position [2506, 0]
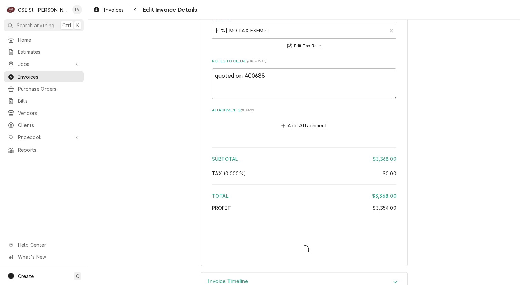
type textarea "x"
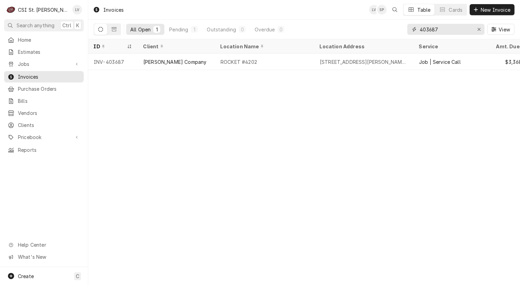
drag, startPoint x: 447, startPoint y: 29, endPoint x: 386, endPoint y: 29, distance: 60.7
click at [386, 29] on div "All Open 1 Pending 1 Outstanding 0 Overdue 0 403687 View" at bounding box center [304, 29] width 421 height 19
type input "403661"
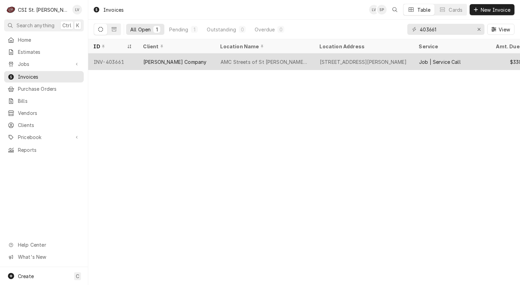
click at [231, 59] on div "AMC Streets of St [PERSON_NAME] 8" at bounding box center [265, 61] width 88 height 7
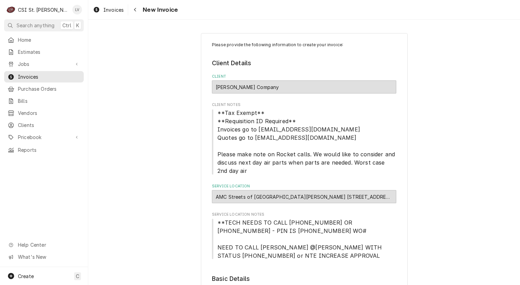
click at [500, 10] on div "Invoices New Invoice" at bounding box center [304, 9] width 432 height 19
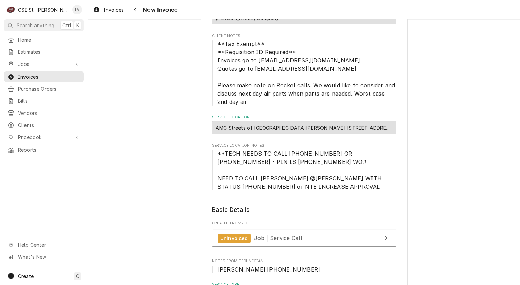
scroll to position [103, 0]
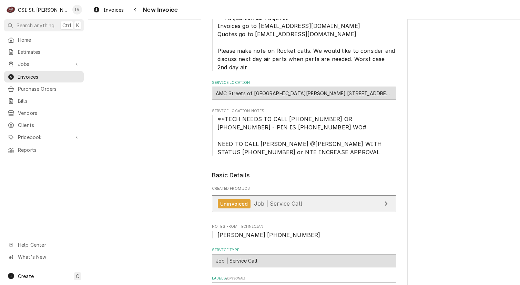
click at [283, 202] on span "Job | Service Call" at bounding box center [278, 203] width 48 height 7
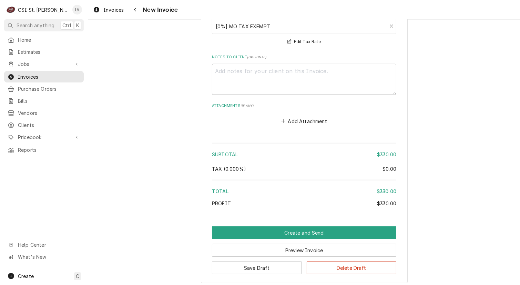
scroll to position [1171, 0]
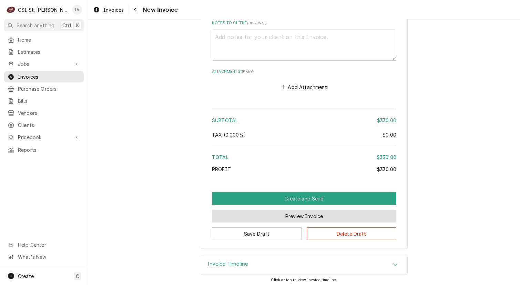
click at [297, 215] on button "Preview Invoice" at bounding box center [304, 216] width 184 height 13
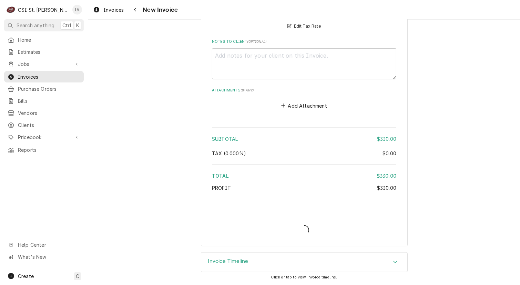
scroll to position [1150, 0]
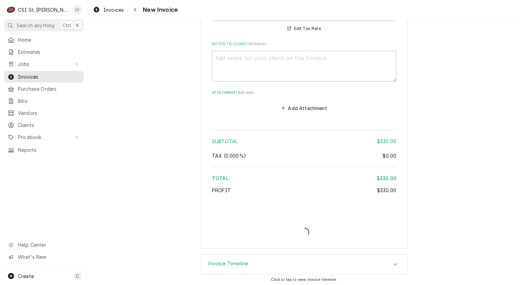
type textarea "x"
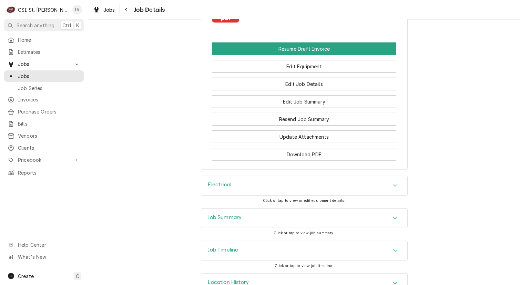
scroll to position [871, 0]
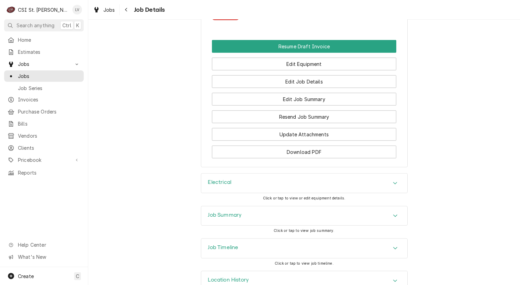
click at [236, 244] on h3 "Job Timeline" at bounding box center [223, 247] width 30 height 7
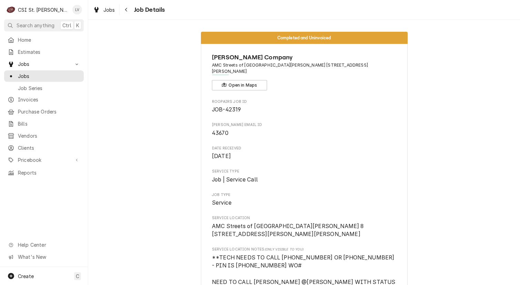
scroll to position [0, 0]
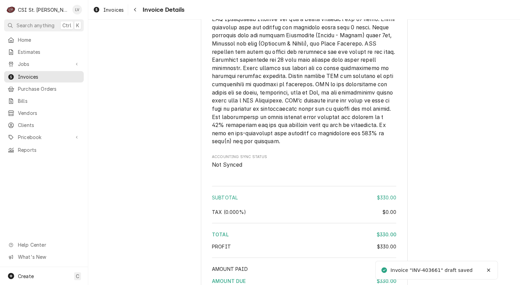
scroll to position [1041, 0]
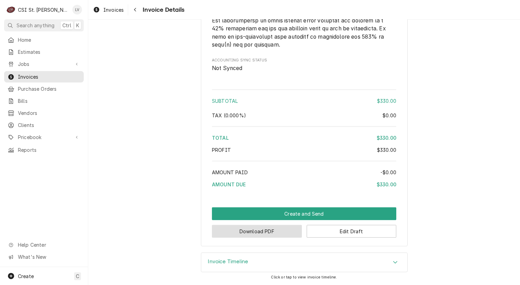
click at [262, 234] on button "Download PDF" at bounding box center [257, 231] width 90 height 13
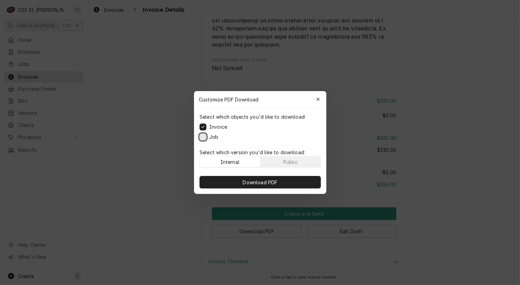
click at [203, 137] on button "Job" at bounding box center [203, 136] width 7 height 7
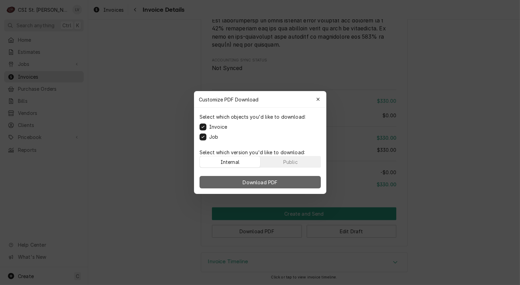
click at [252, 182] on span "Download PDF" at bounding box center [260, 182] width 38 height 7
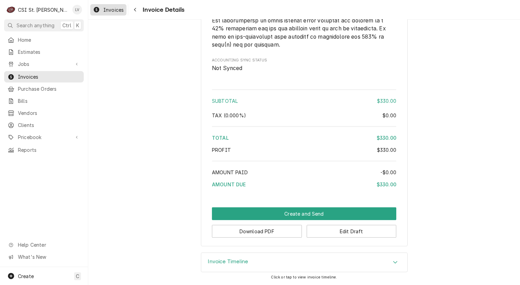
click at [110, 7] on span "Invoices" at bounding box center [113, 9] width 20 height 7
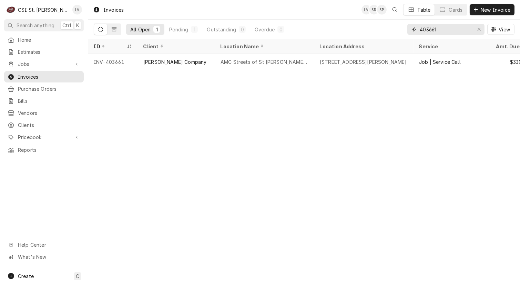
click at [446, 28] on input "403661" at bounding box center [446, 29] width 52 height 11
type input "403666"
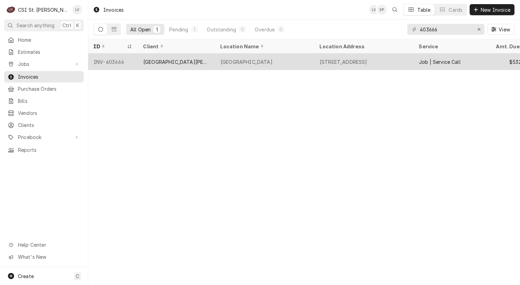
click at [167, 67] on div "[GEOGRAPHIC_DATA][PERSON_NAME]" at bounding box center [176, 61] width 77 height 17
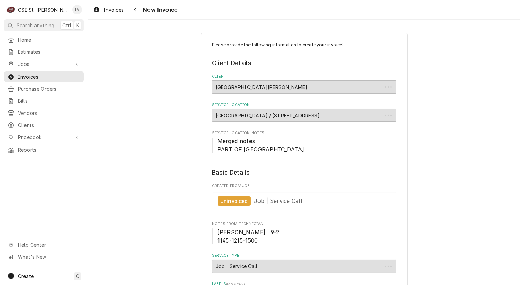
type textarea "x"
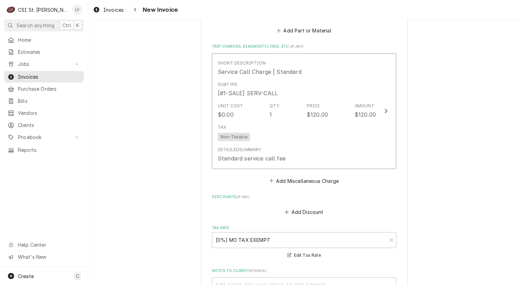
scroll to position [1138, 0]
